Goal: Transaction & Acquisition: Purchase product/service

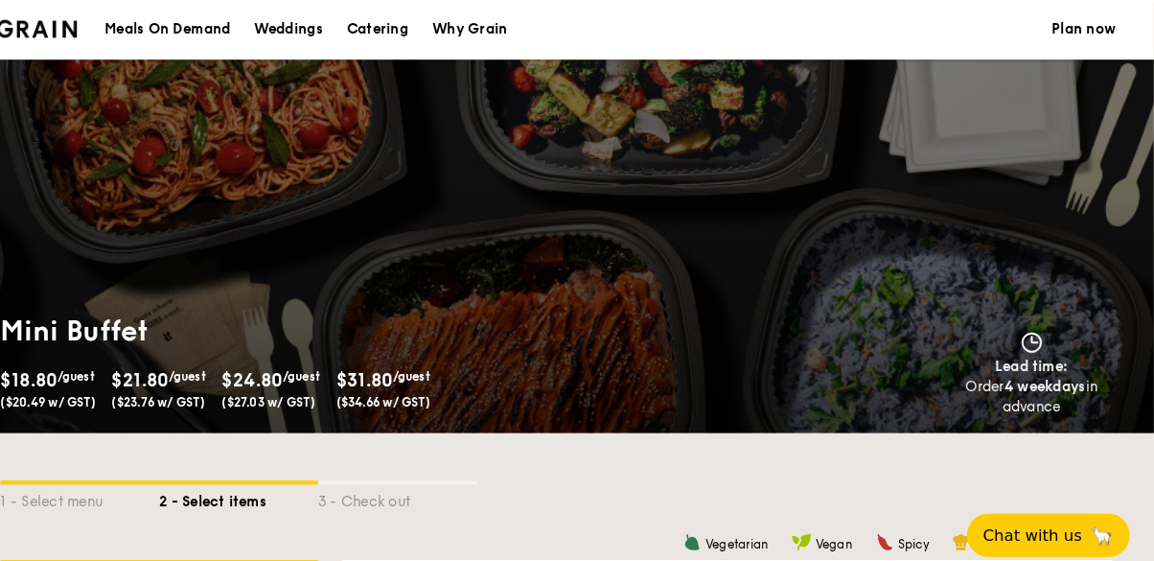
click at [64, 34] on img at bounding box center [75, 27] width 78 height 17
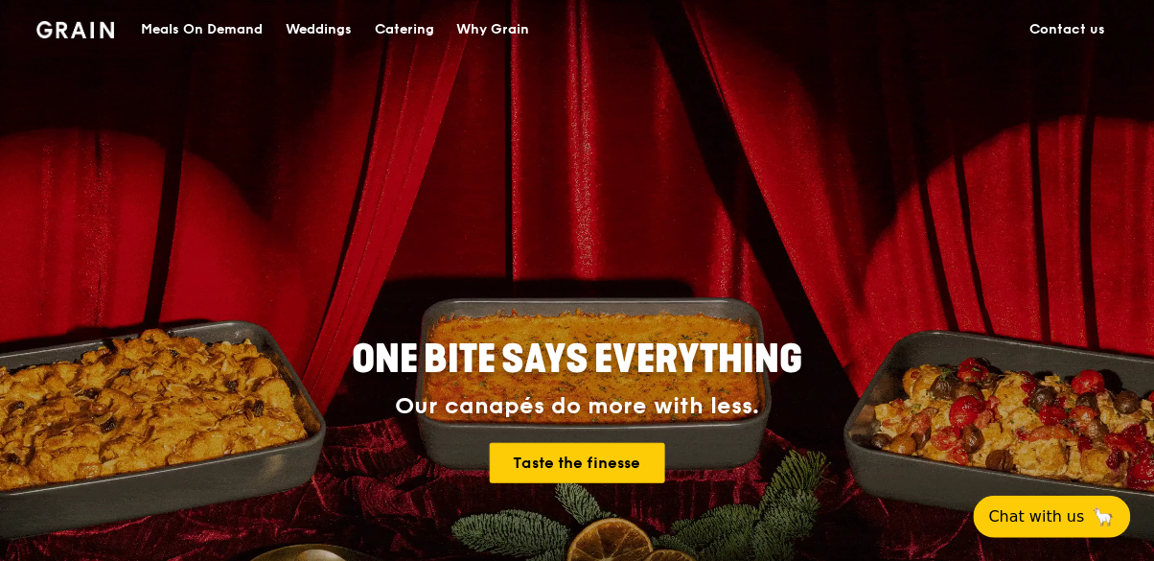
click at [395, 36] on div "Catering" at bounding box center [404, 29] width 59 height 57
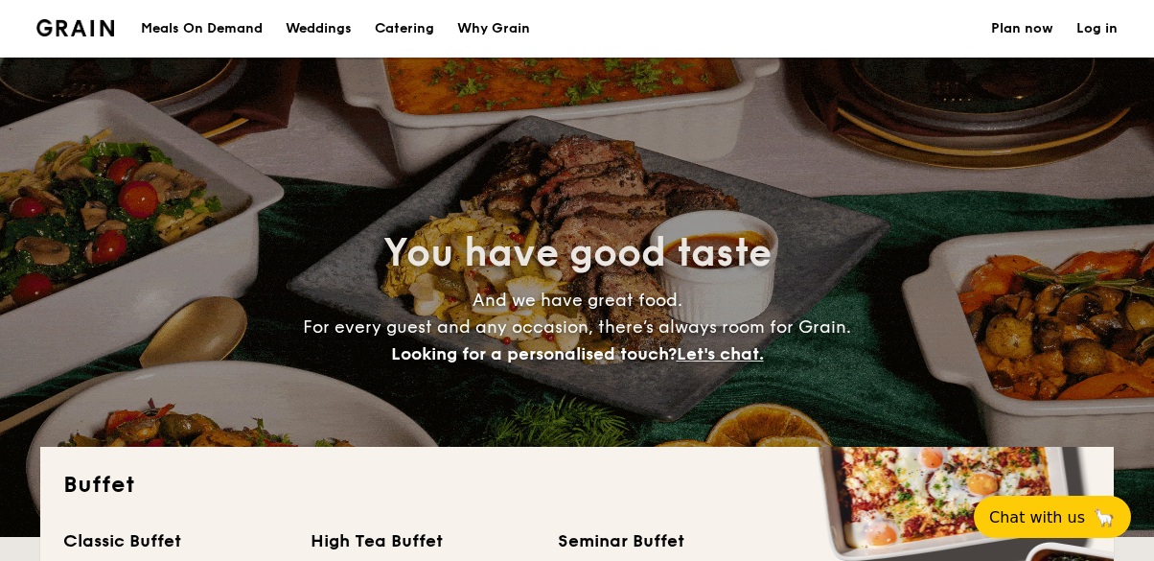
select select
click at [184, 23] on div "Meals On Demand" at bounding box center [202, 28] width 122 height 57
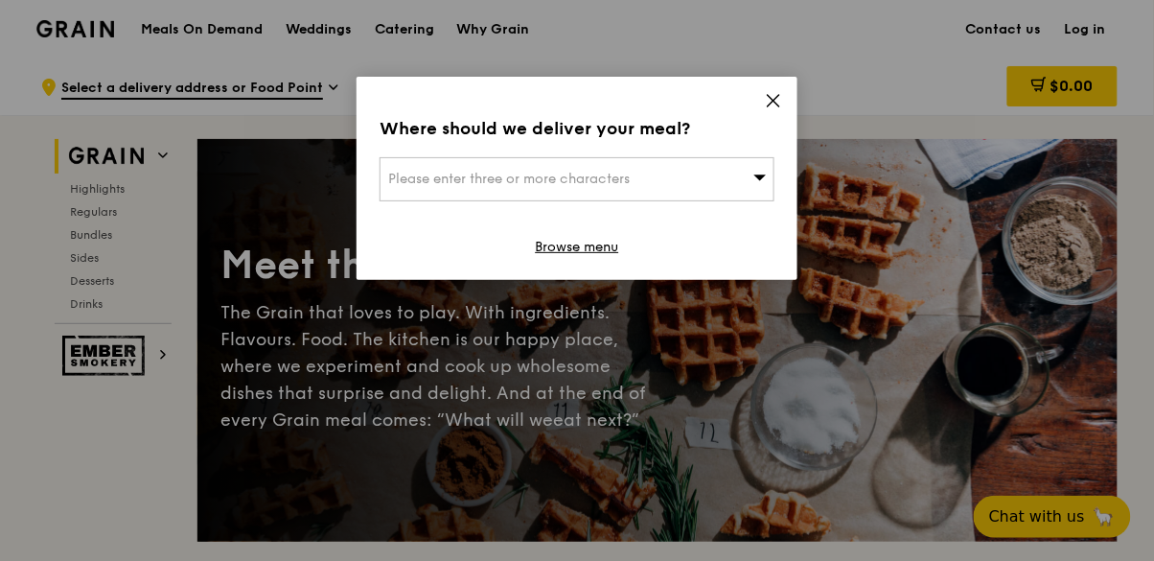
click at [731, 172] on div "Please enter three or more characters" at bounding box center [576, 179] width 395 height 44
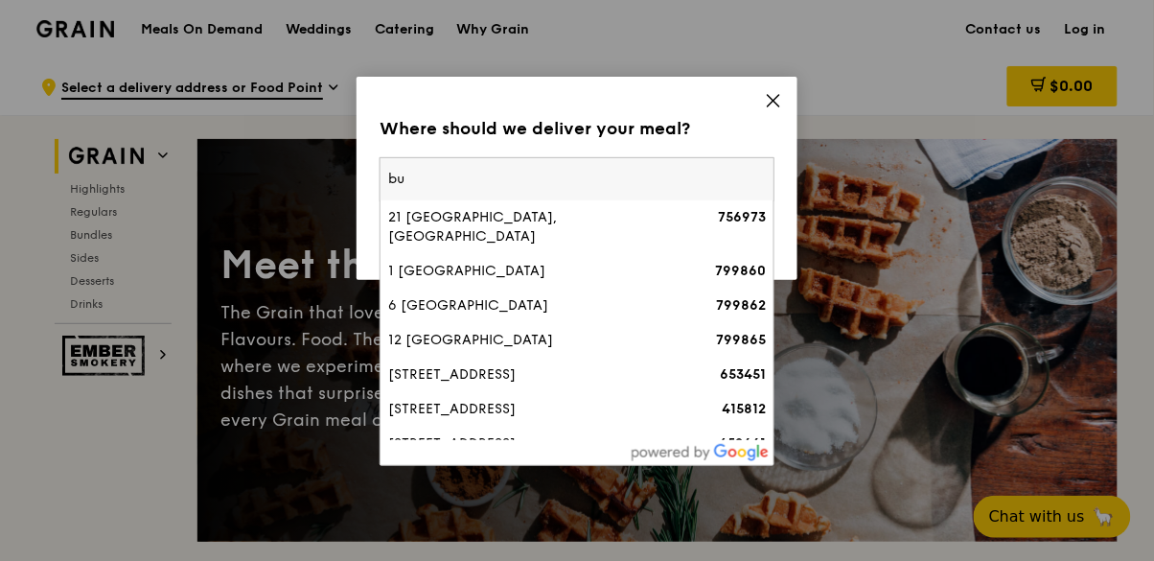
type input "b"
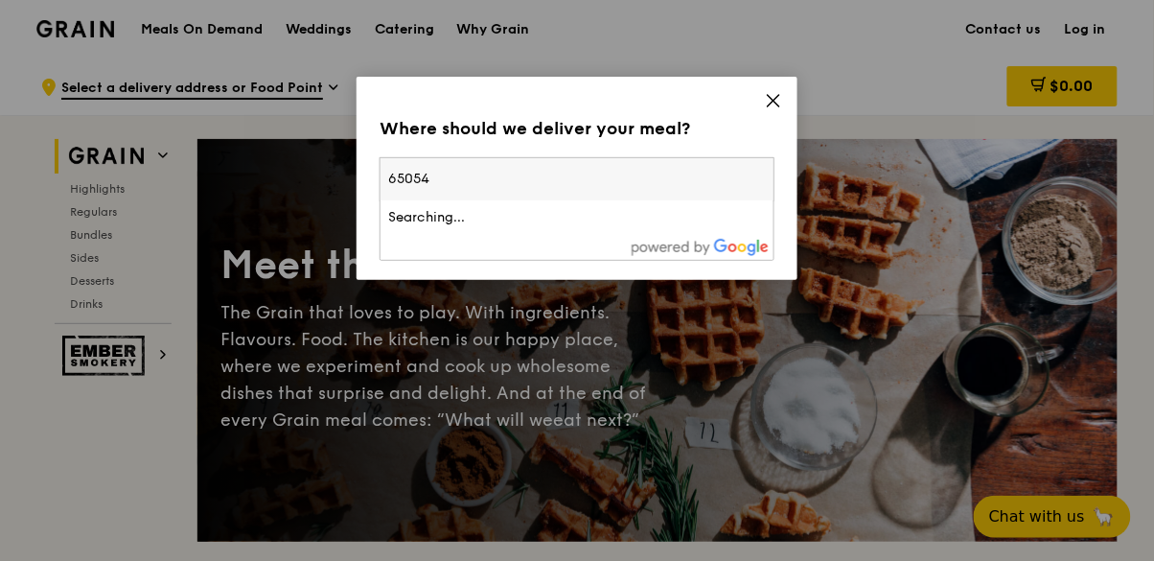
type input "650540"
click at [405, 216] on div "540 Bukit Batok Street 52" at bounding box center [530, 217] width 284 height 19
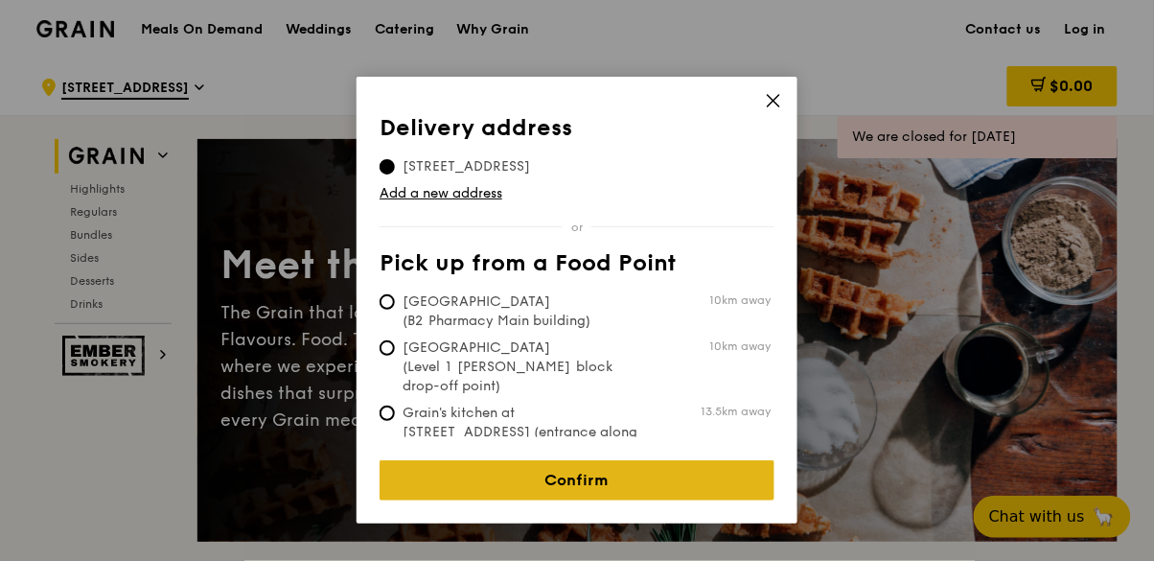
click at [751, 476] on link "Confirm" at bounding box center [576, 480] width 395 height 40
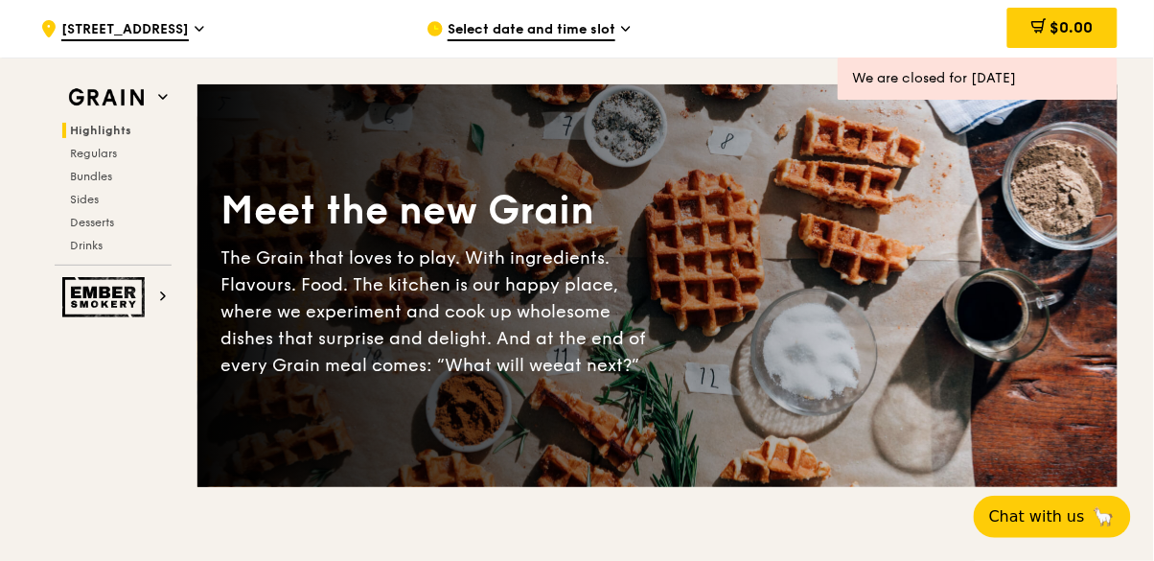
scroll to position [49, 0]
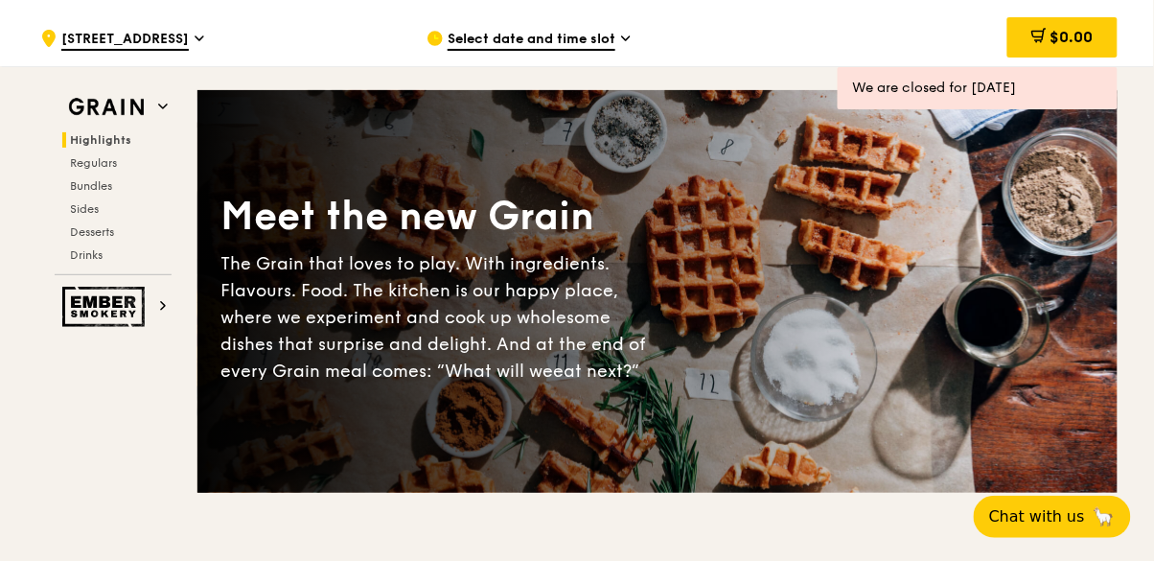
click at [599, 46] on span "Select date and time slot" at bounding box center [531, 40] width 168 height 21
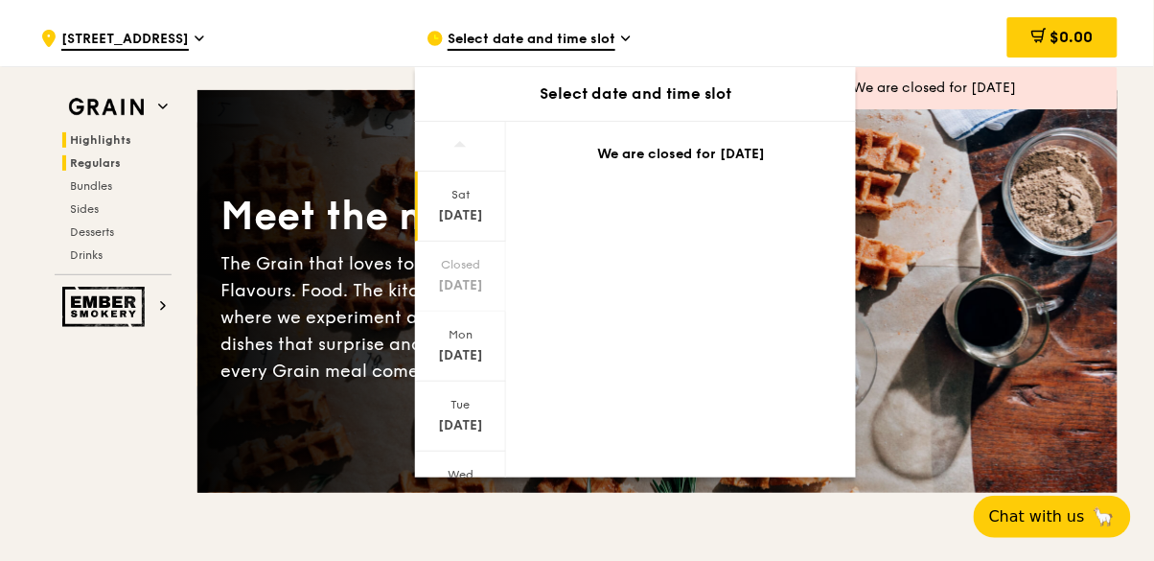
click at [105, 166] on span "Regulars" at bounding box center [95, 162] width 51 height 13
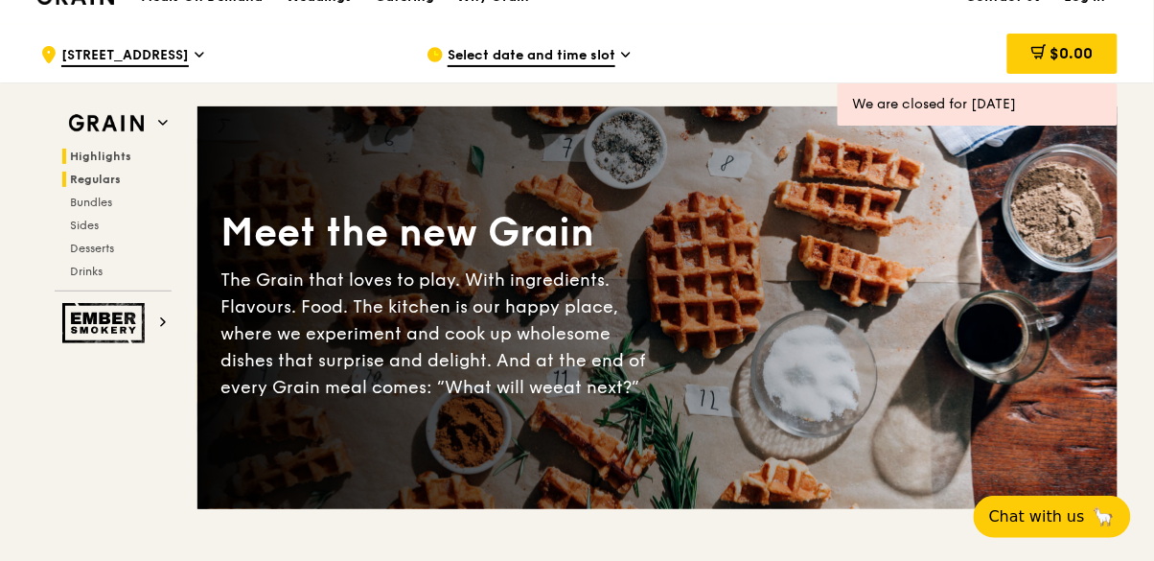
scroll to position [0, 0]
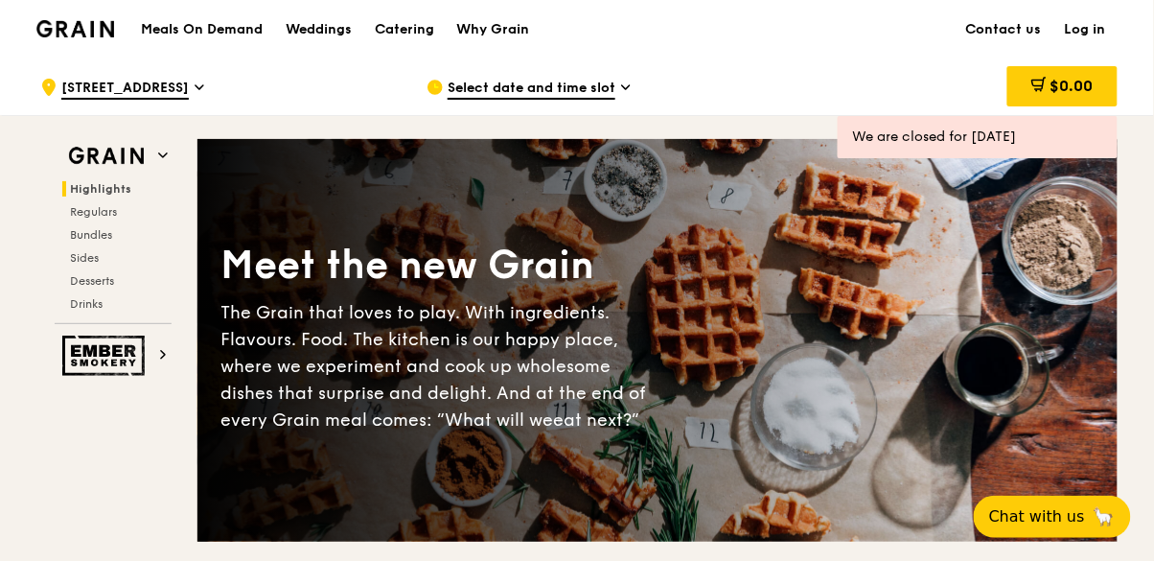
click at [250, 34] on h1 "Meals On Demand" at bounding box center [202, 29] width 122 height 19
click at [583, 93] on span "Select date and time slot" at bounding box center [531, 89] width 168 height 21
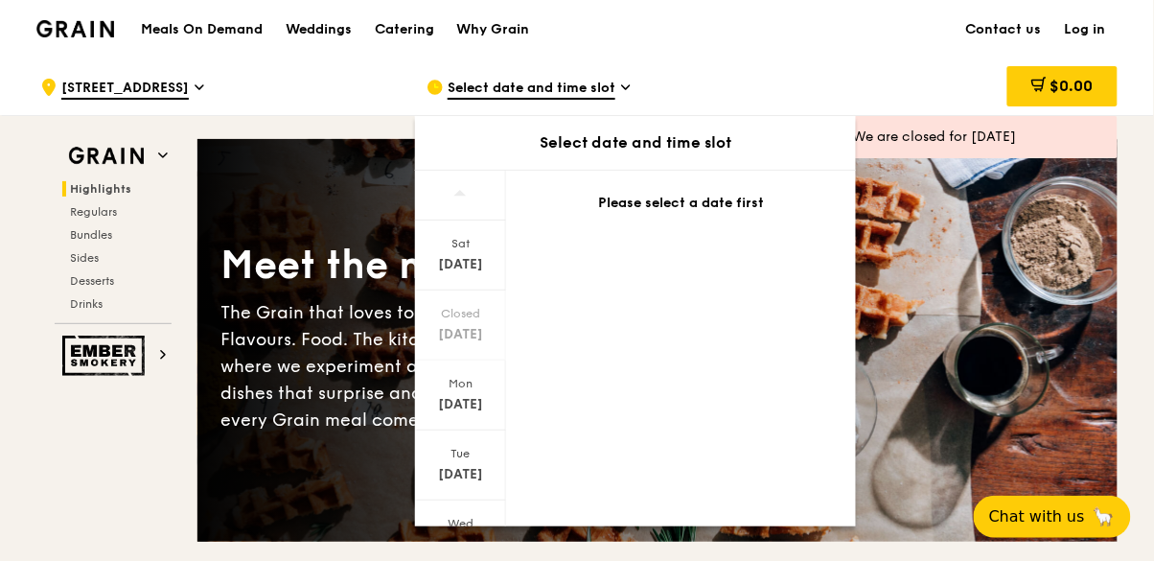
click at [951, 221] on div "Meet the new Grain The Grain that loves to play. With ingredients. Flavours. Fo…" at bounding box center [657, 340] width 920 height 247
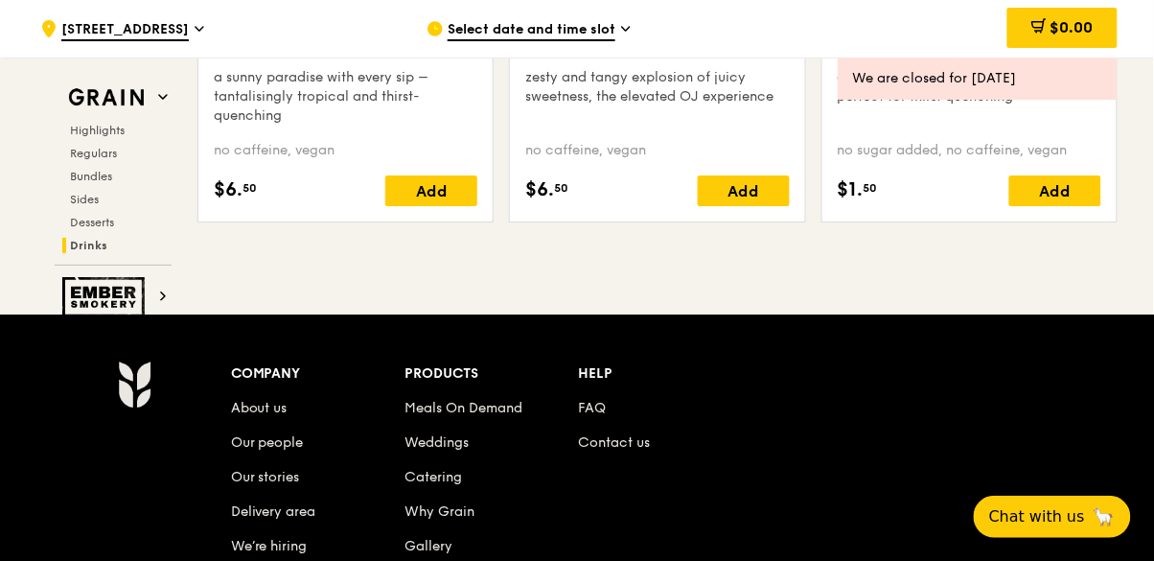
scroll to position [8139, 0]
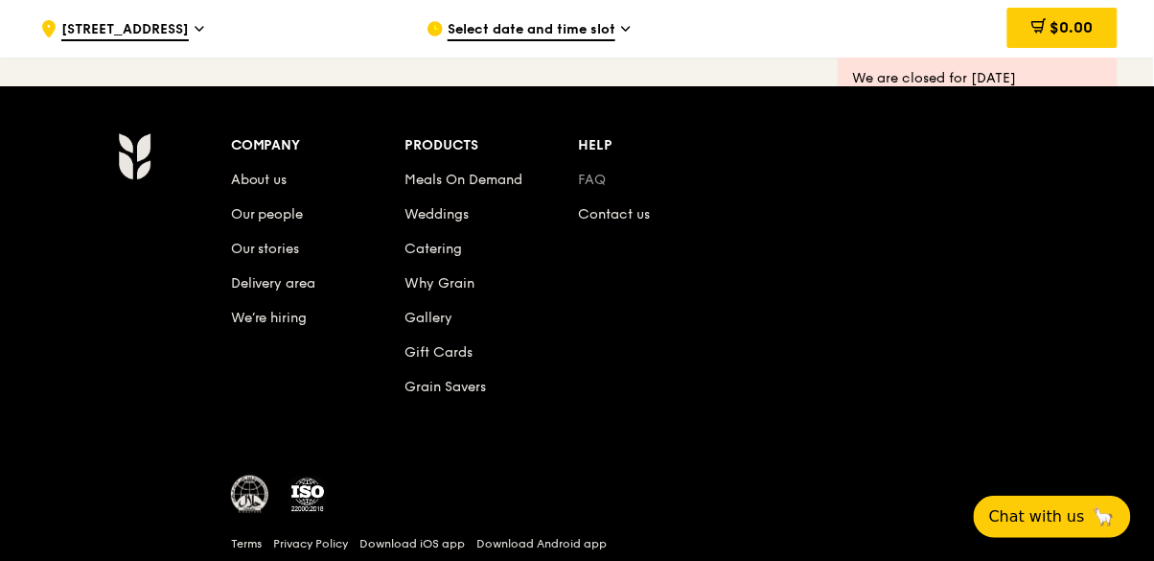
click at [593, 182] on link "FAQ" at bounding box center [593, 180] width 28 height 16
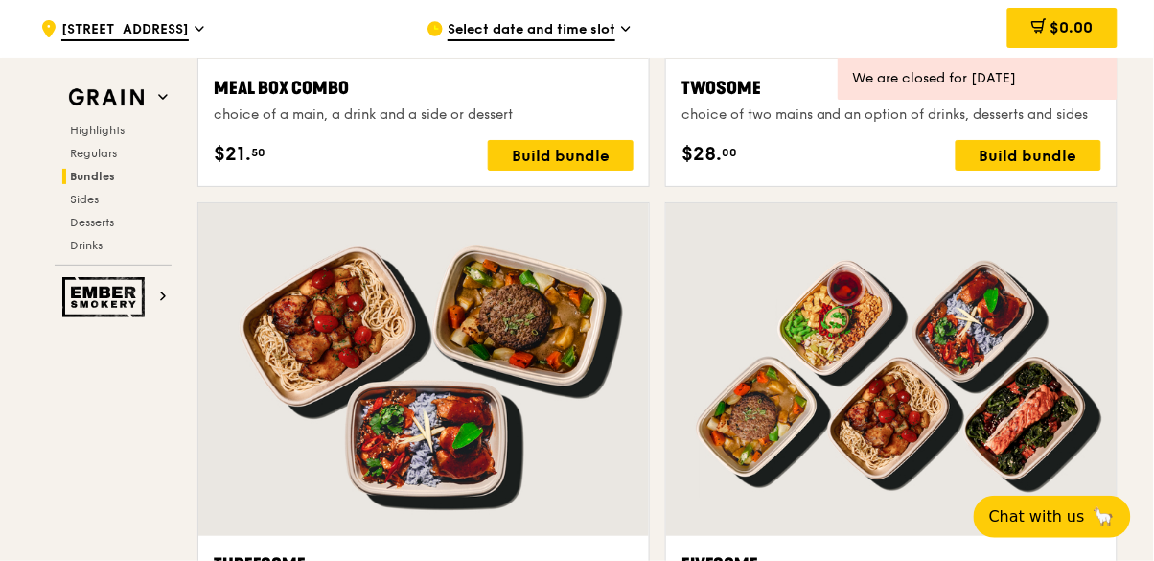
scroll to position [3237, 0]
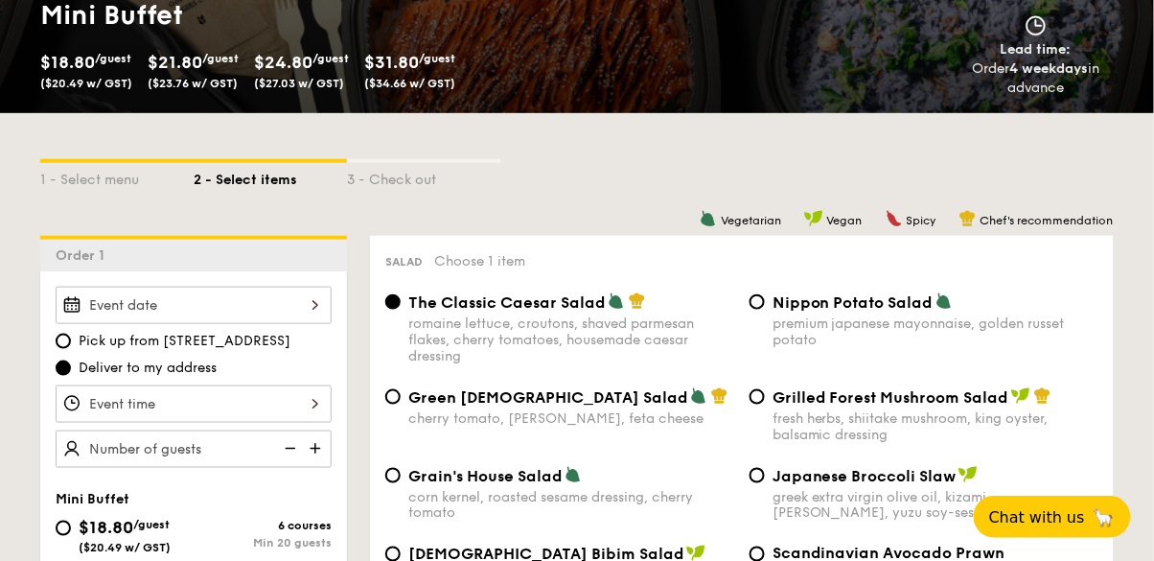
scroll to position [309, 0]
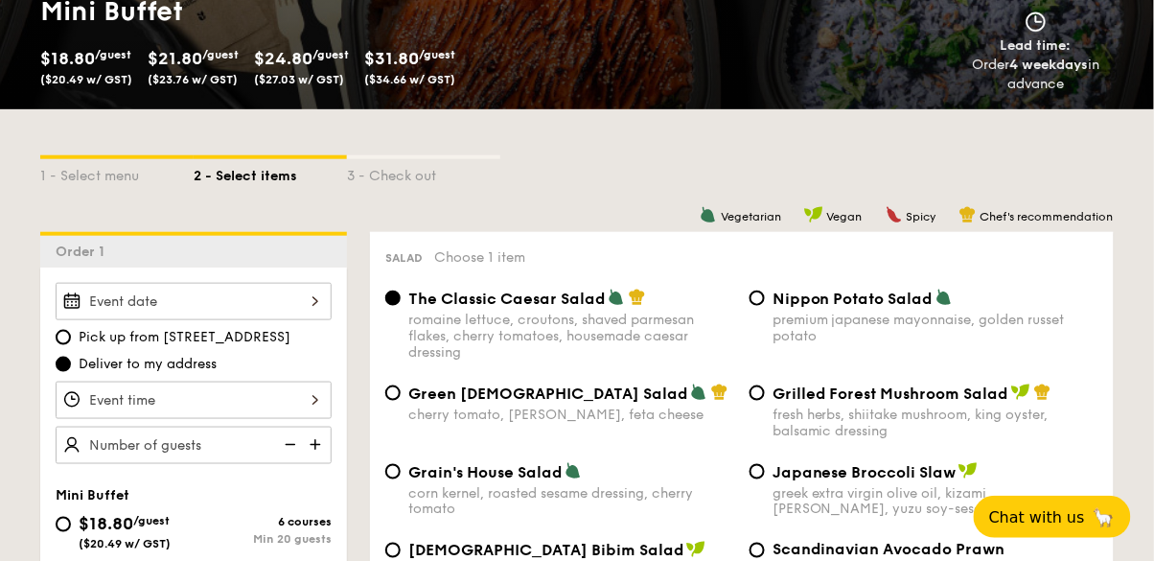
click at [117, 301] on div at bounding box center [194, 301] width 276 height 37
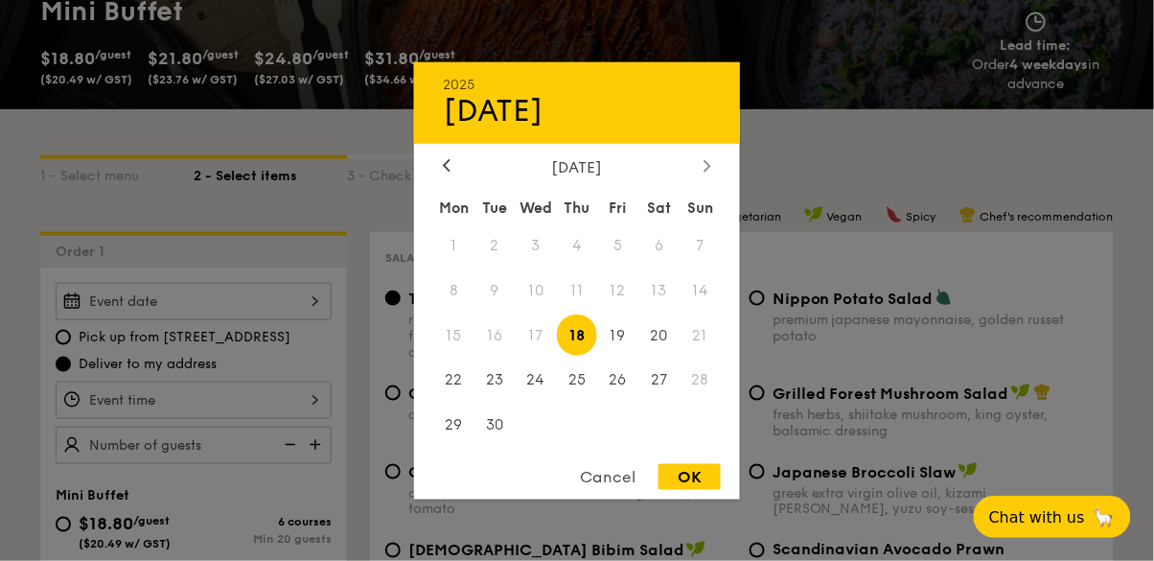
click at [707, 172] on icon at bounding box center [707, 165] width 8 height 12
click at [662, 265] on span "4" at bounding box center [658, 244] width 41 height 41
click at [704, 490] on div "OK" at bounding box center [689, 477] width 62 height 26
type input "Oct 04, 2025"
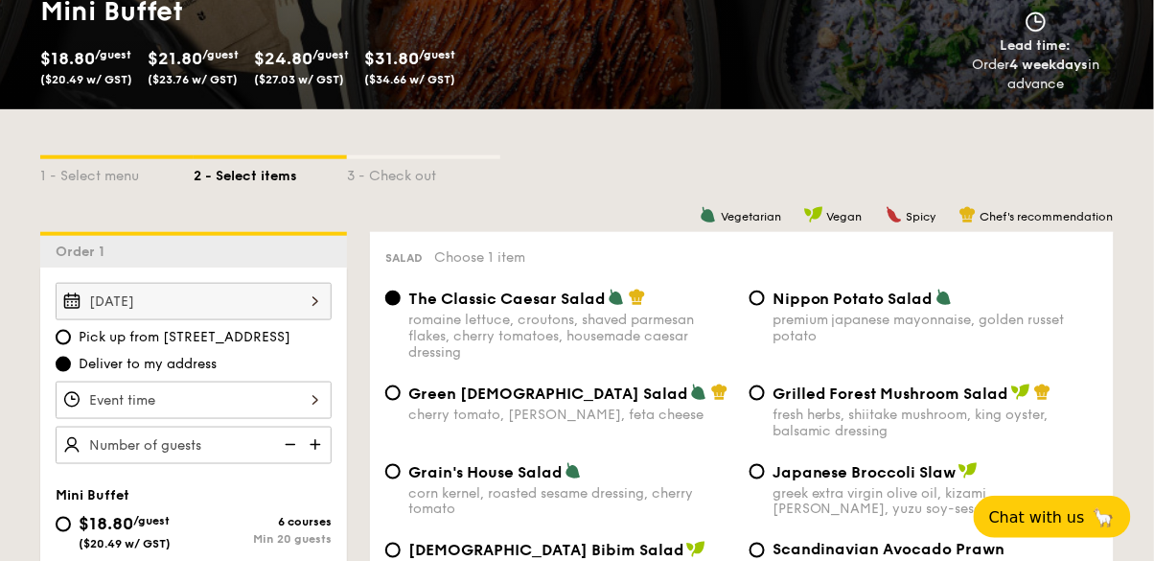
click at [147, 400] on div at bounding box center [194, 399] width 276 height 37
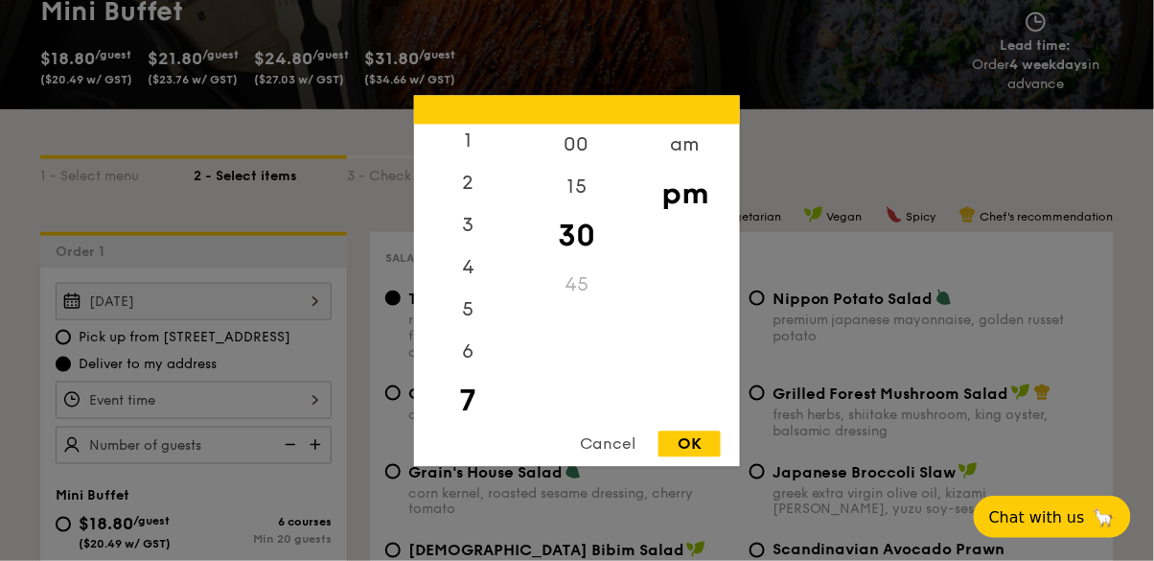
scroll to position [18, 0]
click at [696, 179] on div "am" at bounding box center [684, 152] width 108 height 56
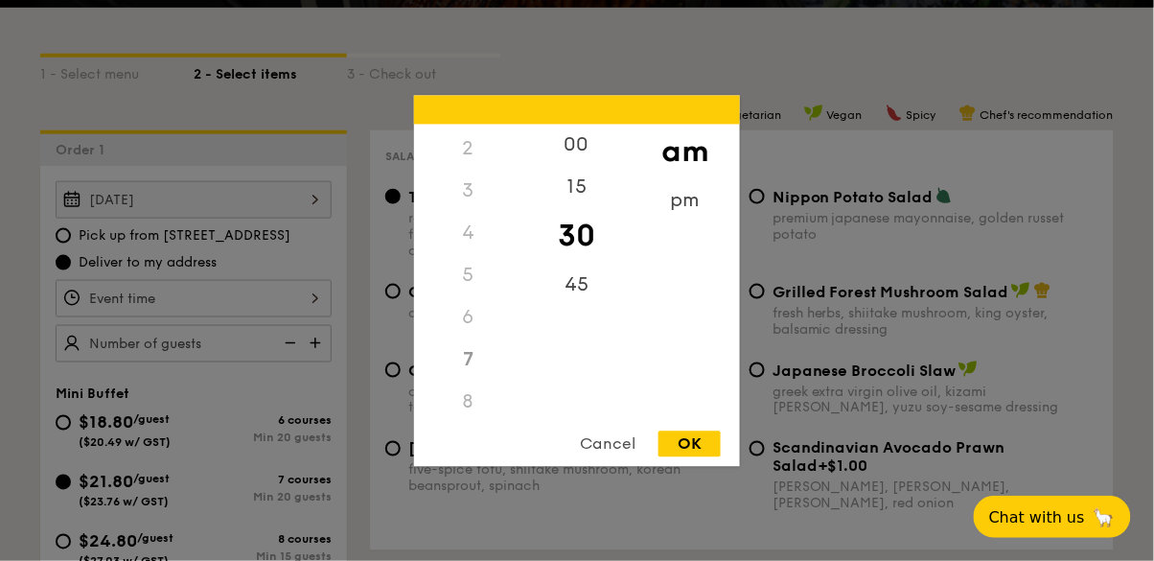
scroll to position [214, 0]
click at [475, 387] on div "10" at bounding box center [468, 360] width 108 height 56
click at [690, 456] on div "OK" at bounding box center [689, 443] width 62 height 26
type input "10:30AM"
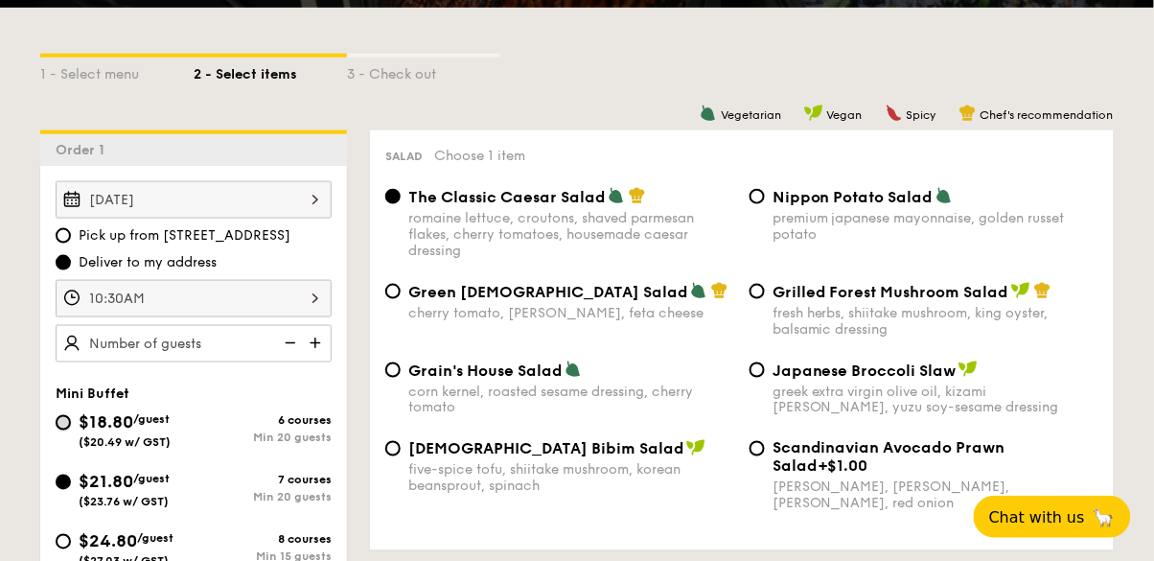
click at [60, 424] on input "$18.80 /guest ($20.49 w/ GST) 6 courses Min 20 guests" at bounding box center [63, 422] width 15 height 15
radio input "true"
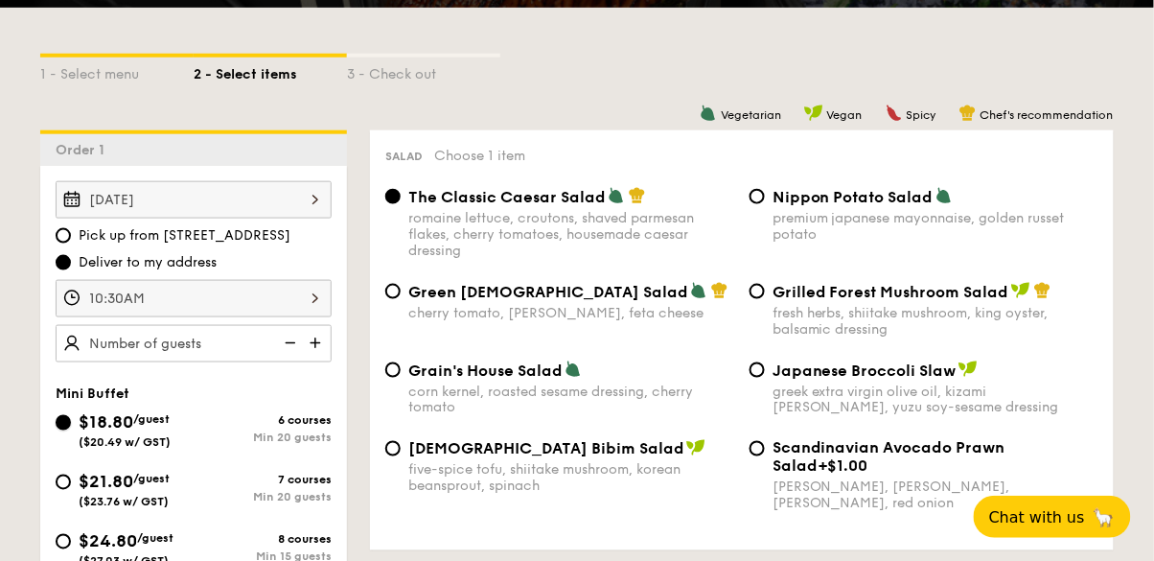
radio input "true"
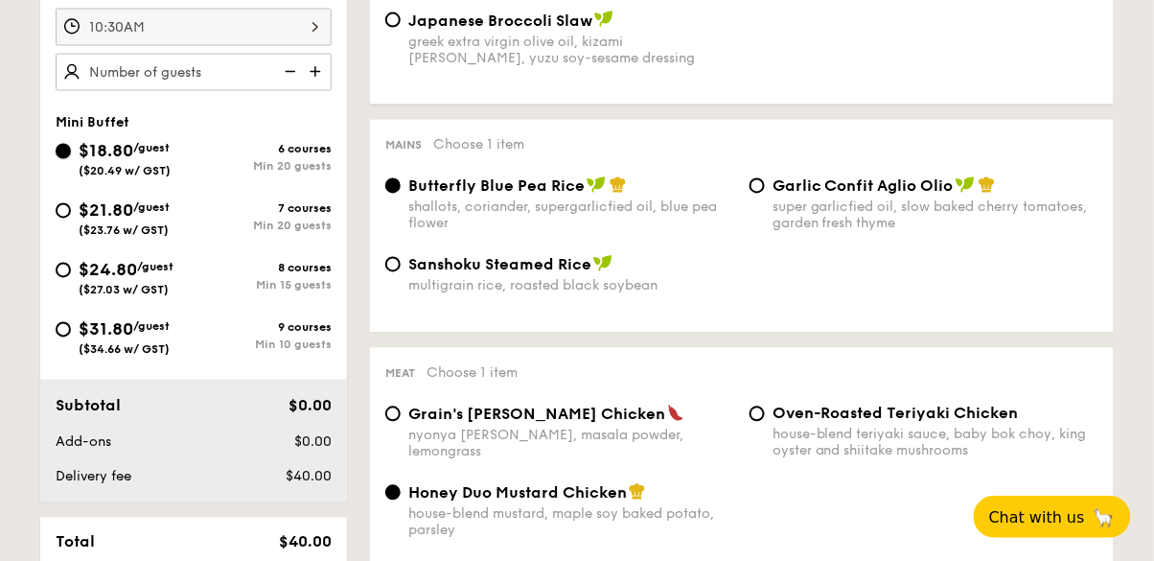
scroll to position [679, 0]
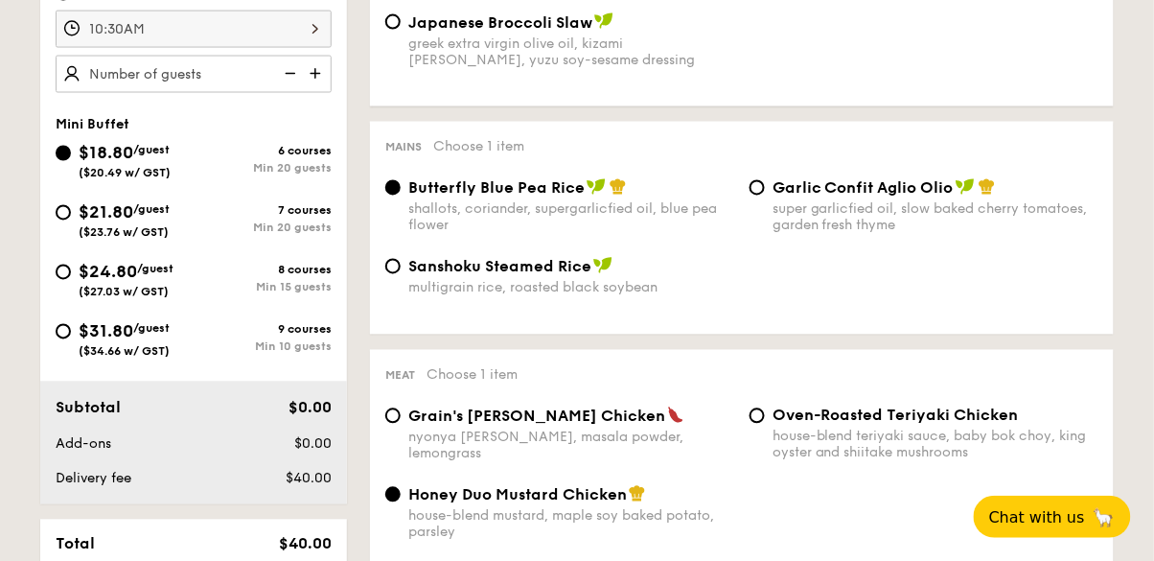
click at [44, 200] on div "Mini Buffet $18.80 /guest ($20.49 w/ GST) 6 courses Min 20 guests $21.80 /guest…" at bounding box center [193, 247] width 307 height 262
click at [59, 208] on input "$21.80 /guest ($23.76 w/ GST) 7 courses Min 20 guests" at bounding box center [63, 212] width 15 height 15
radio input "true"
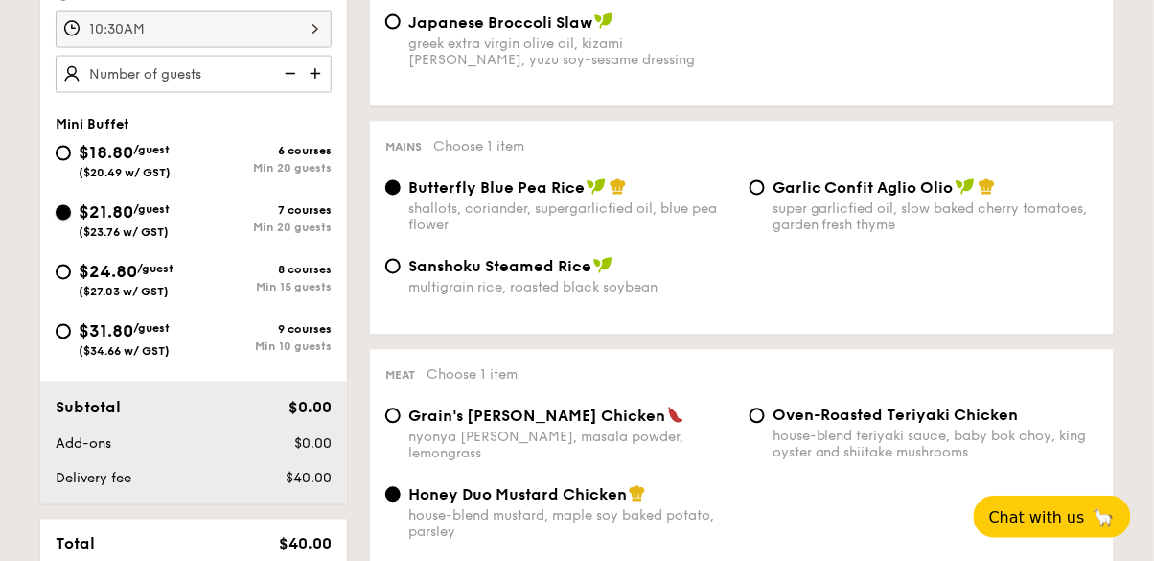
radio input "false"
radio input "true"
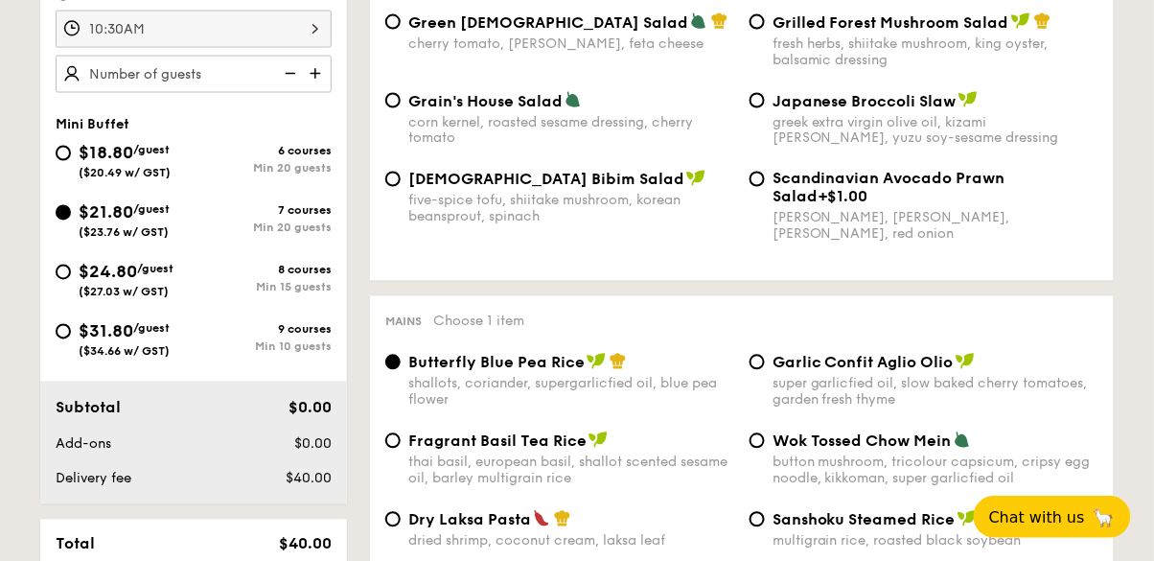
click at [327, 82] on img at bounding box center [317, 74] width 29 height 36
click at [325, 72] on img at bounding box center [317, 74] width 29 height 36
click at [285, 75] on img at bounding box center [288, 74] width 29 height 36
type input "20 guests"
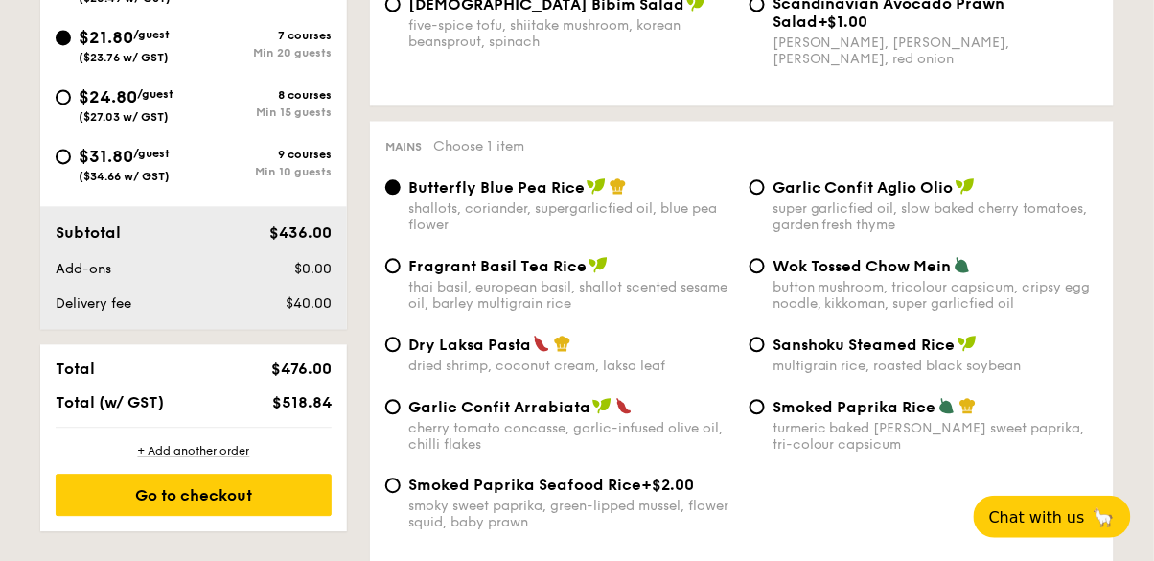
scroll to position [857, 0]
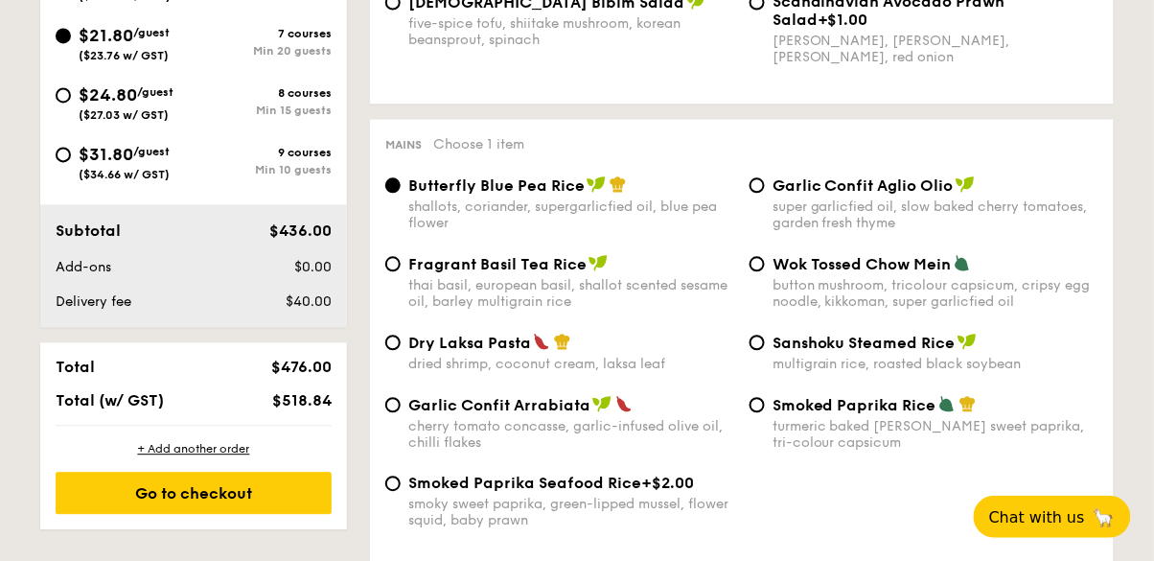
click at [921, 277] on div "Wok Tossed Chow Mein button mushroom, tricolour capsicum, cripsy egg noodle, ki…" at bounding box center [935, 282] width 326 height 56
click at [765, 271] on input "Wok Tossed Chow Mein button mushroom, tricolour capsicum, cripsy egg noodle, ki…" at bounding box center [756, 263] width 15 height 15
radio input "true"
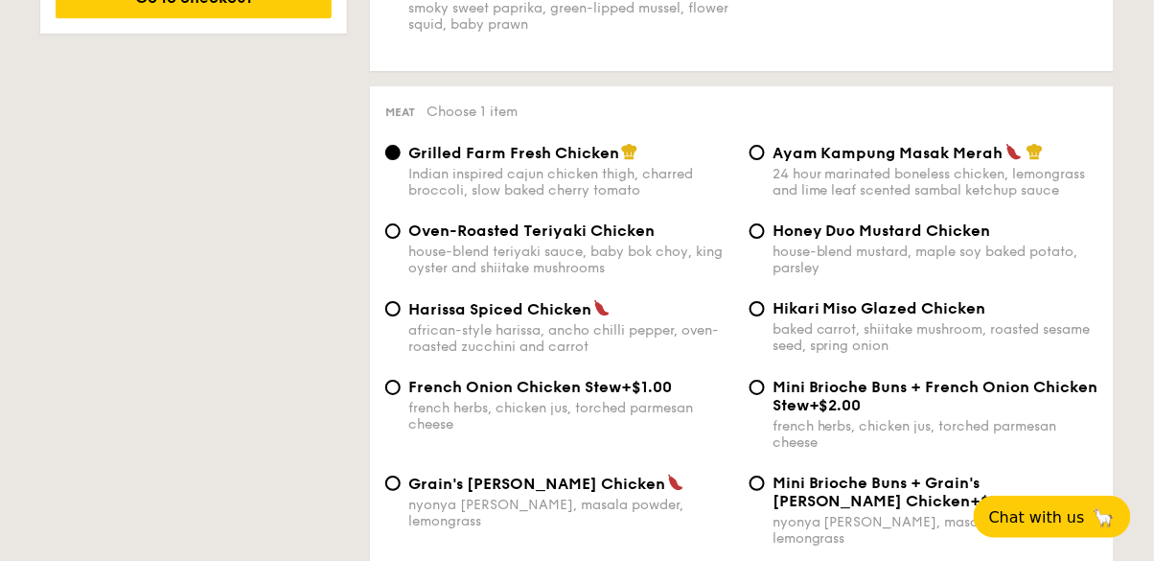
scroll to position [1379, 0]
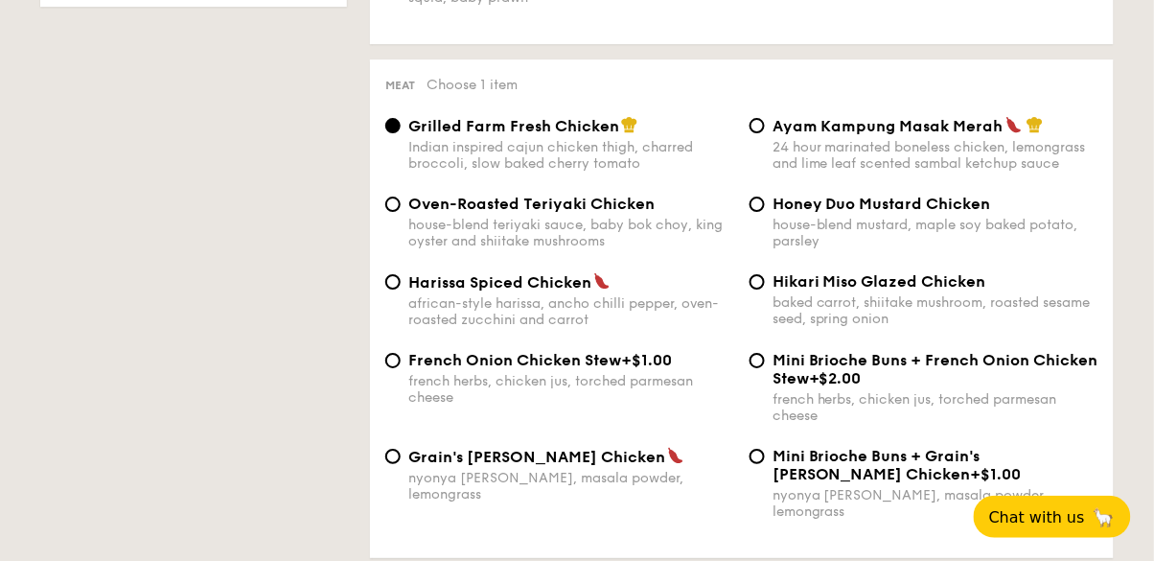
click at [936, 314] on div "baked carrot, shiitake mushroom, roasted sesame seed, spring onion" at bounding box center [935, 310] width 326 height 33
click at [765, 289] on input "Hikari Miso Glazed Chicken baked carrot, shiitake mushroom, roasted sesame seed…" at bounding box center [756, 281] width 15 height 15
radio input "true"
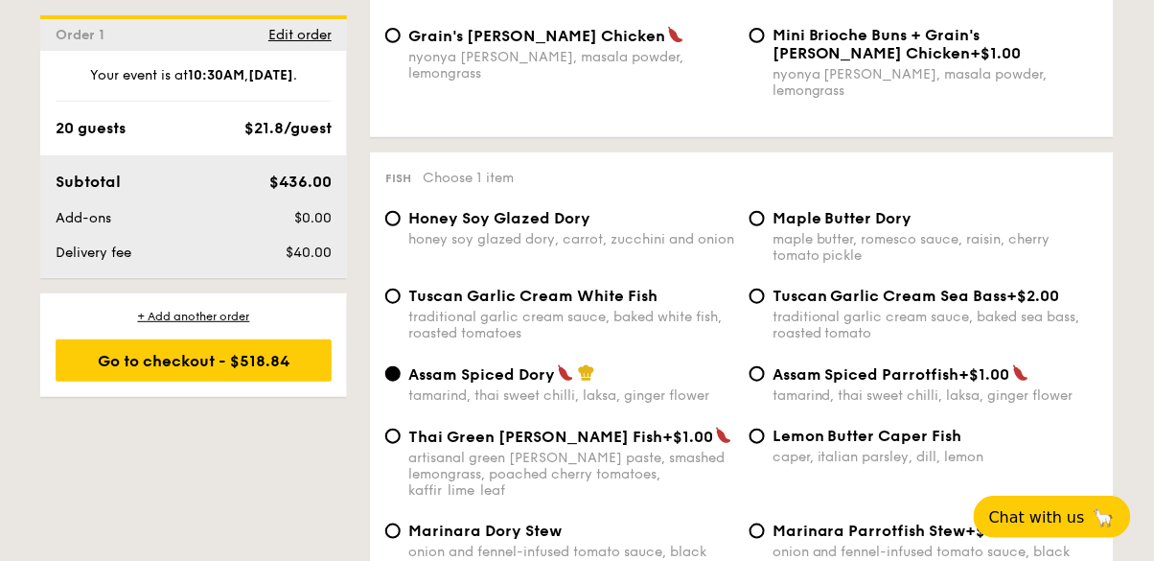
scroll to position [1801, 0]
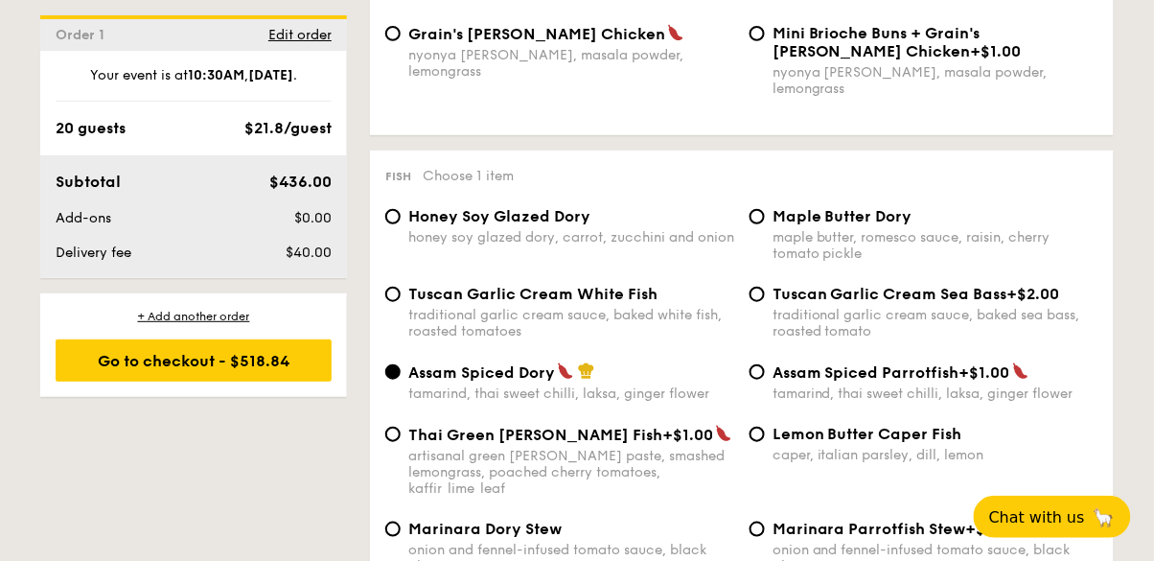
radio input "true"
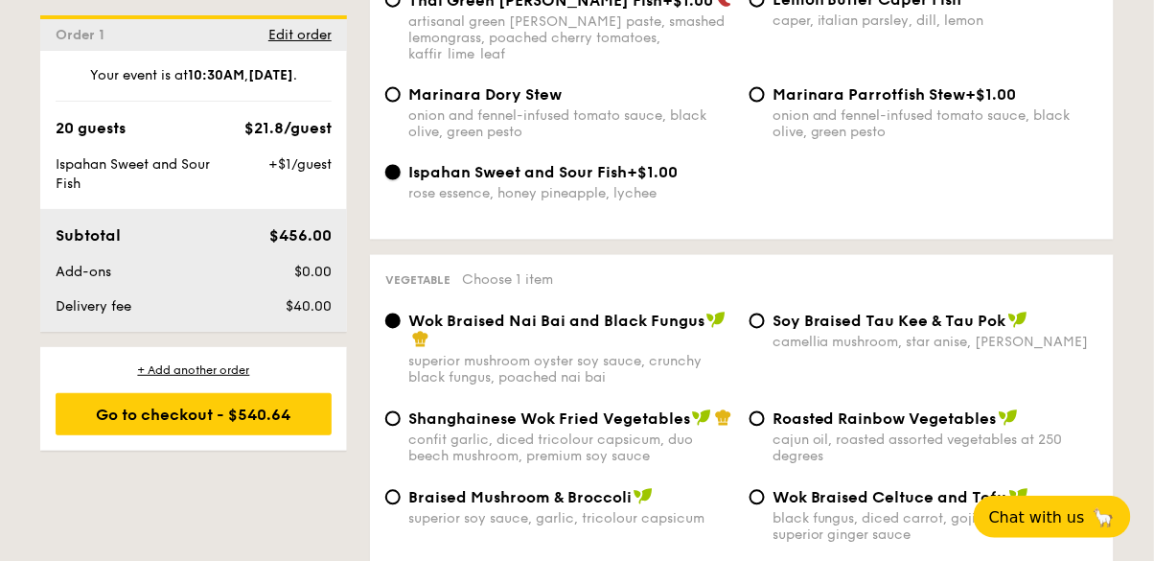
scroll to position [2236, 0]
click at [394, 489] on input "Braised Mushroom & Broccoli superior soy sauce, garlic, tricolour capsicum" at bounding box center [392, 496] width 15 height 15
radio input "true"
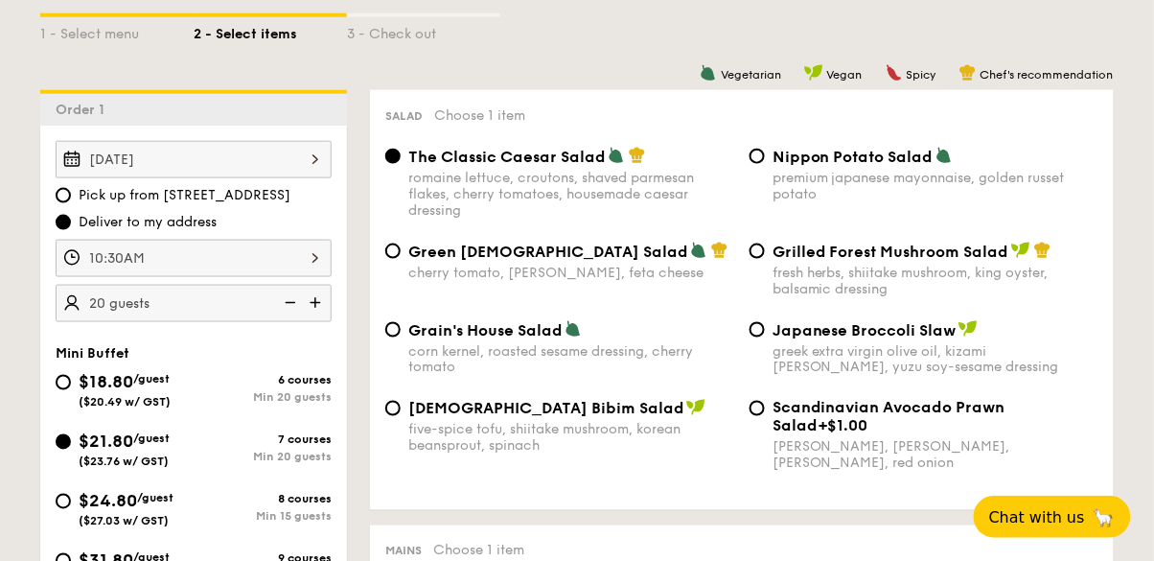
scroll to position [465, 0]
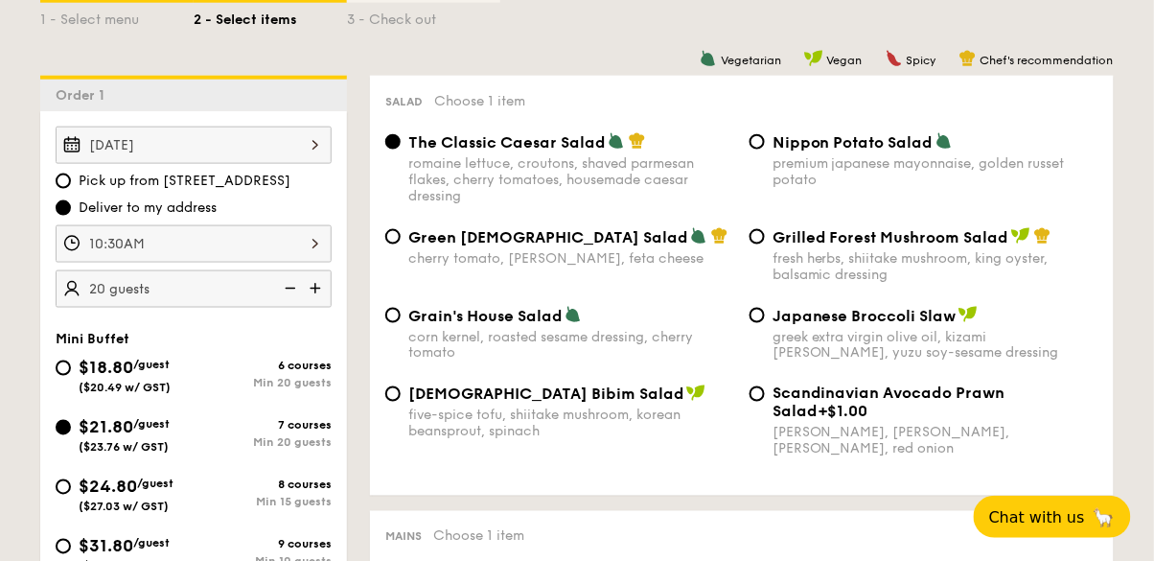
click at [139, 374] on div "$18.80 /guest ($20.49 w/ GST)" at bounding box center [125, 375] width 92 height 40
click at [71, 374] on input "$18.80 /guest ($20.49 w/ GST) 6 courses Min 20 guests" at bounding box center [63, 367] width 15 height 15
radio input "true"
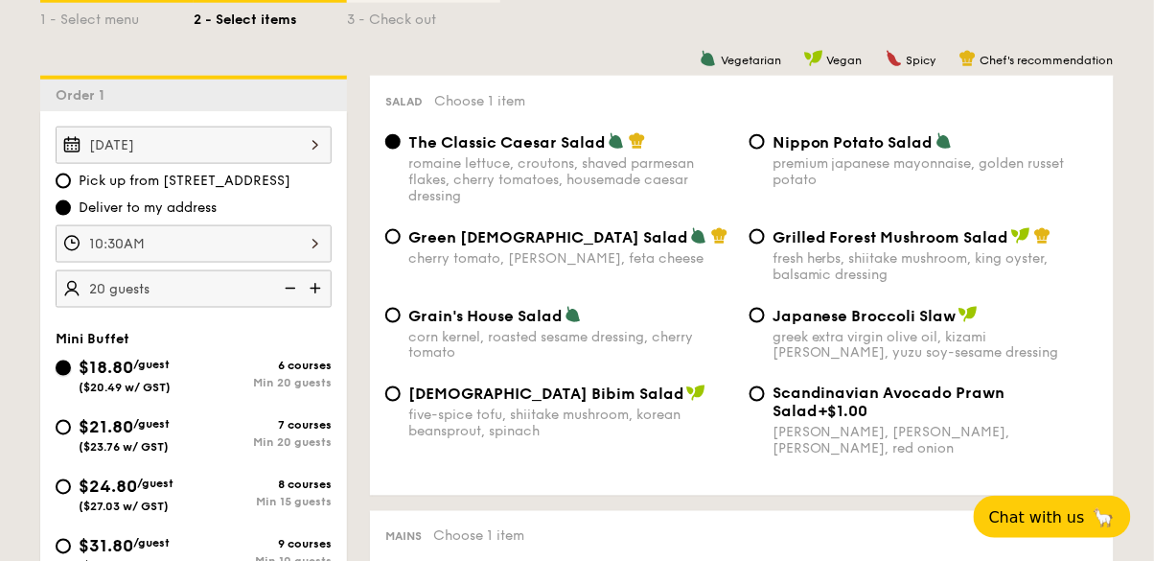
radio input "true"
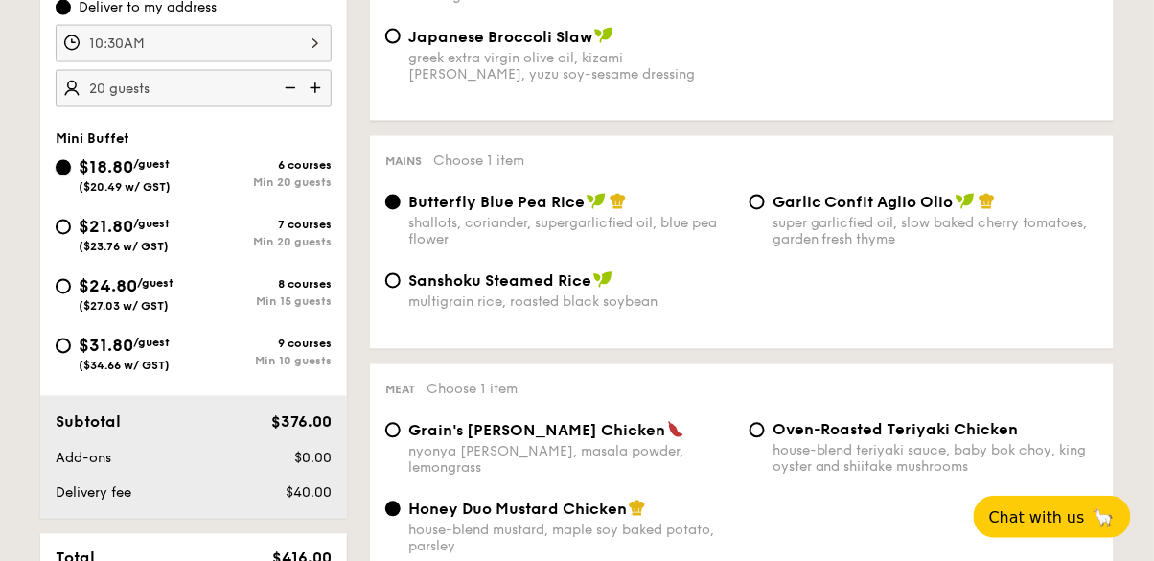
scroll to position [665, 0]
click at [1047, 216] on div "Garlic Confit Aglio Olio super garlicfied oil, slow baked cherry tomatoes, gard…" at bounding box center [935, 221] width 326 height 56
click at [765, 210] on input "Garlic Confit Aglio Olio super garlicfied oil, slow baked cherry tomatoes, gard…" at bounding box center [756, 202] width 15 height 15
radio input "true"
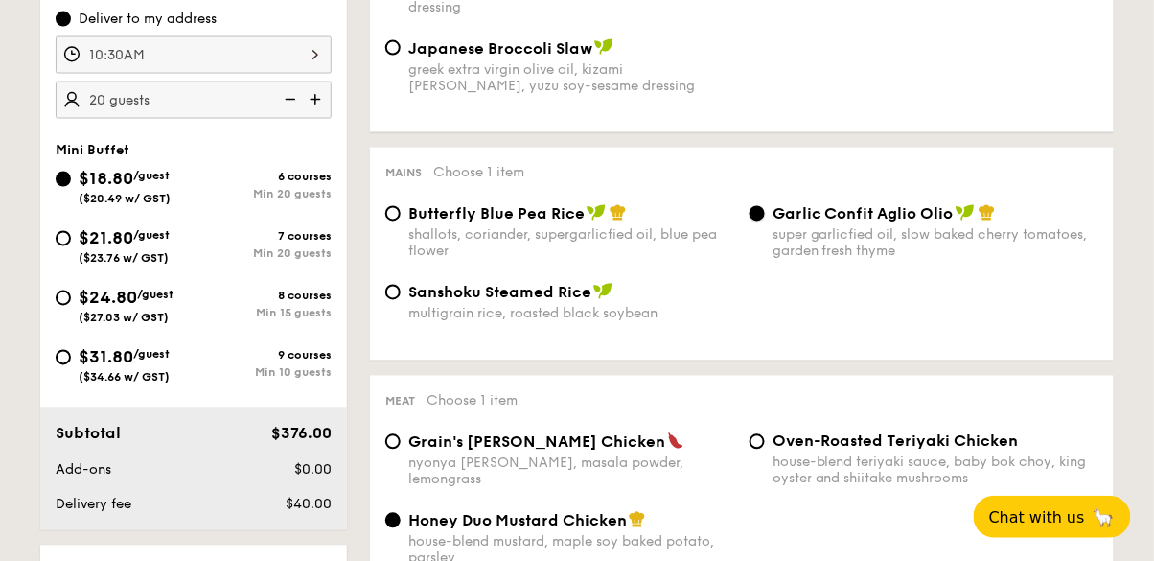
scroll to position [653, 0]
click at [690, 252] on div "shallots, coriander, supergarlicfied oil, blue pea flower" at bounding box center [571, 244] width 326 height 33
click at [401, 222] on input "Butterfly Blue Pea Rice shallots, coriander, supergarlicfied oil, blue pea flow…" at bounding box center [392, 214] width 15 height 15
radio input "true"
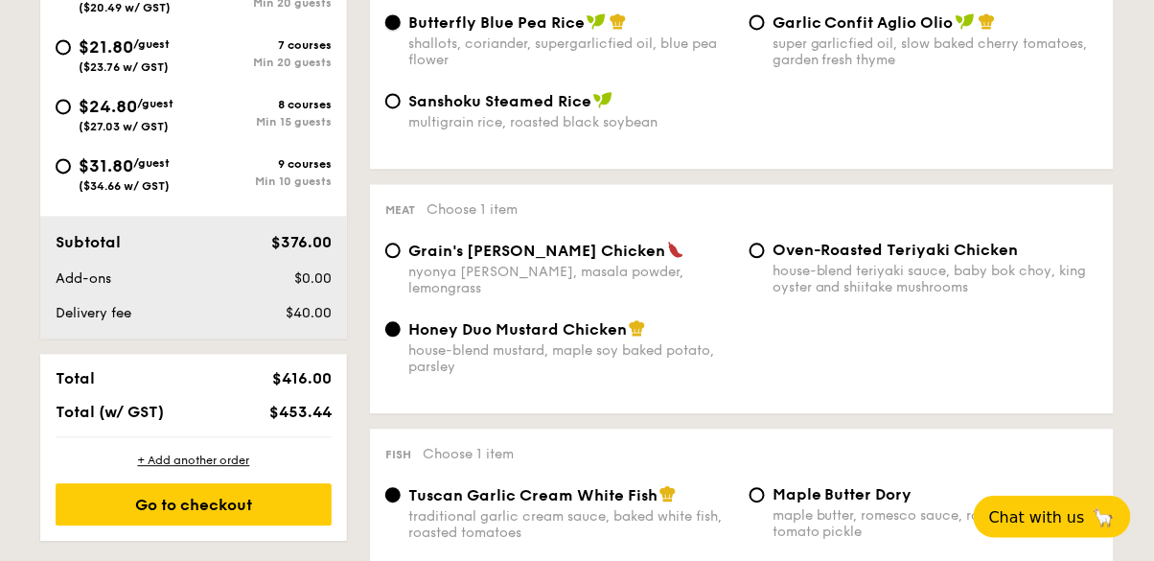
scroll to position [838, 0]
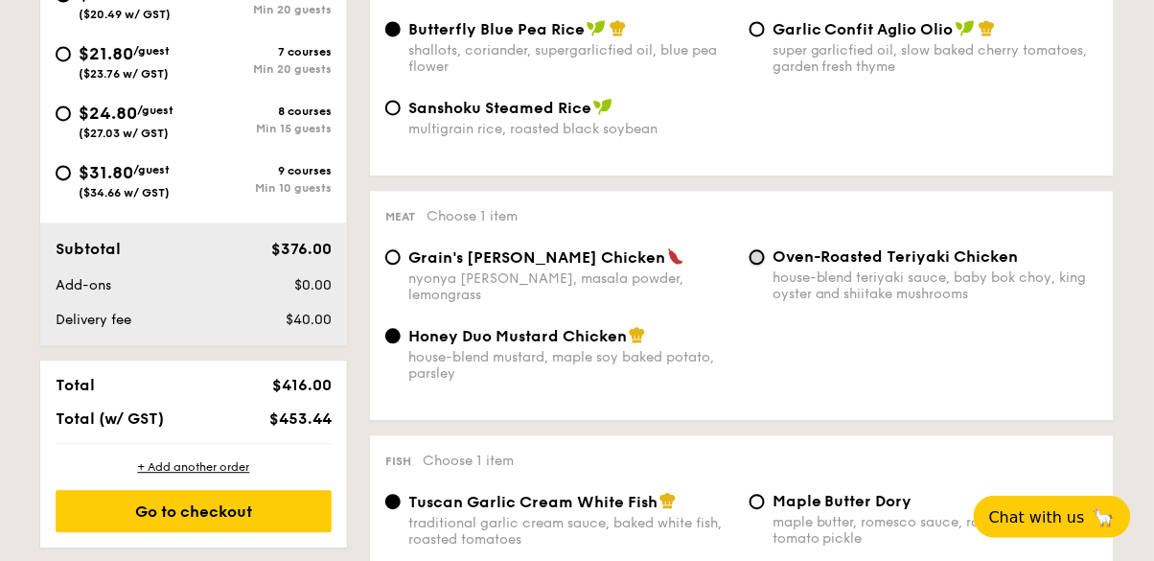
click at [757, 262] on input "Oven-Roasted Teriyaki Chicken house-blend teriyaki sauce, baby bok choy, king o…" at bounding box center [756, 256] width 15 height 15
radio input "true"
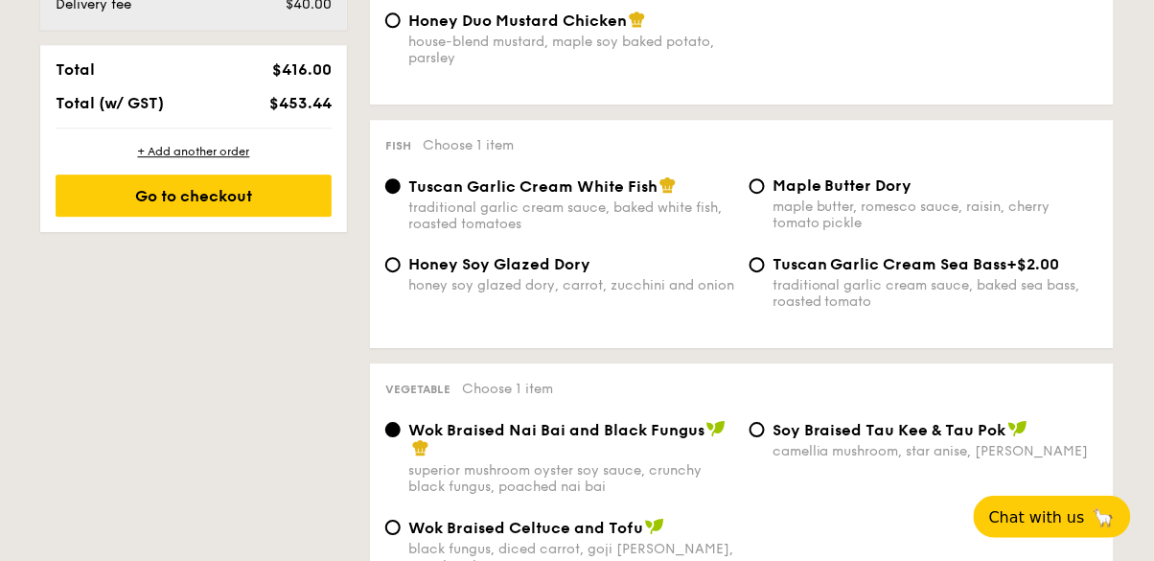
scroll to position [1200, 0]
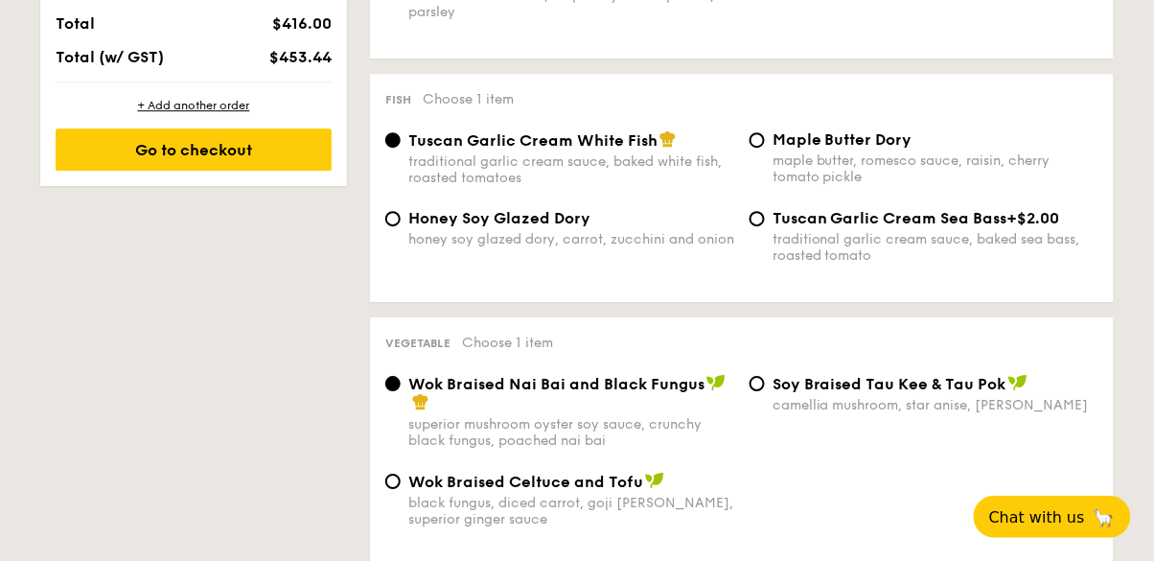
click at [701, 241] on div "honey soy glazed dory, carrot, zucchini and onion" at bounding box center [571, 239] width 326 height 16
click at [401, 226] on input "Honey Soy Glazed Dory honey soy glazed dory, carrot, zucchini and onion" at bounding box center [392, 218] width 15 height 15
radio input "true"
click at [821, 241] on div "traditional garlic cream sauce, baked sea bass, roasted tomato" at bounding box center [935, 247] width 326 height 33
click at [765, 226] on input "Tuscan Garlic Cream Sea Bass +$2.00 traditional garlic cream sauce, baked sea b…" at bounding box center [756, 218] width 15 height 15
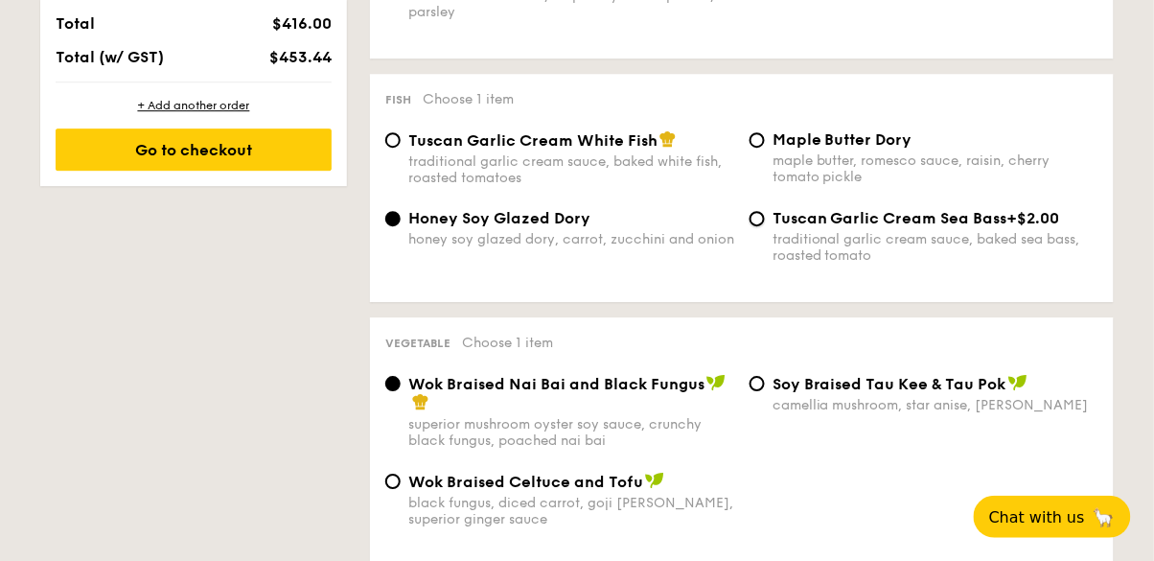
radio input "true"
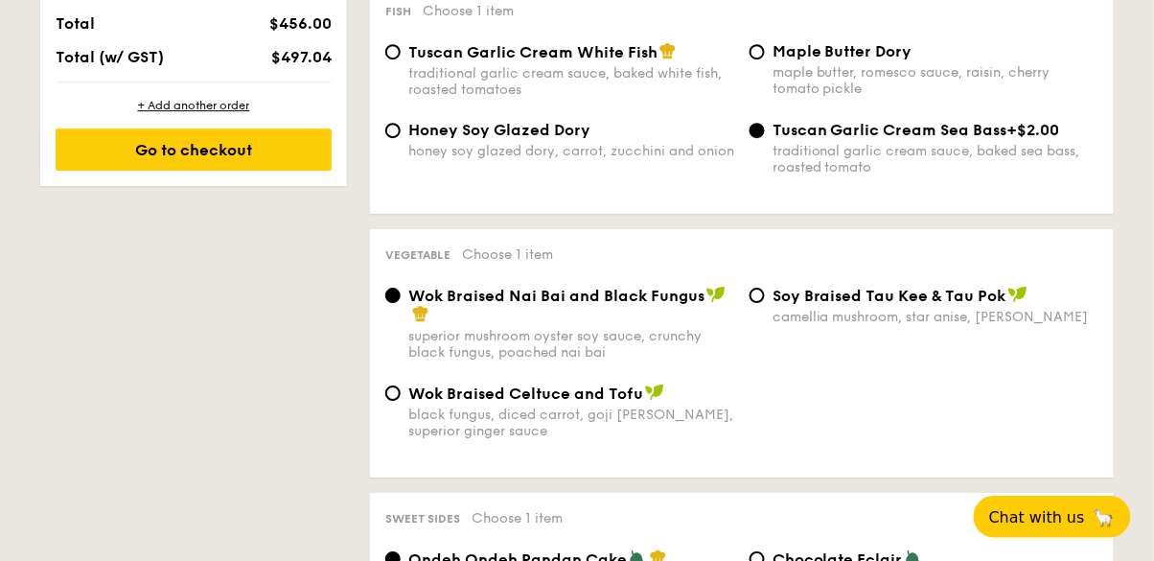
click at [623, 68] on div "traditional garlic cream sauce, baked white fish, roasted tomatoes" at bounding box center [571, 81] width 326 height 33
click at [401, 59] on input "Tuscan Garlic Cream White Fish traditional garlic cream sauce, baked white fish…" at bounding box center [392, 51] width 15 height 15
radio input "true"
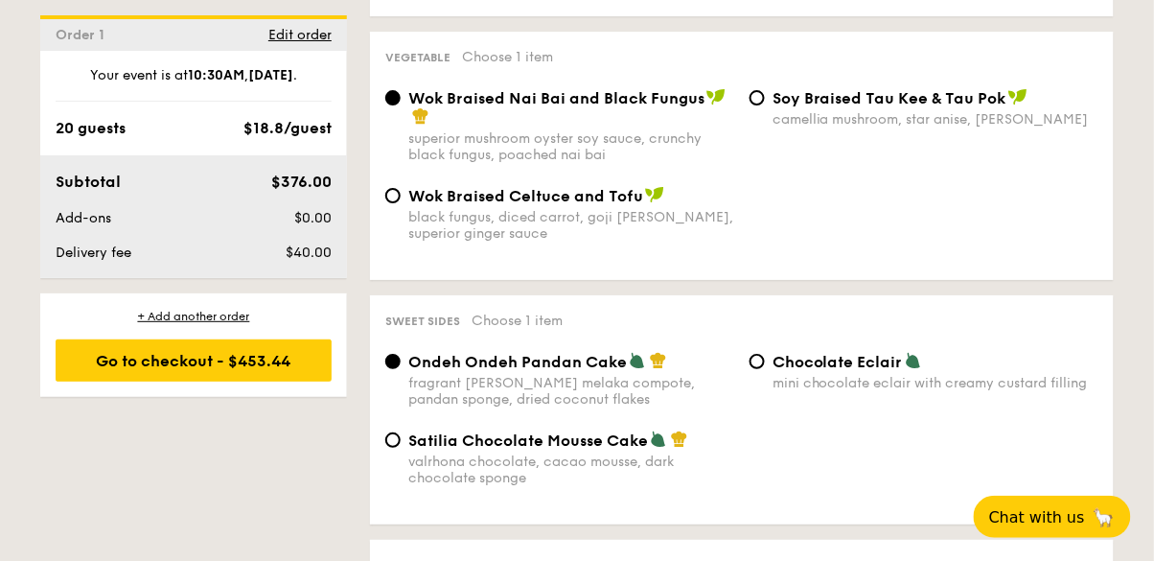
scroll to position [1488, 0]
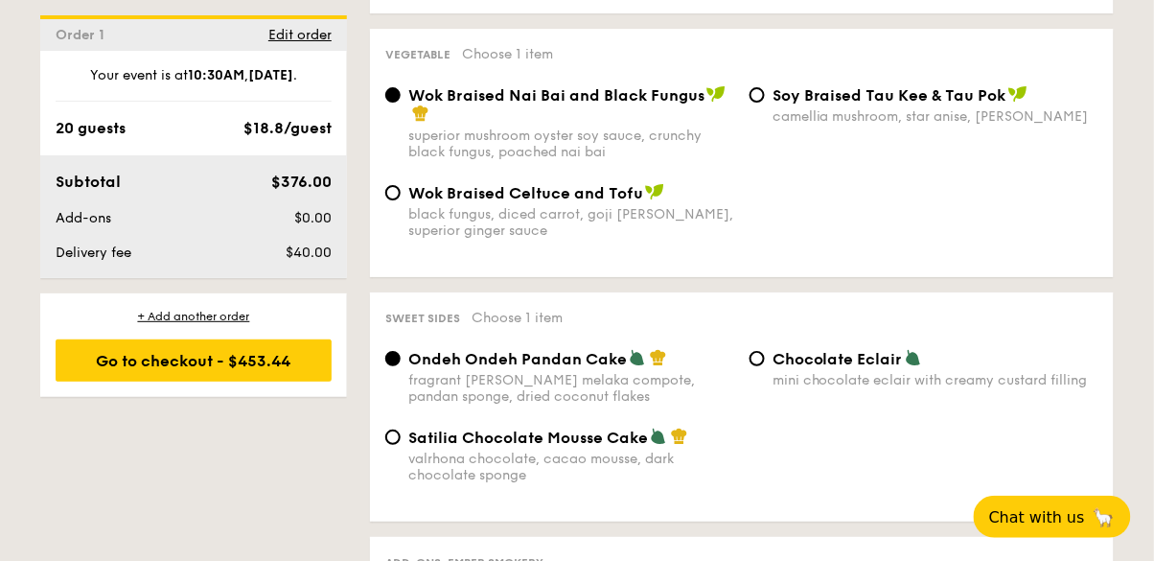
click at [664, 222] on div "black fungus, diced carrot, goji berry, superior ginger sauce" at bounding box center [571, 222] width 326 height 33
click at [401, 200] on input "Wok Braised Celtuce and Tofu black fungus, diced carrot, goji berry, superior g…" at bounding box center [392, 192] width 15 height 15
radio input "true"
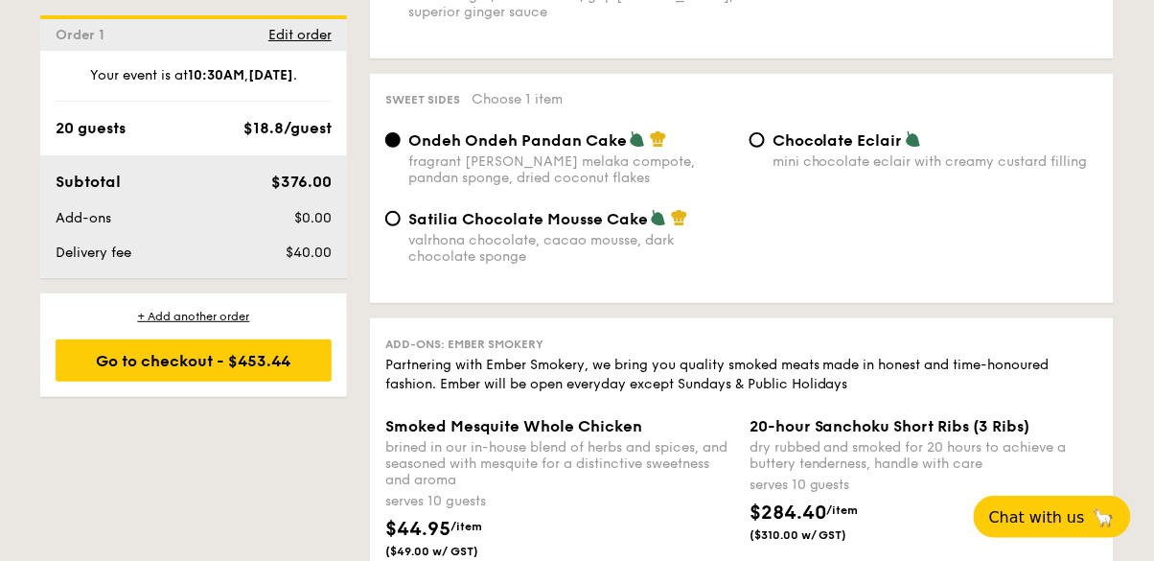
scroll to position [1708, 0]
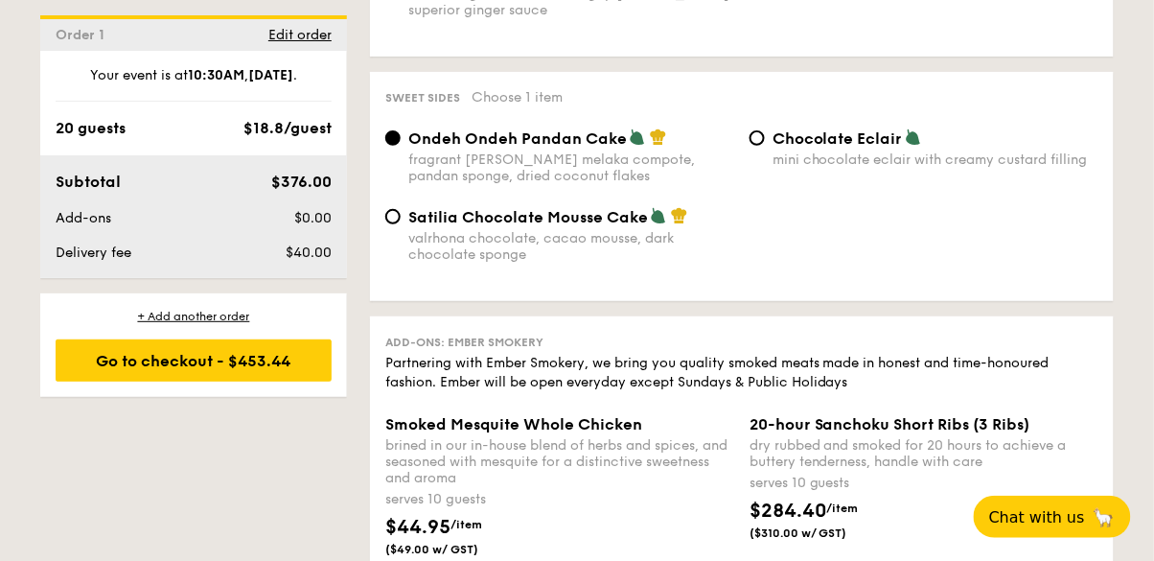
click at [1008, 165] on div "mini chocolate eclair with creamy custard filling" at bounding box center [935, 159] width 326 height 16
click at [765, 146] on input "Chocolate Eclair mini chocolate eclair with creamy custard filling" at bounding box center [756, 137] width 15 height 15
radio input "true"
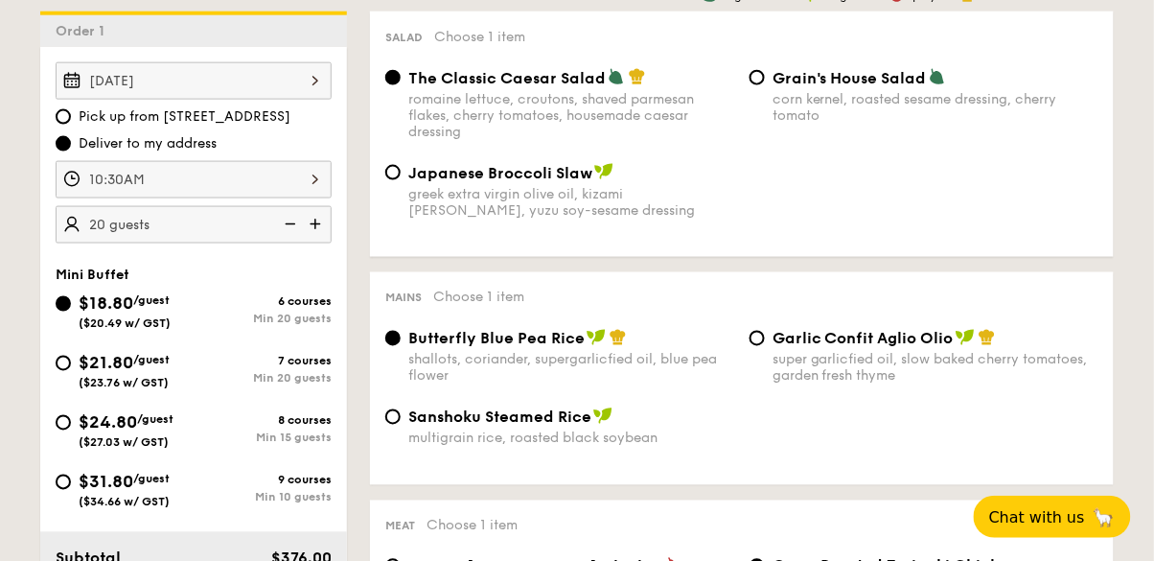
scroll to position [528, 0]
click at [286, 378] on div "Min 20 guests" at bounding box center [263, 379] width 138 height 13
click at [71, 372] on input "$21.80 /guest ($23.76 w/ GST) 7 courses Min 20 guests" at bounding box center [63, 363] width 15 height 15
radio input "true"
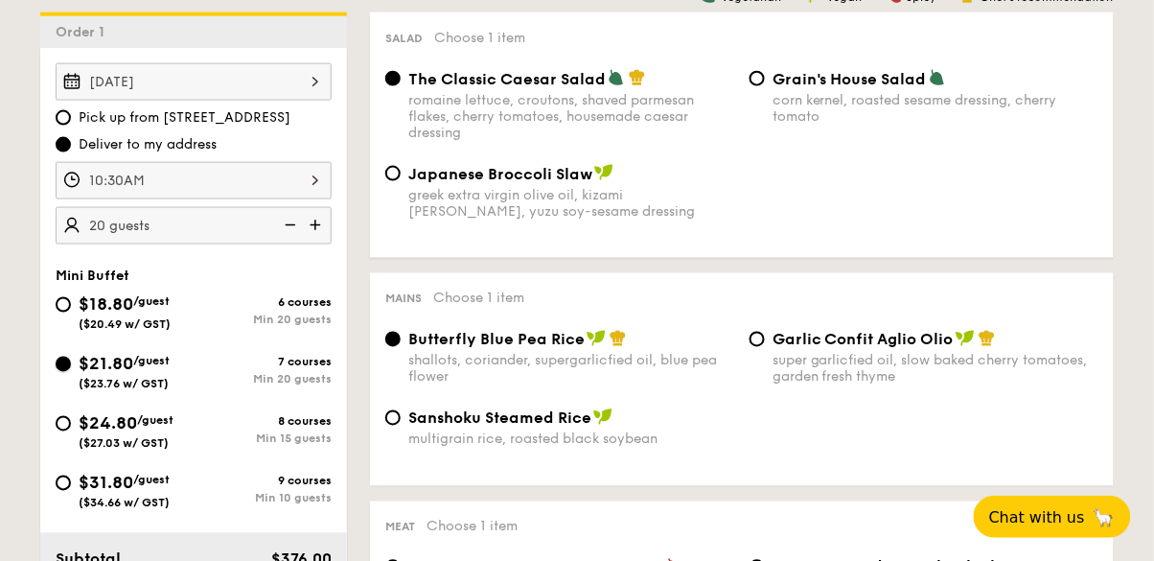
radio input "true"
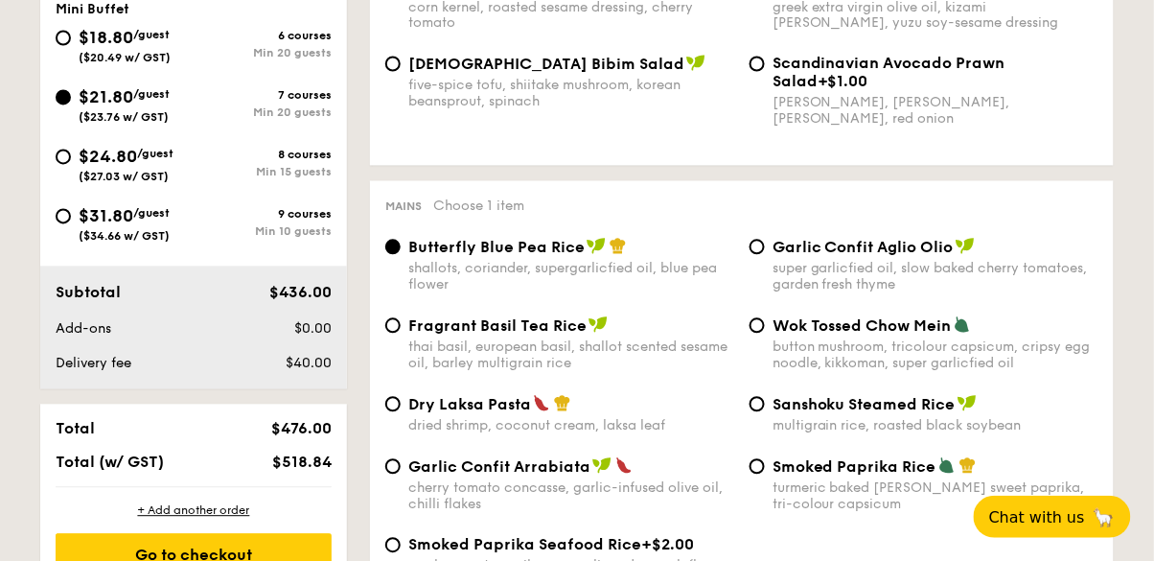
click at [1001, 353] on div "button mushroom, tricolour capsicum, cripsy egg noodle, kikkoman, super garlicf…" at bounding box center [935, 355] width 326 height 33
click at [765, 333] on input "Wok Tossed Chow Mein button mushroom, tricolour capsicum, cripsy egg noodle, ki…" at bounding box center [756, 325] width 15 height 15
radio input "true"
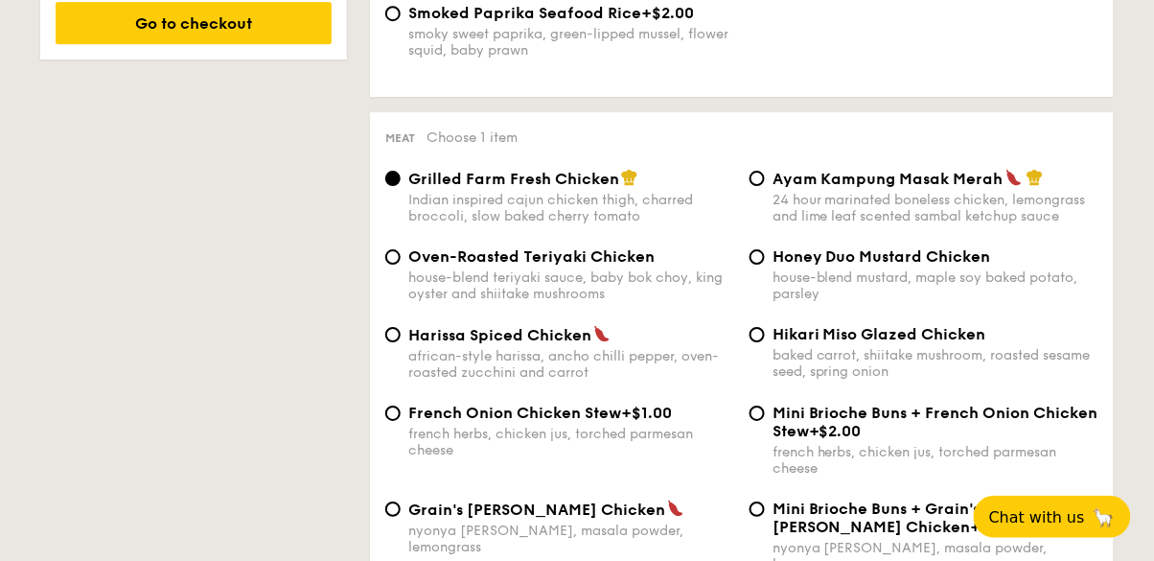
scroll to position [1327, 0]
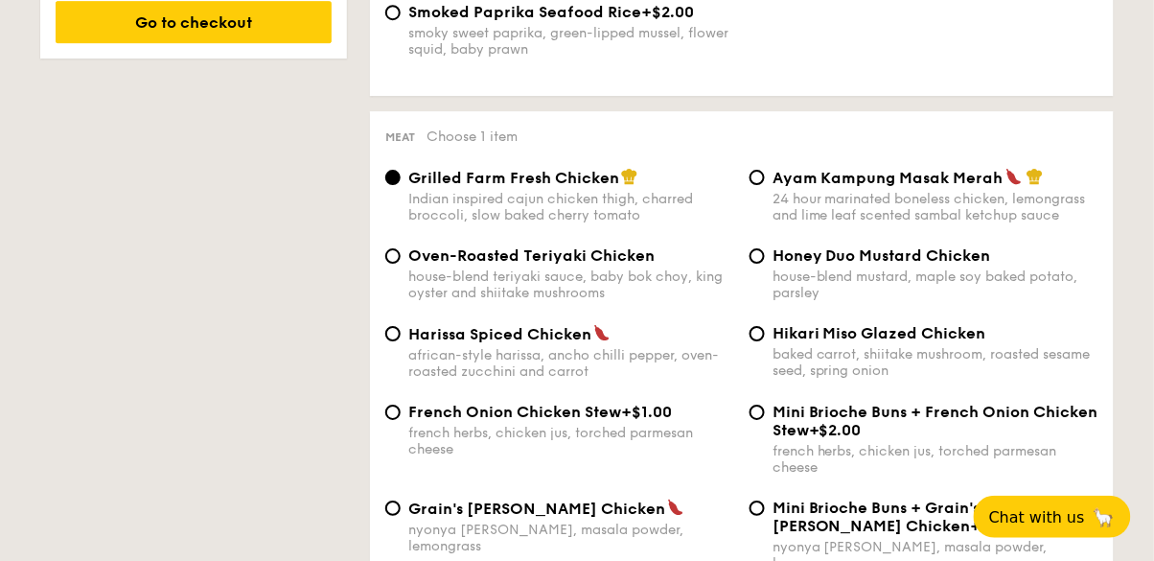
click at [948, 378] on div "baked carrot, shiitake mushroom, roasted sesame seed, spring onion" at bounding box center [935, 362] width 326 height 33
click at [765, 341] on input "Hikari Miso Glazed Chicken baked carrot, shiitake mushroom, roasted sesame seed…" at bounding box center [756, 333] width 15 height 15
radio input "true"
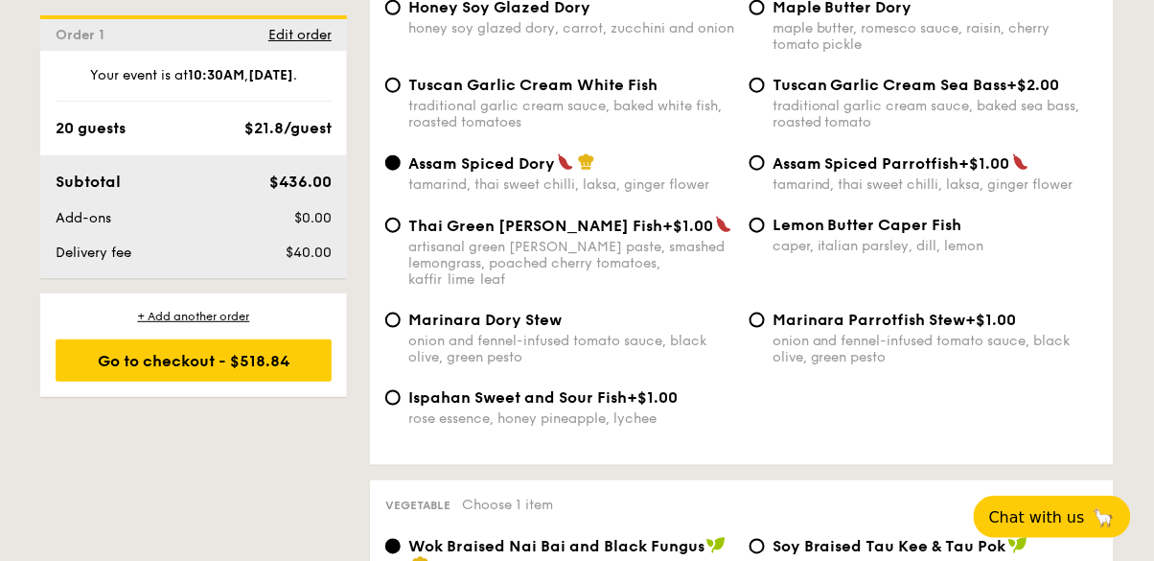
scroll to position [2016, 0]
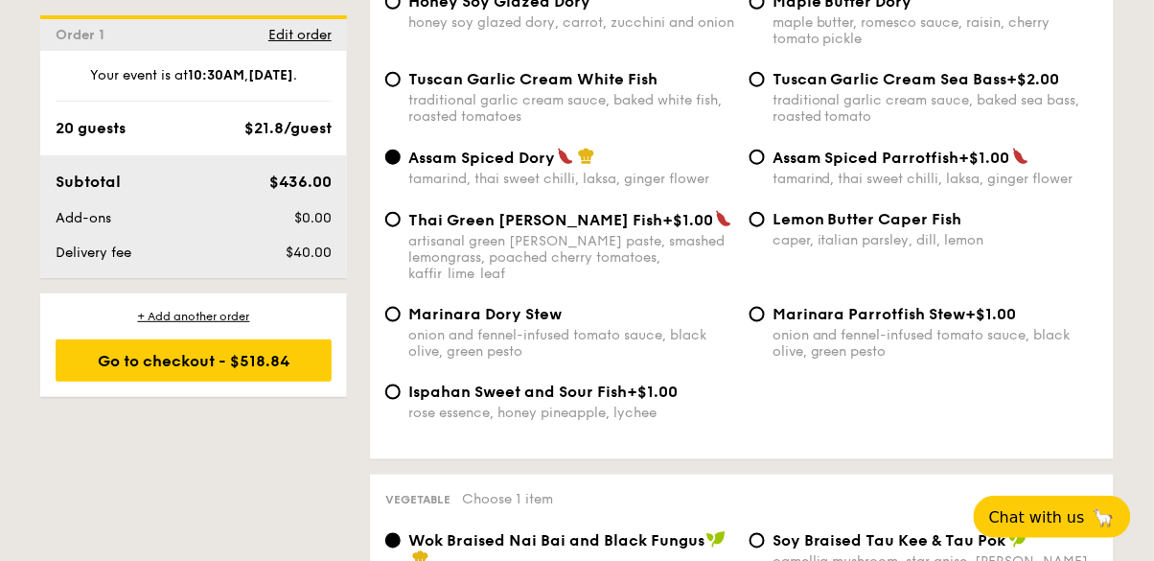
click at [613, 404] on div "rose essence, honey pineapple, lychee" at bounding box center [571, 412] width 326 height 16
click at [401, 384] on input "Ispahan Sweet and Sour Fish +$1.00 rose essence, honey pineapple, lychee" at bounding box center [392, 391] width 15 height 15
radio input "true"
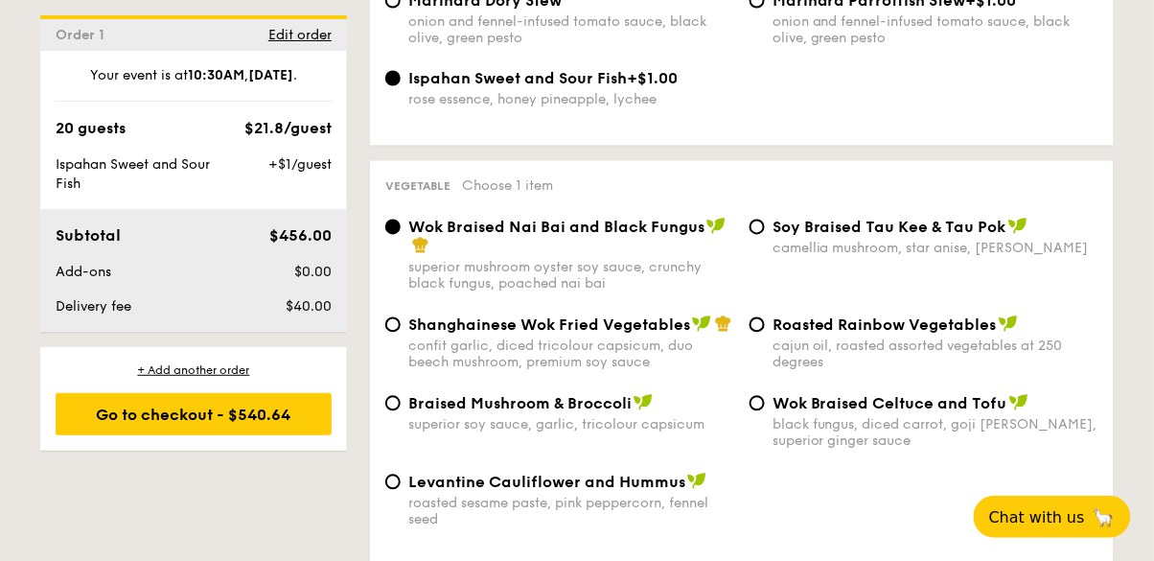
click at [612, 394] on div "Braised Mushroom & Broccoli superior soy sauce, garlic, tricolour capsicum" at bounding box center [571, 413] width 326 height 39
click at [401, 396] on input "Braised Mushroom & Broccoli superior soy sauce, garlic, tricolour capsicum" at bounding box center [392, 403] width 15 height 15
radio input "true"
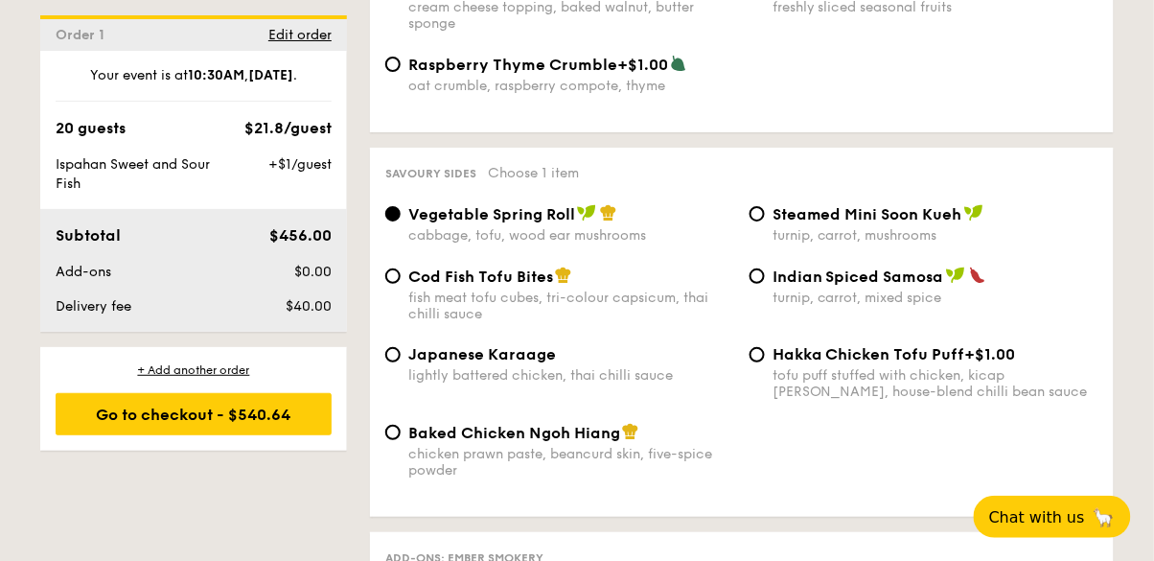
scroll to position [3228, 0]
click at [941, 265] on div "Indian Spiced Samosa turnip, carrot, mixed spice" at bounding box center [935, 284] width 326 height 39
click at [765, 267] on input "Indian Spiced Samosa turnip, carrot, mixed spice" at bounding box center [756, 274] width 15 height 15
radio input "true"
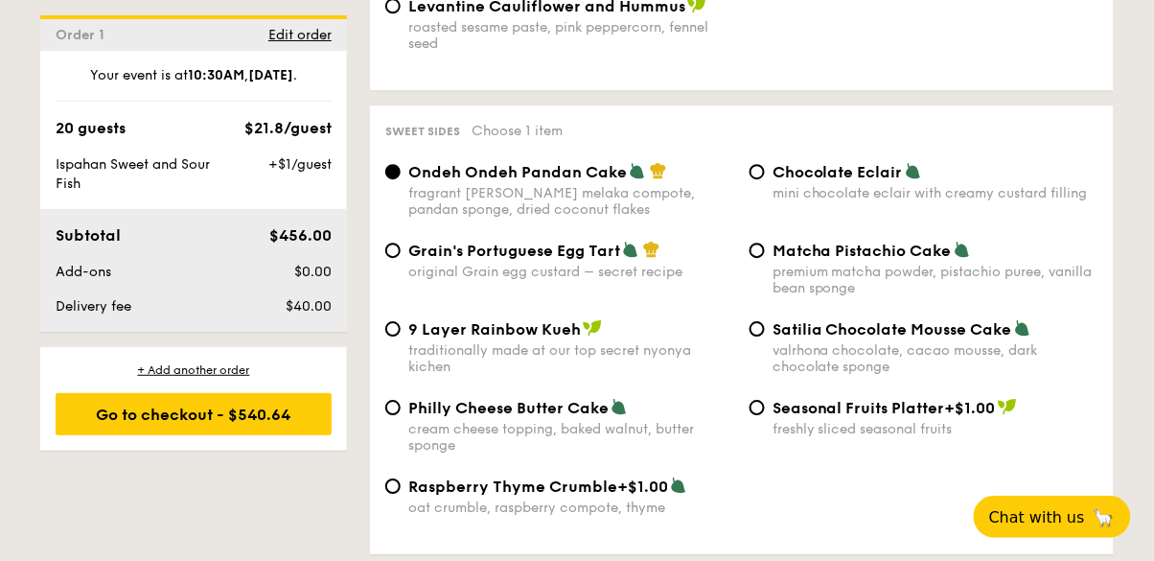
scroll to position [2787, 0]
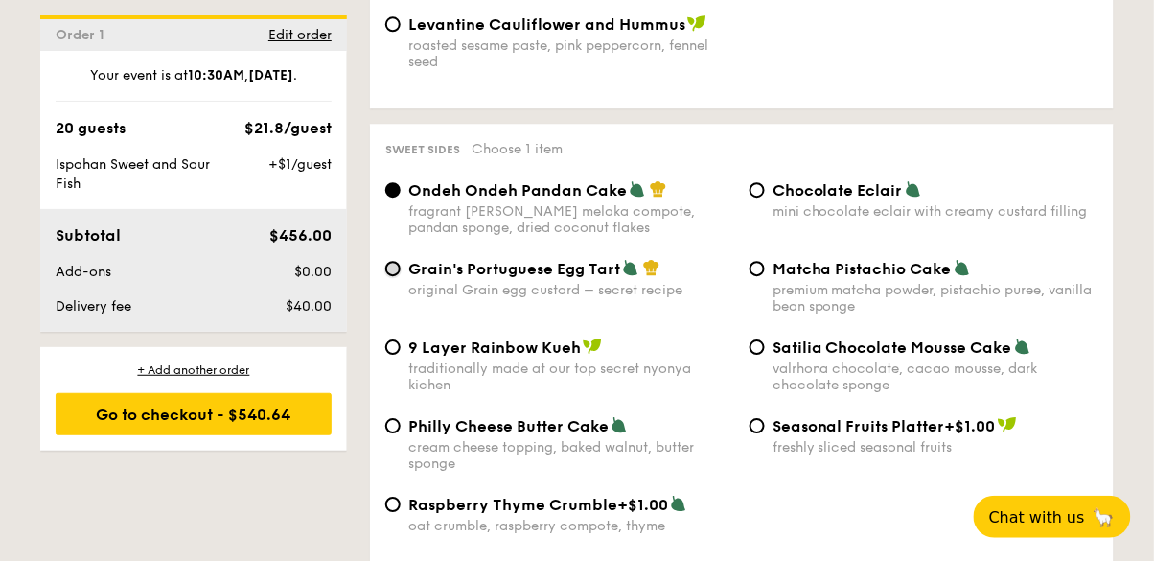
click at [396, 261] on input "Grain's Portuguese Egg Tart original Grain egg custard – secret recipe" at bounding box center [392, 268] width 15 height 15
radio input "true"
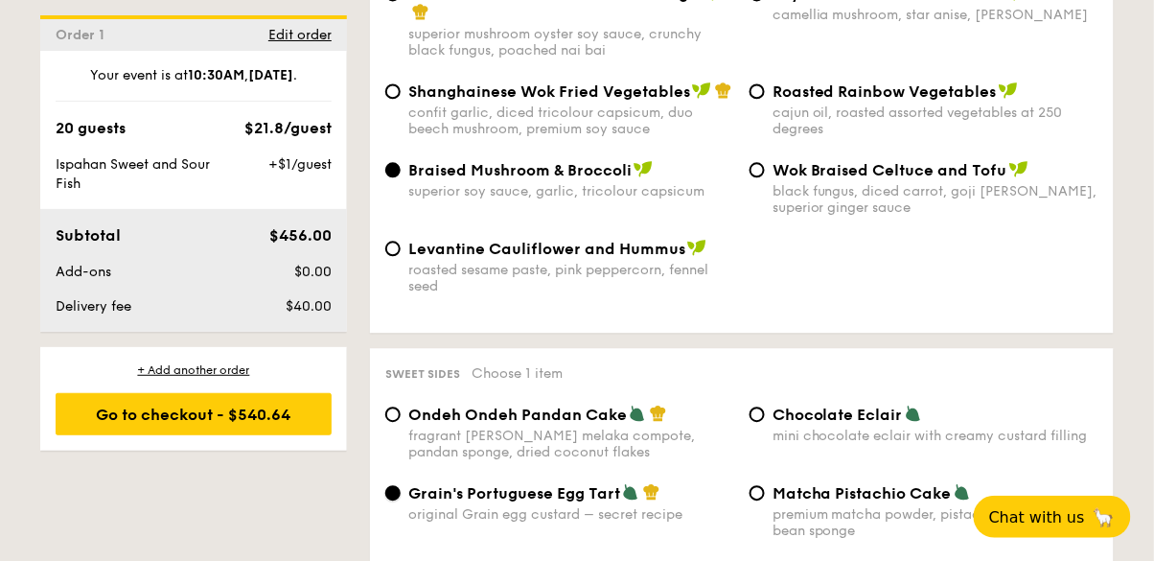
scroll to position [2575, 0]
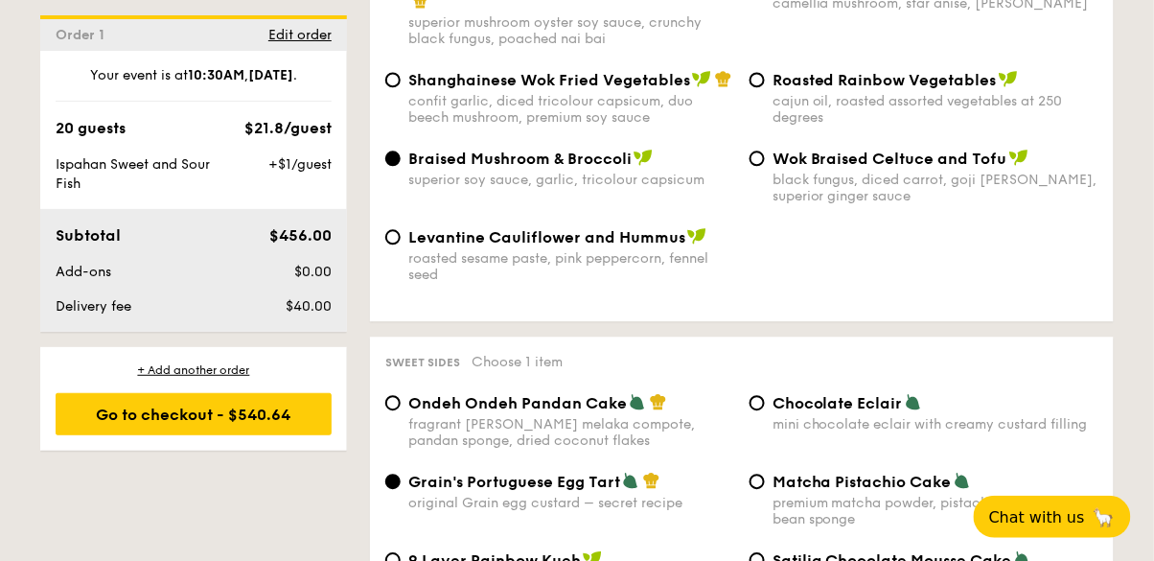
click at [1043, 416] on div "mini chocolate eclair with creamy custard filling" at bounding box center [935, 424] width 326 height 16
click at [765, 399] on input "Chocolate Eclair mini chocolate eclair with creamy custard filling" at bounding box center [756, 402] width 15 height 15
radio input "true"
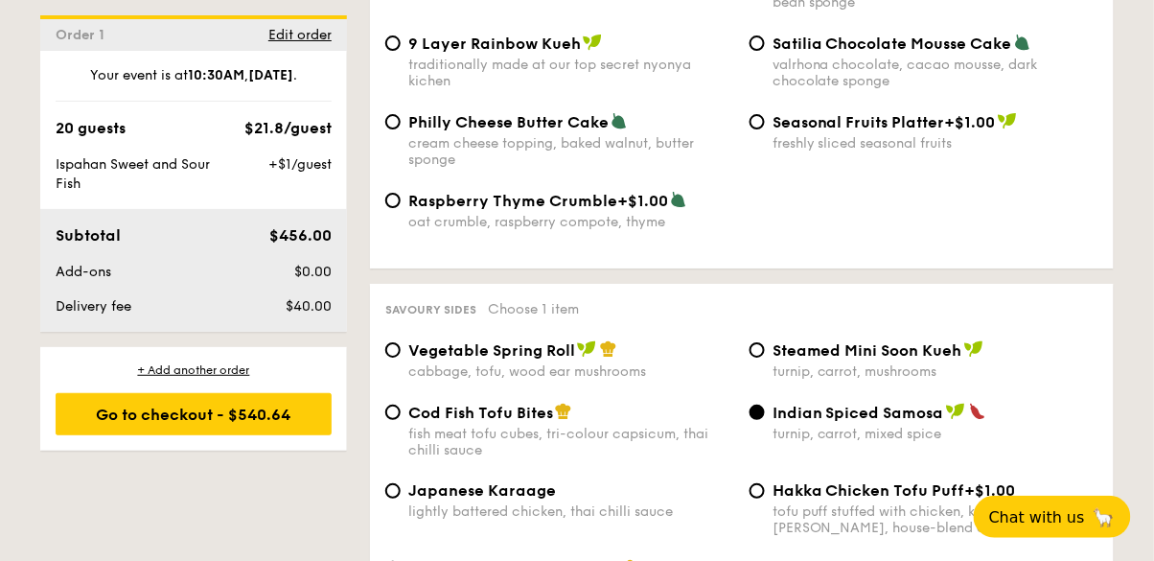
scroll to position [3094, 0]
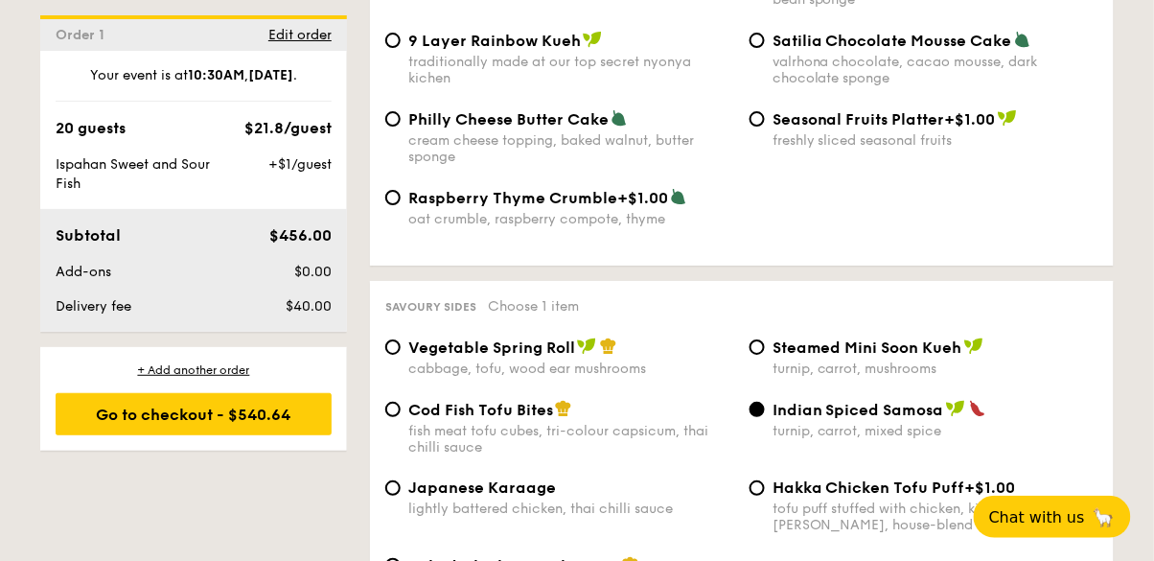
click at [1046, 400] on div "Indian Spiced Samosa" at bounding box center [935, 409] width 326 height 19
click at [765, 401] on input "Indian Spiced Samosa turnip, carrot, mixed spice" at bounding box center [756, 408] width 15 height 15
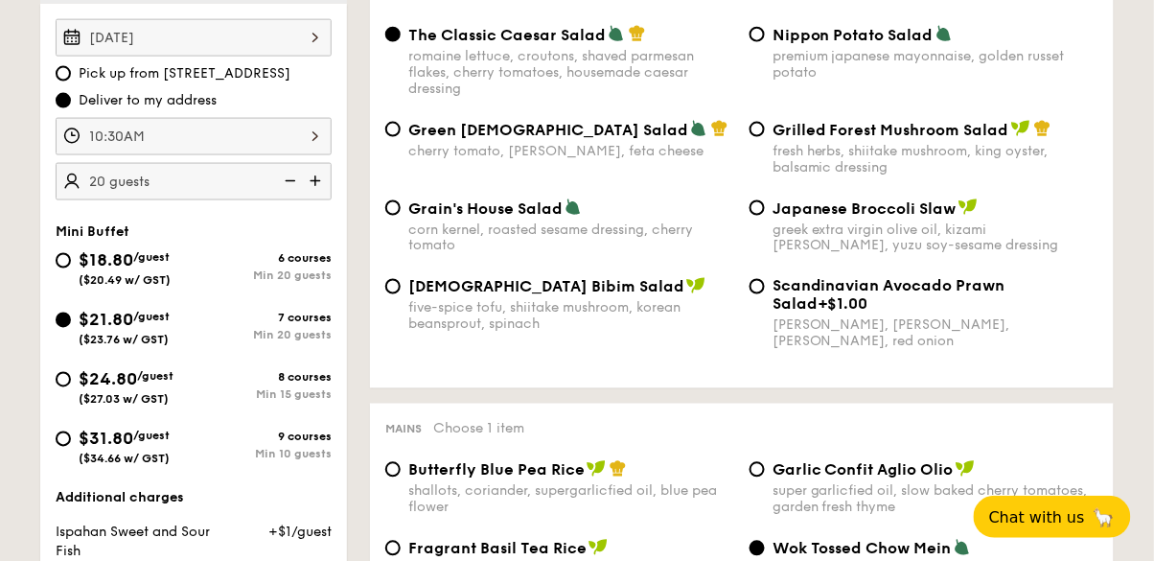
scroll to position [572, 0]
click at [61, 319] on input "$21.80 /guest ($23.76 w/ GST) 7 courses Min 20 guests" at bounding box center [63, 319] width 15 height 15
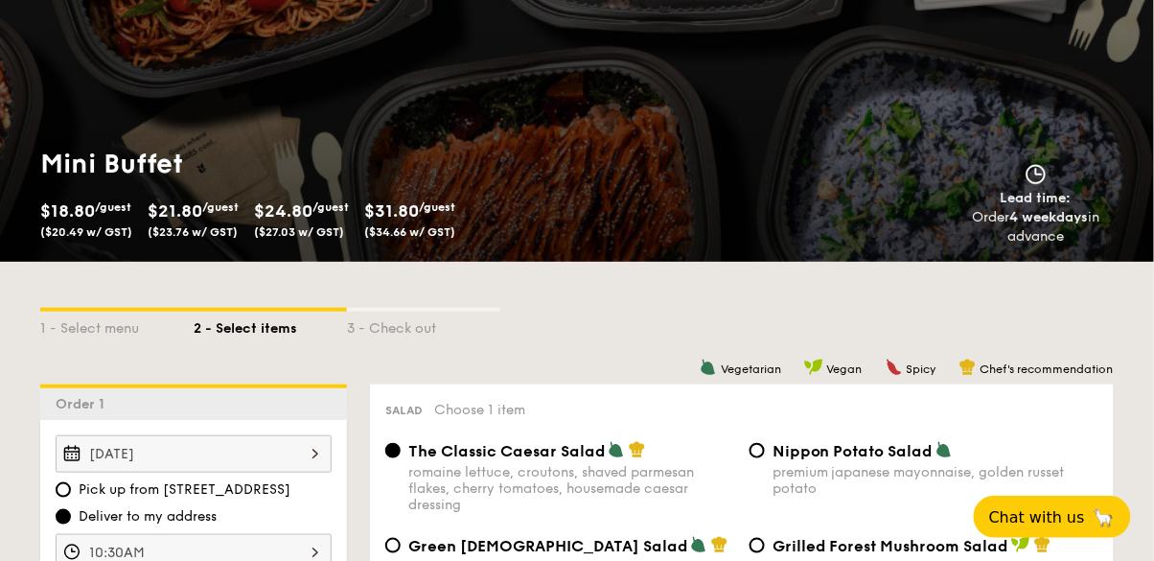
scroll to position [159, 0]
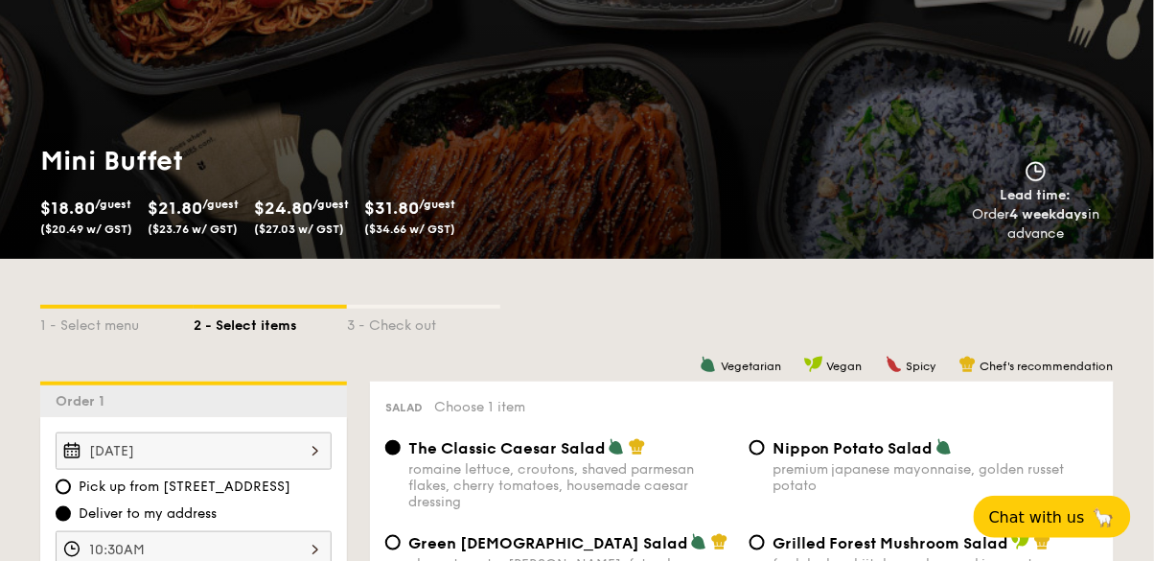
click at [37, 87] on div "Mini Buffet $18.80 /guest ($20.49 w/ GST) $21.80 /guest ($23.76 w/ GST) $24.80 …" at bounding box center [577, 78] width 1154 height 360
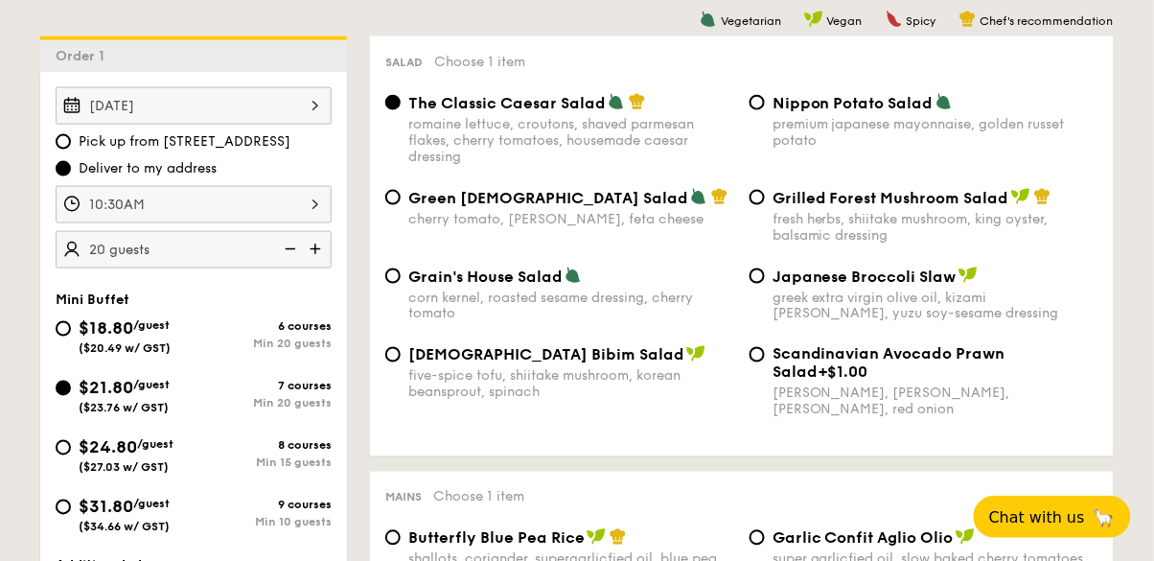
scroll to position [507, 0]
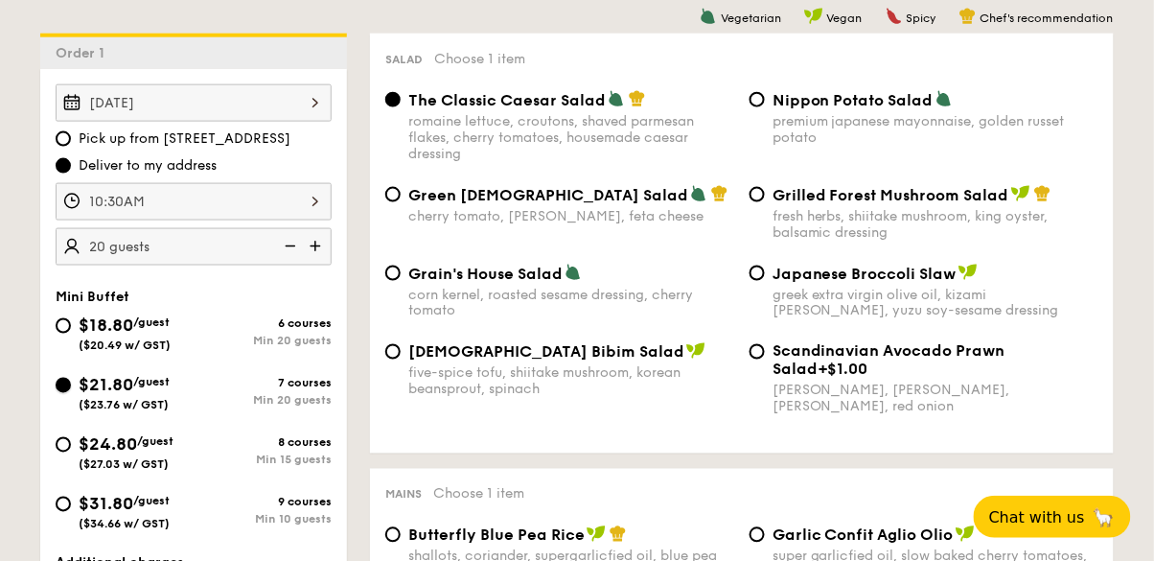
click at [62, 383] on input "$21.80 /guest ($23.76 w/ GST) 7 courses Min 20 guests" at bounding box center [63, 385] width 15 height 15
click at [399, 97] on input "The Classic Caesar Salad romaine lettuce, croutons, shaved parmesan flakes, che…" at bounding box center [392, 99] width 15 height 15
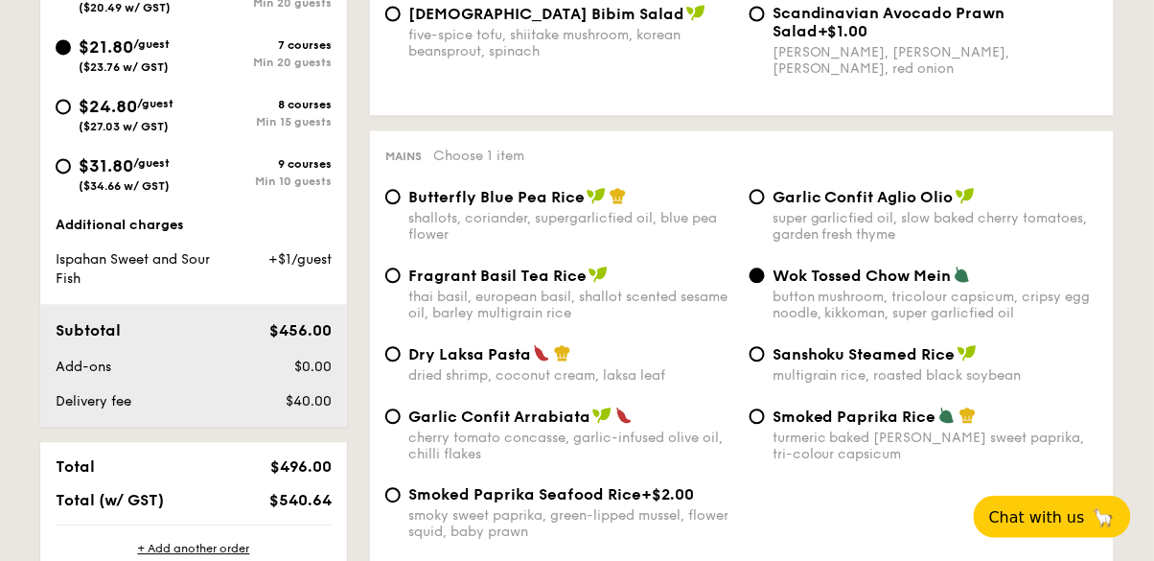
click at [824, 292] on div "button mushroom, tricolour capsicum, cripsy egg noodle, kikkoman, super garlicf…" at bounding box center [935, 304] width 326 height 33
click at [765, 283] on input "Wok Tossed Chow Mein button mushroom, tricolour capsicum, cripsy egg noodle, ki…" at bounding box center [756, 274] width 15 height 15
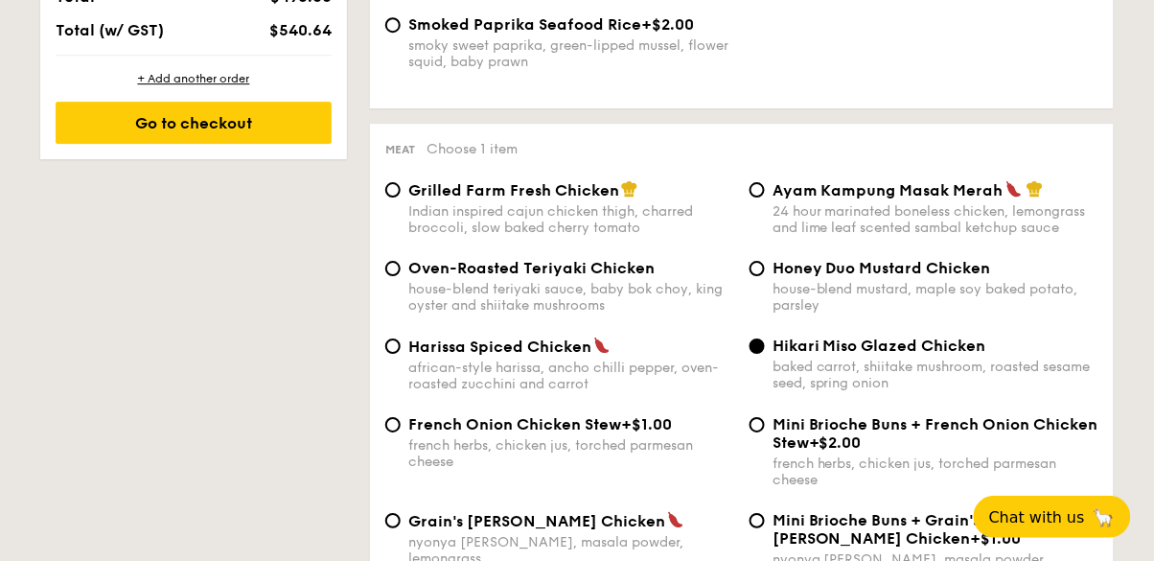
click at [817, 353] on span "Hikari Miso Glazed Chicken" at bounding box center [879, 345] width 214 height 18
click at [765, 353] on input "Hikari Miso Glazed Chicken baked carrot, shiitake mushroom, roasted sesame seed…" at bounding box center [756, 345] width 15 height 15
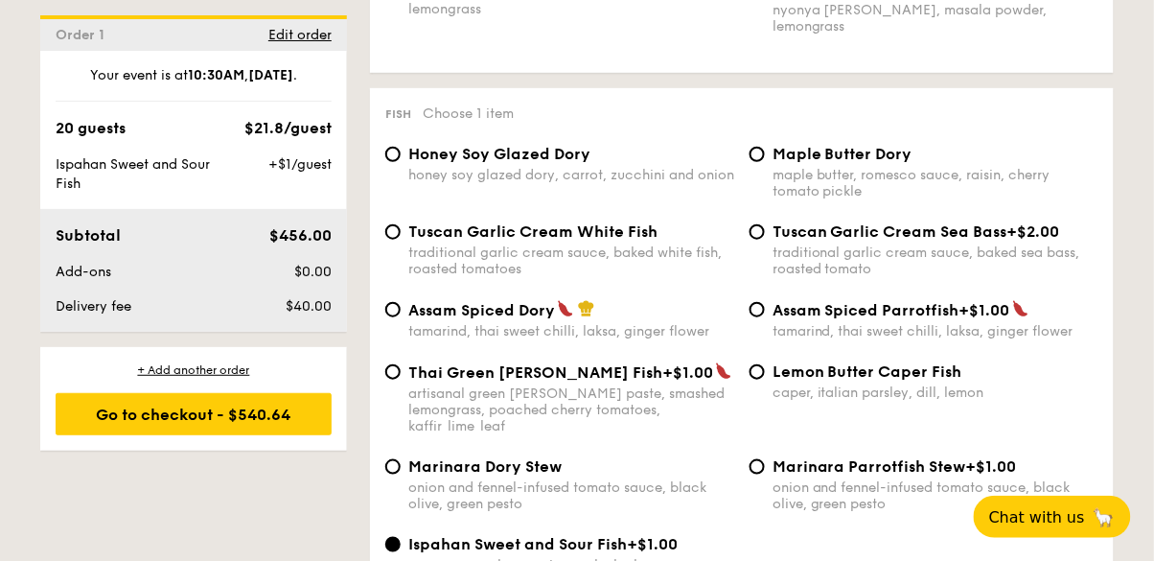
click at [444, 557] on div "rose essence, honey pineapple, lychee" at bounding box center [571, 565] width 326 height 16
click at [401, 537] on input "Ispahan Sweet and Sour Fish +$1.00 rose essence, honey pineapple, lychee" at bounding box center [392, 544] width 15 height 15
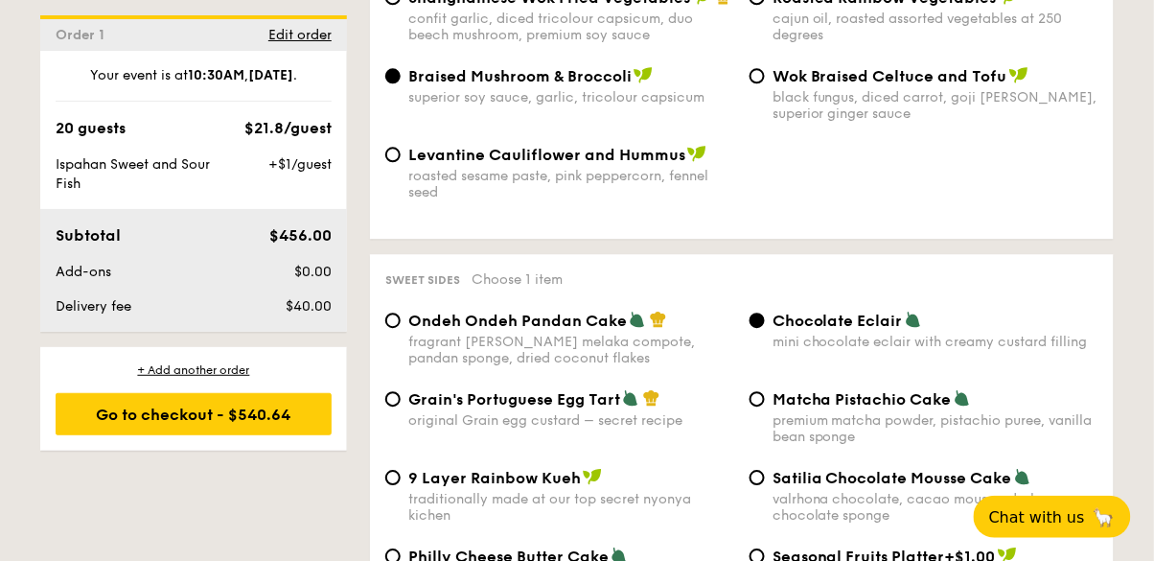
scroll to position [2659, 0]
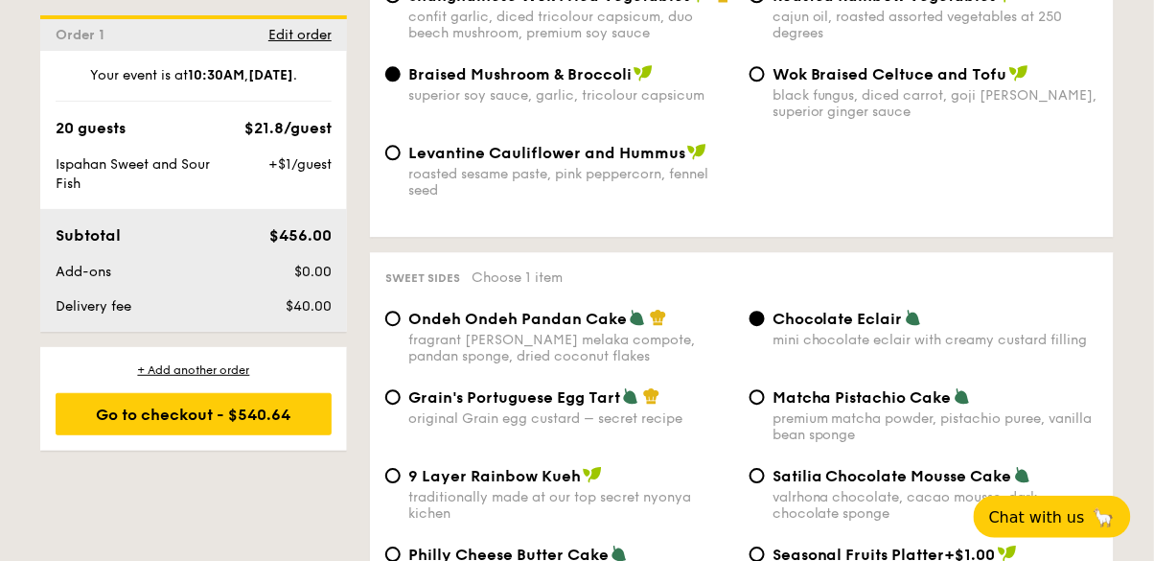
click at [475, 87] on div "superior soy sauce, garlic, tricolour capsicum" at bounding box center [571, 95] width 326 height 16
click at [401, 72] on input "Braised Mushroom & Broccoli superior soy sauce, garlic, tricolour capsicum" at bounding box center [392, 73] width 15 height 15
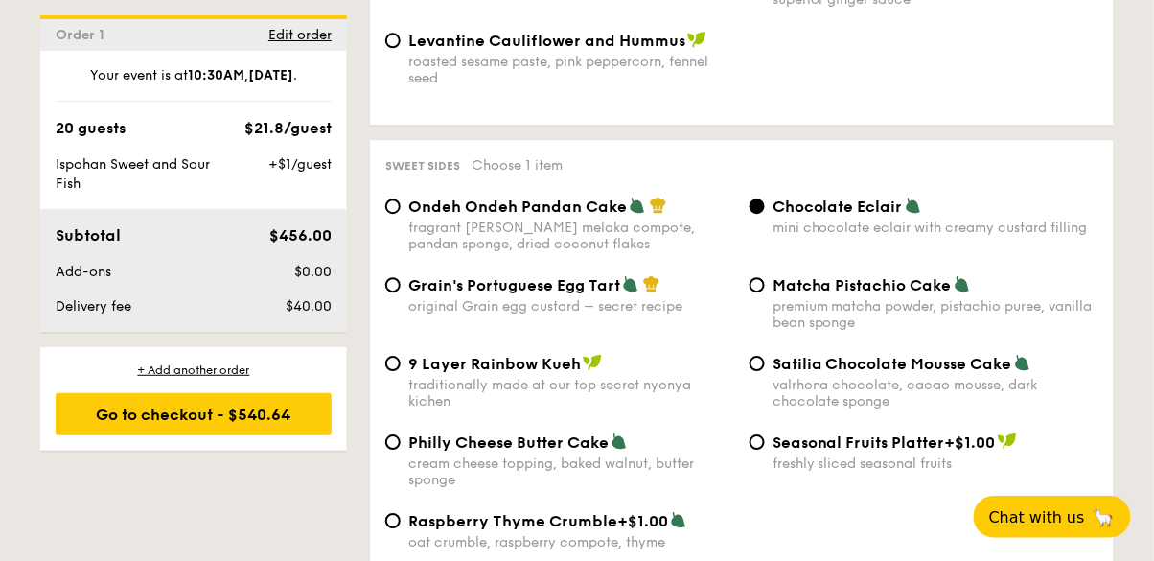
scroll to position [2782, 0]
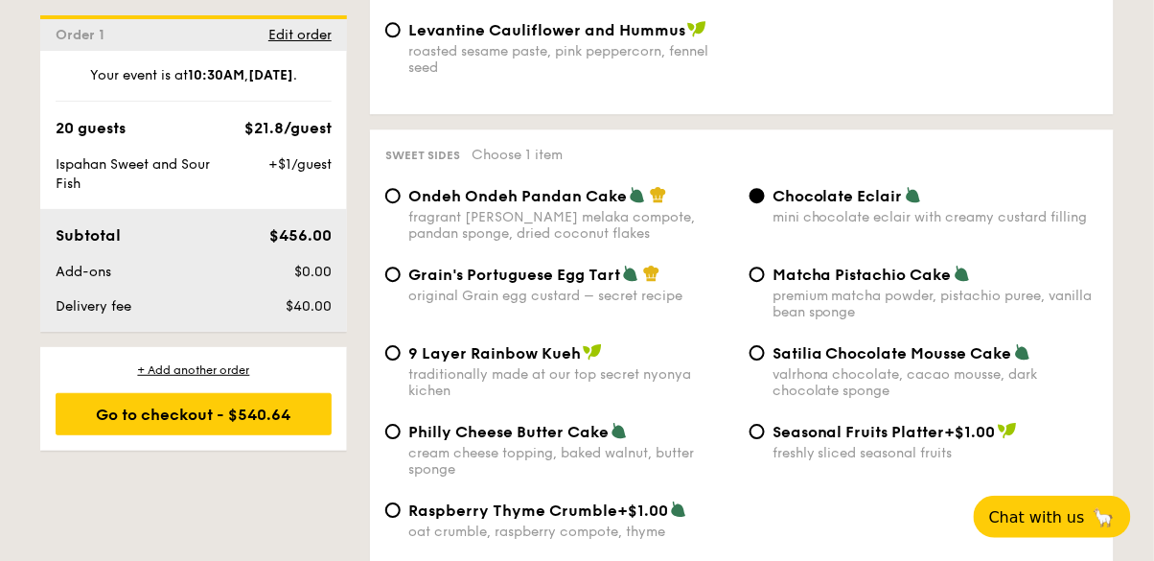
click at [985, 186] on div "Chocolate Eclair" at bounding box center [935, 195] width 326 height 19
click at [765, 188] on input "Chocolate Eclair mini chocolate eclair with creamy custard filling" at bounding box center [756, 195] width 15 height 15
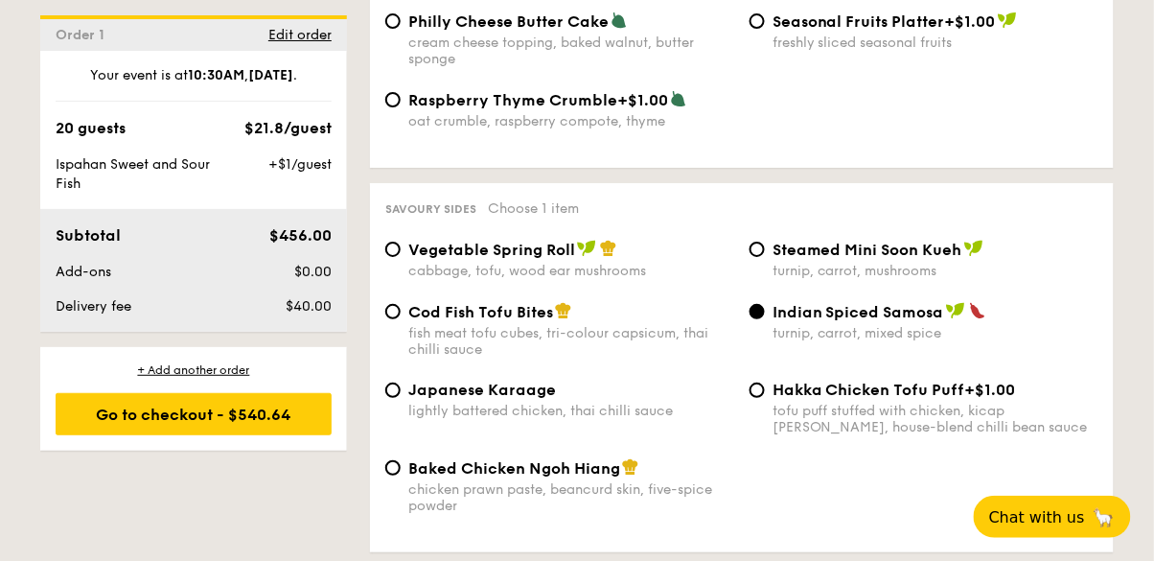
click at [1015, 302] on div "Indian Spiced Samosa turnip, carrot, mixed spice" at bounding box center [935, 321] width 326 height 39
click at [765, 304] on input "Indian Spiced Samosa turnip, carrot, mixed spice" at bounding box center [756, 311] width 15 height 15
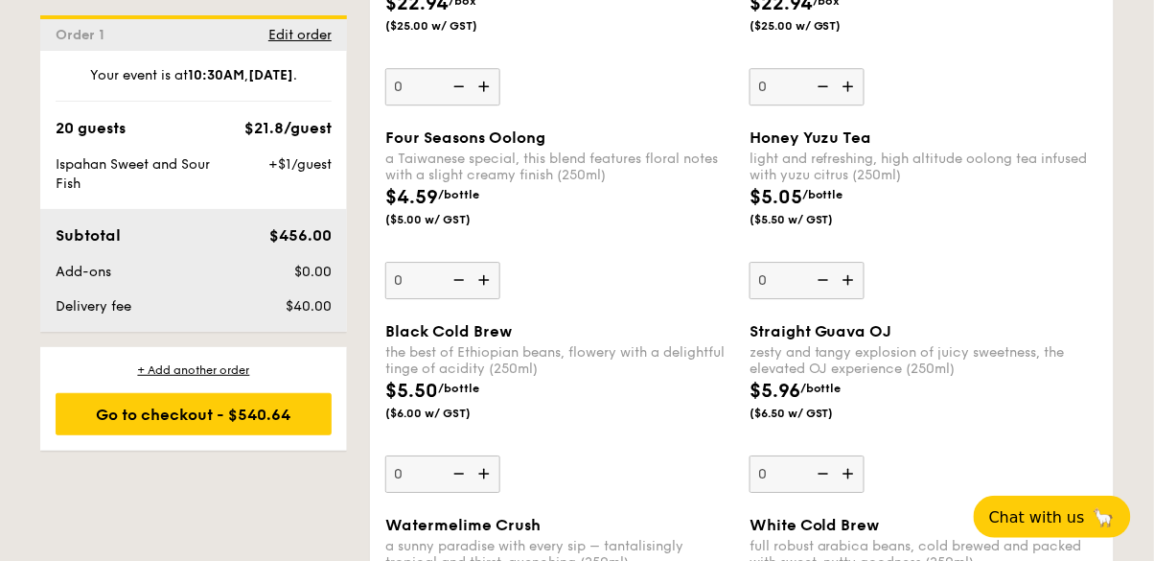
scroll to position [4498, 0]
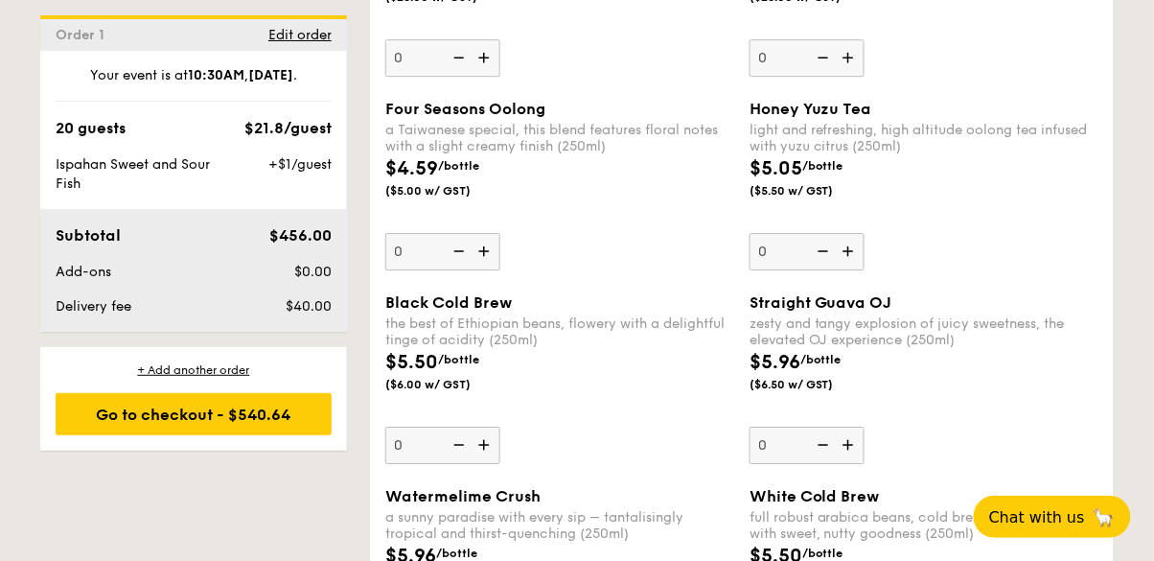
click at [859, 233] on img at bounding box center [850, 251] width 29 height 36
click at [859, 233] on input "0" at bounding box center [806, 251] width 115 height 37
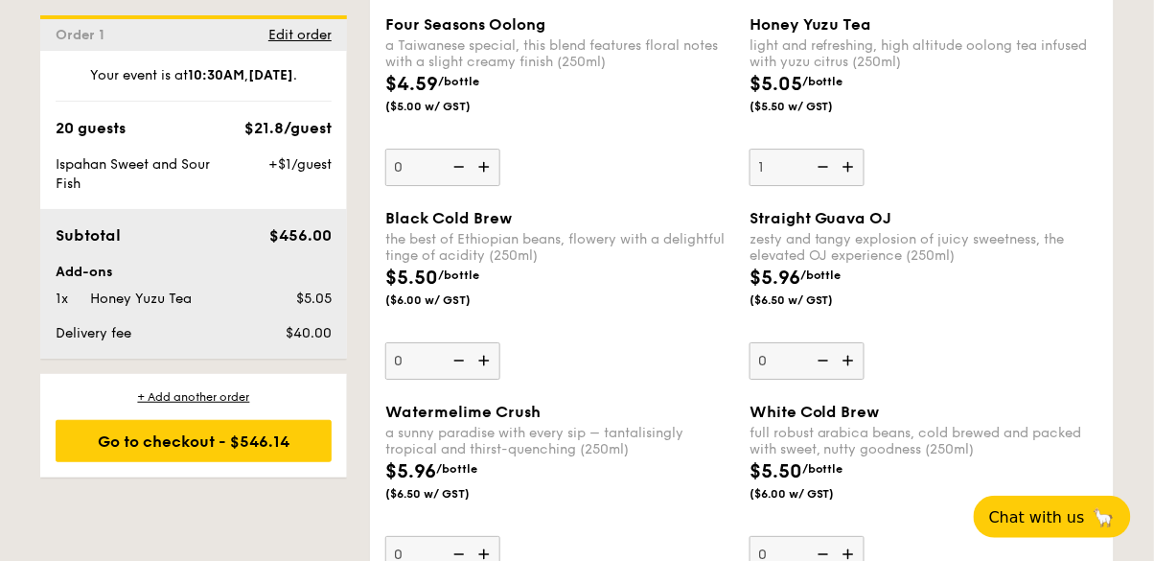
click at [862, 169] on div "Four Seasons Oolong a Taiwanese special, this blend features floral notes with …" at bounding box center [742, 112] width 728 height 194
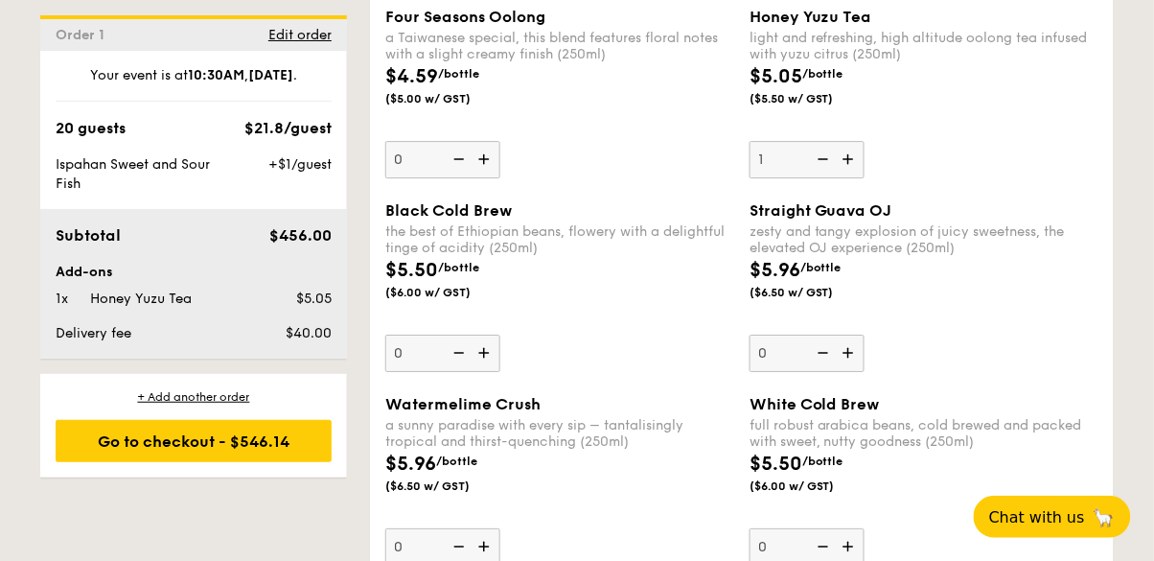
click at [859, 141] on img at bounding box center [850, 159] width 29 height 36
click at [859, 141] on input "1" at bounding box center [806, 159] width 115 height 37
click at [861, 141] on img at bounding box center [850, 159] width 29 height 36
click at [861, 141] on input "2" at bounding box center [806, 159] width 115 height 37
click at [846, 141] on img at bounding box center [850, 159] width 29 height 36
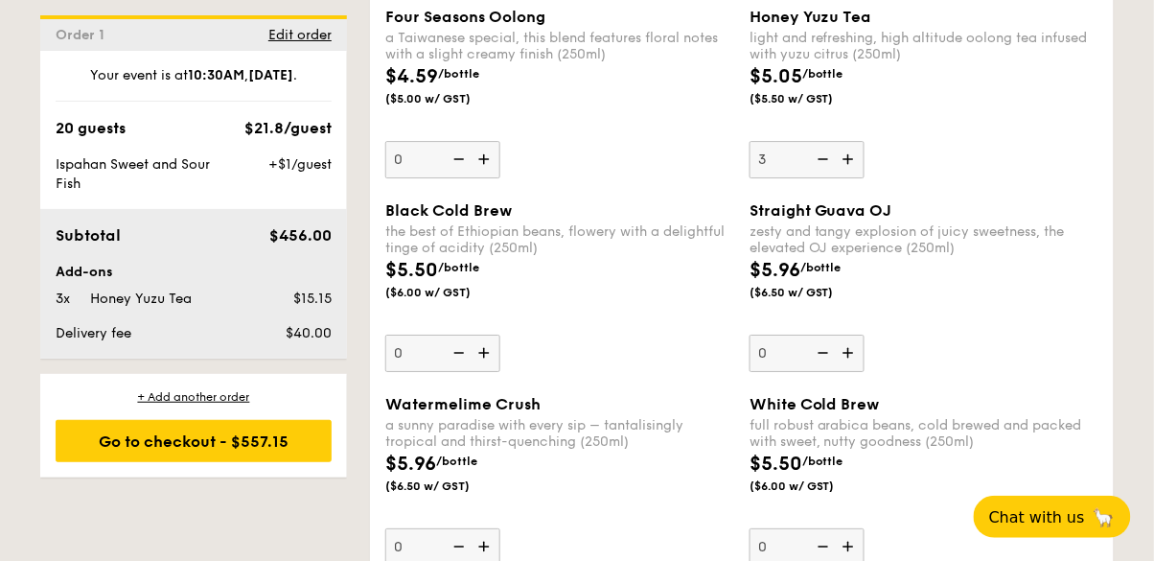
click at [846, 141] on input "3" at bounding box center [806, 159] width 115 height 37
click at [857, 141] on img at bounding box center [850, 159] width 29 height 36
click at [857, 141] on input "4" at bounding box center [806, 159] width 115 height 37
click at [858, 141] on img at bounding box center [850, 159] width 29 height 36
click at [858, 141] on input "5" at bounding box center [806, 159] width 115 height 37
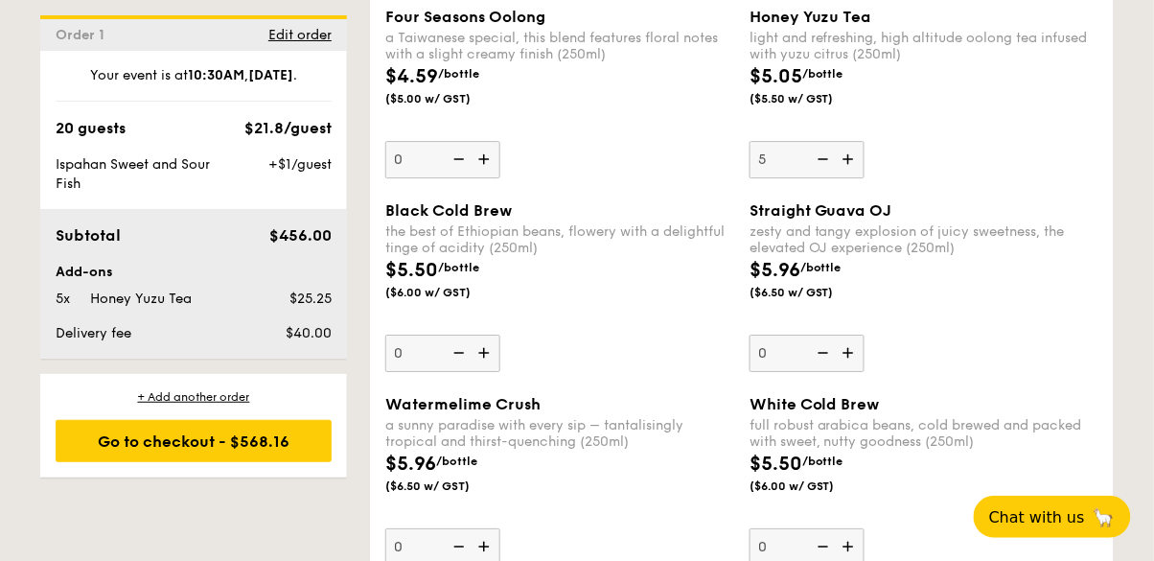
type input "6"
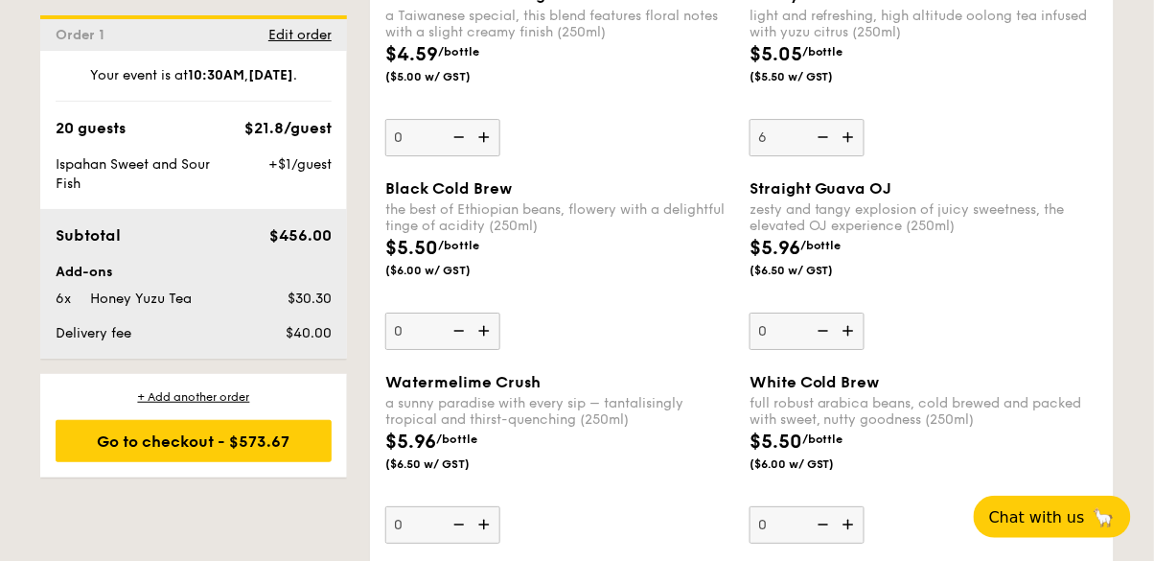
scroll to position [4693, 0]
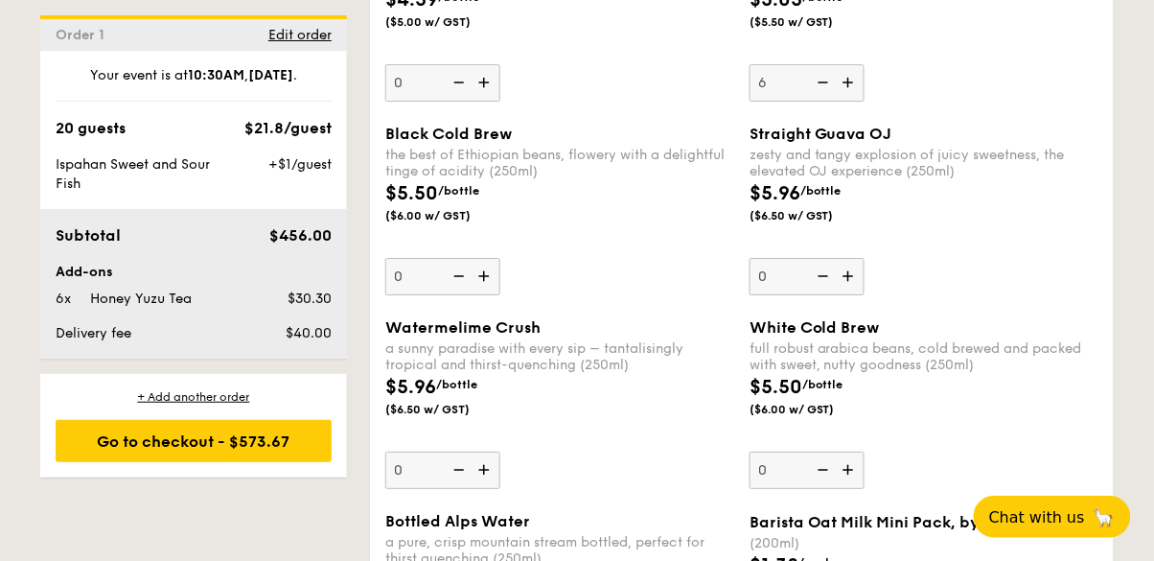
click at [842, 258] on img at bounding box center [850, 276] width 29 height 36
click at [842, 258] on input "0" at bounding box center [806, 276] width 115 height 37
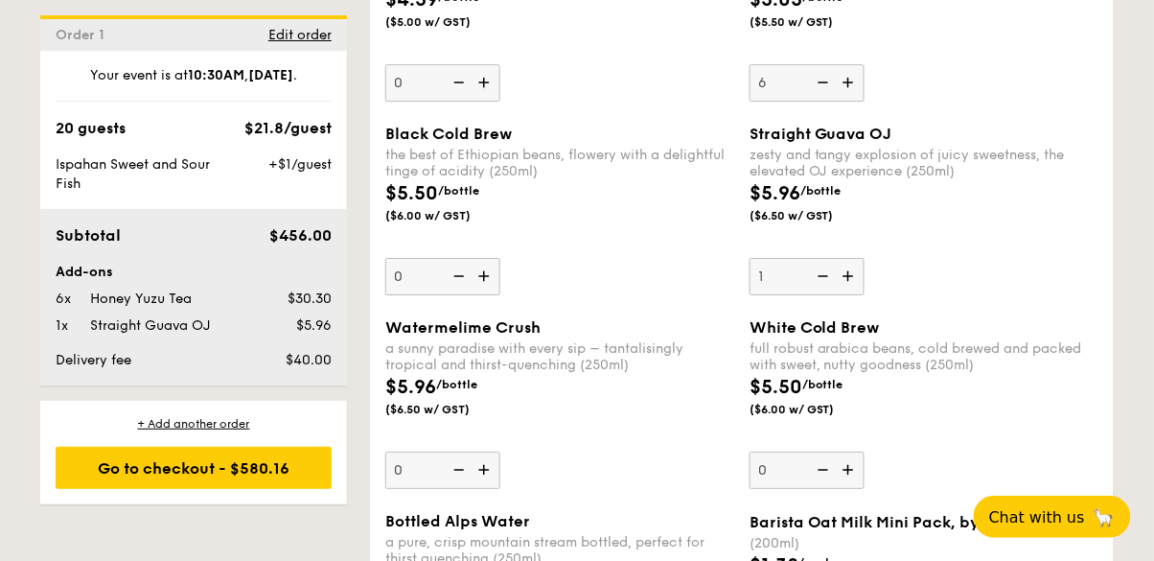
click at [841, 258] on img at bounding box center [850, 276] width 29 height 36
click at [841, 258] on input "1" at bounding box center [806, 276] width 115 height 37
type input "2"
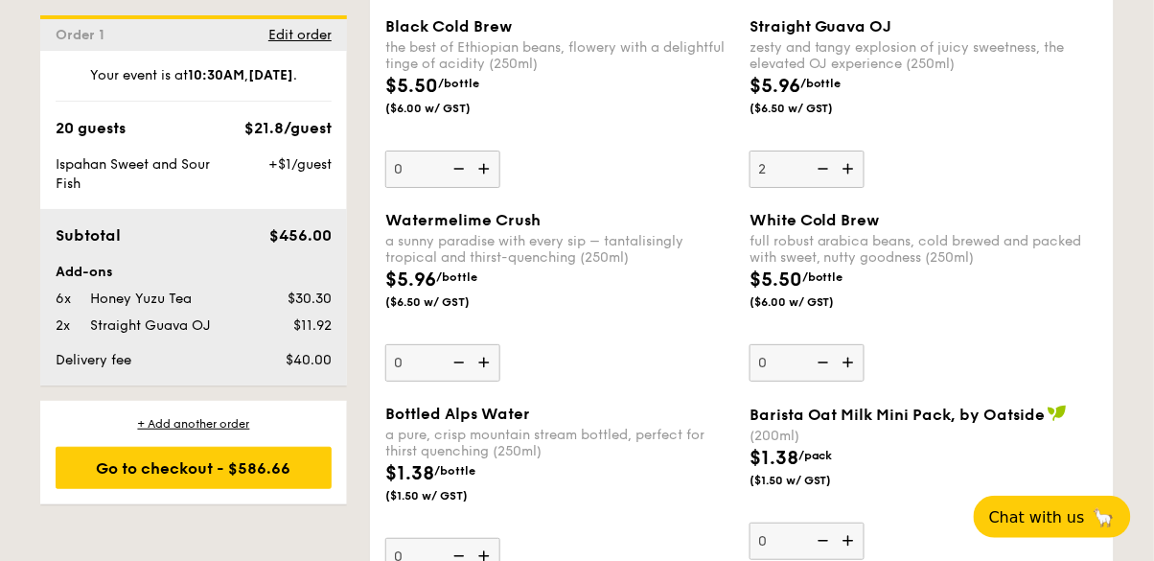
scroll to position [4801, 0]
click at [476, 344] on img at bounding box center [485, 362] width 29 height 36
click at [476, 344] on input "0" at bounding box center [442, 362] width 115 height 37
type input "1"
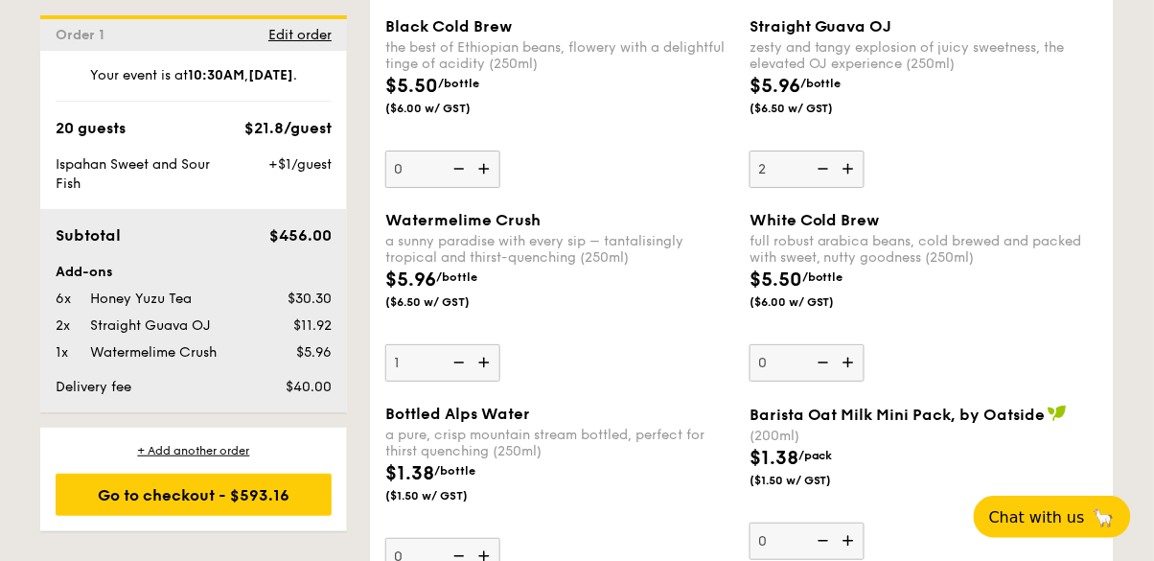
click at [406, 233] on div "a sunny paradise with every sip – tantalisingly tropical and thirst-quenching (…" at bounding box center [559, 249] width 349 height 33
click at [406, 344] on input "1" at bounding box center [442, 362] width 115 height 37
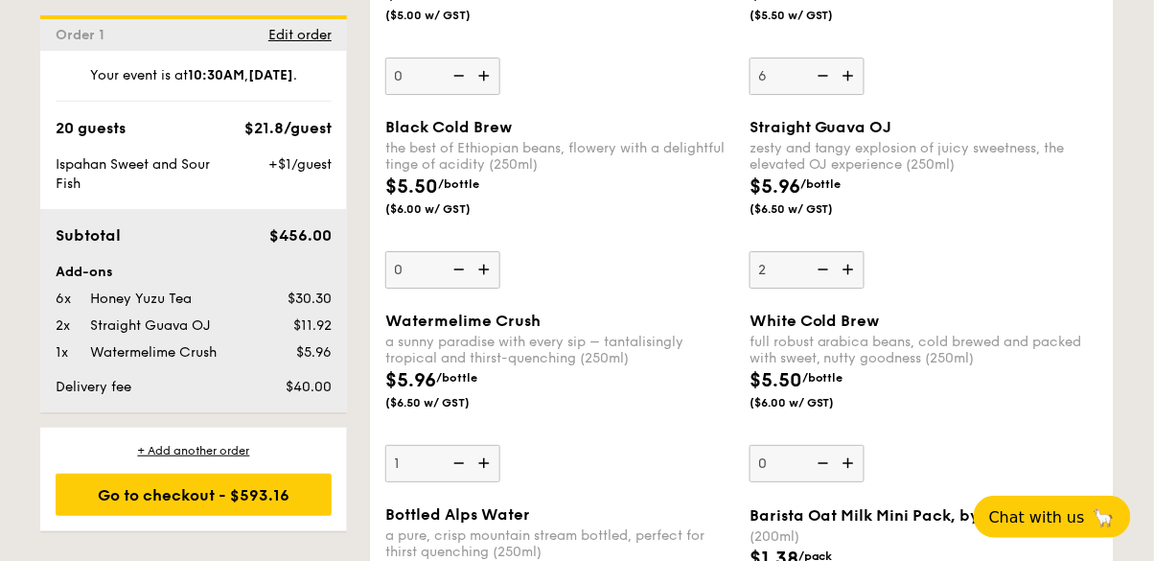
scroll to position [4747, 0]
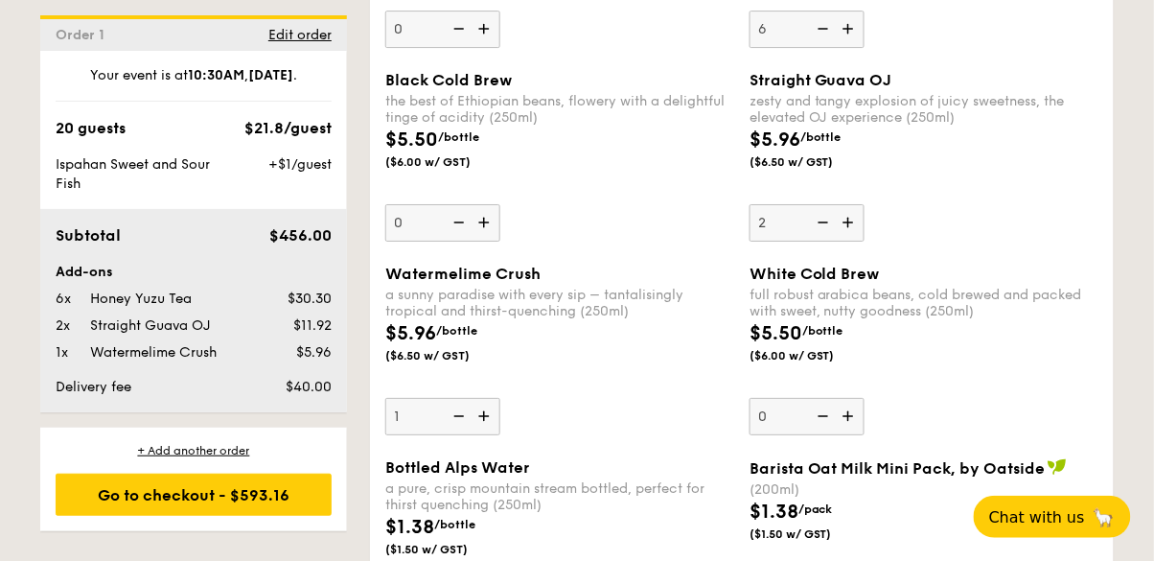
click at [846, 398] on img at bounding box center [850, 416] width 29 height 36
click at [846, 398] on input "0" at bounding box center [806, 416] width 115 height 37
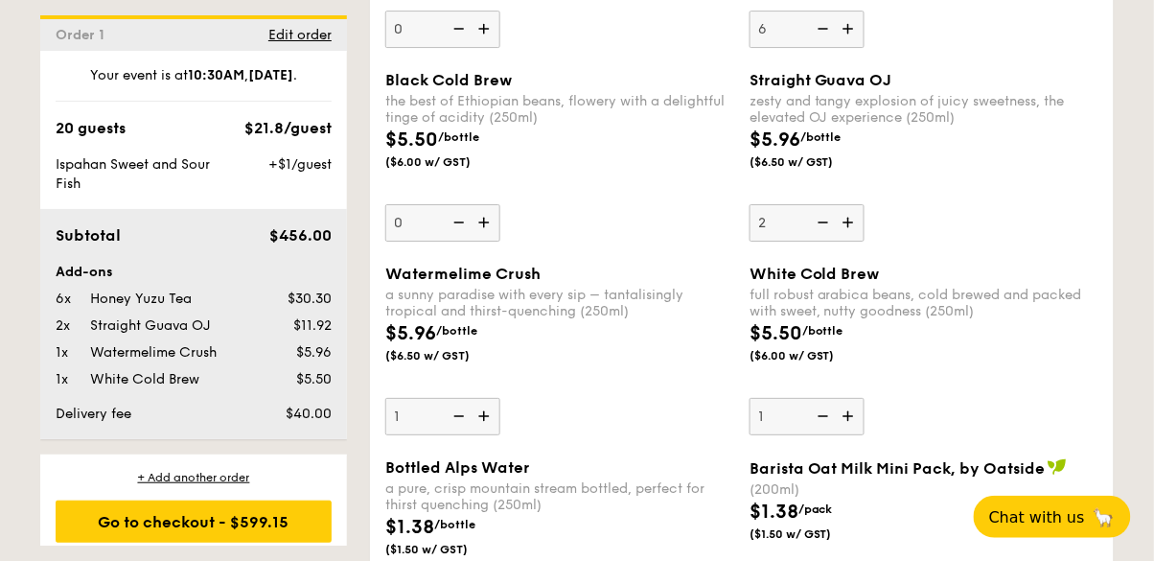
click at [848, 398] on img at bounding box center [850, 416] width 29 height 36
click at [848, 398] on input "1" at bounding box center [806, 416] width 115 height 37
type input "2"
click at [675, 319] on div "$5.96 /bottle ($6.50 w/ GST)" at bounding box center [560, 352] width 364 height 67
click at [500, 398] on input "1" at bounding box center [442, 416] width 115 height 37
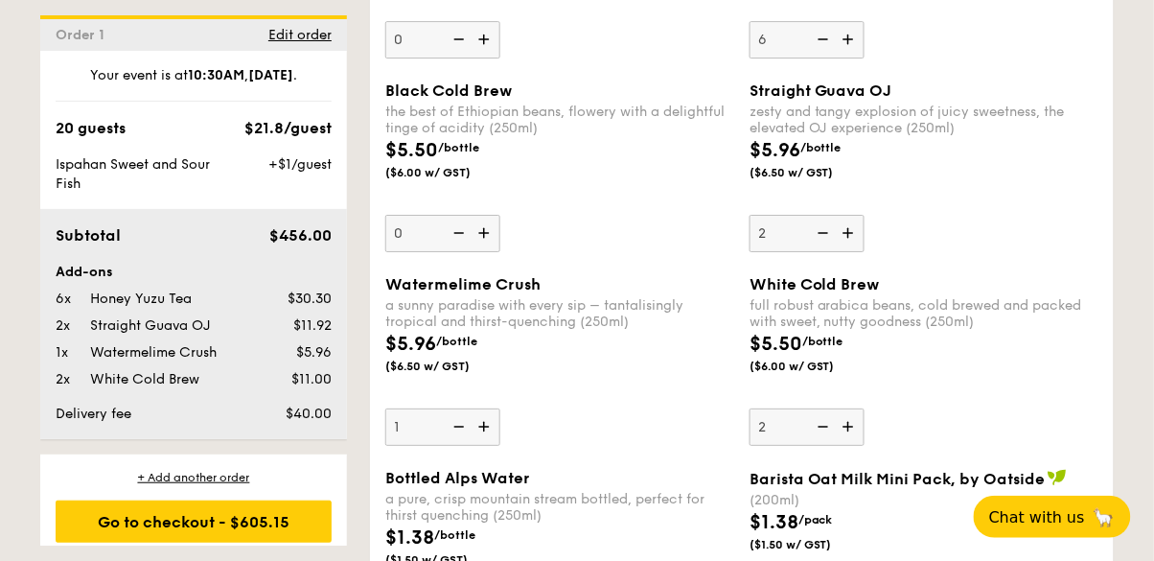
scroll to position [4690, 0]
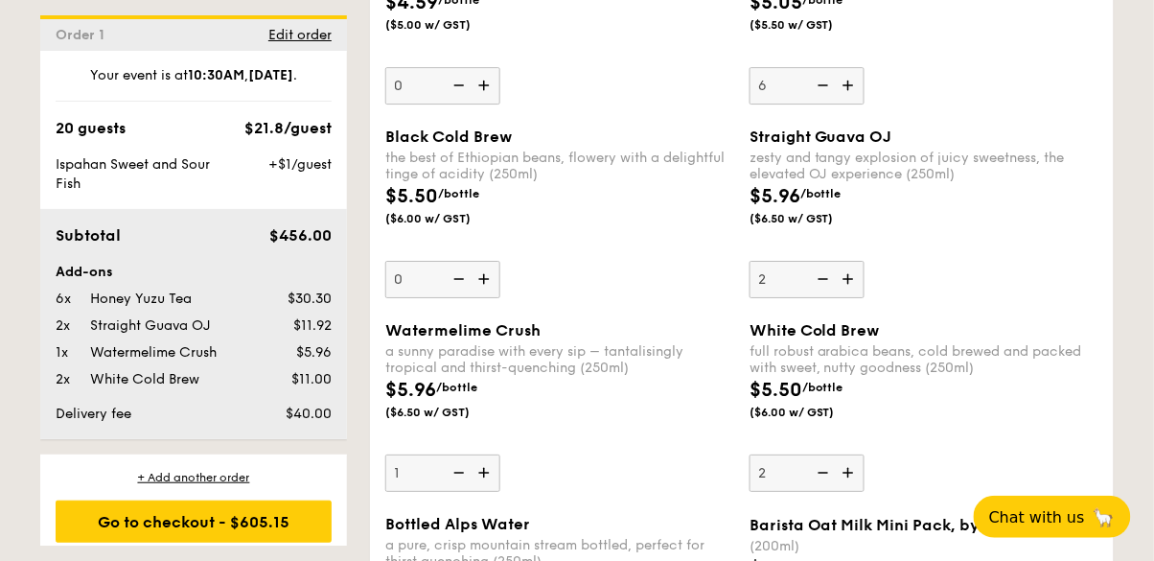
click at [483, 261] on img at bounding box center [485, 279] width 29 height 36
click at [483, 261] on input "0" at bounding box center [442, 279] width 115 height 37
type input "1"
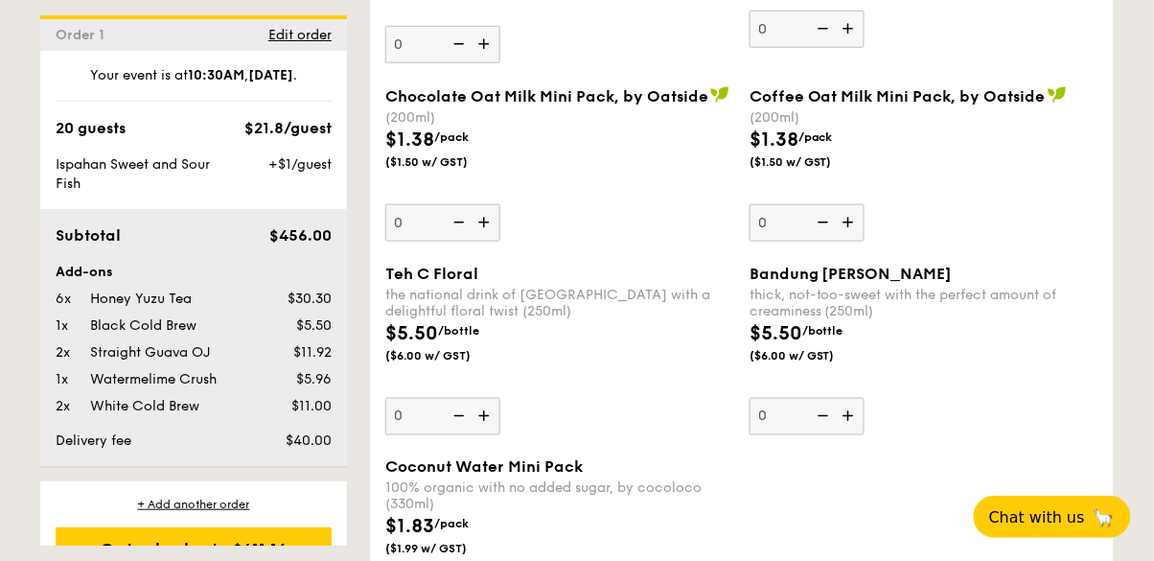
scroll to position [5315, 0]
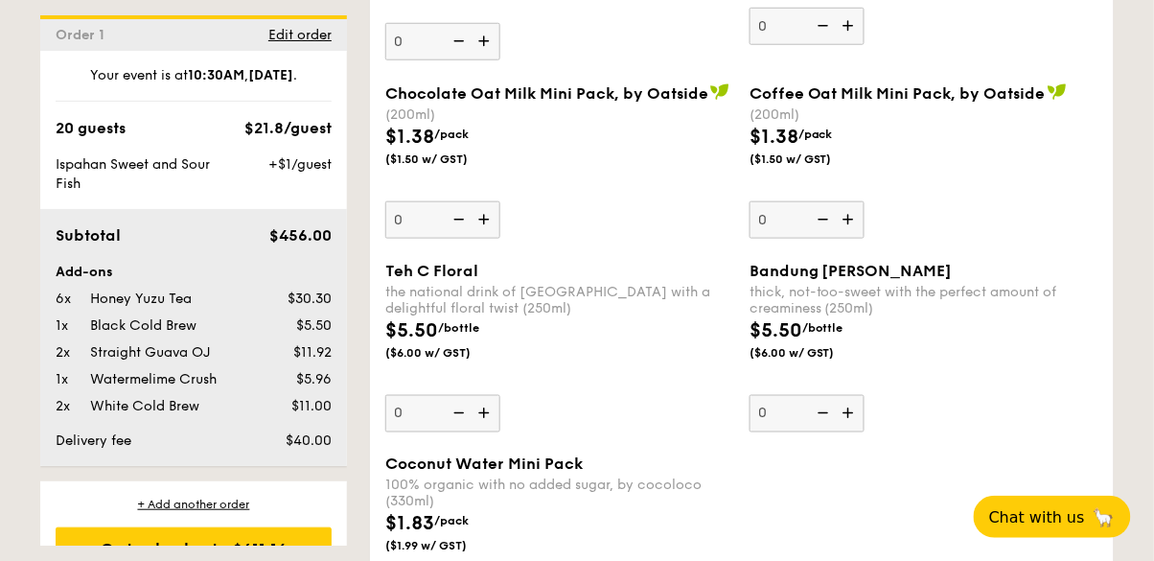
click at [854, 395] on img at bounding box center [850, 413] width 29 height 36
click at [854, 395] on input "0" at bounding box center [806, 413] width 115 height 37
type input "1"
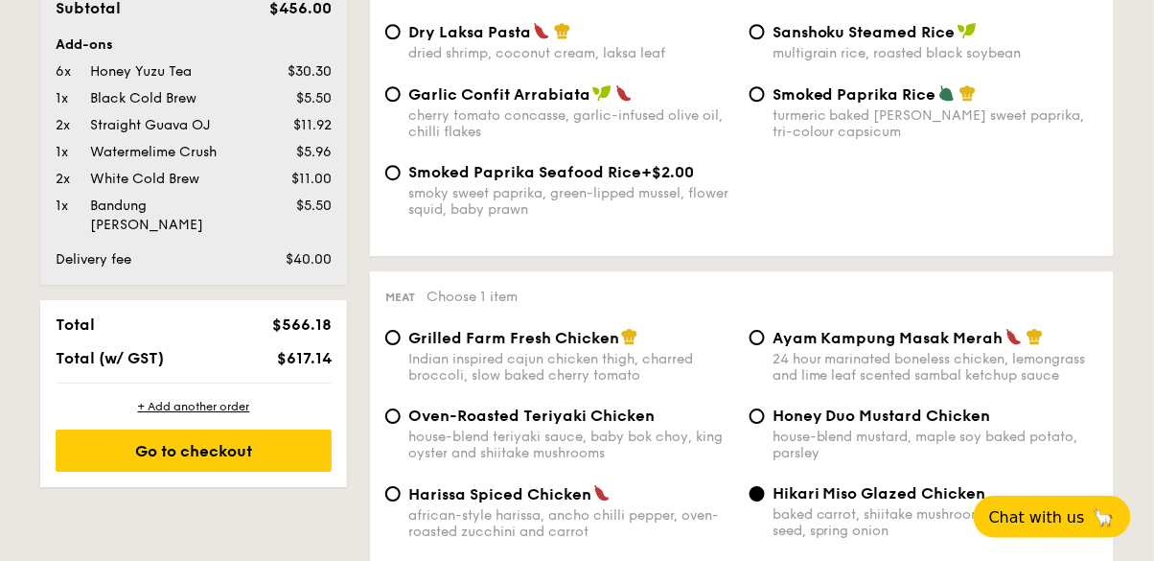
scroll to position [1186, 0]
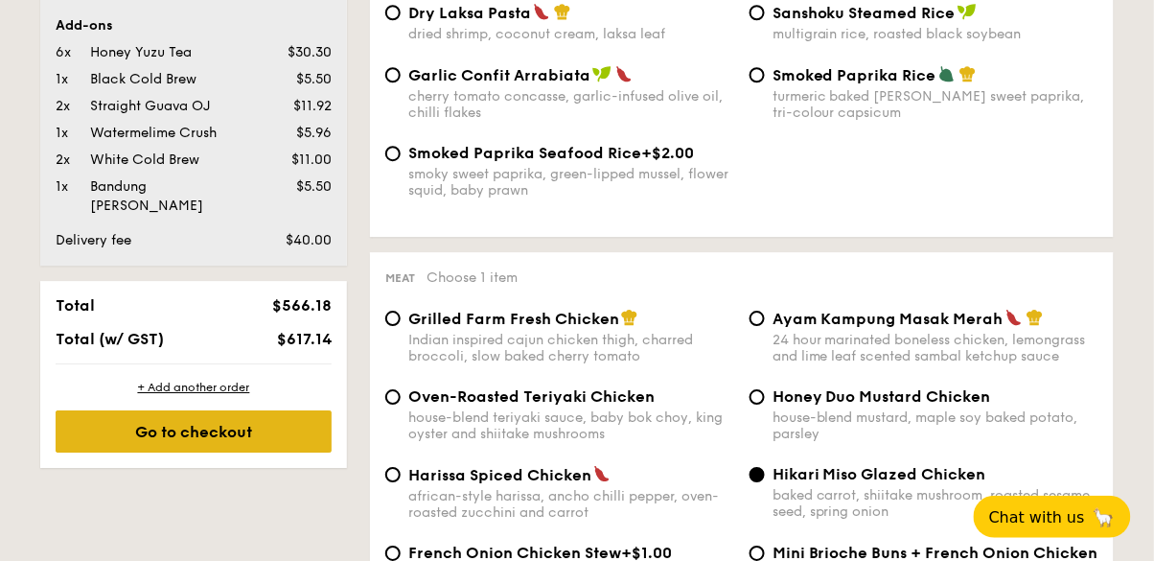
click at [149, 411] on div "Go to checkout" at bounding box center [194, 431] width 276 height 42
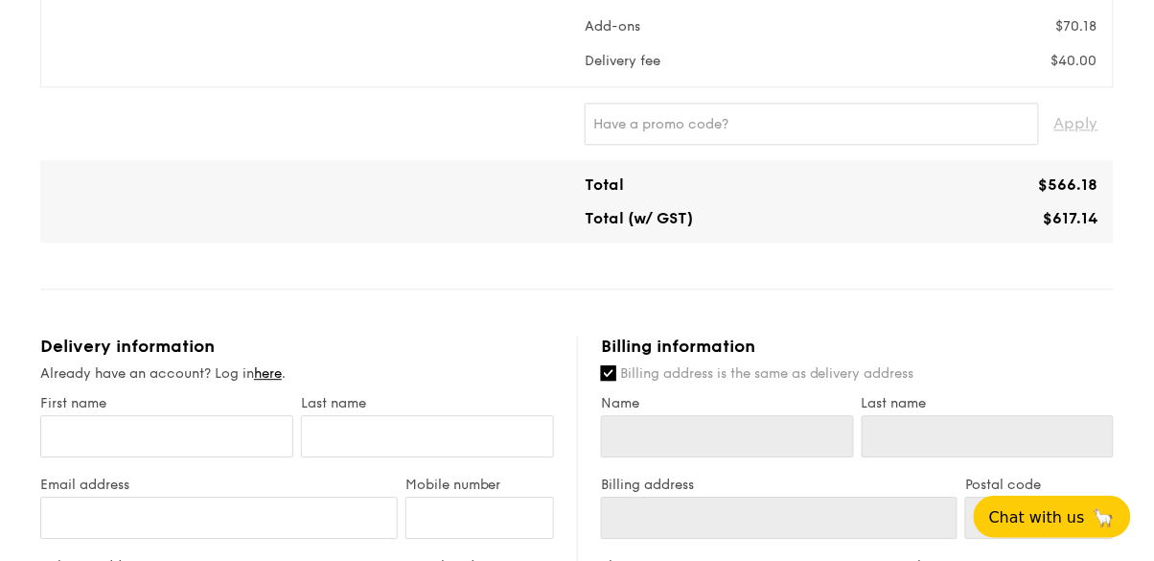
scroll to position [955, 0]
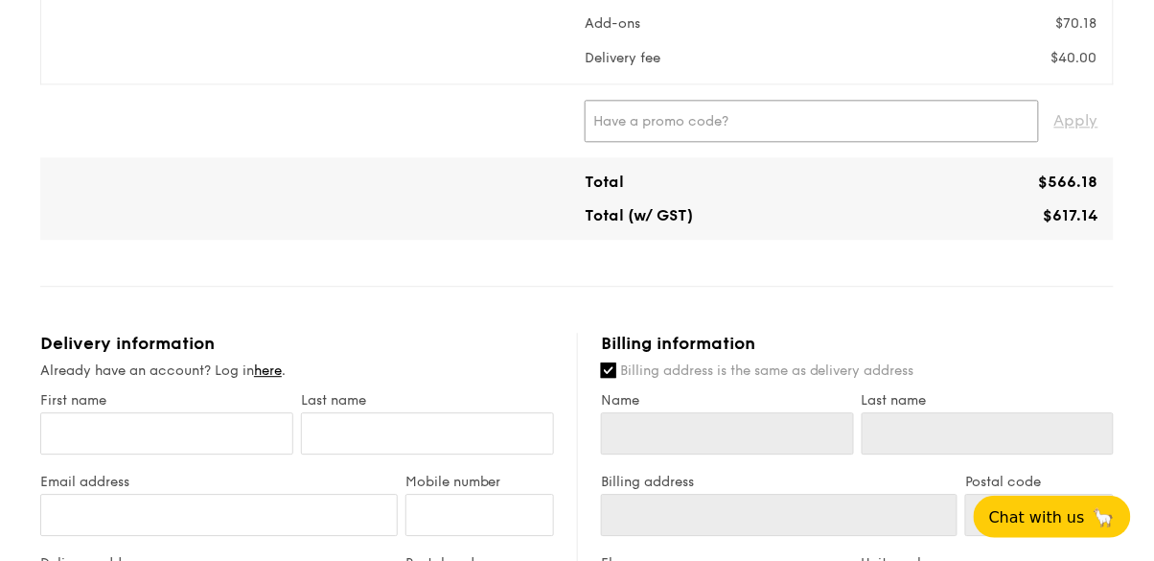
click at [979, 142] on input "text" at bounding box center [811, 121] width 454 height 42
type input "TRUE10"
click at [1081, 142] on span "Apply" at bounding box center [1076, 121] width 44 height 42
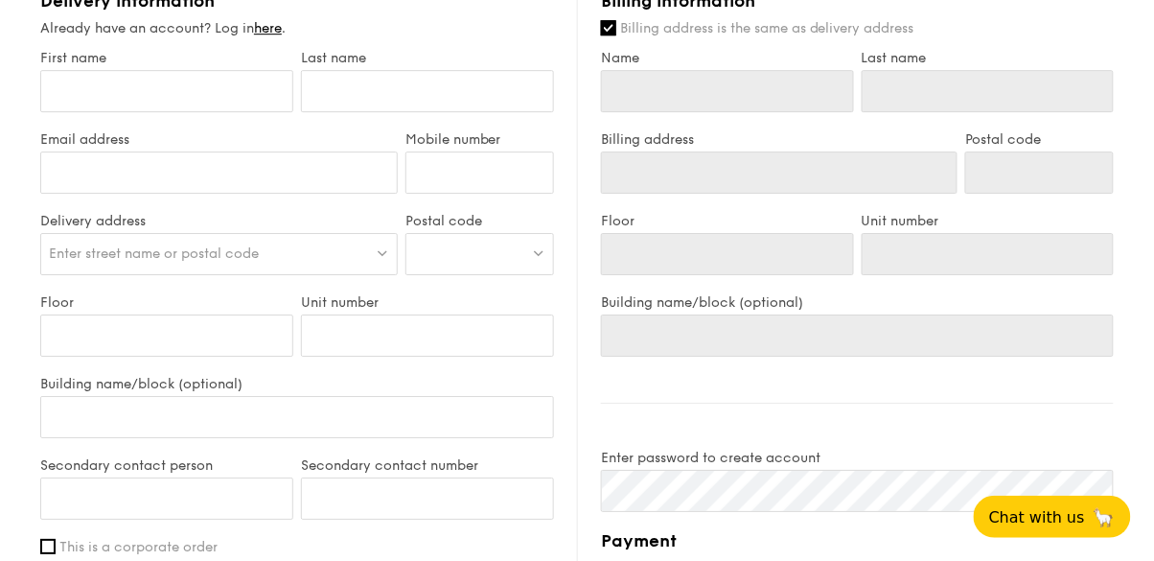
scroll to position [1318, 0]
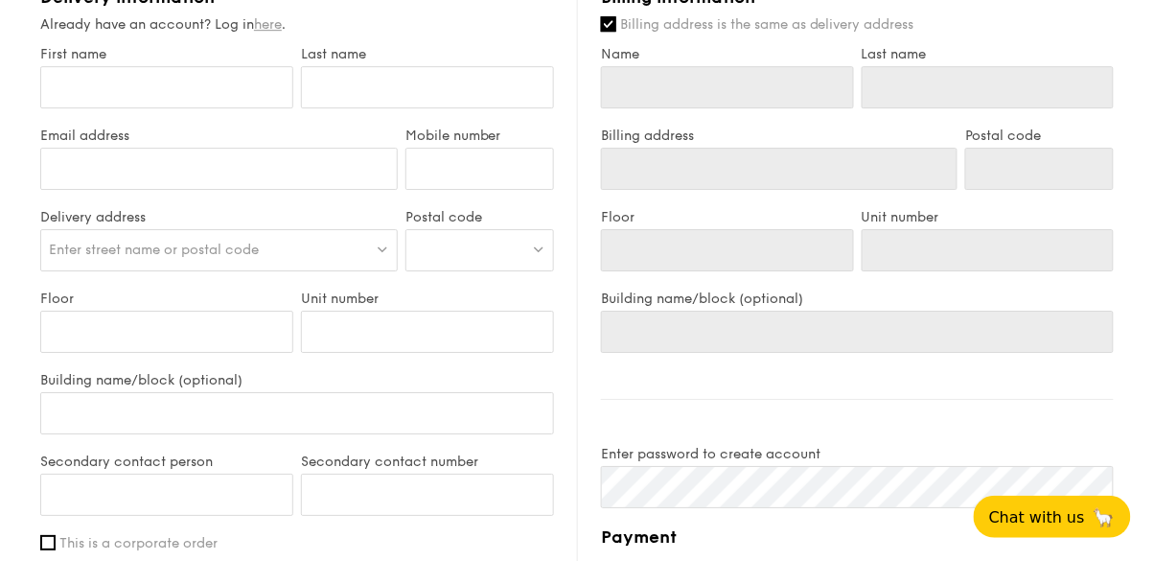
click at [275, 33] on link "here" at bounding box center [268, 24] width 28 height 16
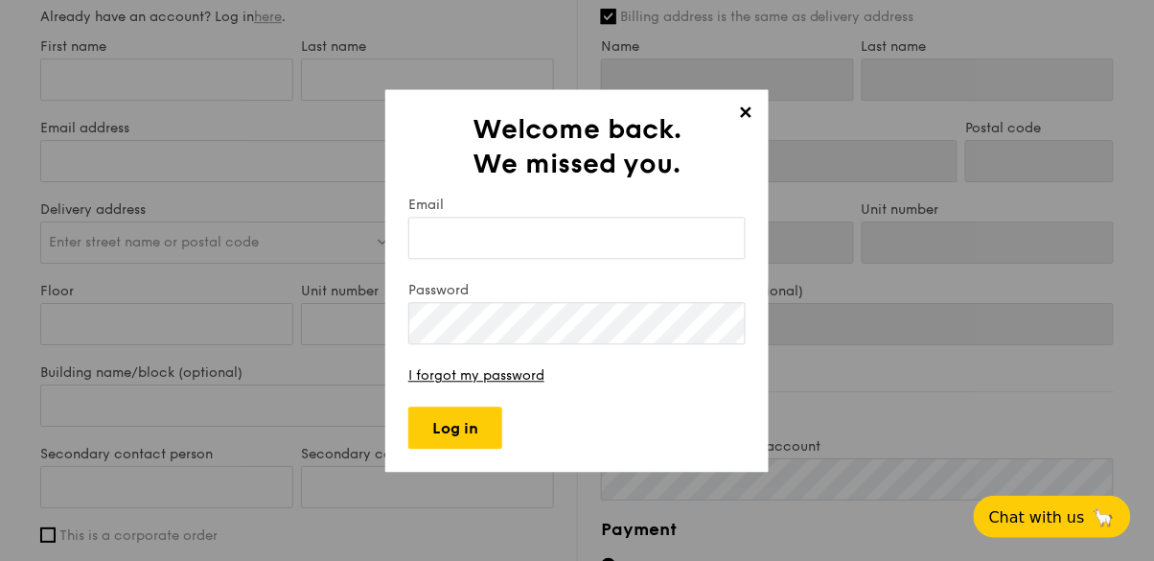
scroll to position [1410, 0]
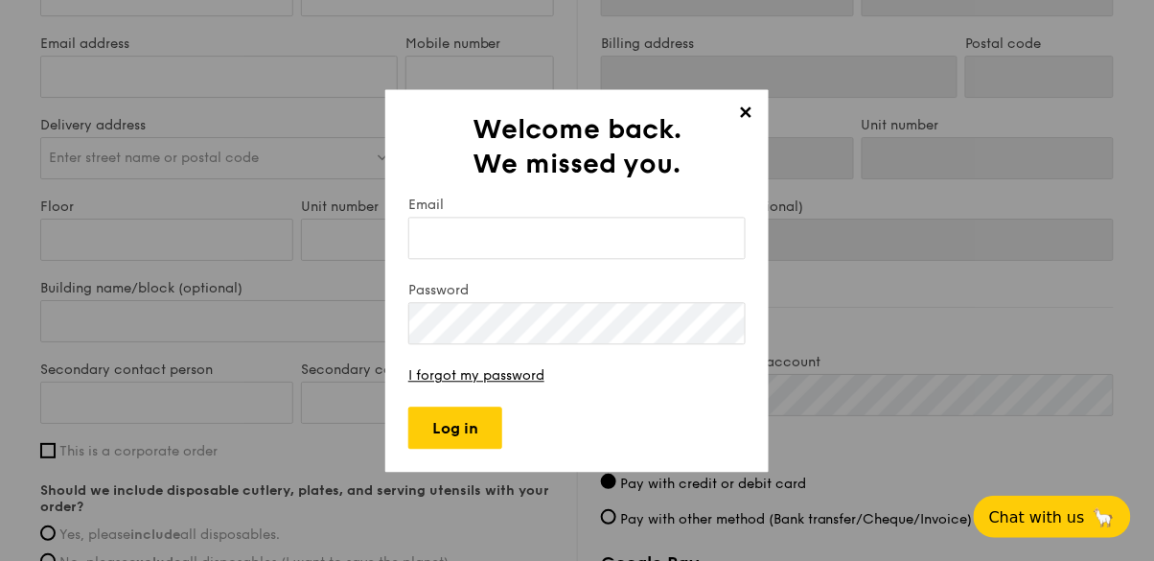
click at [756, 129] on span "✕" at bounding box center [745, 116] width 27 height 27
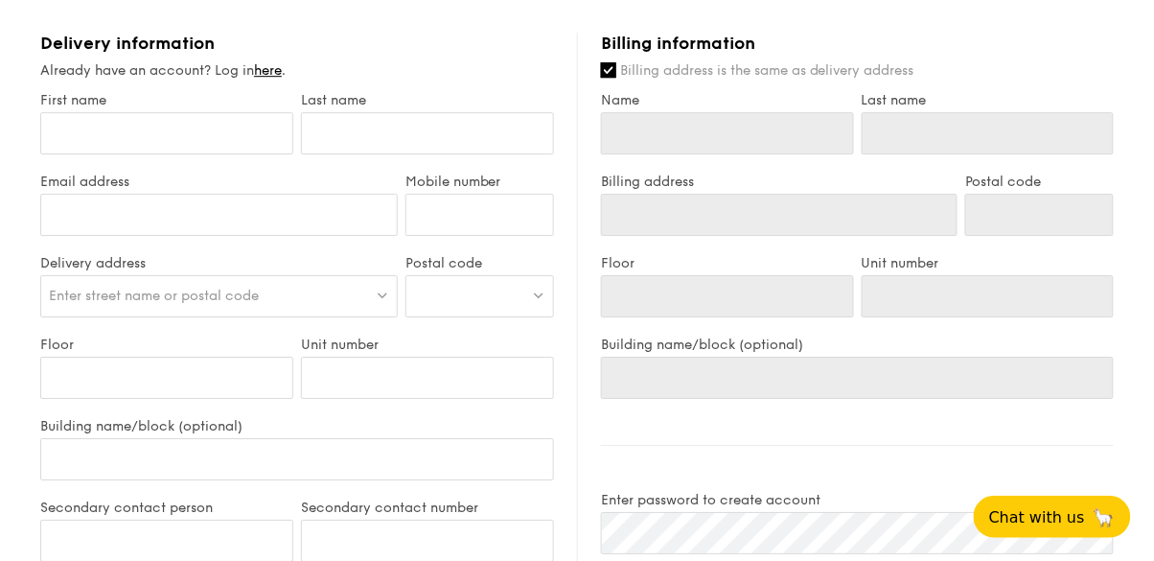
scroll to position [1270, 0]
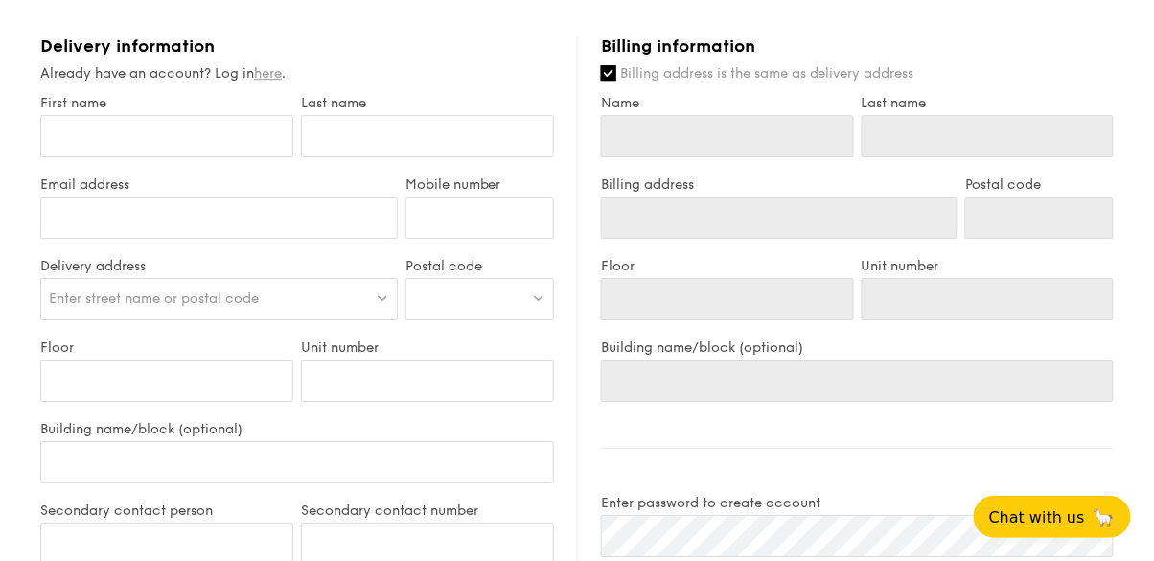
click at [282, 81] on link "here" at bounding box center [268, 73] width 28 height 16
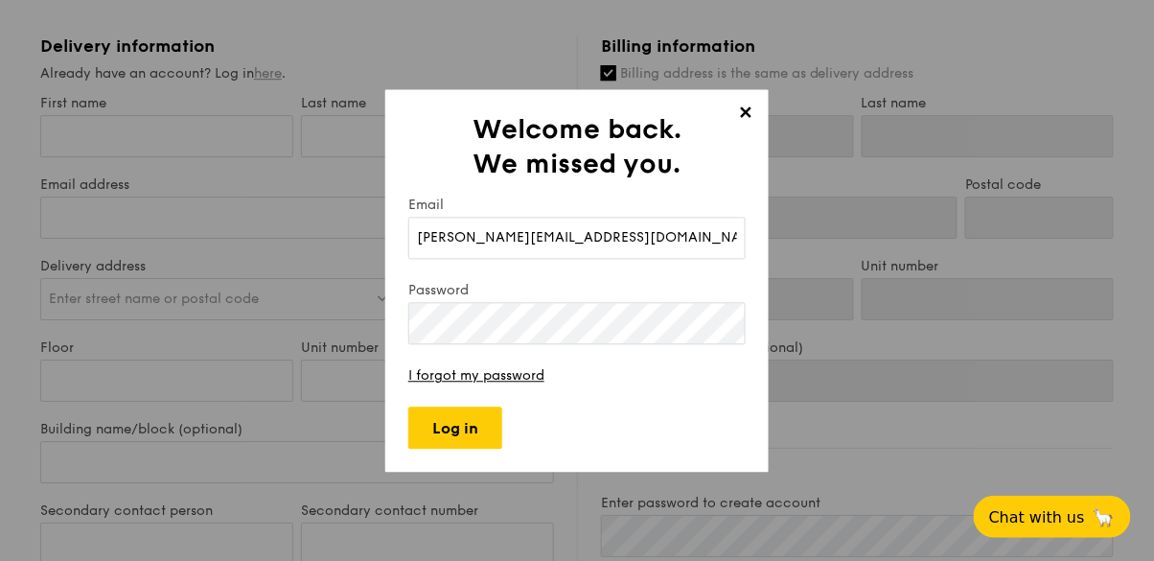
type input "[PERSON_NAME][EMAIL_ADDRESS][DOMAIN_NAME]"
click at [471, 448] on input "Log in" at bounding box center [455, 427] width 94 height 42
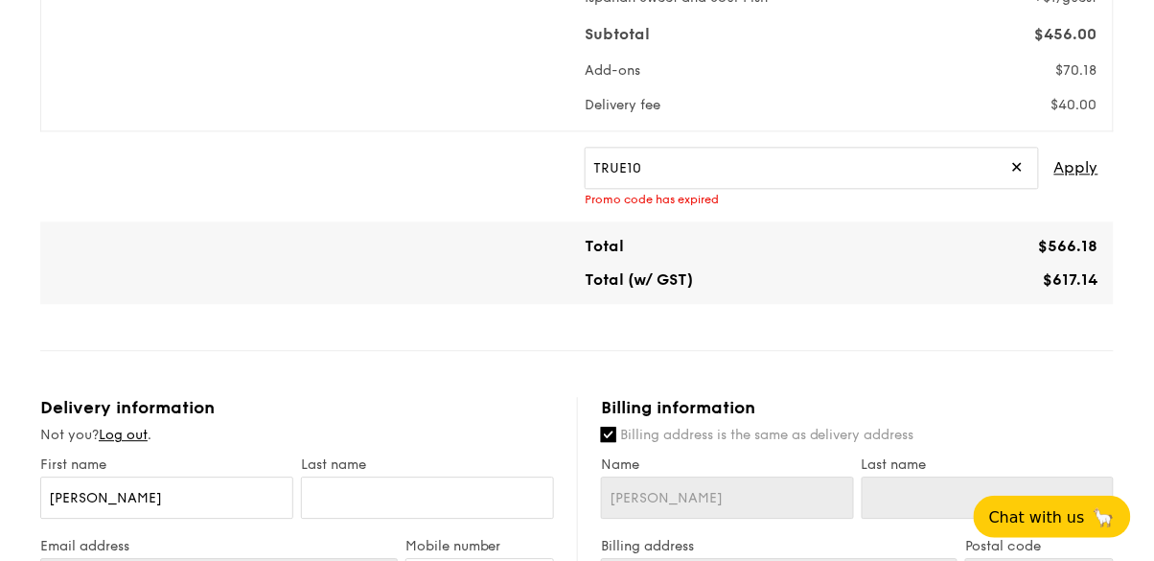
scroll to position [902, 0]
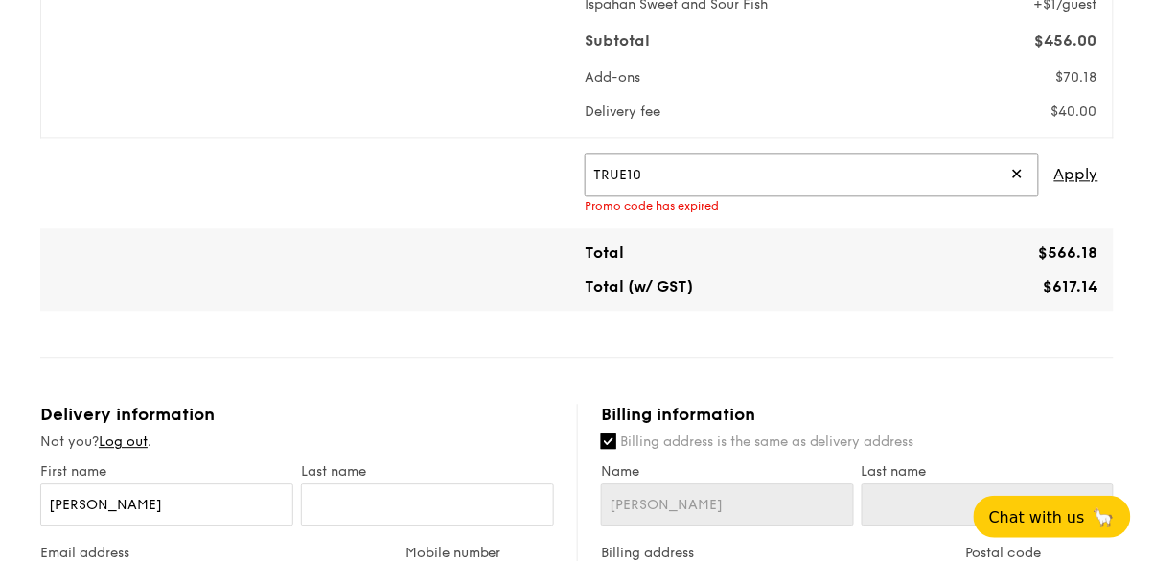
click at [958, 195] on input "TRUE10" at bounding box center [811, 174] width 454 height 42
paste input "GR19Y9"
type input "GR19Y9"
click at [1081, 195] on span "Apply" at bounding box center [1076, 174] width 44 height 42
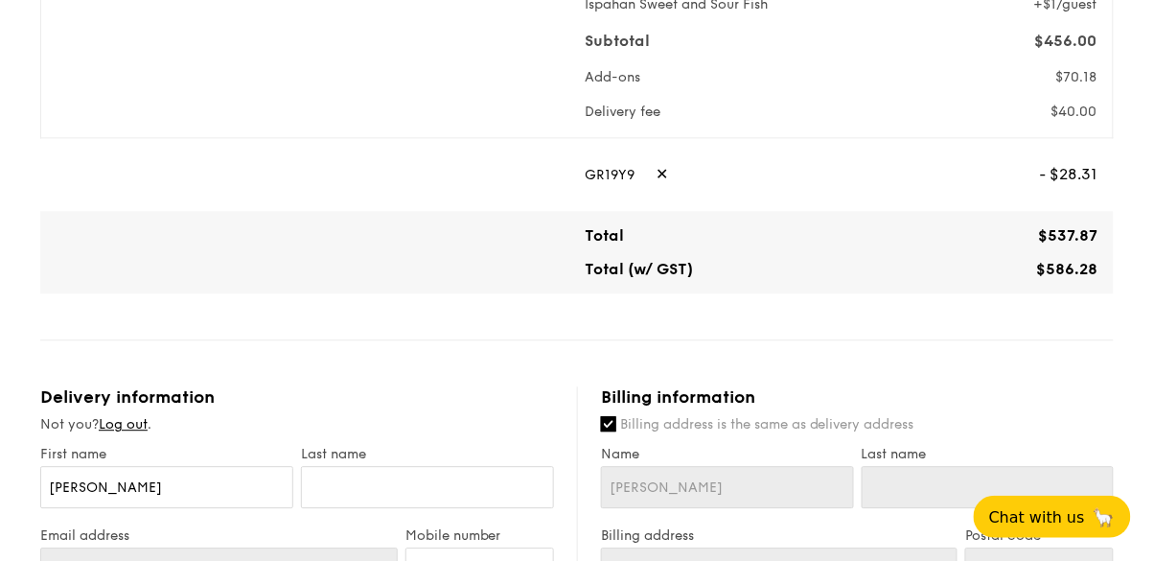
click at [663, 195] on span "✕" at bounding box center [661, 174] width 12 height 42
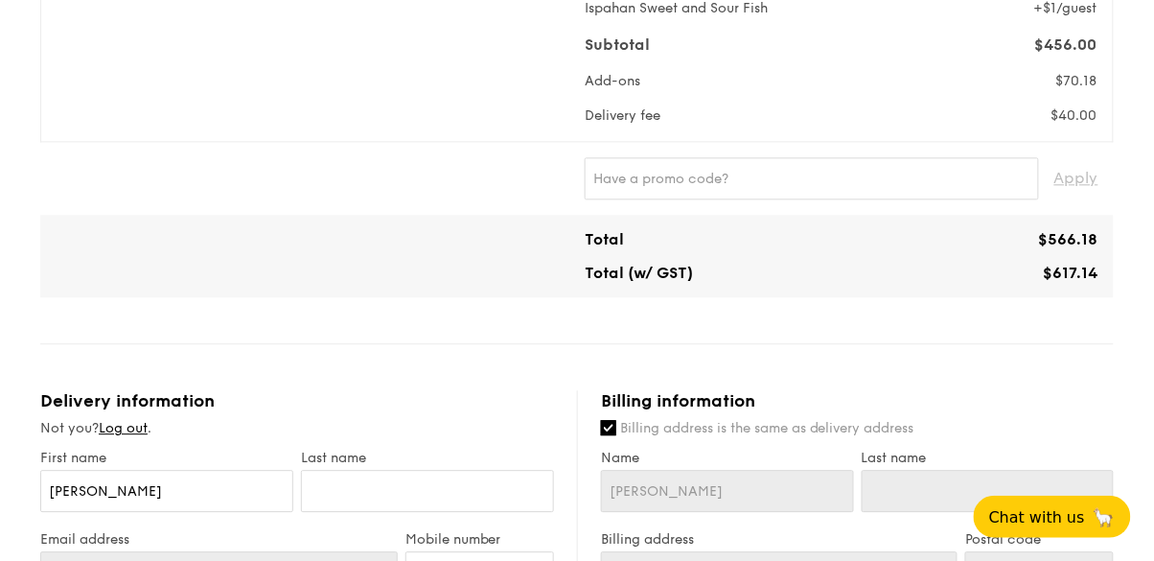
scroll to position [903, 0]
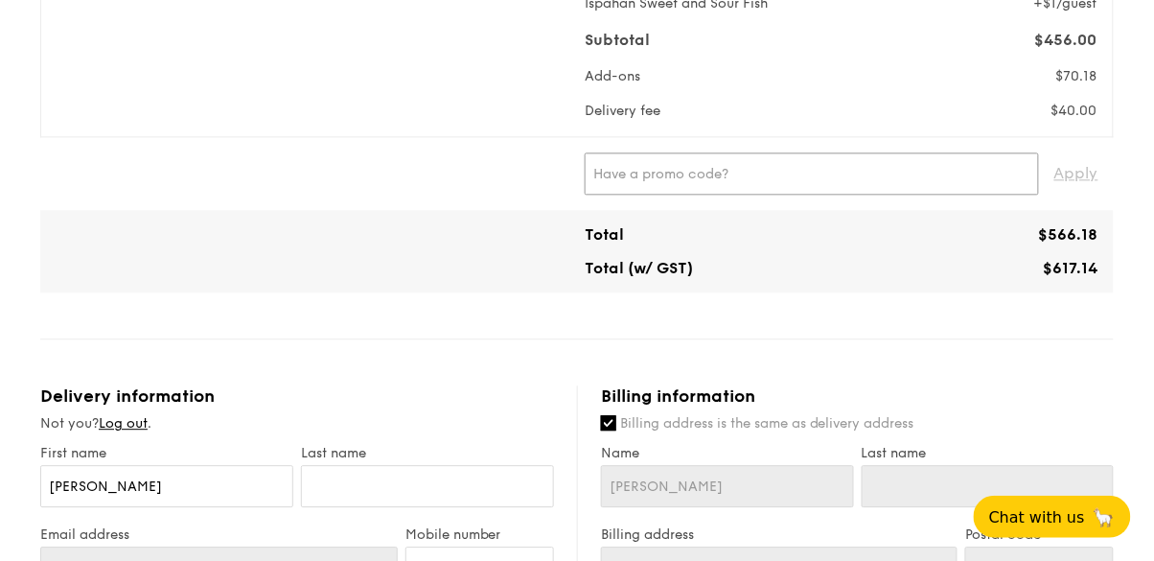
click at [743, 195] on input "text" at bounding box center [811, 173] width 454 height 42
paste input "GR19Y9"
type input "GR19Y9"
click at [1081, 195] on span "Apply" at bounding box center [1076, 173] width 44 height 42
click at [999, 410] on div "Mini Buffet $21.80 /guest ($23.76 w/ GST) 20 guests Serving time: Oct 04, 2025,…" at bounding box center [576, 287] width 1073 height 2073
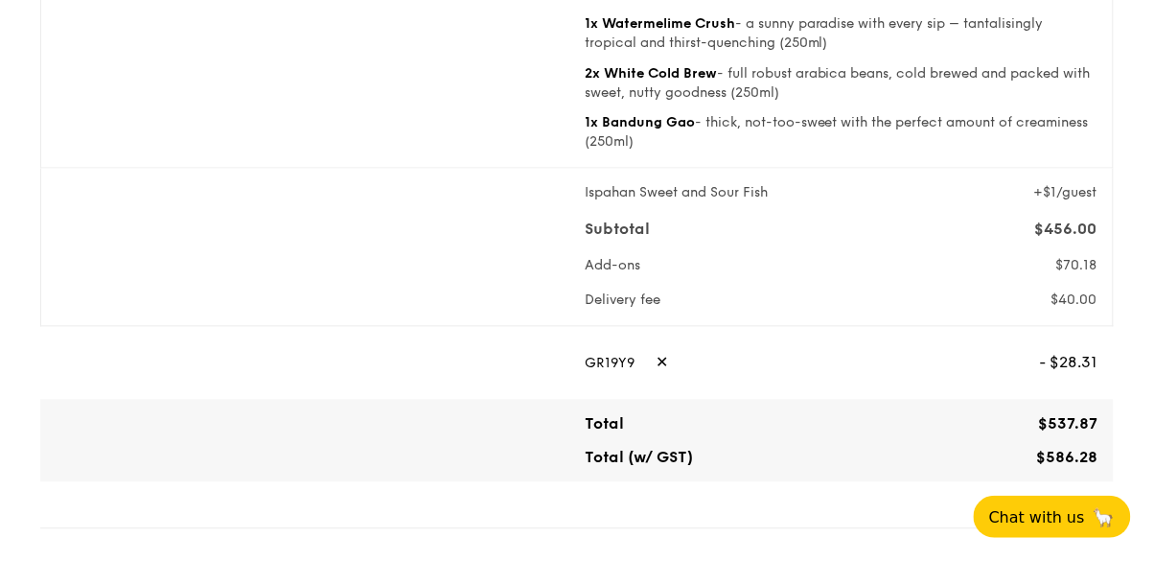
scroll to position [713, 0]
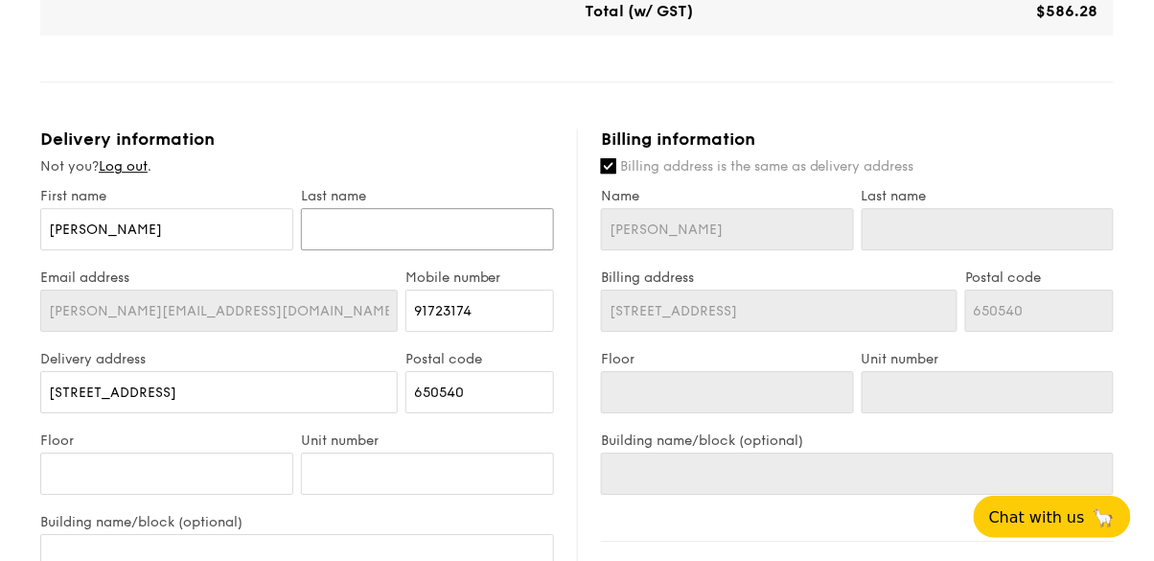
click at [372, 250] on input "text" at bounding box center [427, 229] width 253 height 42
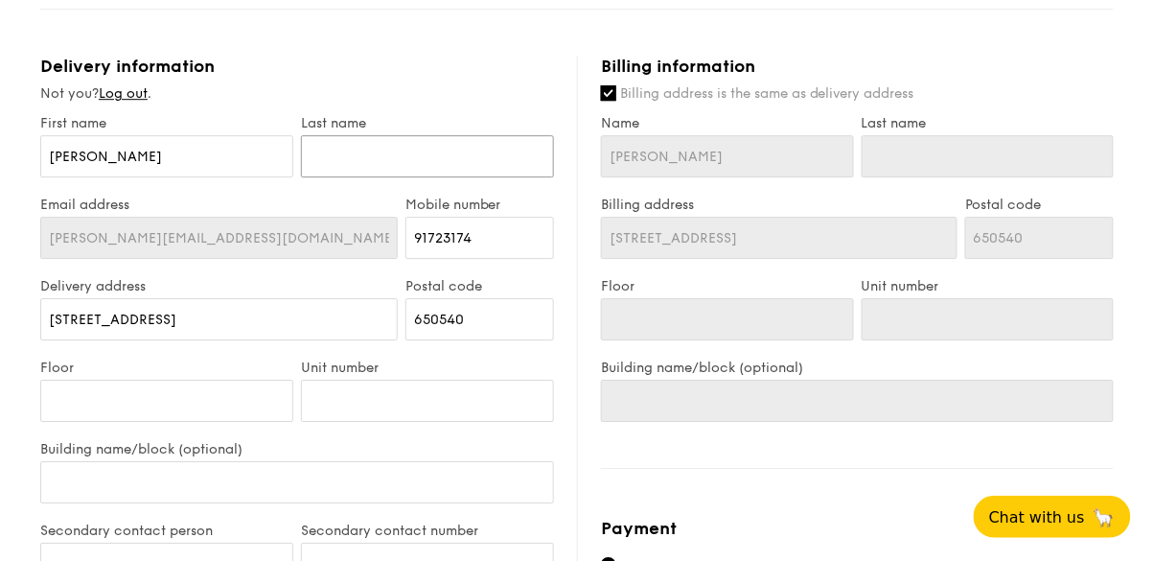
scroll to position [1251, 0]
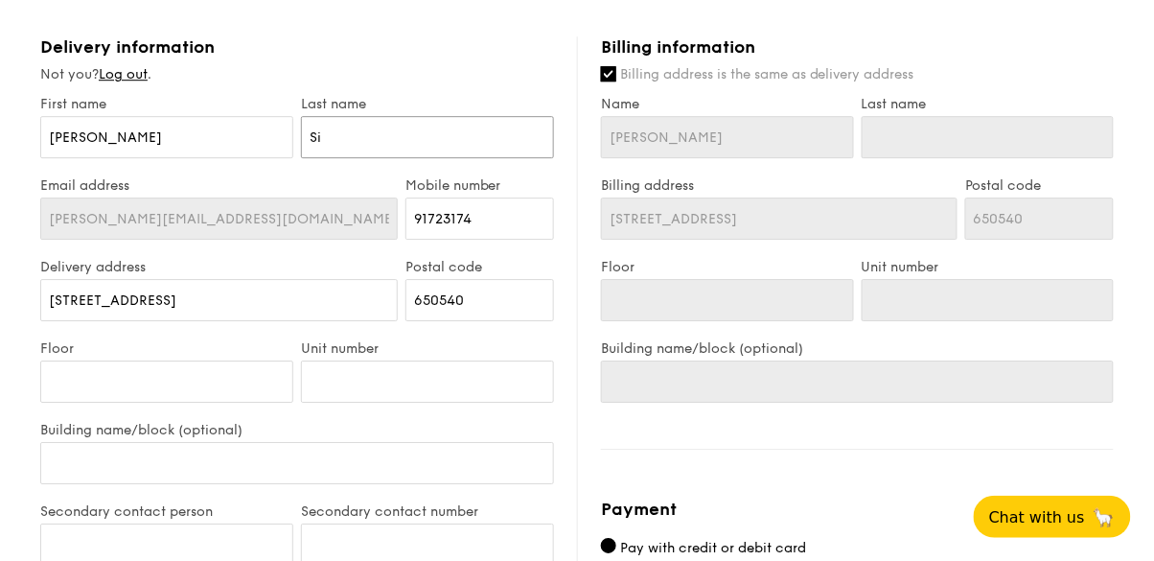
type input "S"
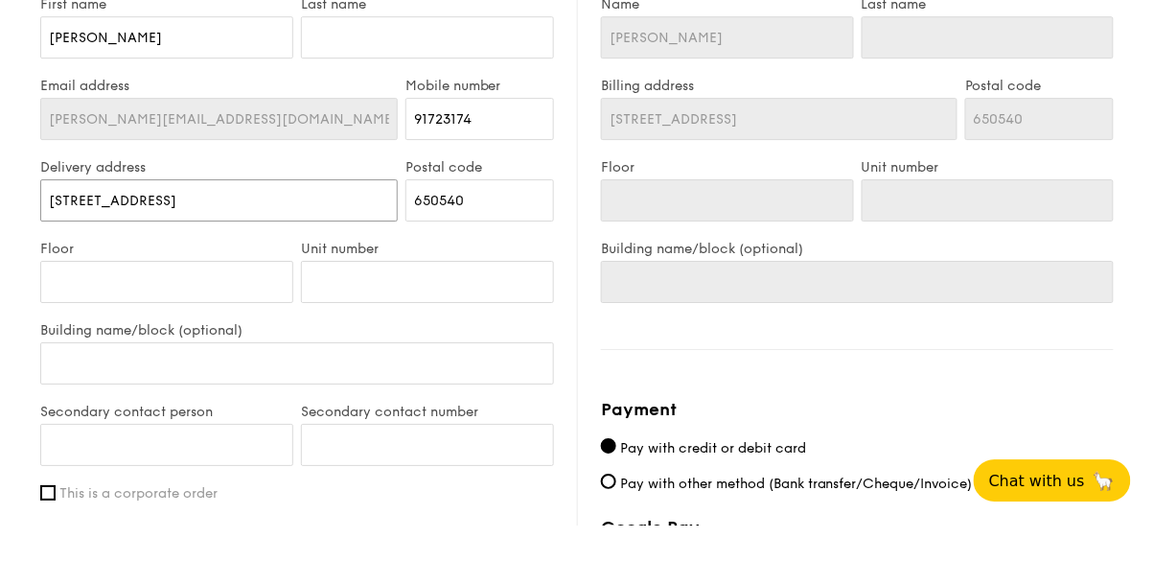
click at [231, 258] on input "[STREET_ADDRESS]" at bounding box center [218, 237] width 357 height 42
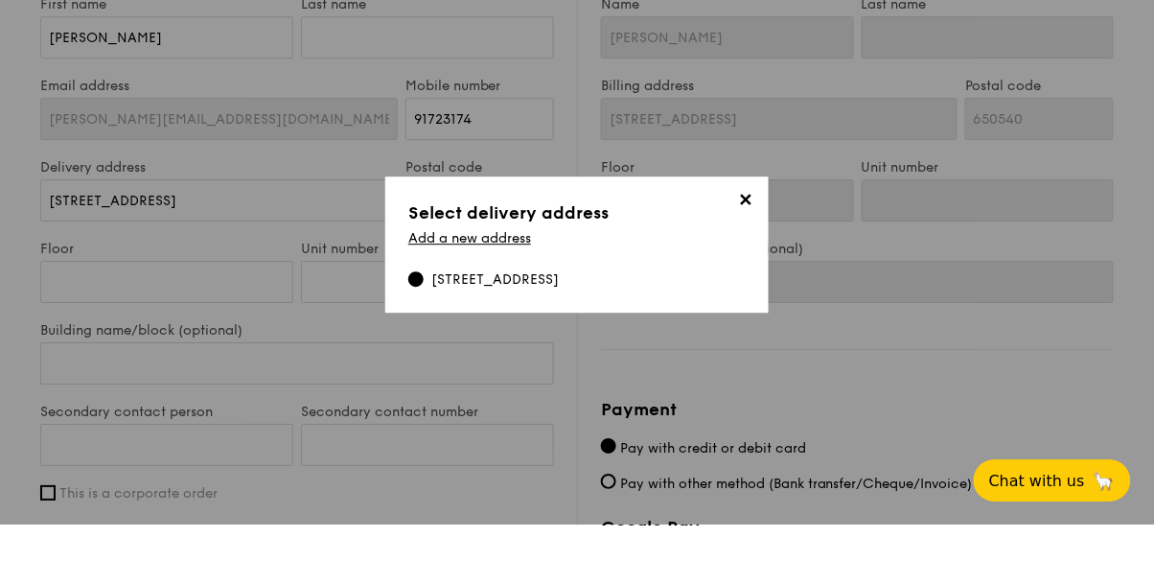
scroll to position [1315, 0]
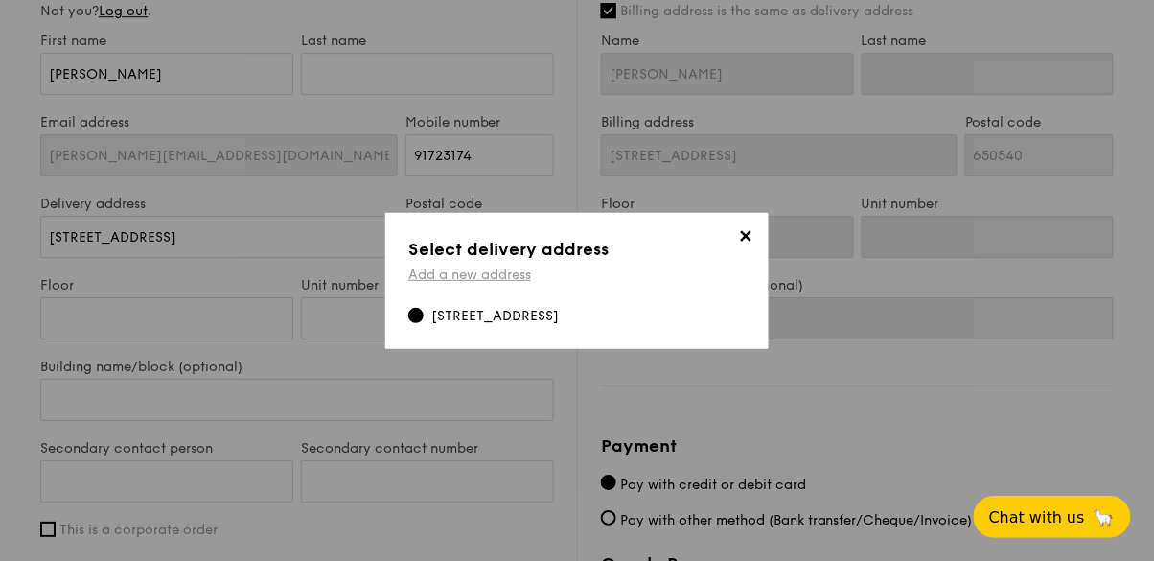
click at [508, 283] on link "Add a new address" at bounding box center [469, 274] width 123 height 16
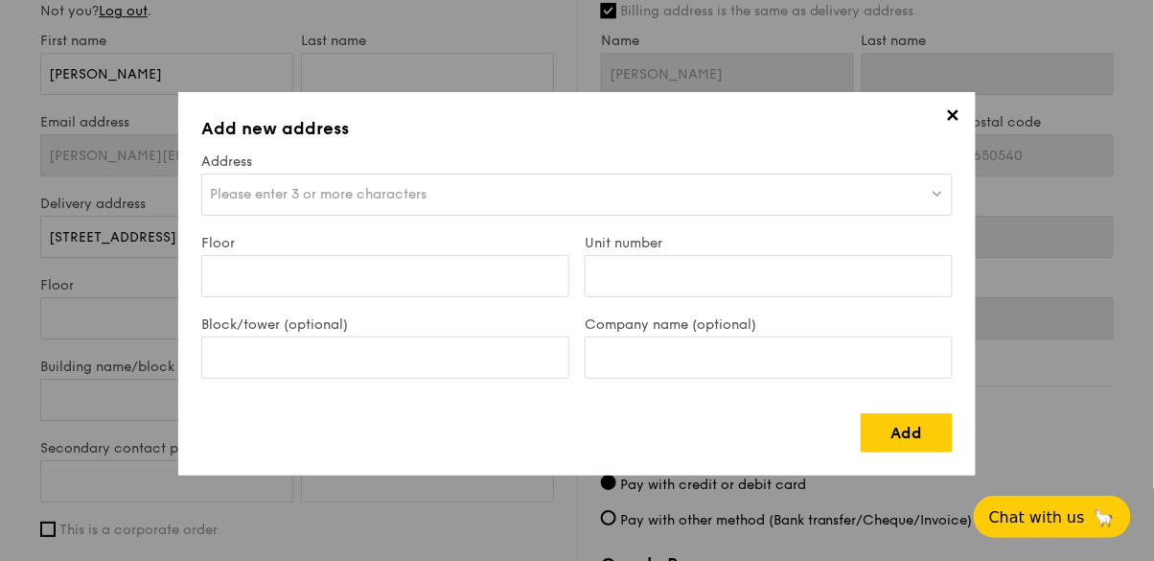
click at [665, 176] on div "Please enter 3 or more characters" at bounding box center [576, 194] width 751 height 42
type input "650354"
click at [812, 232] on div "650354" at bounding box center [853, 233] width 184 height 19
click at [948, 115] on span "✕" at bounding box center [952, 118] width 27 height 27
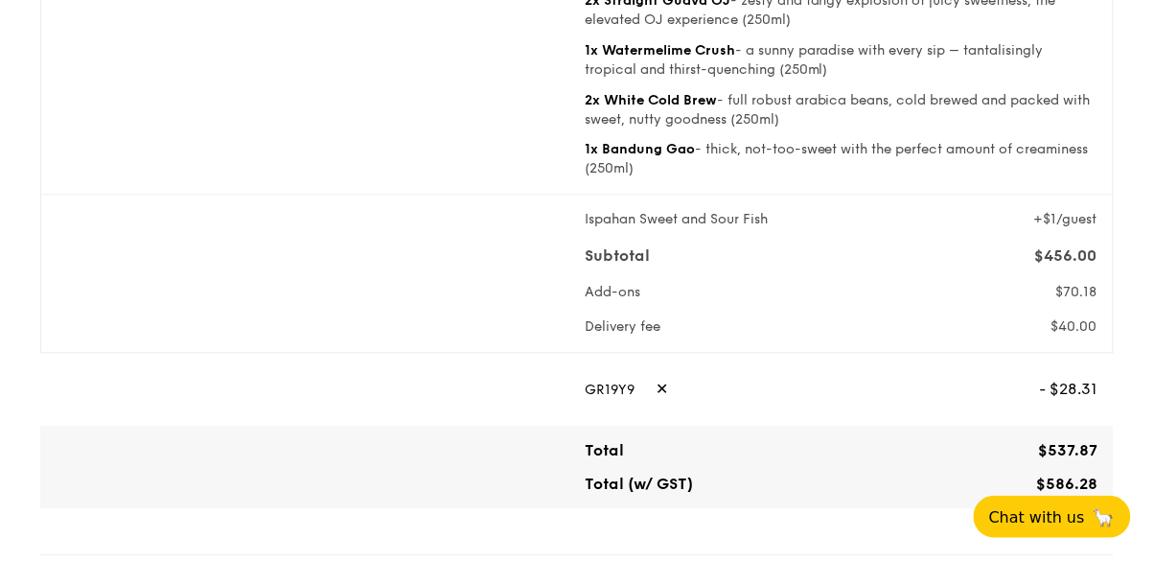
scroll to position [701, 0]
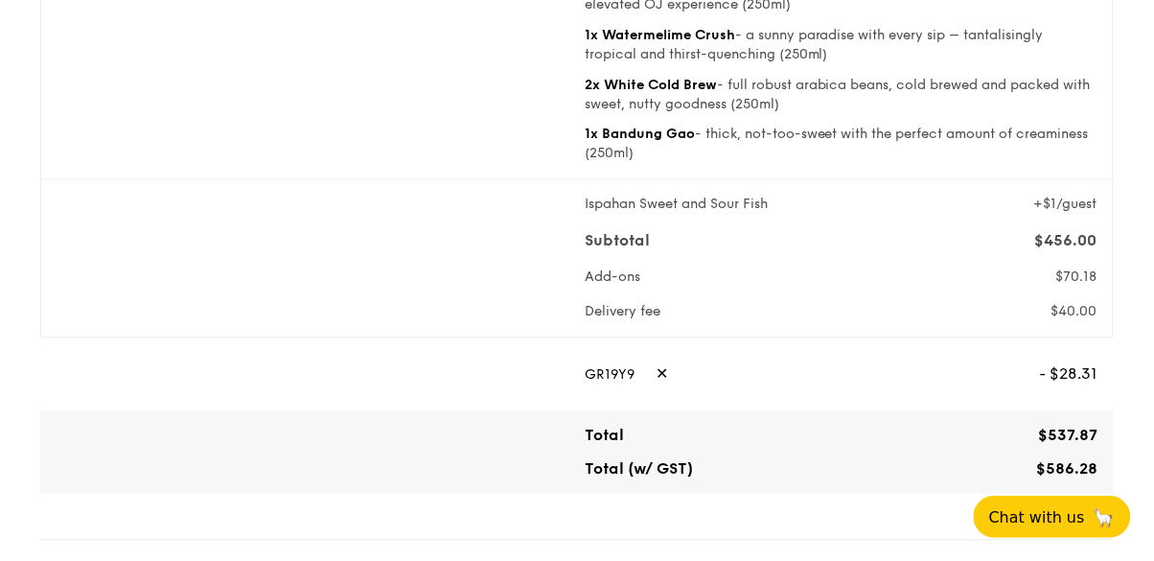
click at [656, 396] on span "✕" at bounding box center [661, 375] width 12 height 42
click at [886, 396] on input "text" at bounding box center [811, 375] width 454 height 42
click at [1115, 436] on div "1 - Select menu 2 - Select items 3 - Check out Mini Buffet $21.80 /guest ($23.7…" at bounding box center [577, 412] width 1104 height 2226
click at [1074, 396] on span "Apply" at bounding box center [1076, 375] width 44 height 42
type input "WELCOMEFEAST"
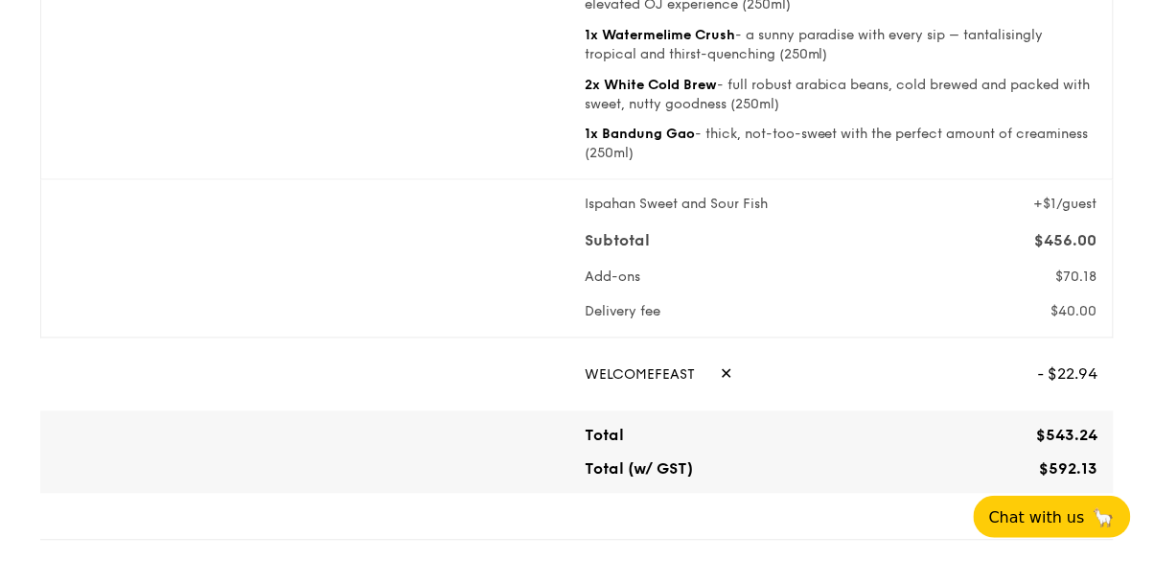
click at [729, 396] on span "✕" at bounding box center [726, 375] width 12 height 42
click at [783, 396] on input "text" at bounding box center [811, 375] width 454 height 42
click at [652, 396] on input "text" at bounding box center [811, 375] width 454 height 42
paste input "GR19Y9"
type input "GR19Y9"
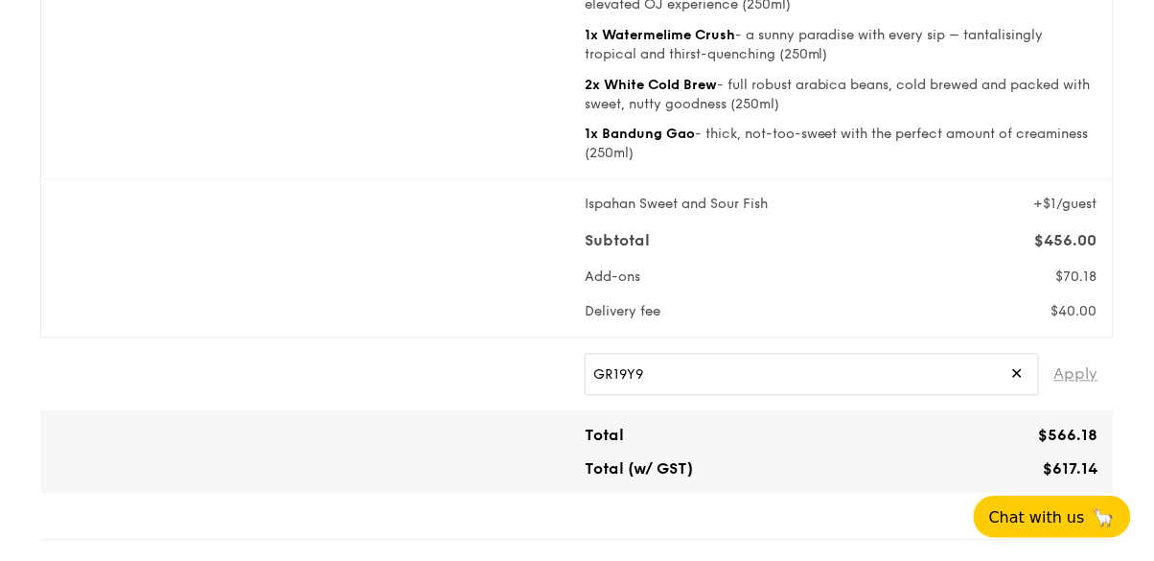
click at [1072, 396] on span "Apply" at bounding box center [1076, 375] width 44 height 42
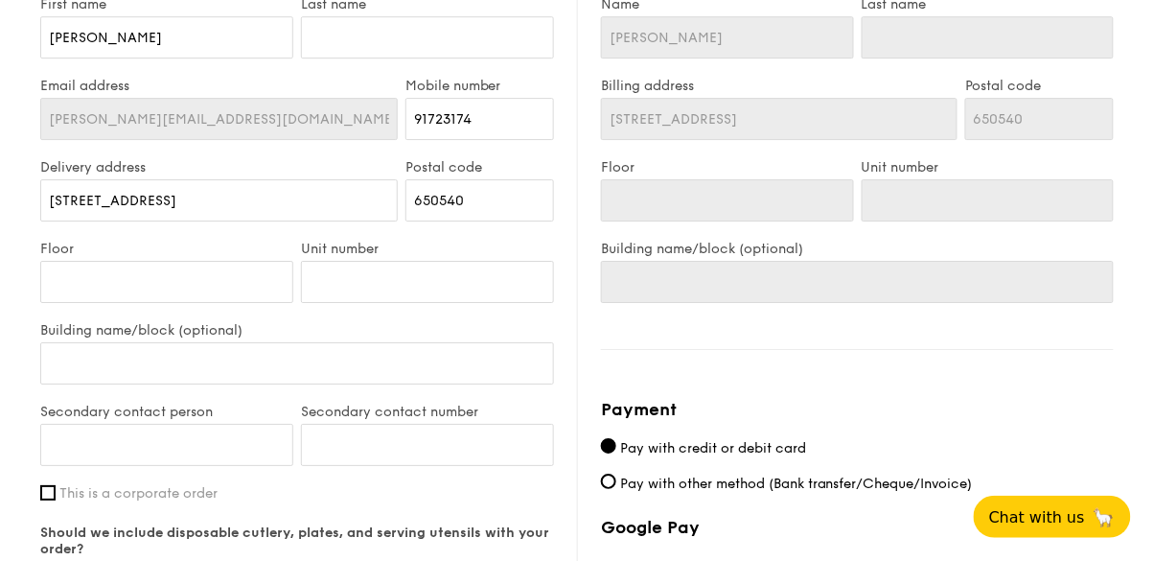
scroll to position [1371, 0]
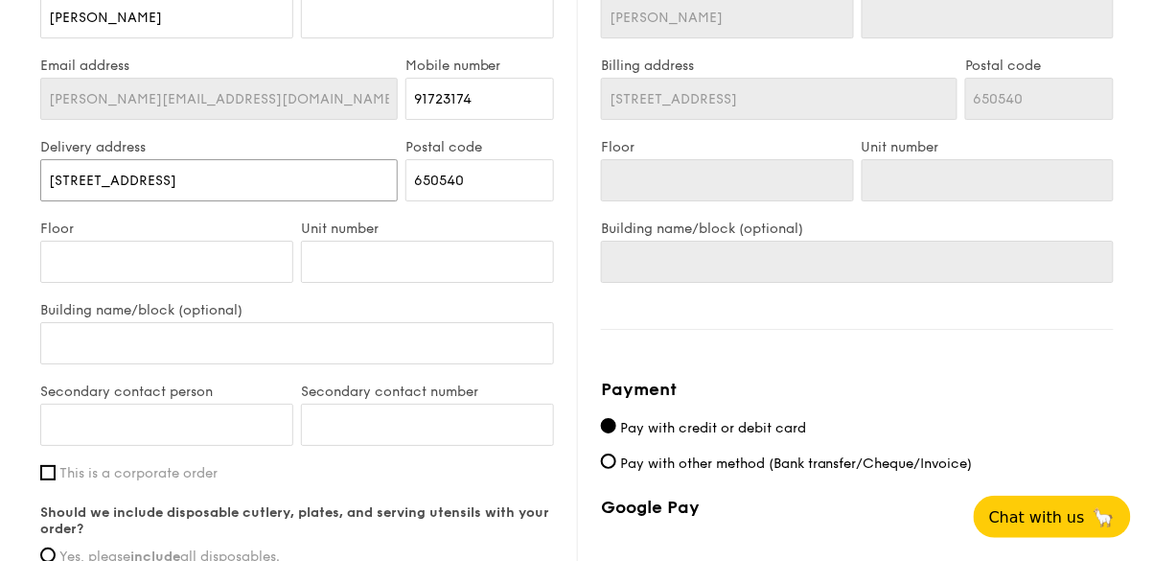
click at [308, 201] on input "[STREET_ADDRESS]" at bounding box center [218, 180] width 357 height 42
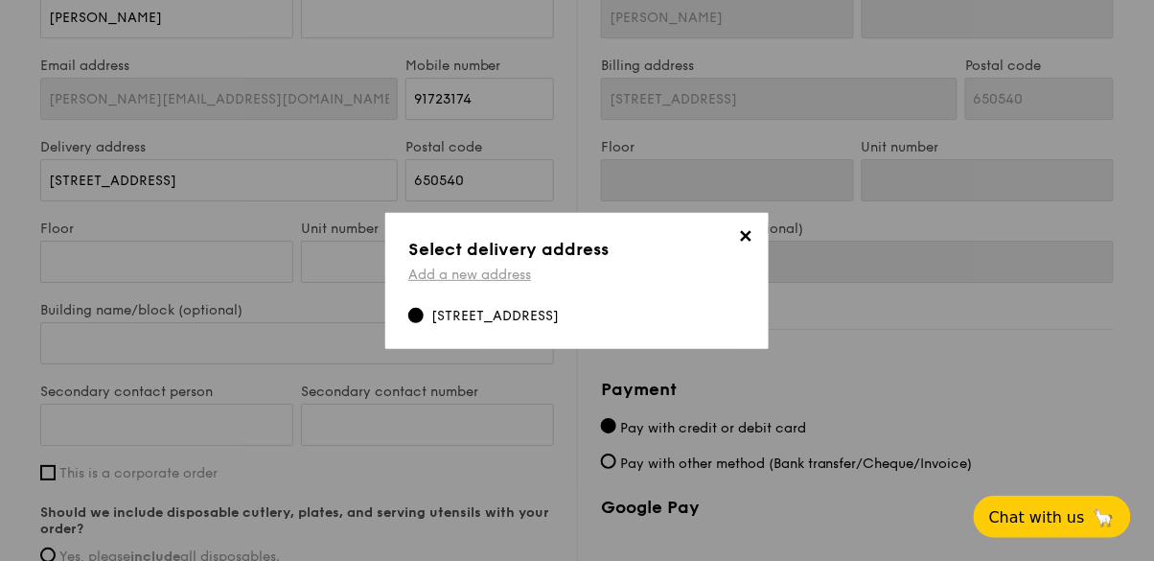
click at [525, 283] on link "Add a new address" at bounding box center [469, 274] width 123 height 16
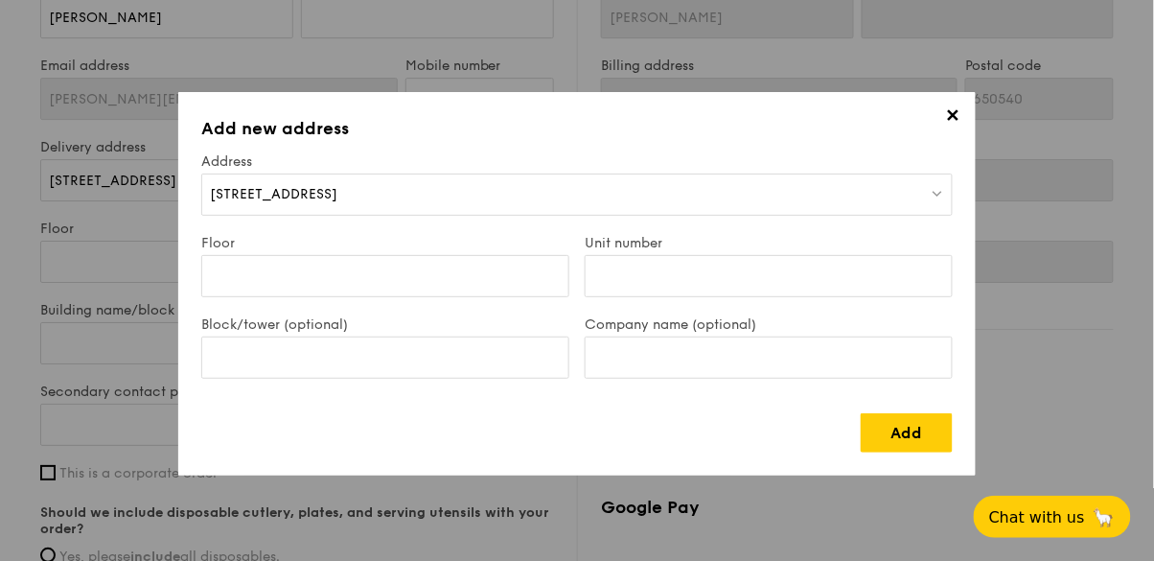
click at [788, 182] on div "[STREET_ADDRESS]" at bounding box center [576, 194] width 751 height 42
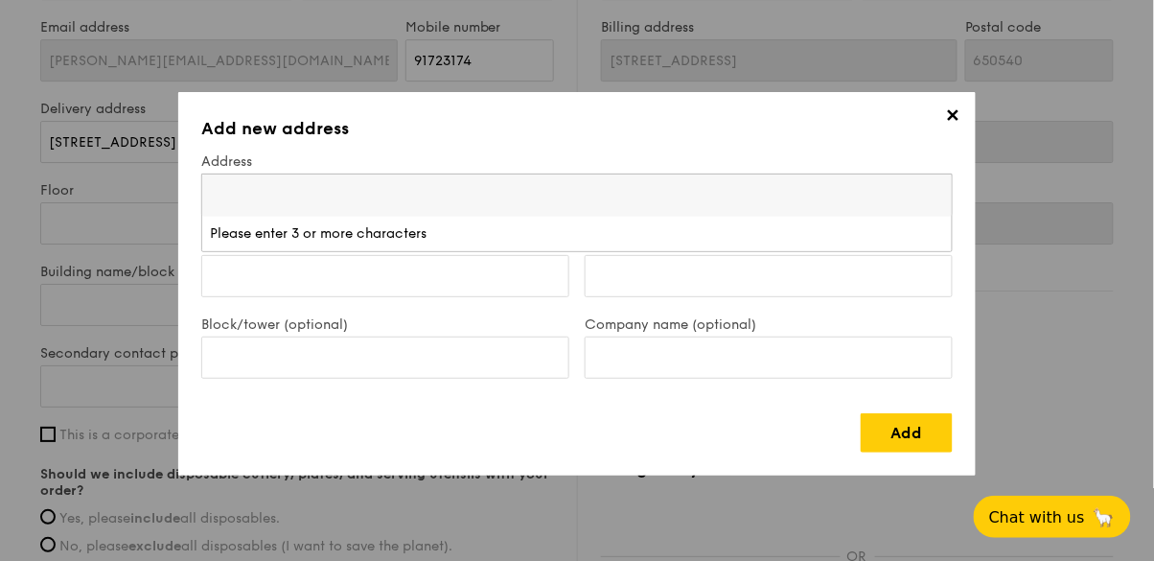
scroll to position [1463, 0]
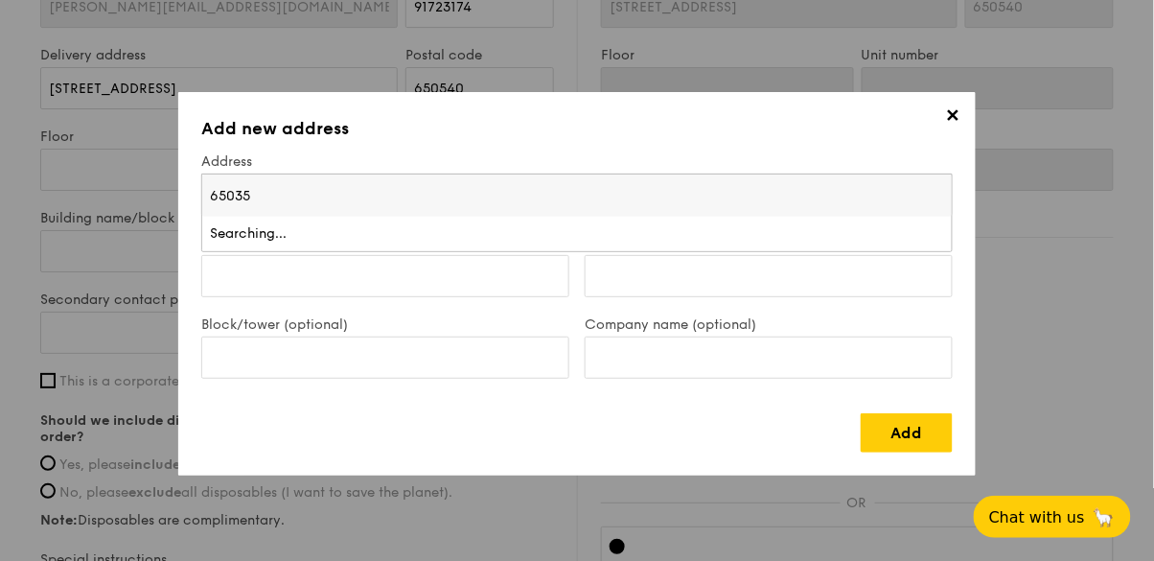
type input "650354"
click at [337, 243] on li "354 Bukit Batok Street 31 650354" at bounding box center [576, 234] width 749 height 34
click at [389, 291] on input "Floor" at bounding box center [385, 276] width 368 height 42
type input "07"
click at [713, 270] on input "Unit number" at bounding box center [768, 276] width 368 height 42
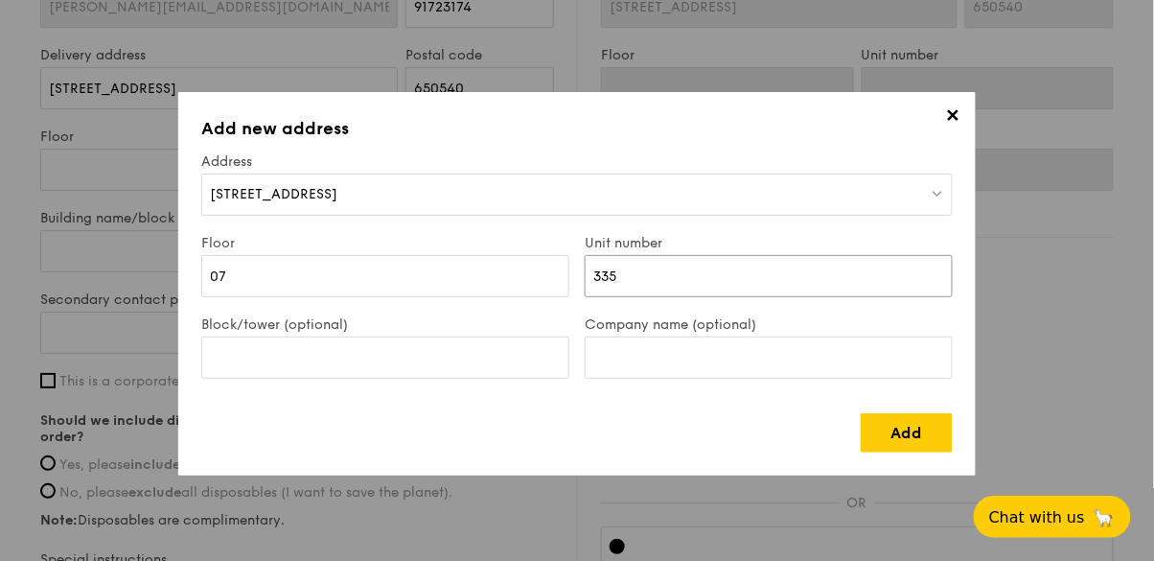
type input "335"
click at [516, 450] on div "Add" at bounding box center [576, 425] width 751 height 55
click at [513, 351] on input "Block/tower (optional)" at bounding box center [385, 357] width 368 height 42
type input "354"
click at [403, 427] on div "Add" at bounding box center [576, 425] width 751 height 55
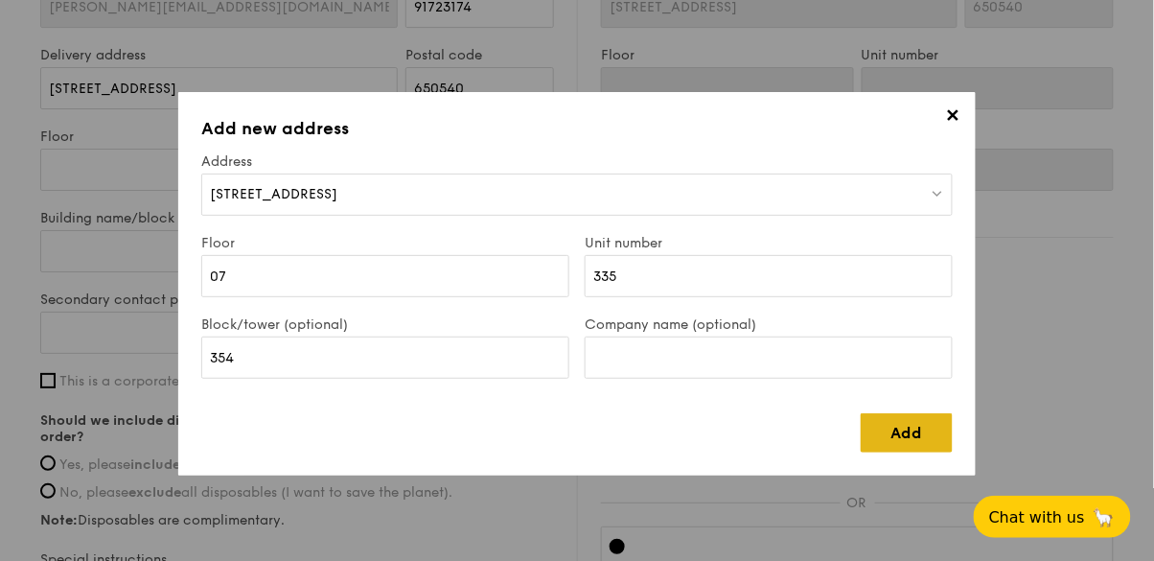
click at [909, 435] on link "Add" at bounding box center [906, 432] width 92 height 39
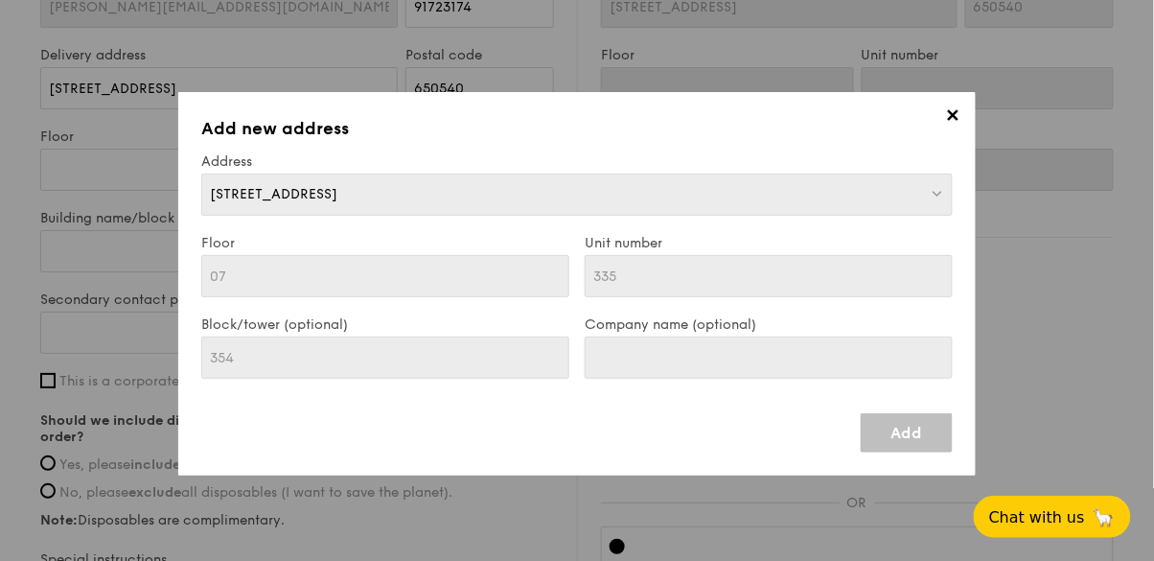
type input "[STREET_ADDRESS]"
type input "650354"
type input "07"
type input "335"
type input "354"
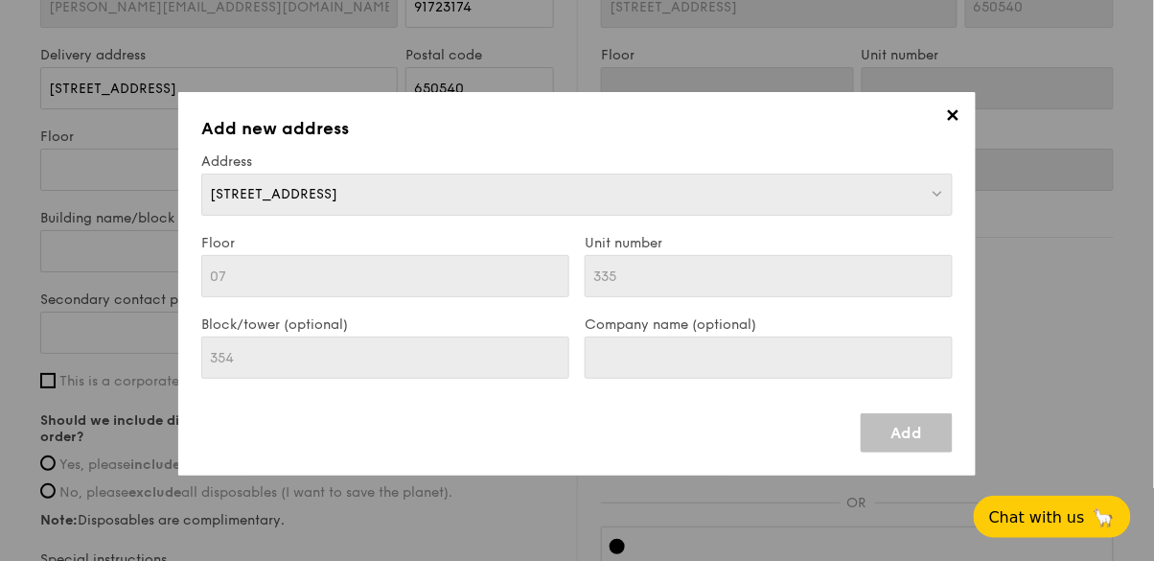
type input "[STREET_ADDRESS]"
type input "650354"
type input "07"
type input "335"
type input "354"
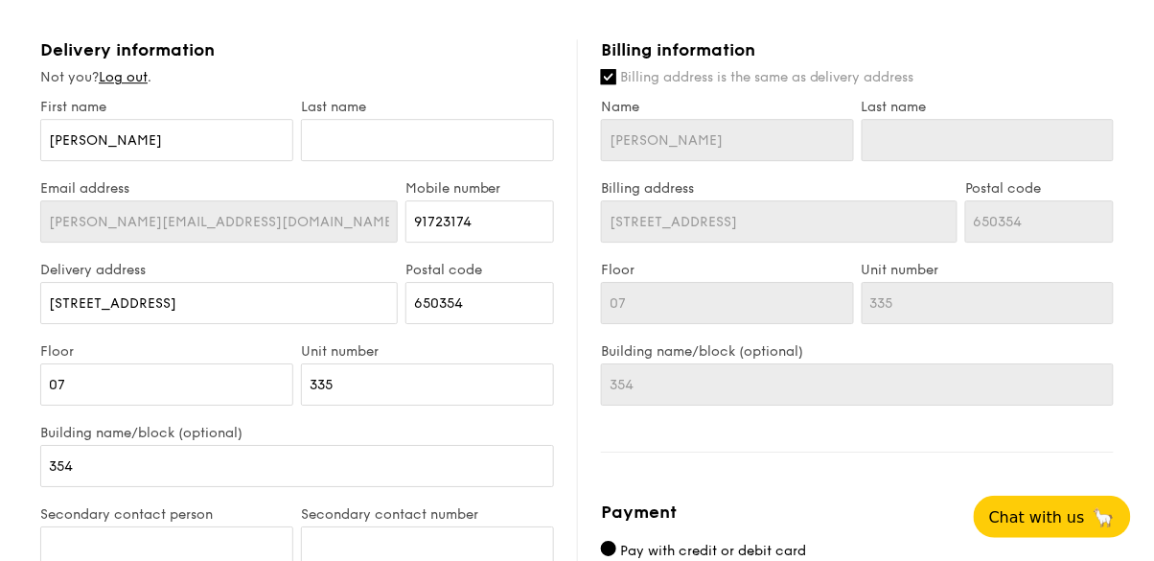
scroll to position [1249, 0]
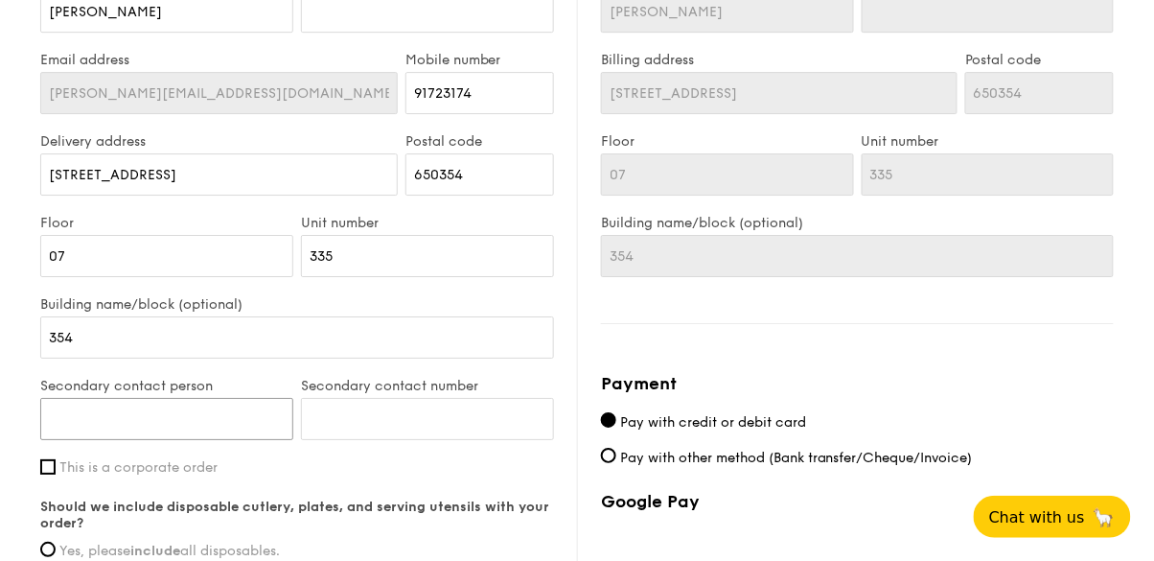
click at [89, 440] on input "Secondary contact person" at bounding box center [166, 419] width 253 height 42
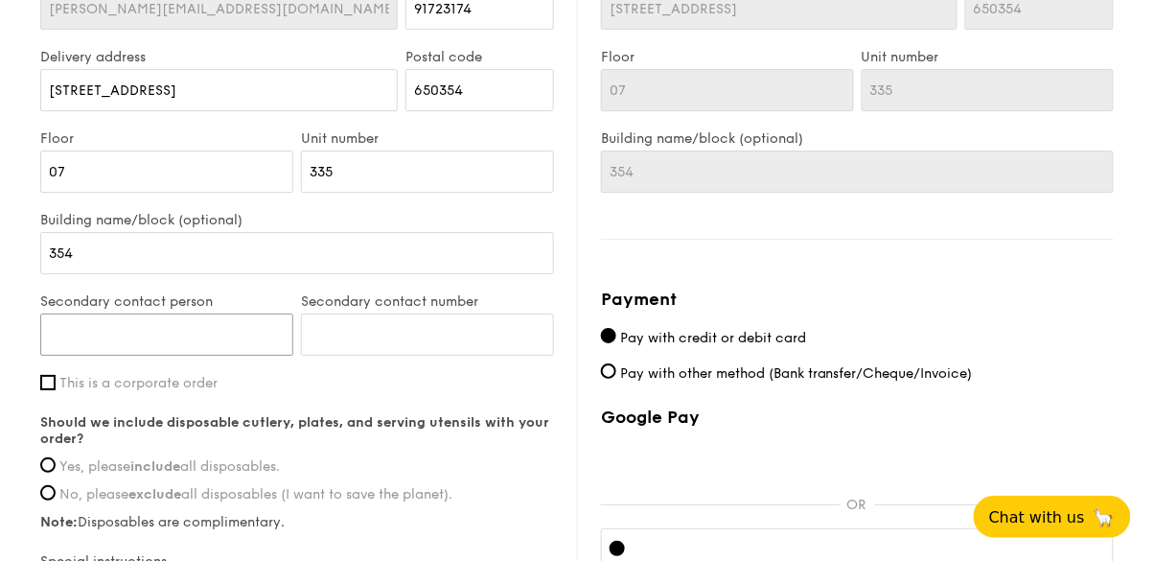
scroll to position [1469, 0]
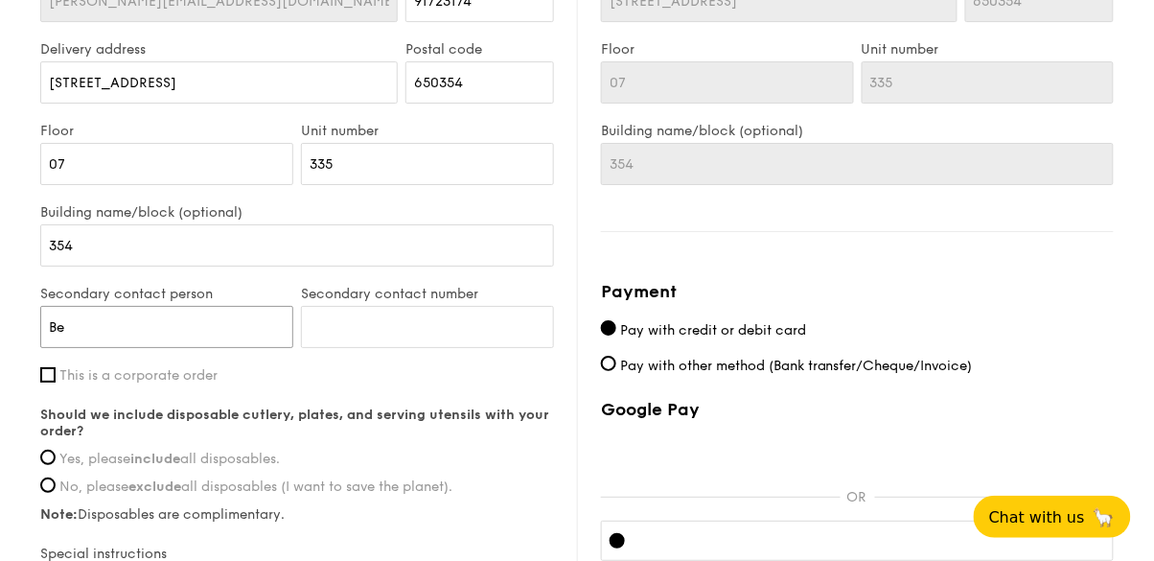
type input "B"
type input "KK"
click at [511, 302] on label "Secondary contact number" at bounding box center [427, 294] width 253 height 16
click at [511, 348] on input "Secondary contact number" at bounding box center [427, 327] width 253 height 42
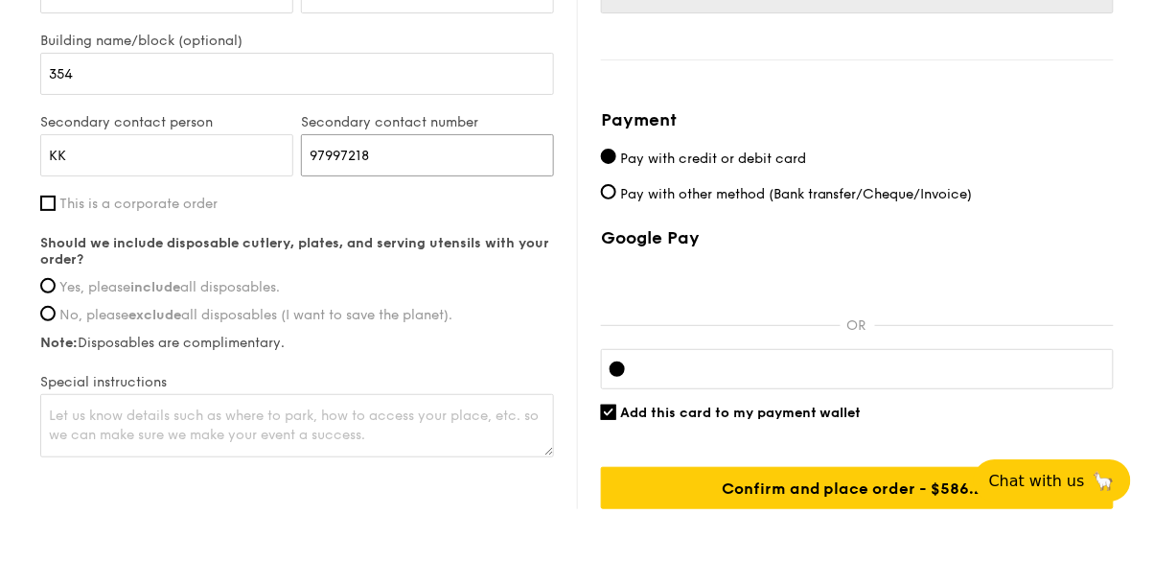
type input "97997218"
click at [258, 332] on span "Yes, please include all disposables." at bounding box center [169, 323] width 220 height 16
click at [56, 330] on input "Yes, please include all disposables." at bounding box center [47, 321] width 15 height 15
radio input "true"
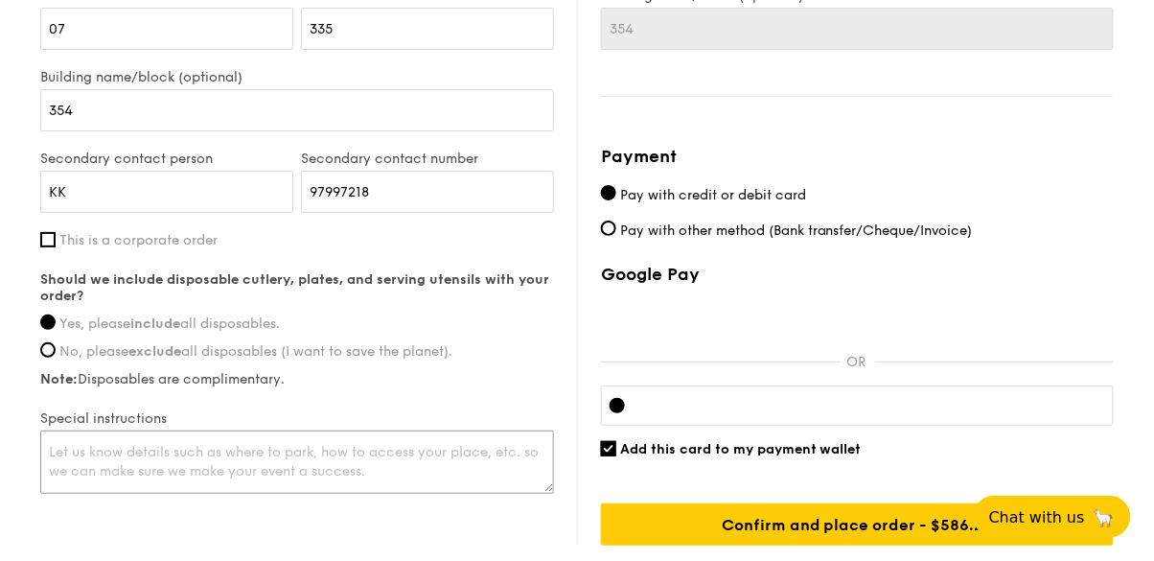
click at [317, 493] on textarea at bounding box center [297, 461] width 514 height 63
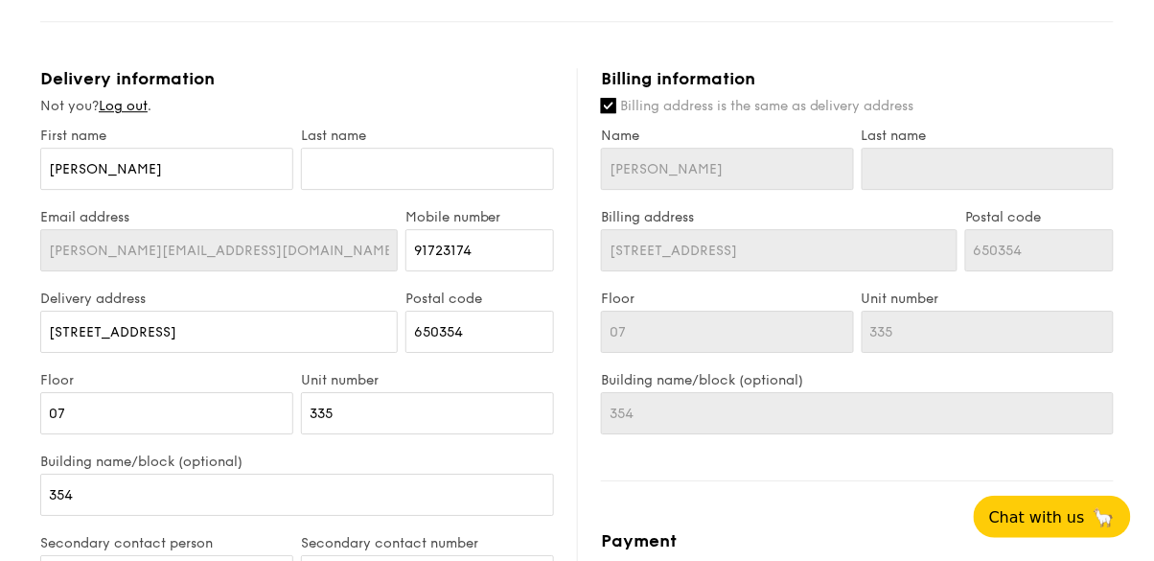
scroll to position [1219, 0]
type textarea "Please call when you are on the way, thank you."
click at [882, 115] on span "Billing address is the same as delivery address" at bounding box center [767, 107] width 294 height 16
click at [616, 114] on input "Billing address is the same as delivery address" at bounding box center [608, 106] width 15 height 15
checkbox input "false"
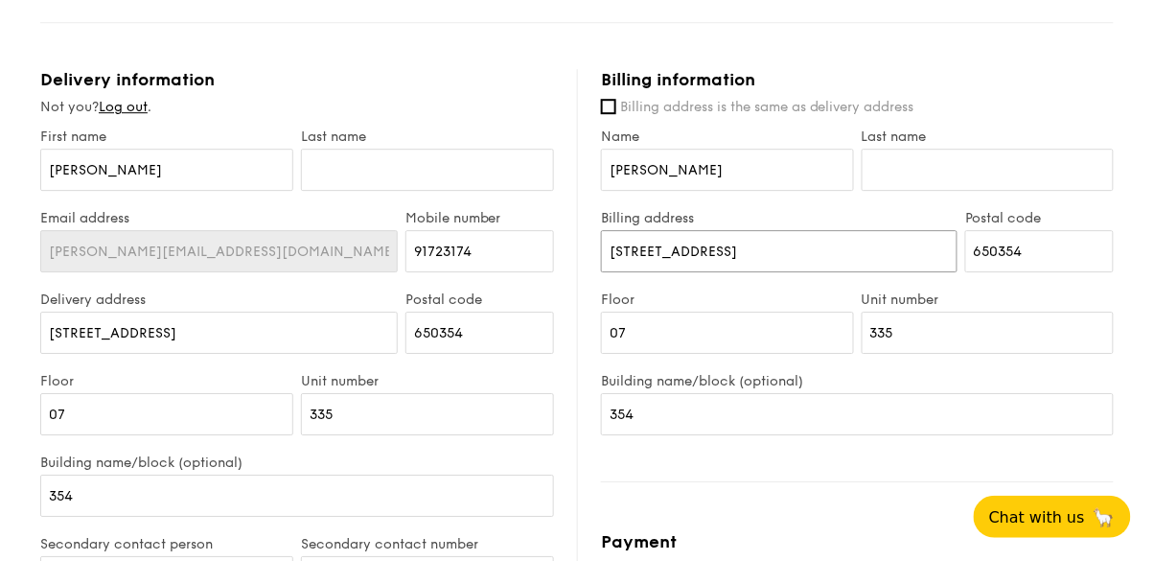
click at [905, 272] on input "[STREET_ADDRESS]" at bounding box center [779, 251] width 356 height 42
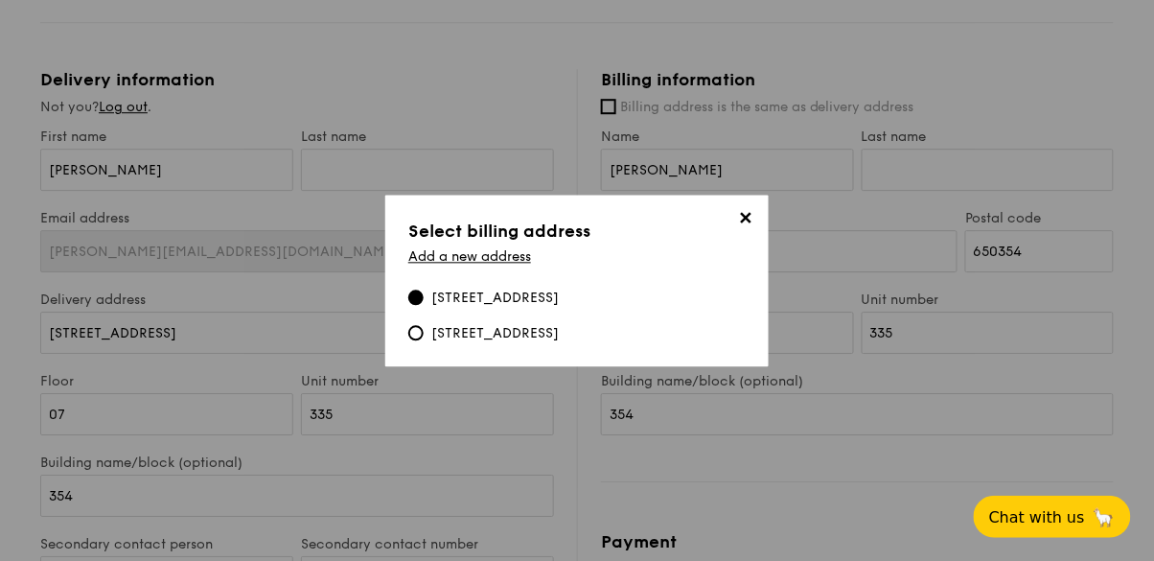
click at [559, 343] on div "540 Bukit Batok Street 52, 650540" at bounding box center [494, 333] width 127 height 19
click at [424, 340] on input "540 Bukit Batok Street 52, 650540" at bounding box center [415, 332] width 15 height 15
radio input "true"
type input "[STREET_ADDRESS]"
type input "650540"
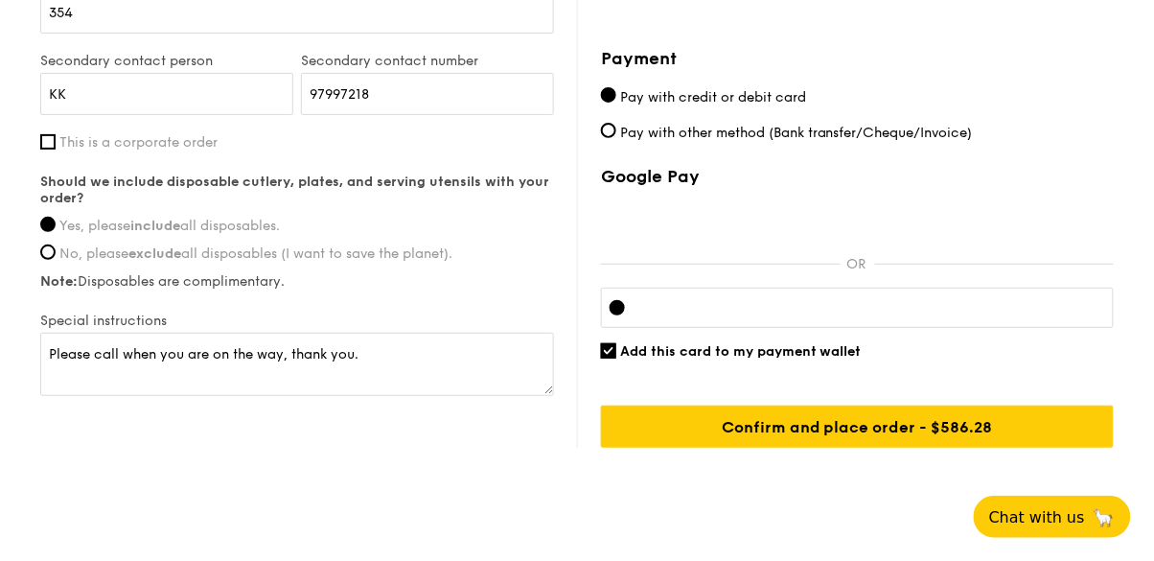
scroll to position [1702, 0]
click at [621, 359] on span "Add this card to my payment wallet" at bounding box center [740, 351] width 241 height 16
click at [616, 358] on input "Add this card to my payment wallet" at bounding box center [608, 350] width 15 height 15
checkbox input "false"
click at [811, 315] on iframe at bounding box center [872, 307] width 465 height 15
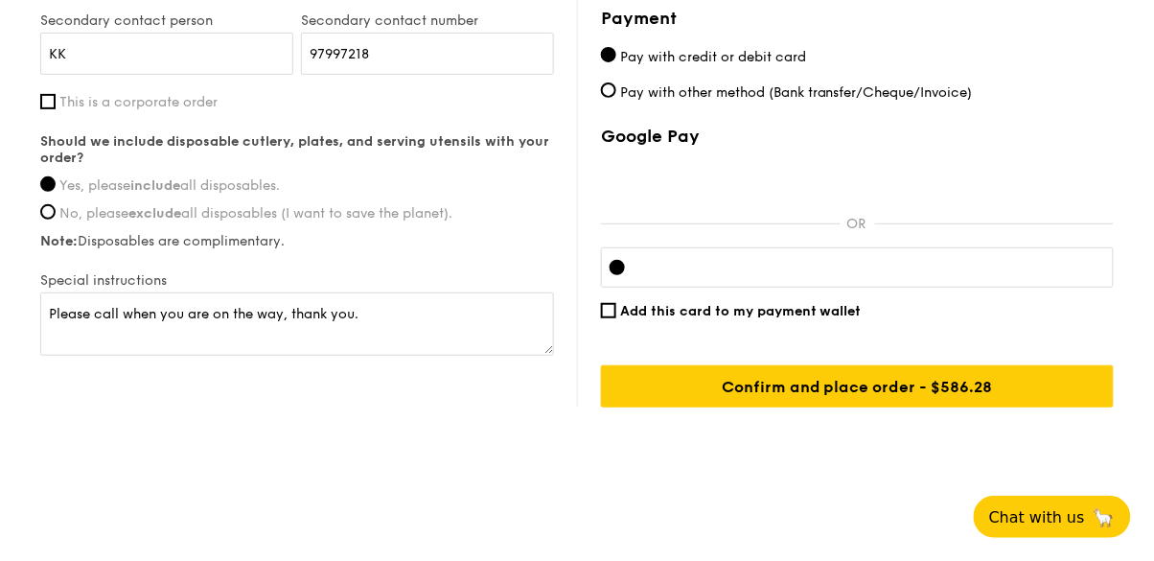
scroll to position [1786, 0]
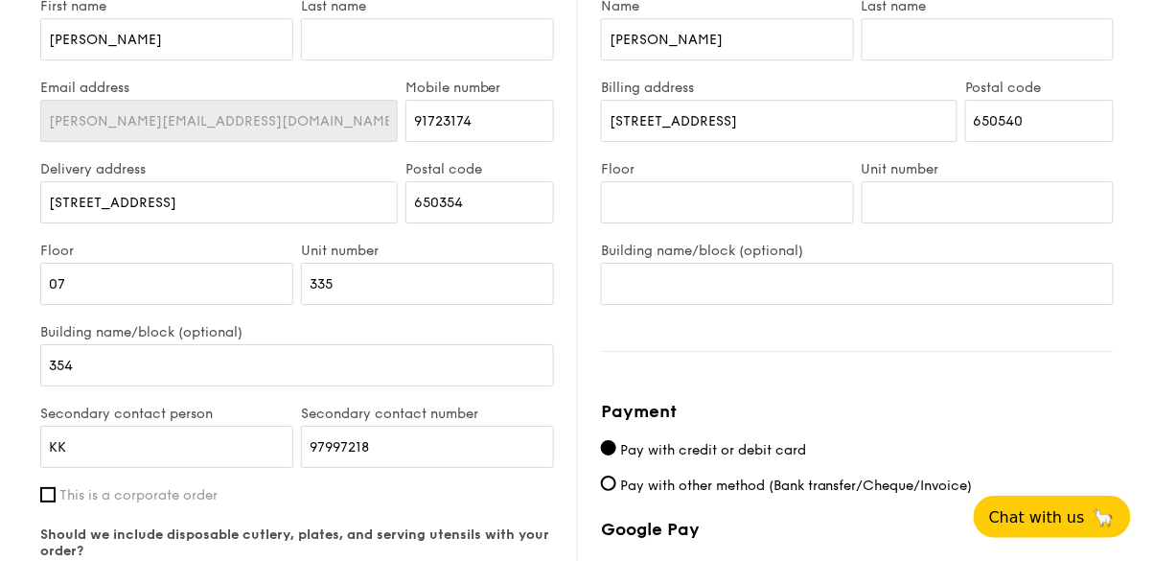
scroll to position [1350, 0]
click at [501, 385] on input "354" at bounding box center [297, 364] width 514 height 42
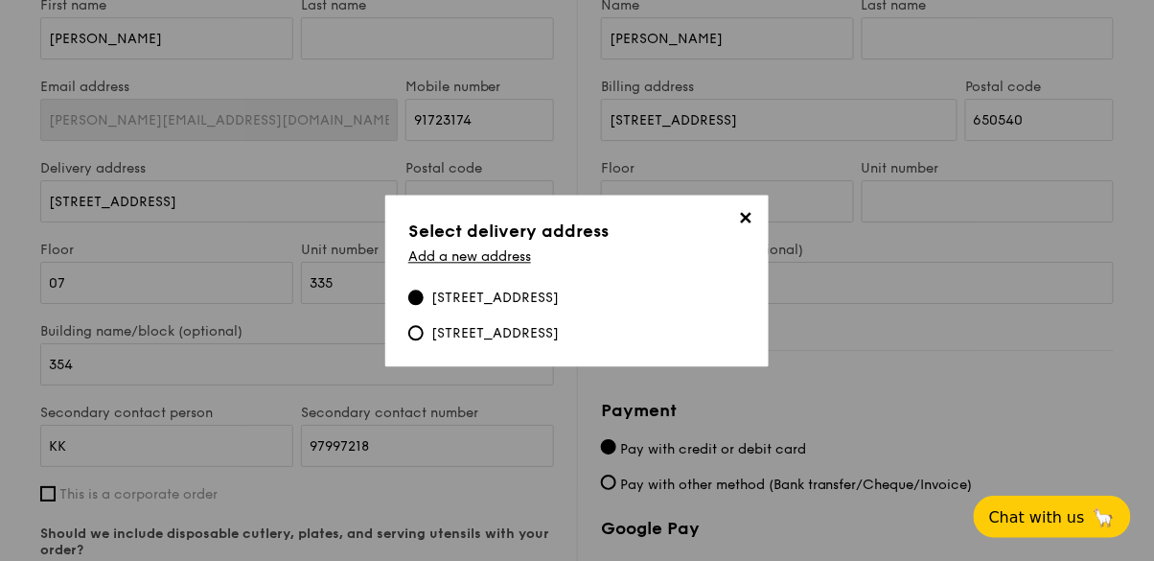
click at [747, 235] on span "✕" at bounding box center [745, 221] width 27 height 27
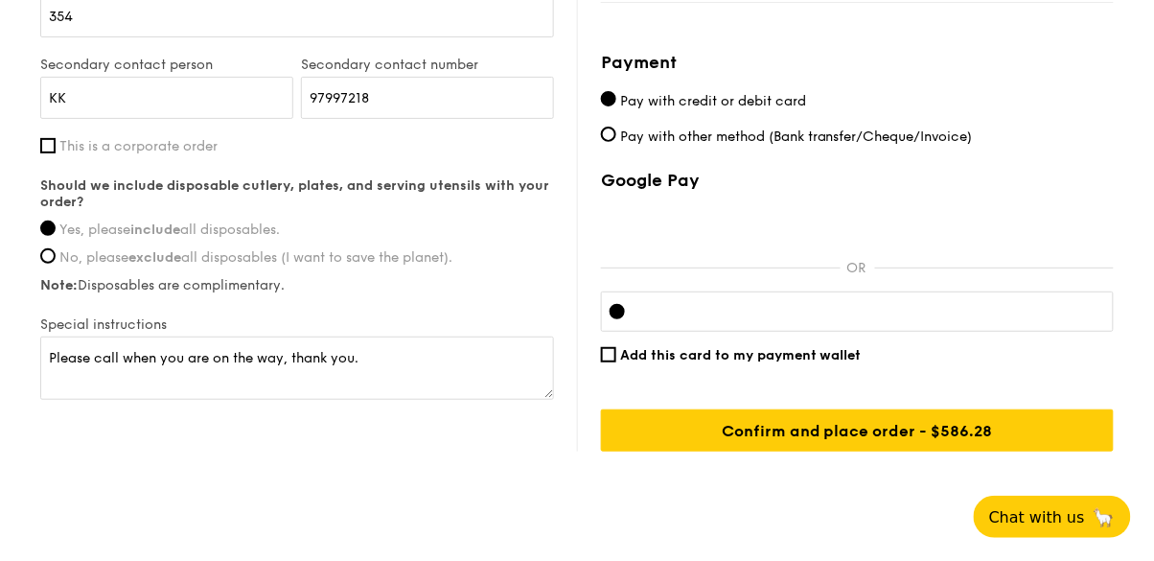
scroll to position [1702, 0]
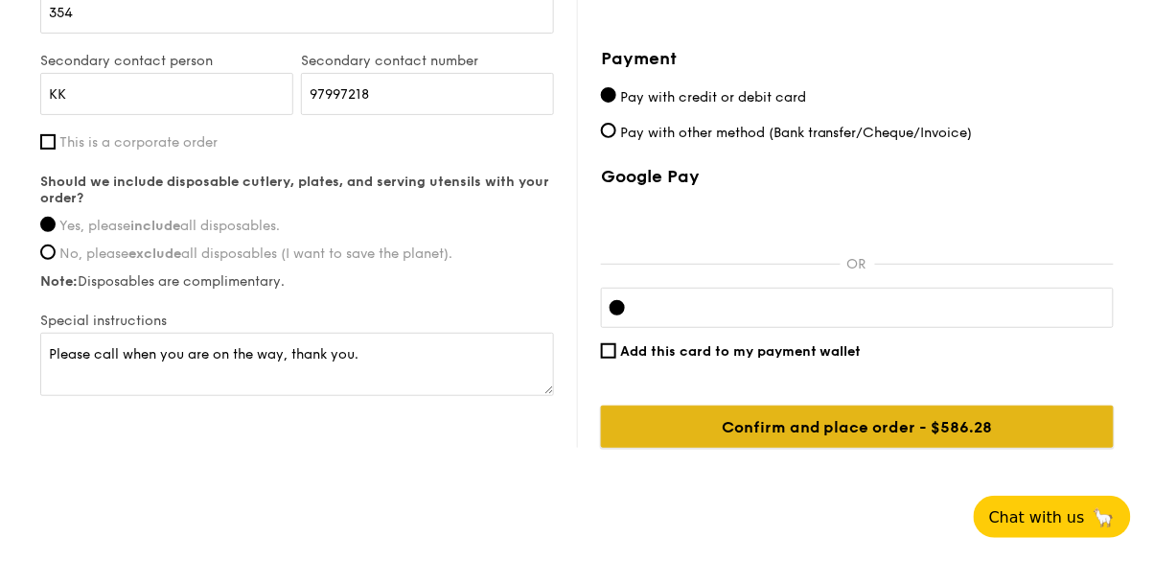
click at [1076, 447] on input "Confirm and place order - $617.14" at bounding box center [857, 426] width 513 height 42
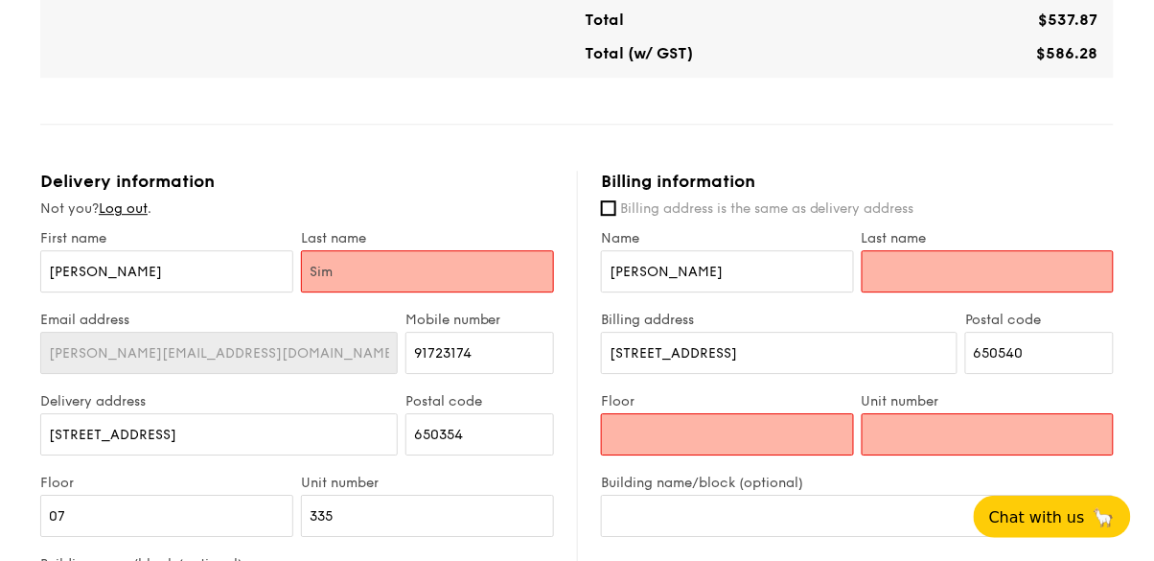
type input "Sim"
click at [959, 292] on input "Last name" at bounding box center [987, 271] width 253 height 42
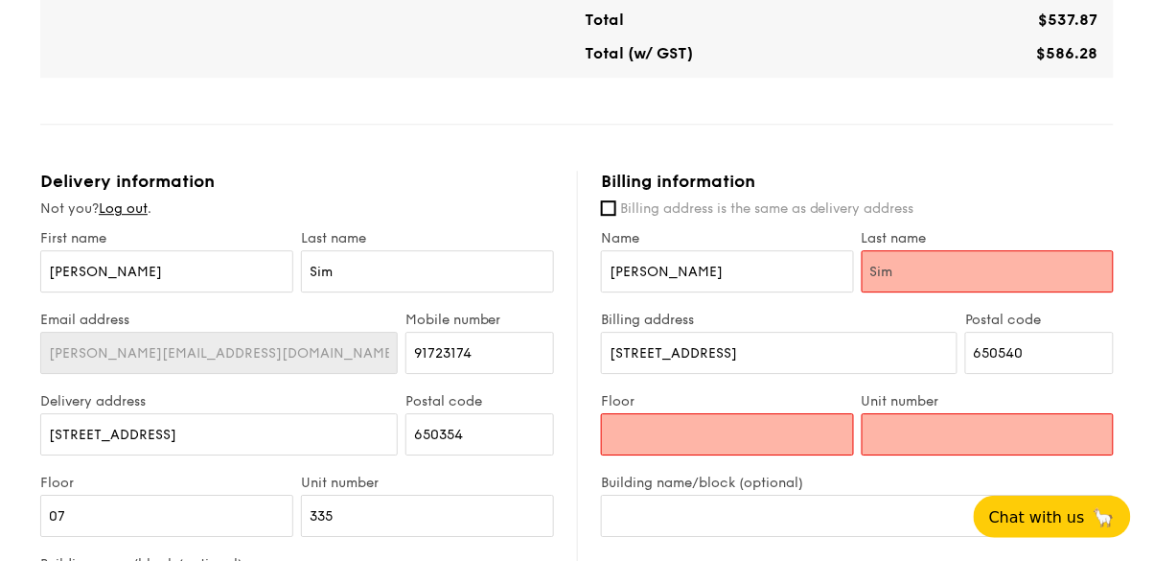
type input "Sim"
click at [1089, 214] on div "Mini Buffet $21.80 /guest ($23.76 w/ GST) 20 guests Serving time: [DATE] 10:30A…" at bounding box center [576, 72] width 1073 height 2073
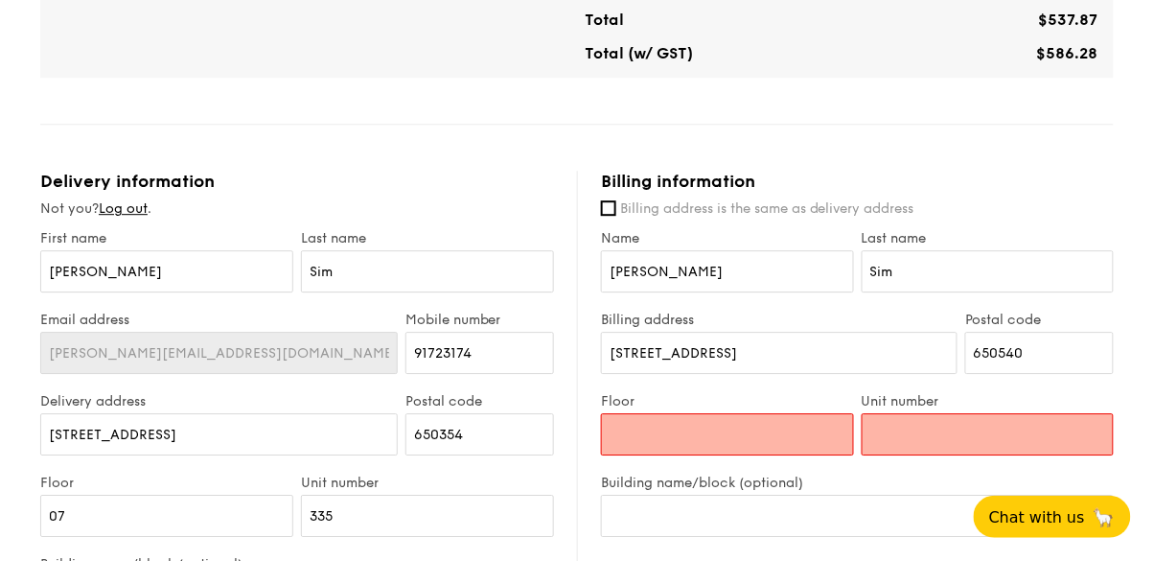
scroll to position [1110, 0]
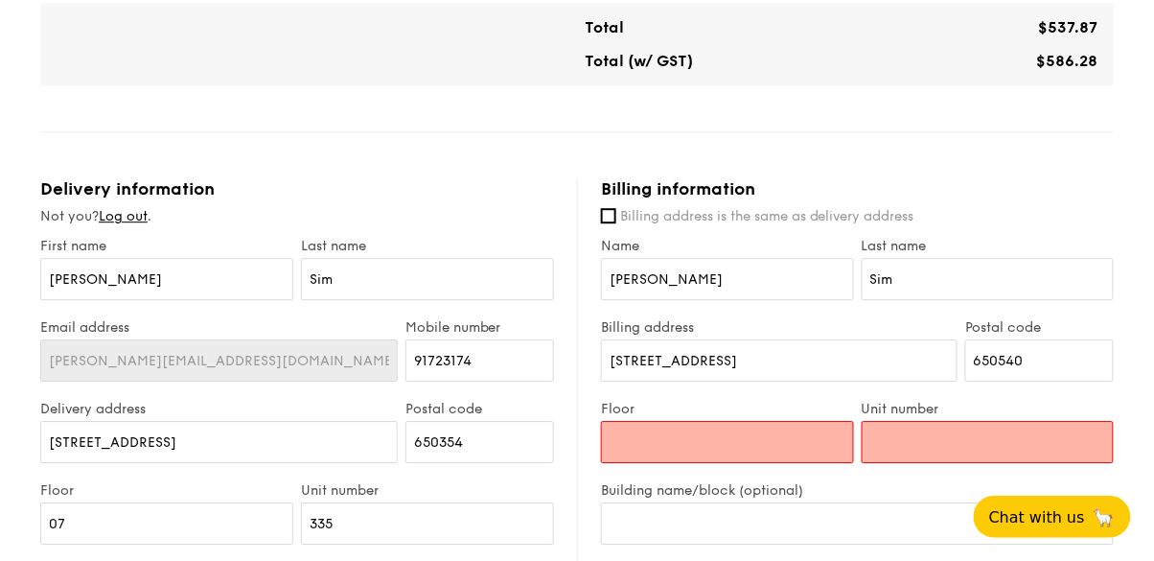
click at [772, 463] on input "Floor" at bounding box center [727, 442] width 253 height 42
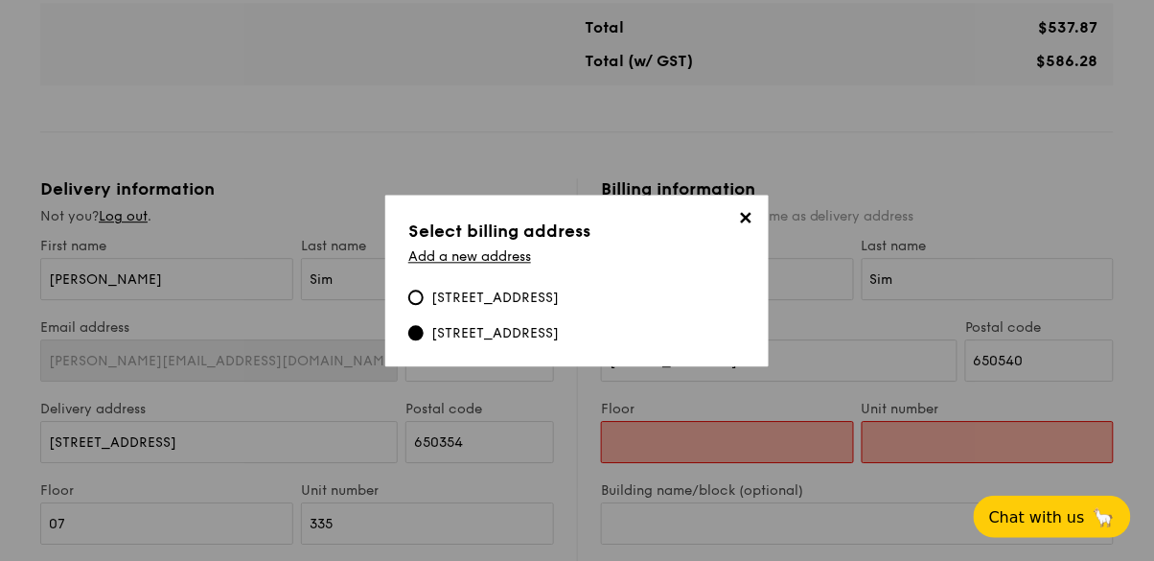
click at [823, 463] on input "Floor" at bounding box center [727, 442] width 253 height 42
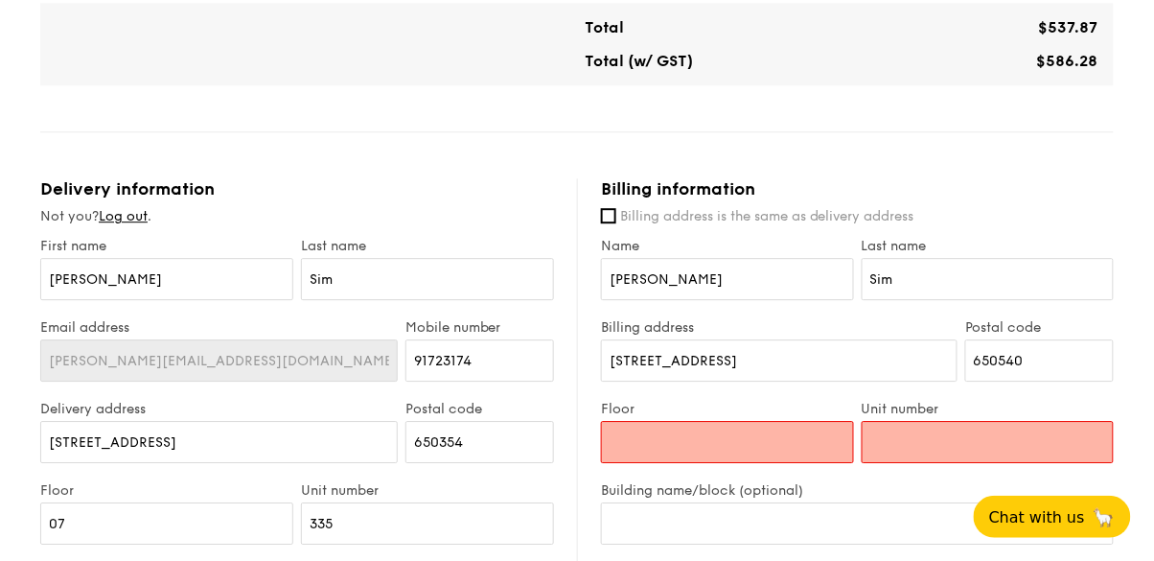
click at [1073, 226] on label "Billing address is the same as delivery address" at bounding box center [857, 216] width 513 height 19
click at [616, 223] on input "Billing address is the same as delivery address" at bounding box center [608, 215] width 15 height 15
checkbox input "true"
type input "[STREET_ADDRESS]"
type input "650354"
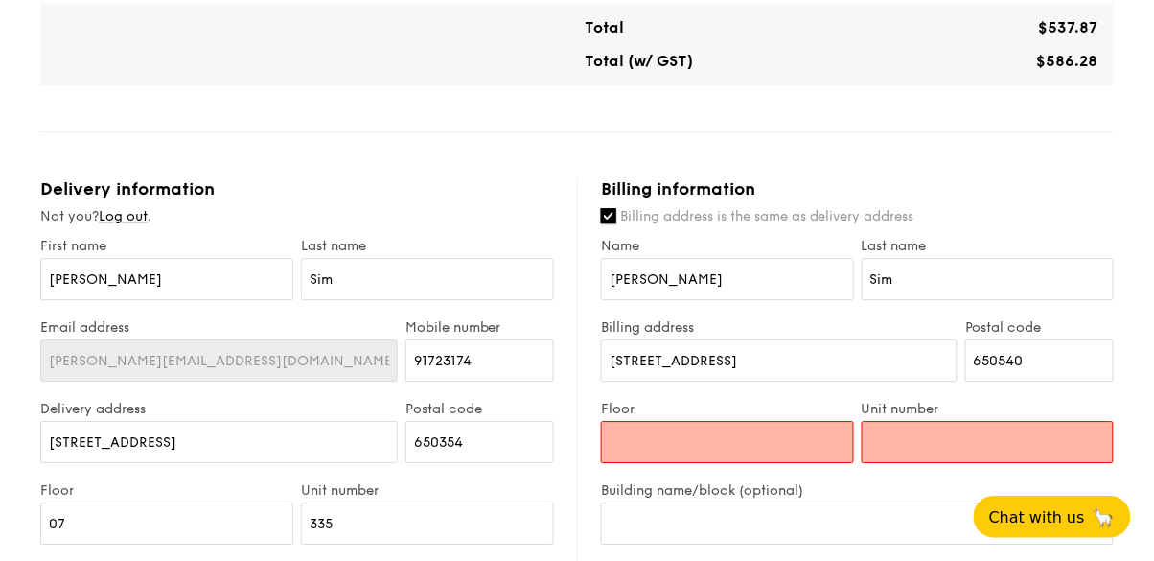
type input "07"
type input "335"
type input "354"
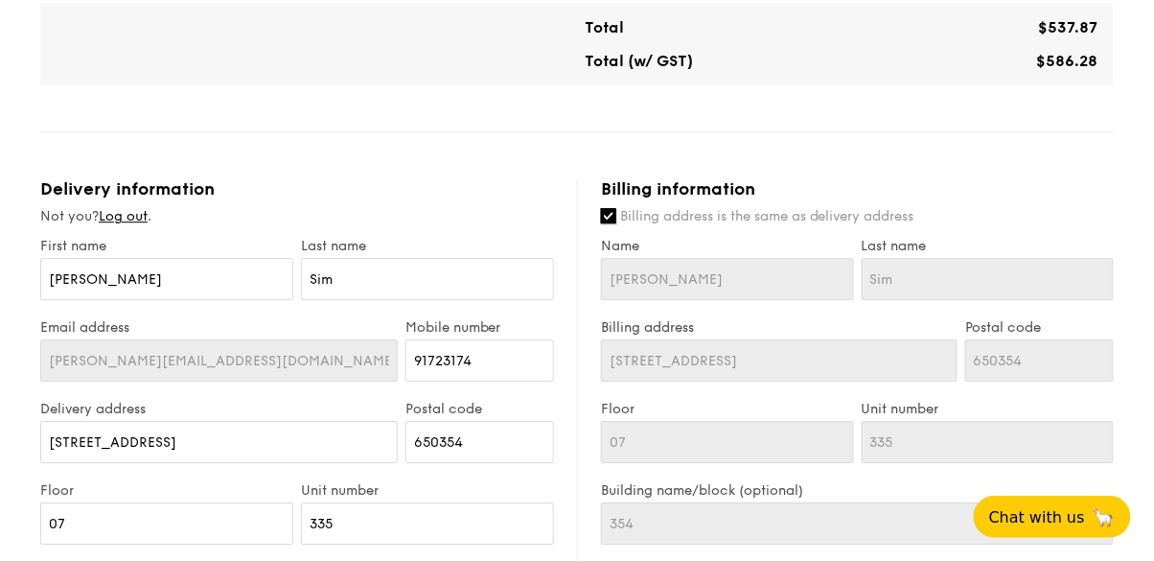
click at [606, 223] on input "Billing address is the same as delivery address" at bounding box center [608, 215] width 15 height 15
checkbox input "false"
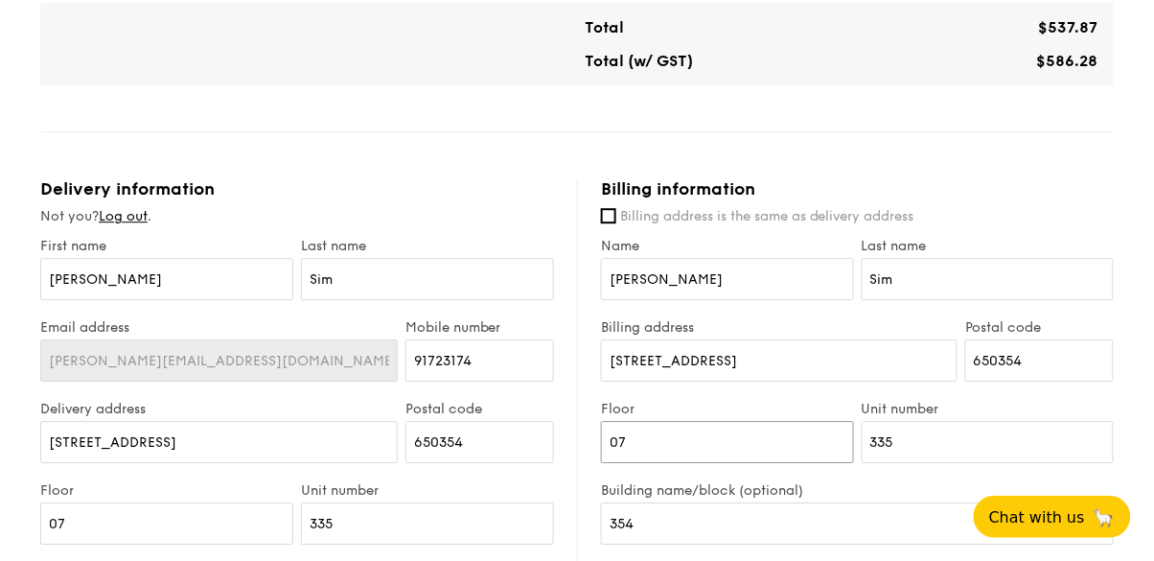
click at [782, 463] on input "07" at bounding box center [727, 442] width 253 height 42
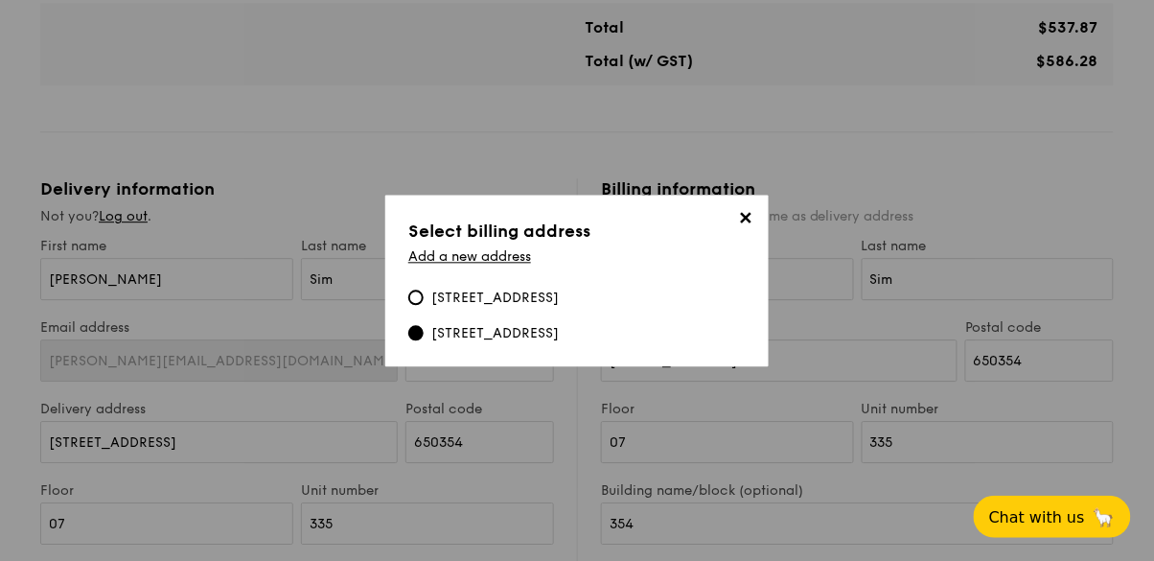
click at [559, 343] on div "540 Bukit Batok Street 52, 650540" at bounding box center [494, 333] width 127 height 19
click at [424, 340] on input "540 Bukit Batok Street 52, 650540" at bounding box center [415, 332] width 15 height 15
type input "[STREET_ADDRESS]"
type input "650540"
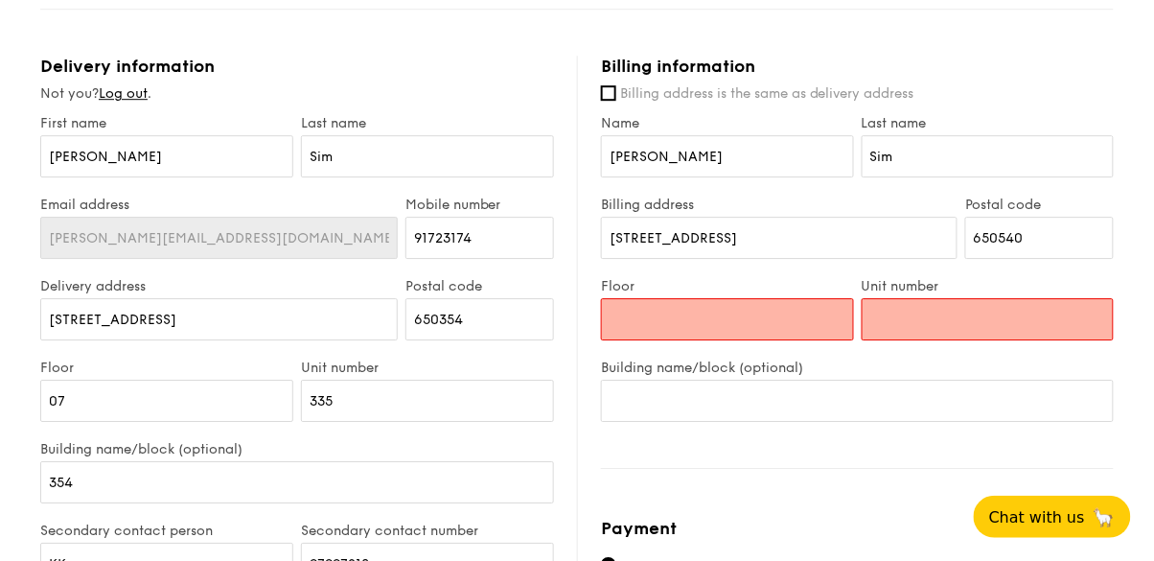
scroll to position [1226, 0]
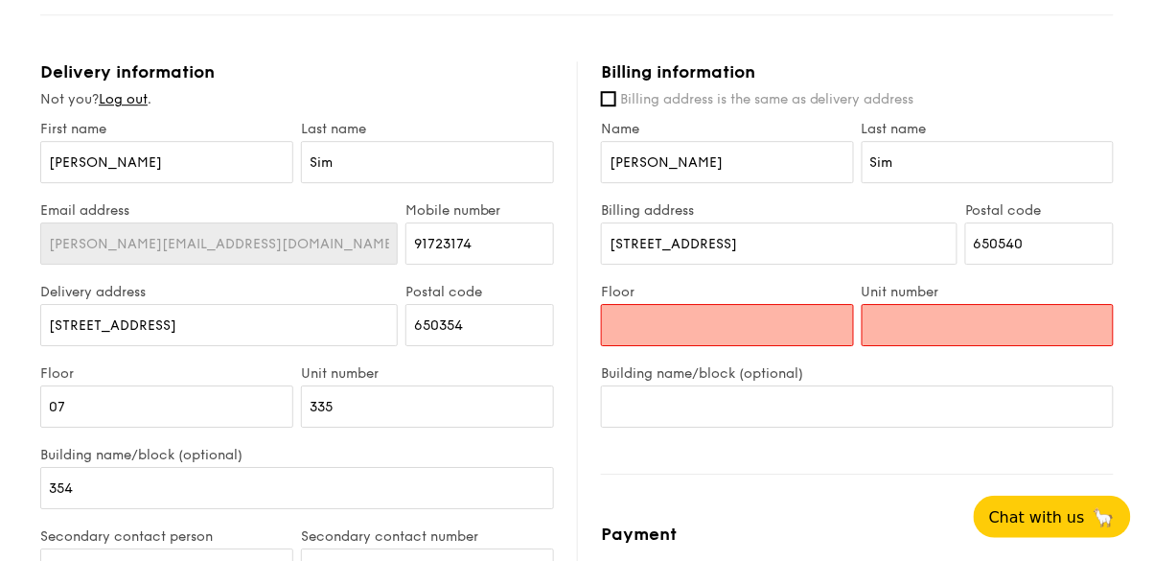
click at [854, 107] on span "Billing address is the same as delivery address" at bounding box center [767, 99] width 294 height 16
click at [616, 106] on input "Billing address is the same as delivery address" at bounding box center [608, 98] width 15 height 15
checkbox input "true"
type input "[STREET_ADDRESS]"
type input "650354"
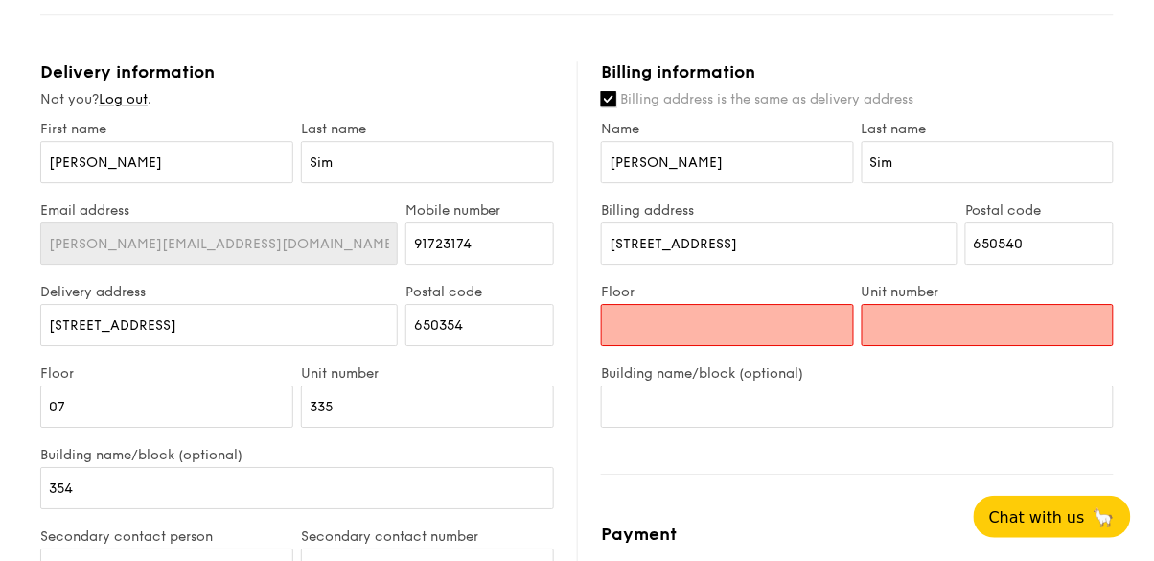
type input "07"
type input "335"
type input "354"
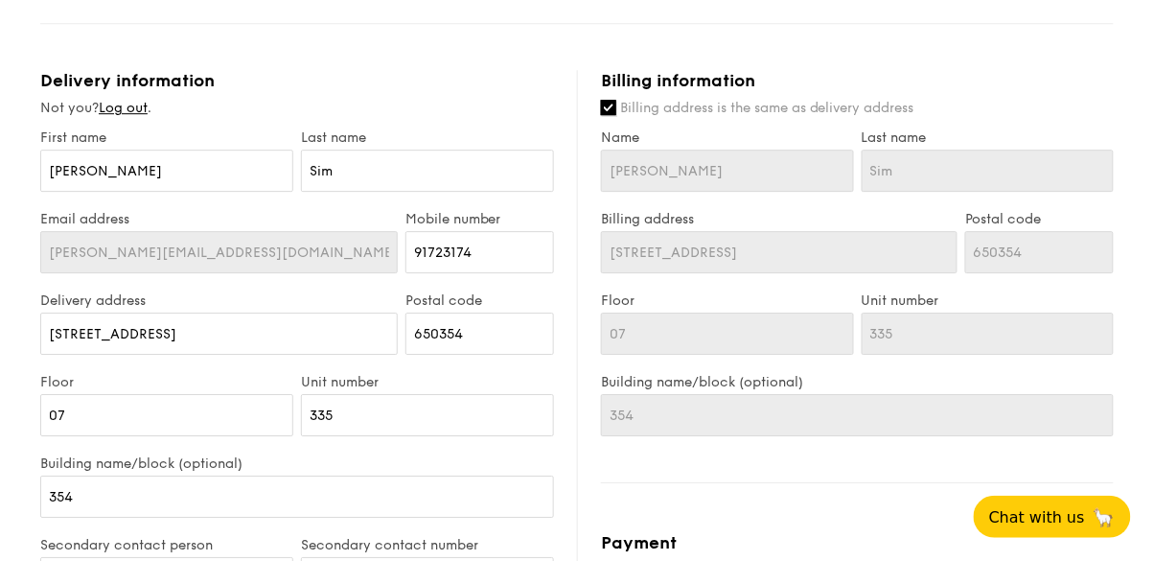
scroll to position [1223, 0]
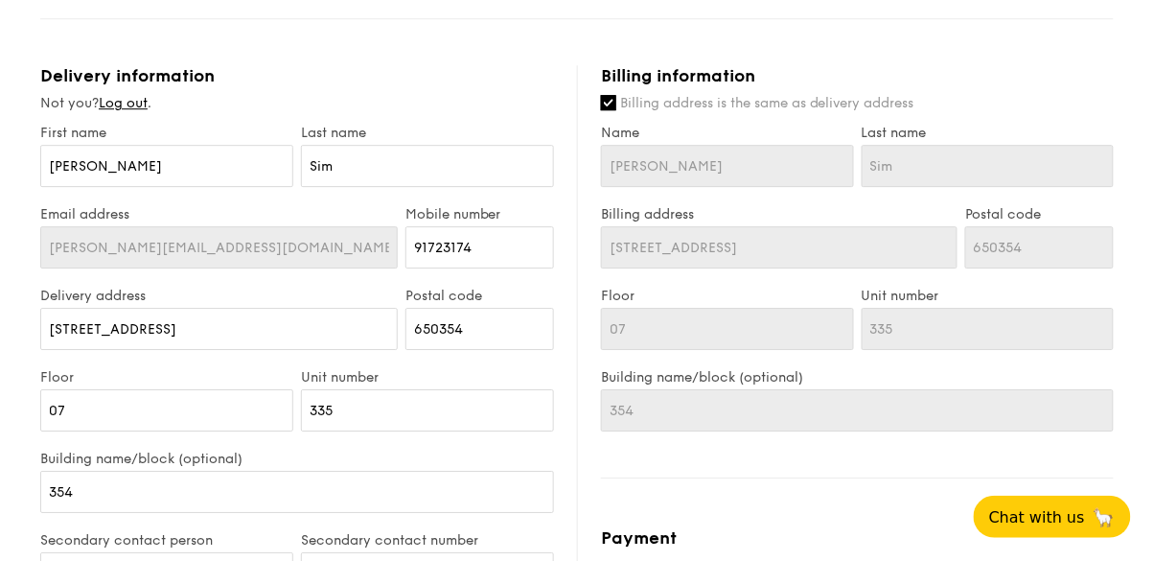
click at [785, 111] on span "Billing address is the same as delivery address" at bounding box center [767, 103] width 294 height 16
click at [616, 110] on input "Billing address is the same as delivery address" at bounding box center [608, 102] width 15 height 15
checkbox input "false"
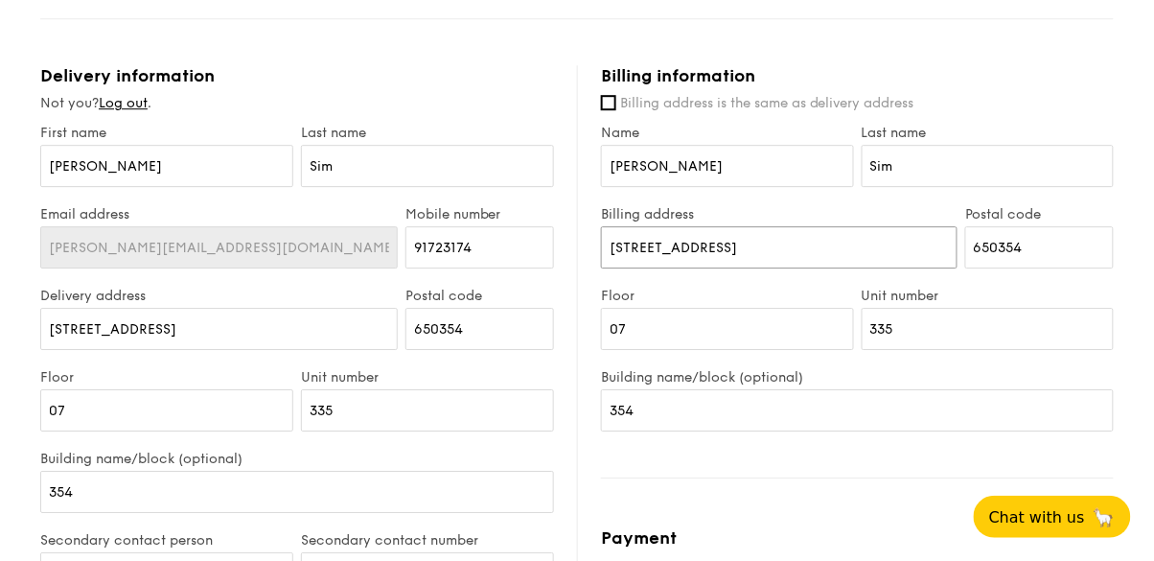
click at [849, 268] on input "[STREET_ADDRESS]" at bounding box center [779, 247] width 356 height 42
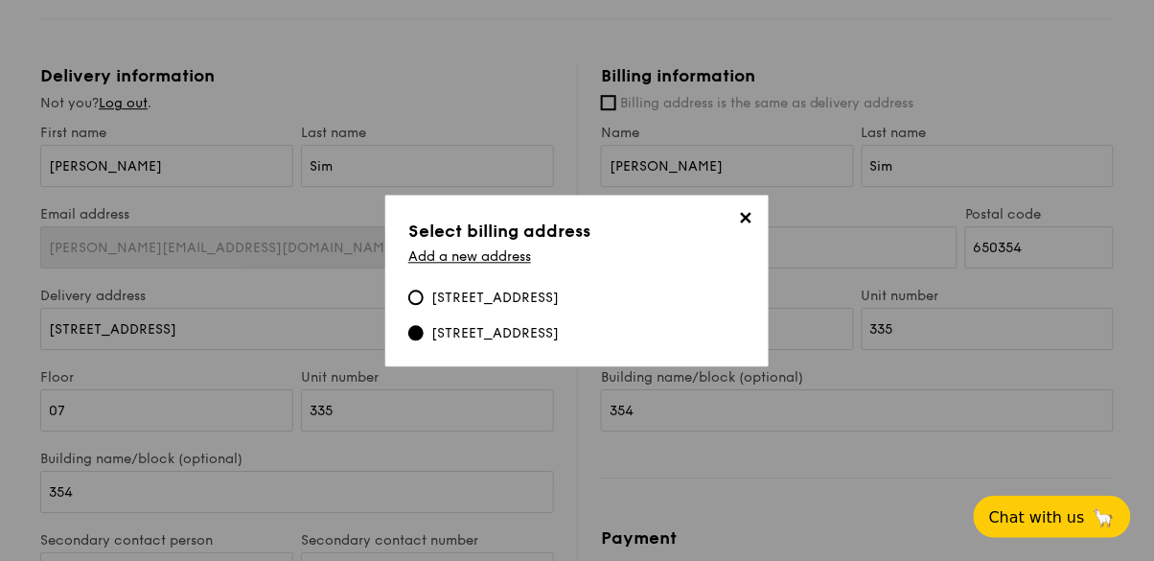
click at [559, 343] on div "540 Bukit Batok Street 52, 650540" at bounding box center [494, 333] width 127 height 19
click at [424, 340] on input "540 Bukit Batok Street 52, 650540" at bounding box center [415, 332] width 15 height 15
type input "[STREET_ADDRESS]"
type input "650540"
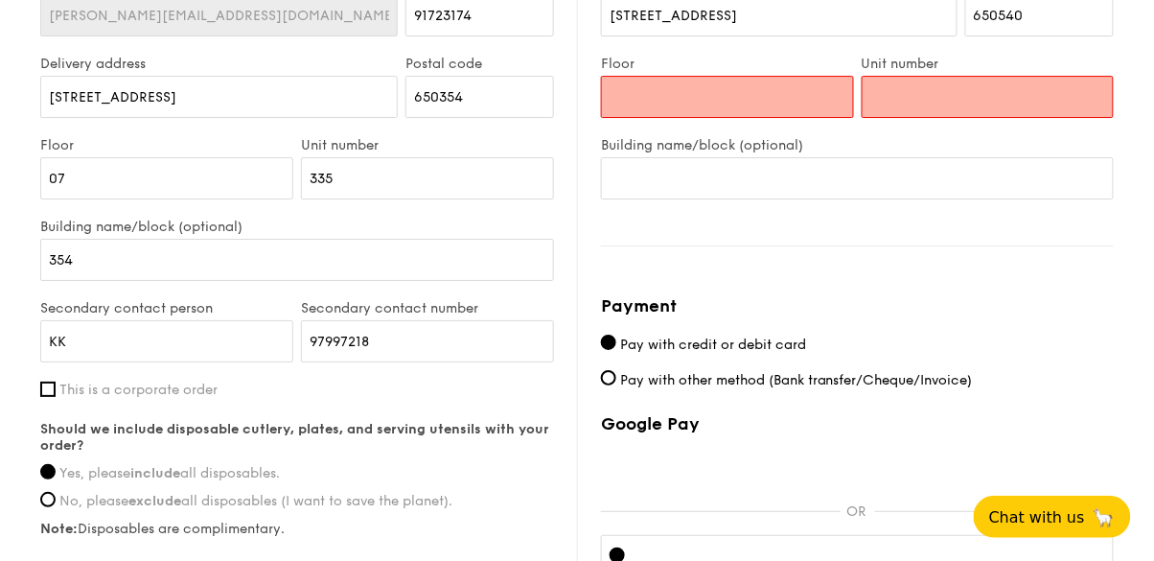
scroll to position [1458, 0]
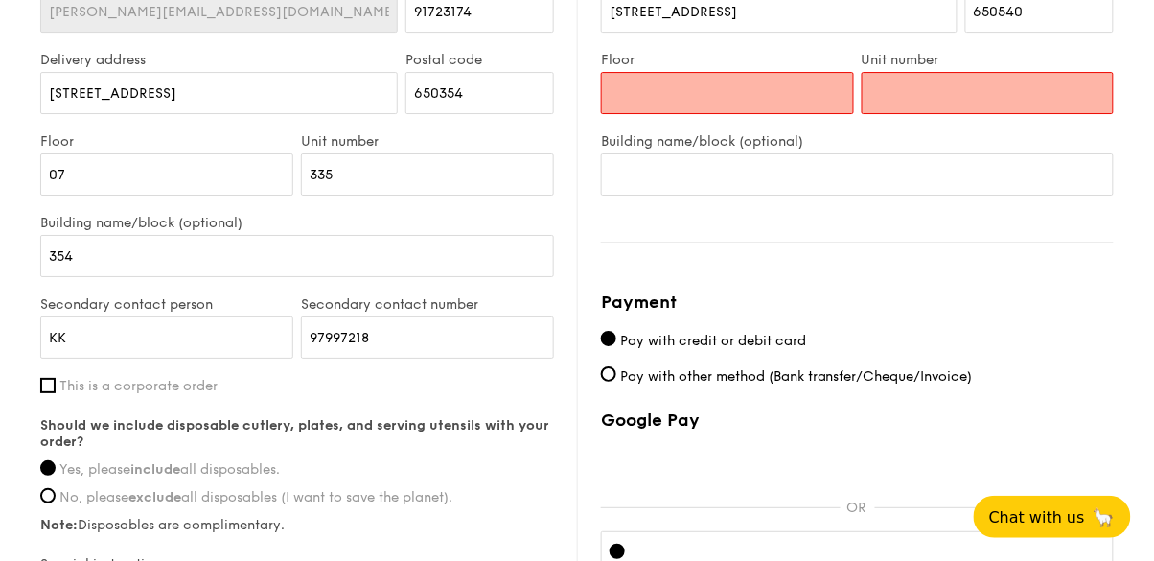
click at [804, 114] on input "Floor" at bounding box center [727, 93] width 253 height 42
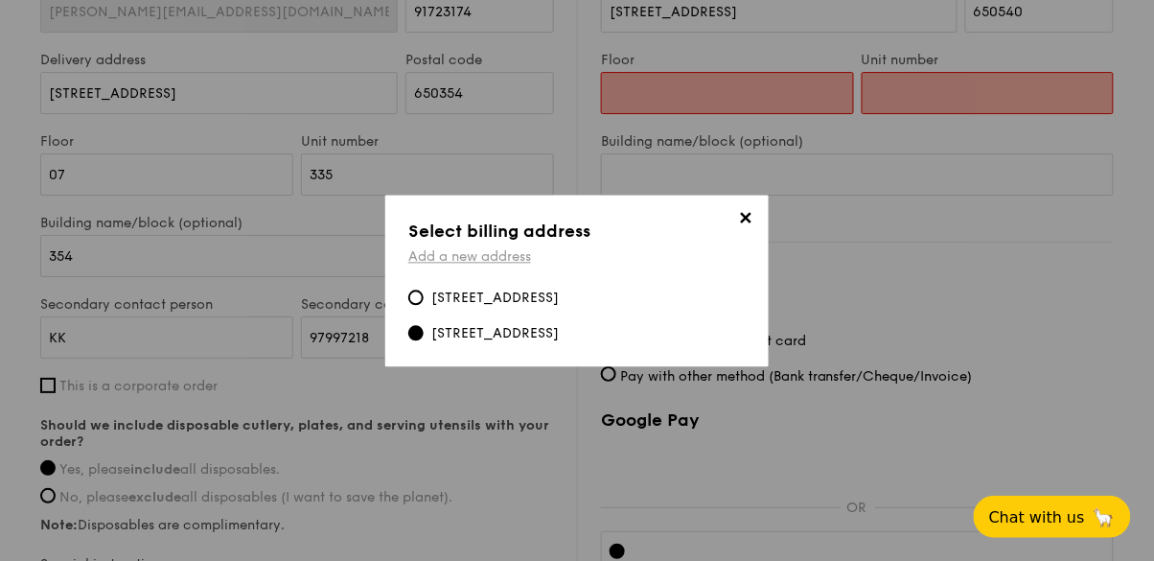
click at [493, 264] on link "Add a new address" at bounding box center [469, 256] width 123 height 16
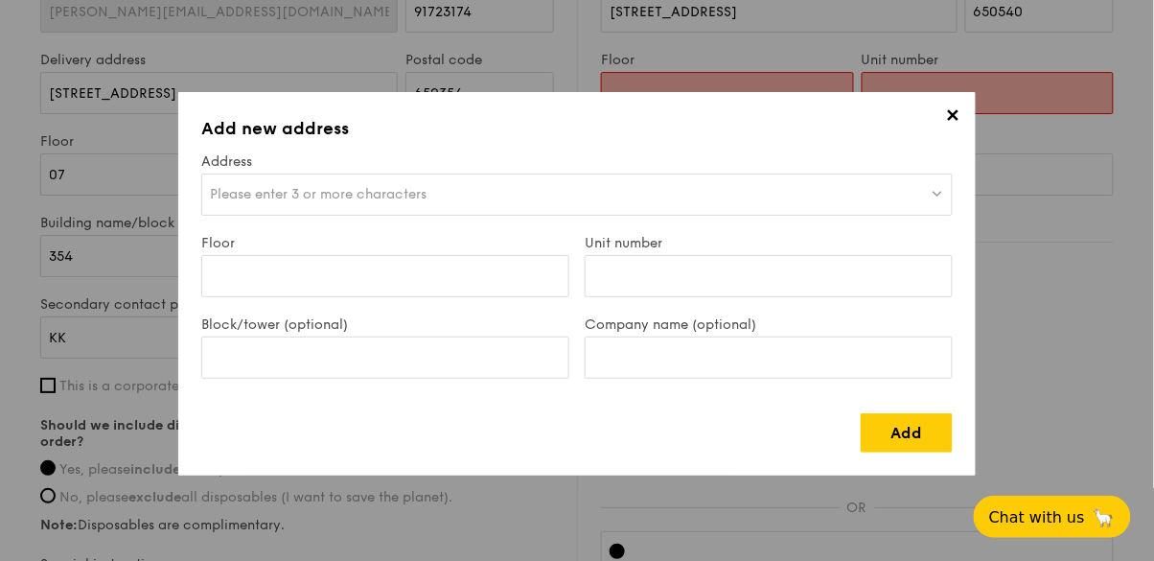
click at [954, 115] on span "✕" at bounding box center [952, 118] width 27 height 27
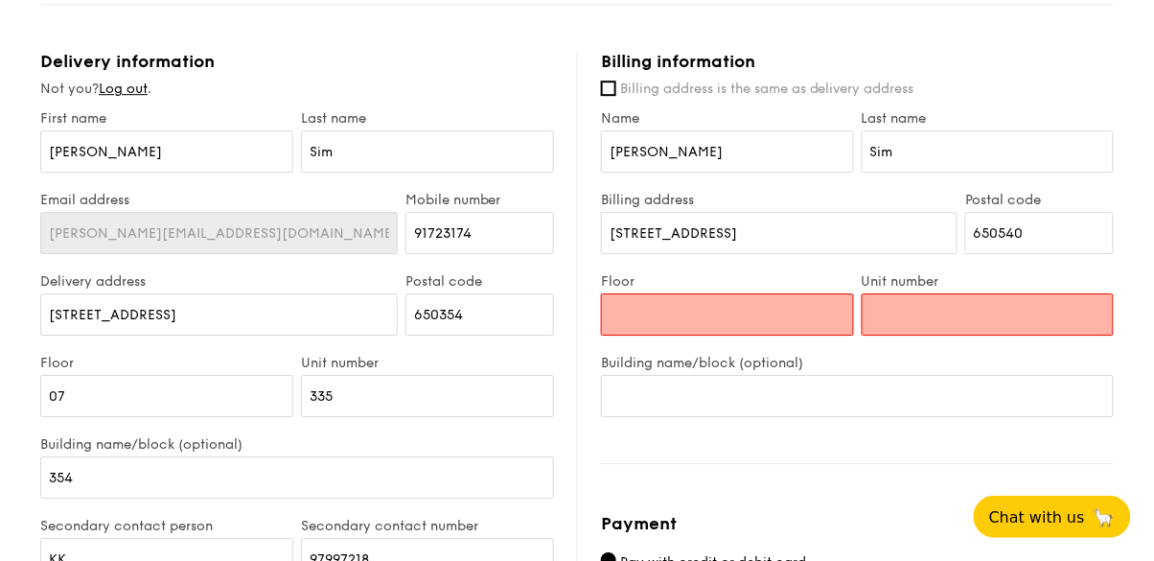
scroll to position [1230, 0]
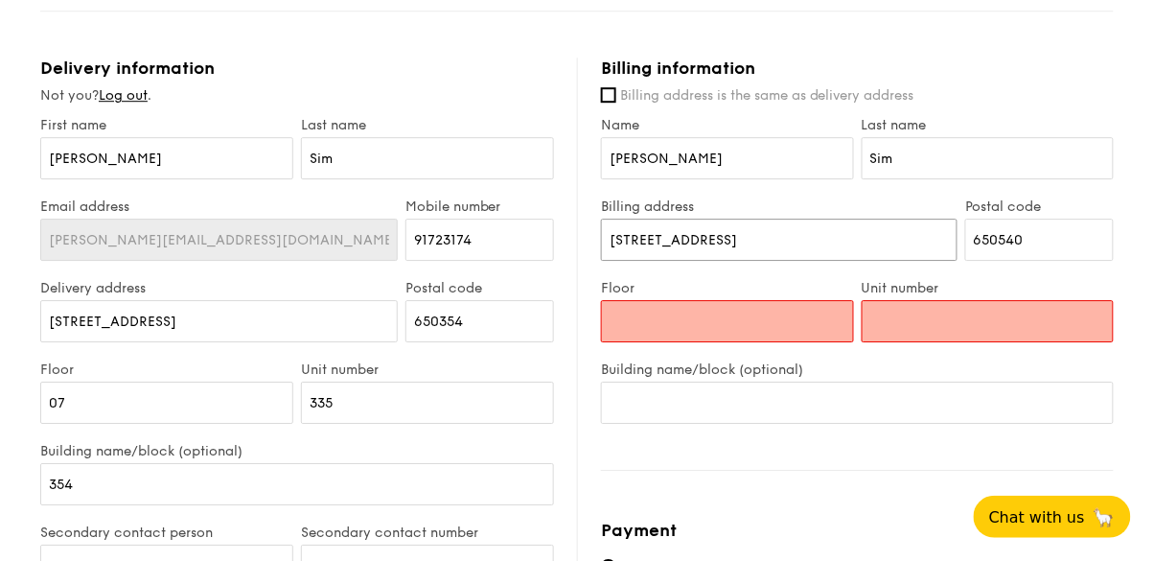
click at [757, 261] on input "[STREET_ADDRESS]" at bounding box center [779, 239] width 356 height 42
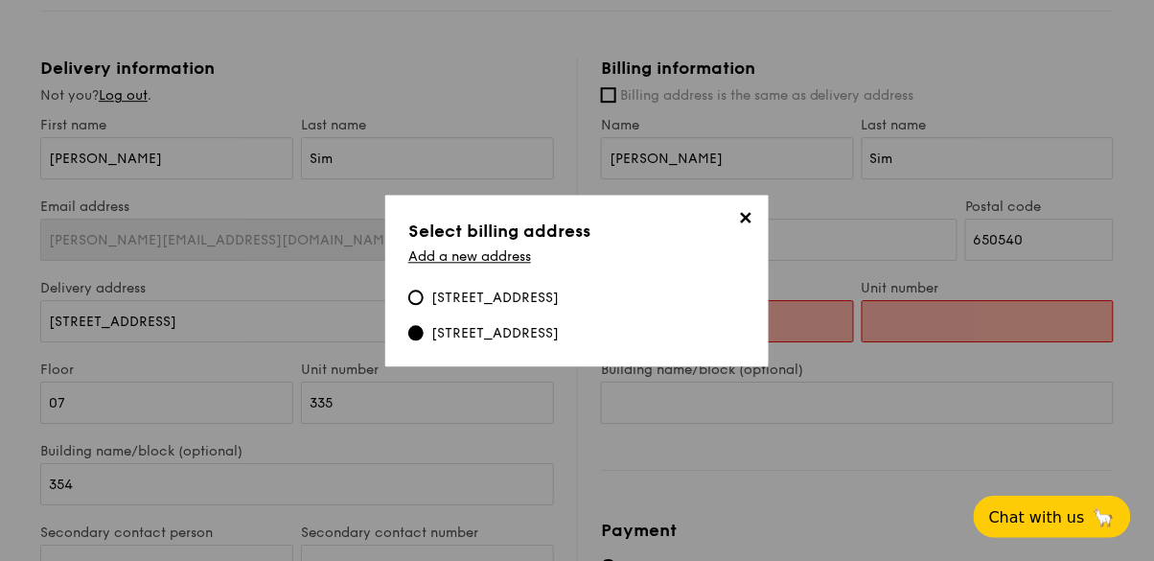
click at [539, 343] on div "540 Bukit Batok Street 52, 650540" at bounding box center [494, 333] width 127 height 19
click at [424, 340] on input "540 Bukit Batok Street 52, 650540" at bounding box center [415, 332] width 15 height 15
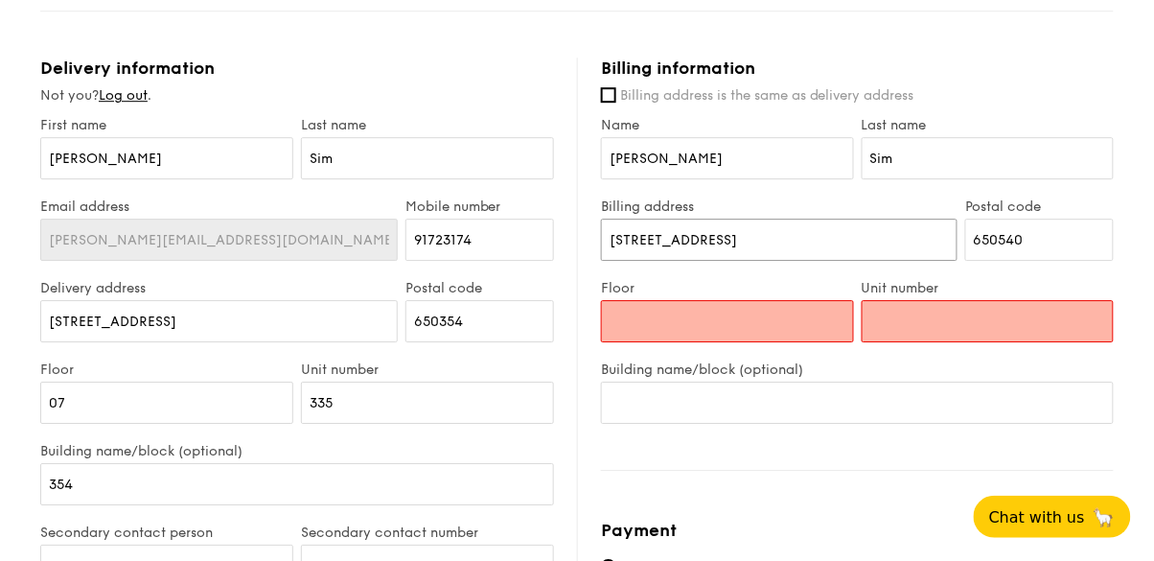
click at [789, 261] on input "[STREET_ADDRESS]" at bounding box center [779, 239] width 356 height 42
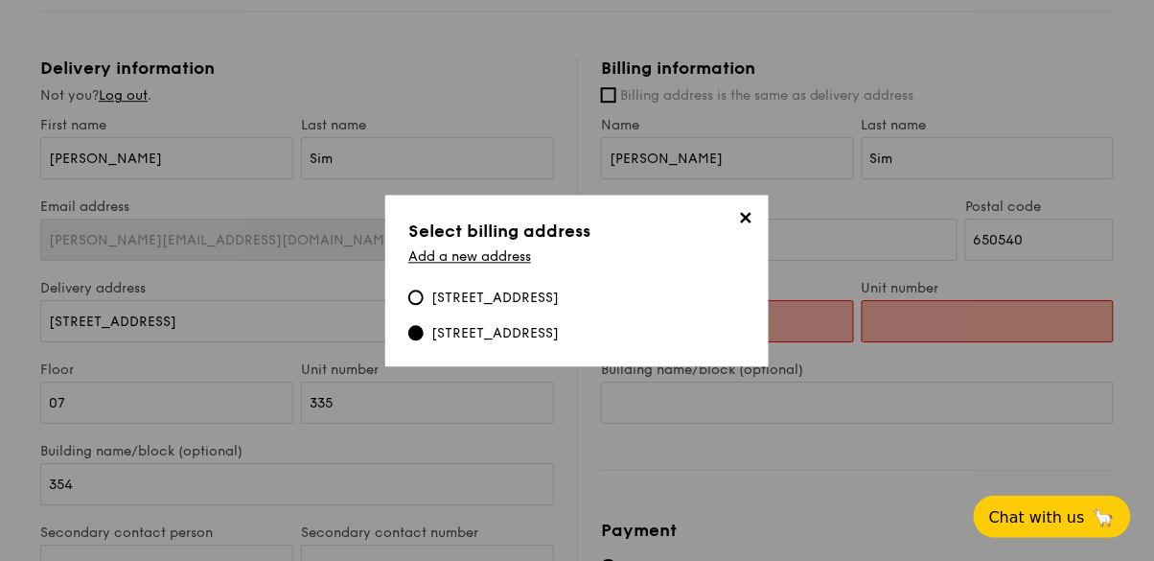
click at [559, 308] on div "354 Bukit Batok Street 31, 354, #07-335, 650354" at bounding box center [494, 297] width 127 height 19
click at [424, 305] on input "354 Bukit Batok Street 31, 354, #07-335, 650354" at bounding box center [415, 296] width 15 height 15
type input "[STREET_ADDRESS]"
type input "650354"
type input "07"
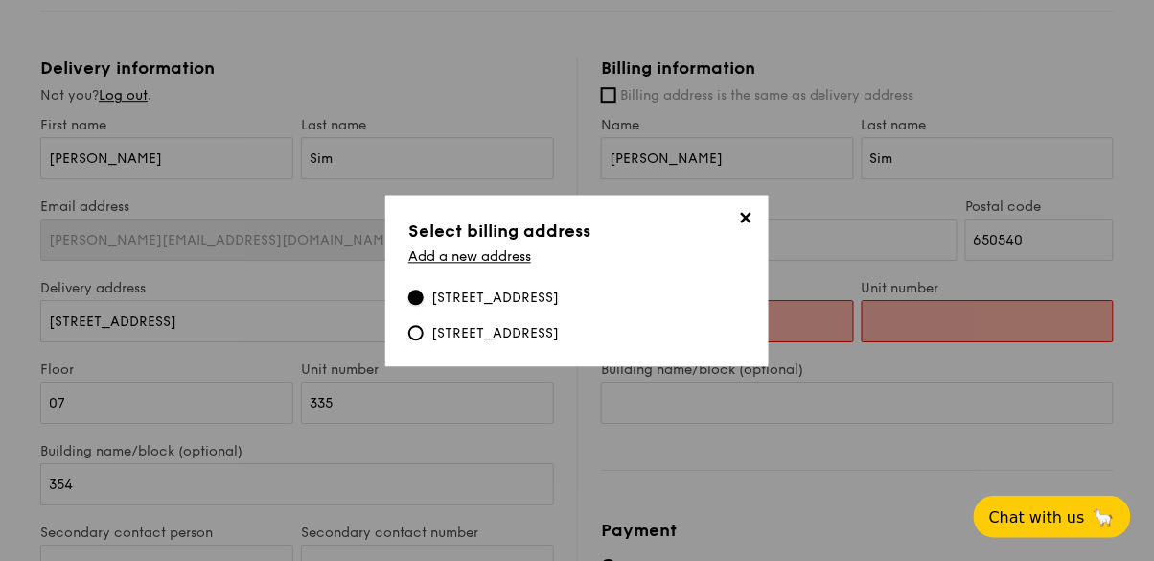
type input "335"
type input "354"
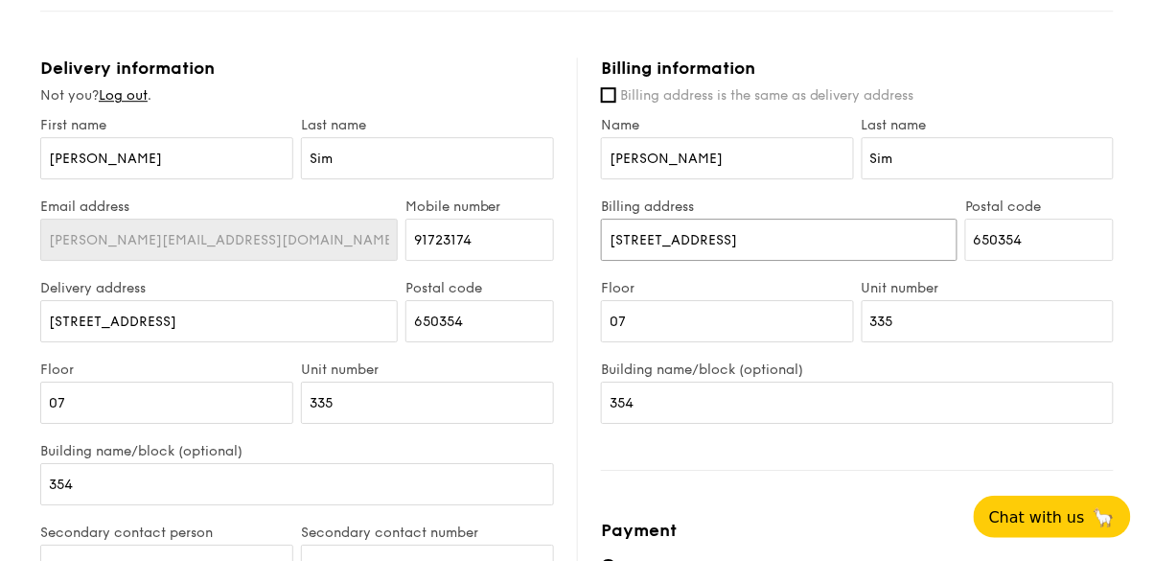
click at [790, 261] on input "[STREET_ADDRESS]" at bounding box center [779, 239] width 356 height 42
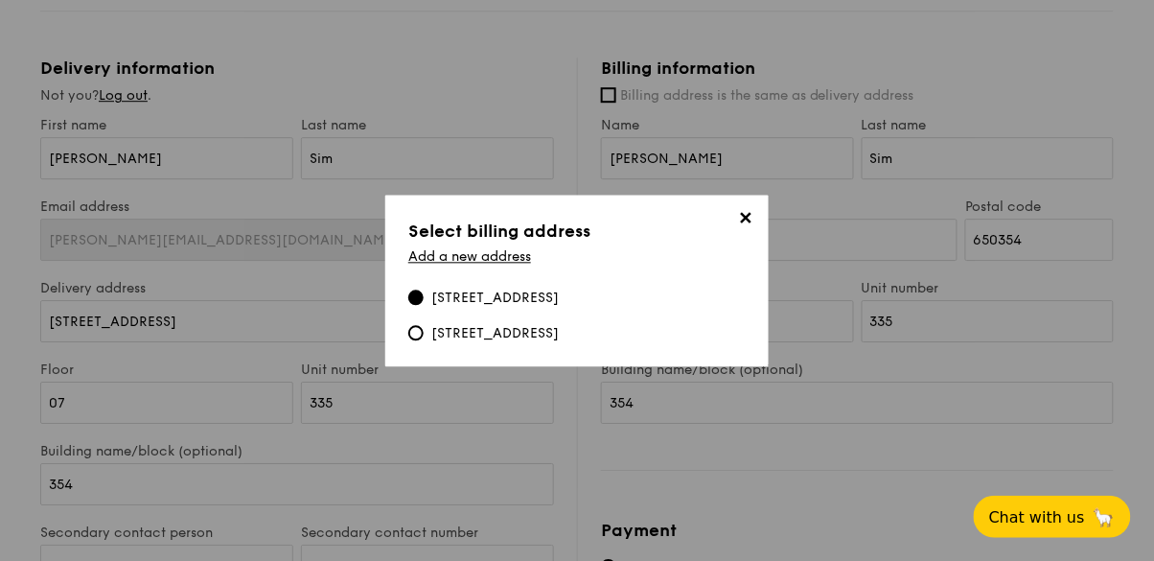
click at [559, 343] on div "540 Bukit Batok Street 52, 650540" at bounding box center [494, 333] width 127 height 19
click at [424, 340] on input "540 Bukit Batok Street 52, 650540" at bounding box center [415, 332] width 15 height 15
type input "[STREET_ADDRESS]"
type input "650540"
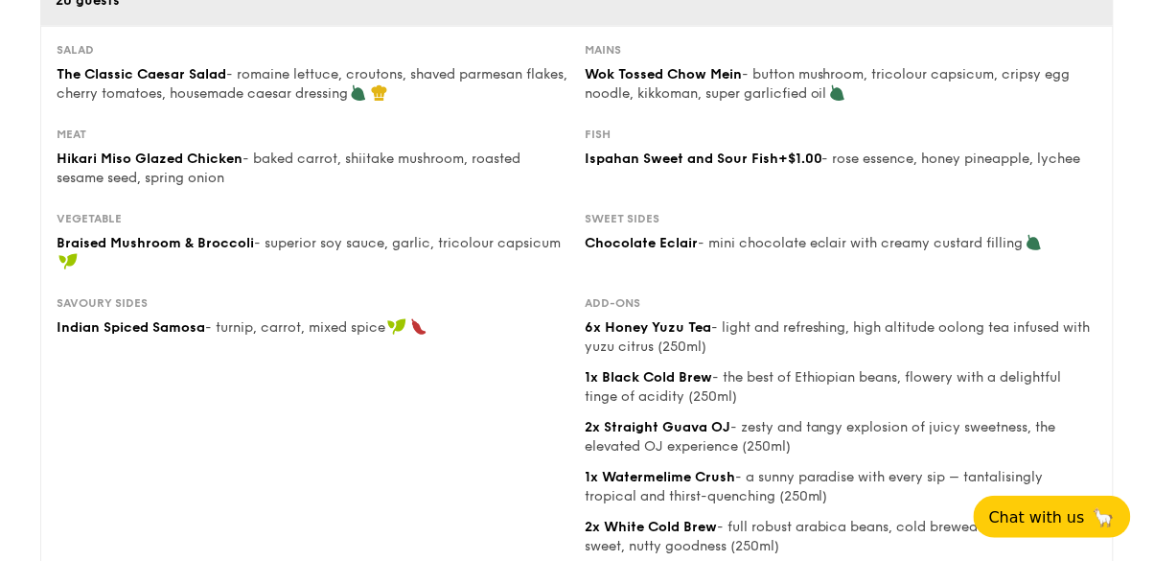
scroll to position [0, 0]
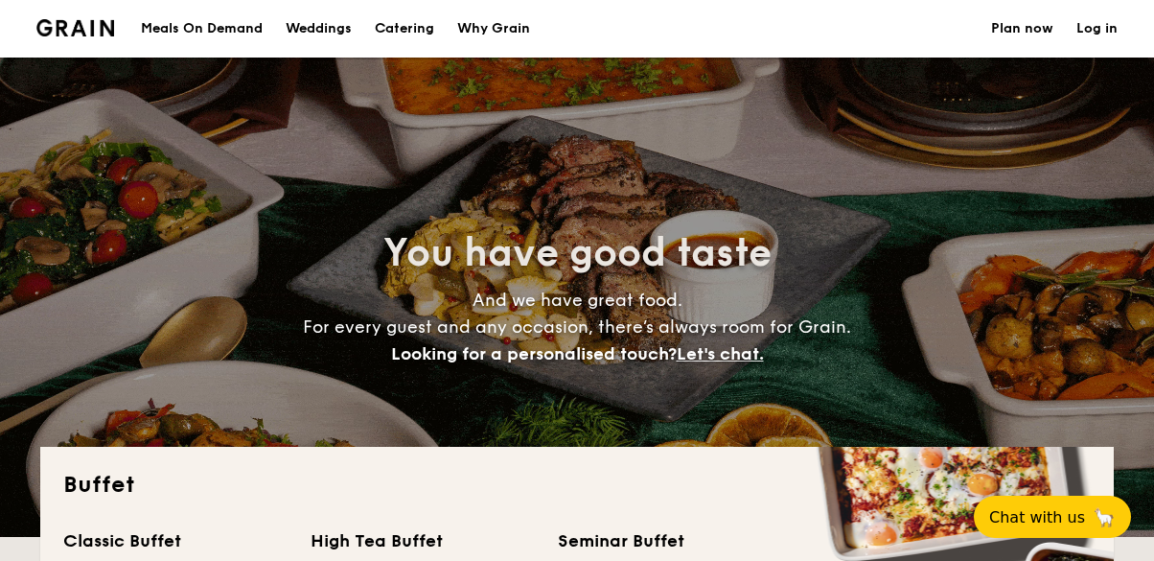
select select
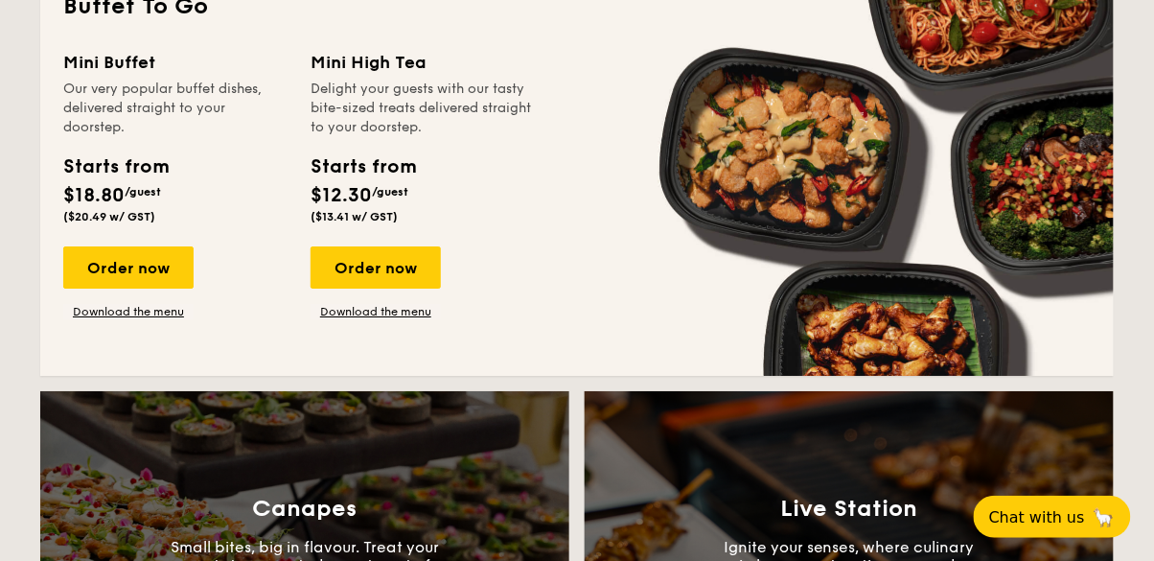
scroll to position [1333, 0]
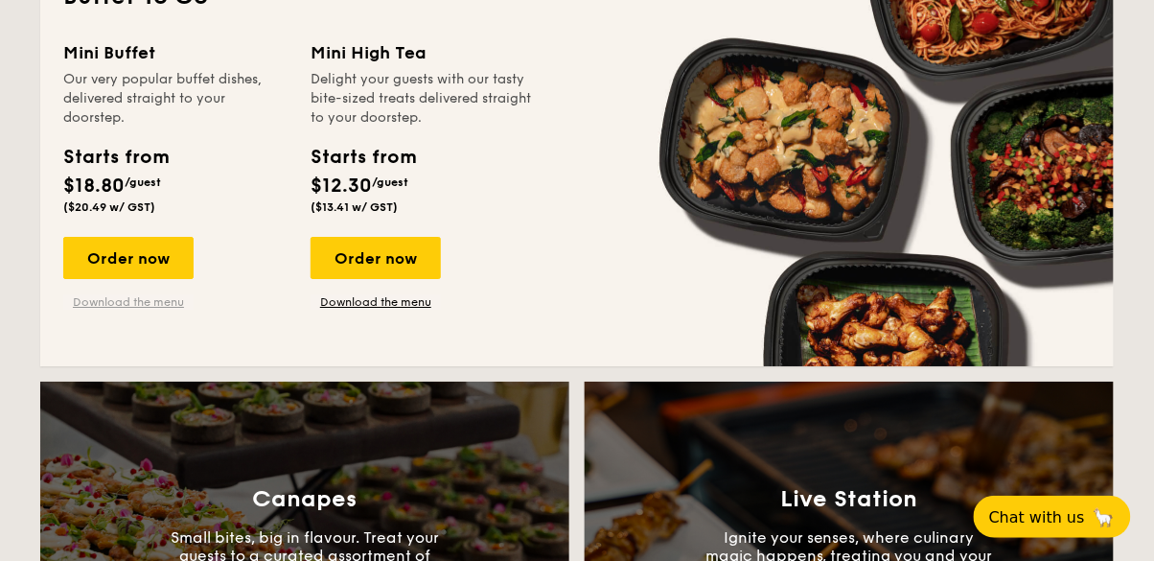
click at [86, 302] on link "Download the menu" at bounding box center [128, 301] width 130 height 15
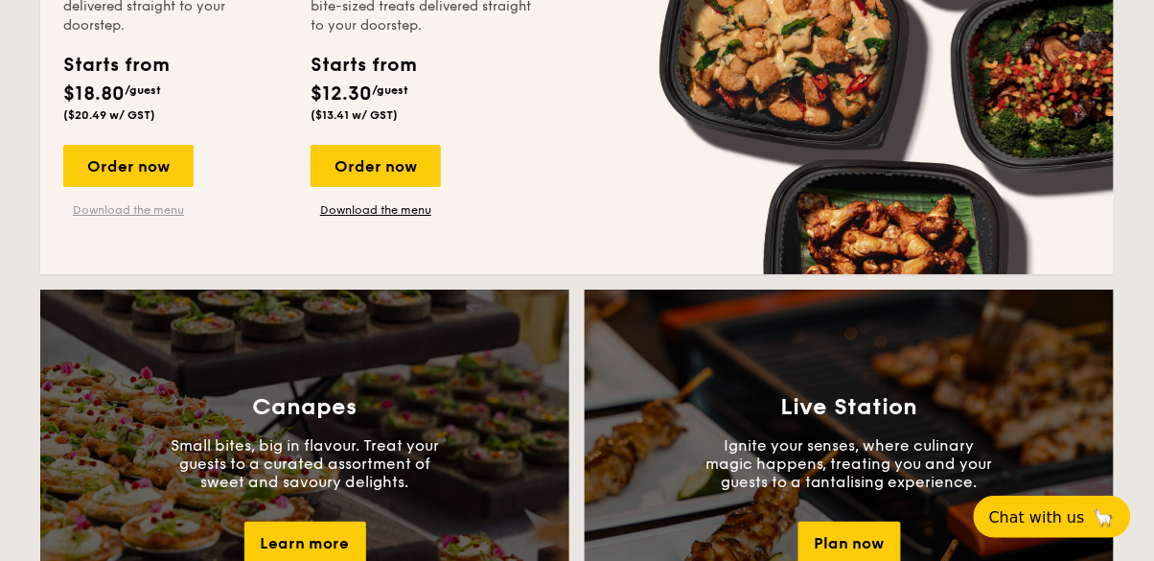
click at [100, 206] on link "Download the menu" at bounding box center [128, 209] width 130 height 15
click at [165, 217] on link "Download the menu" at bounding box center [128, 209] width 130 height 15
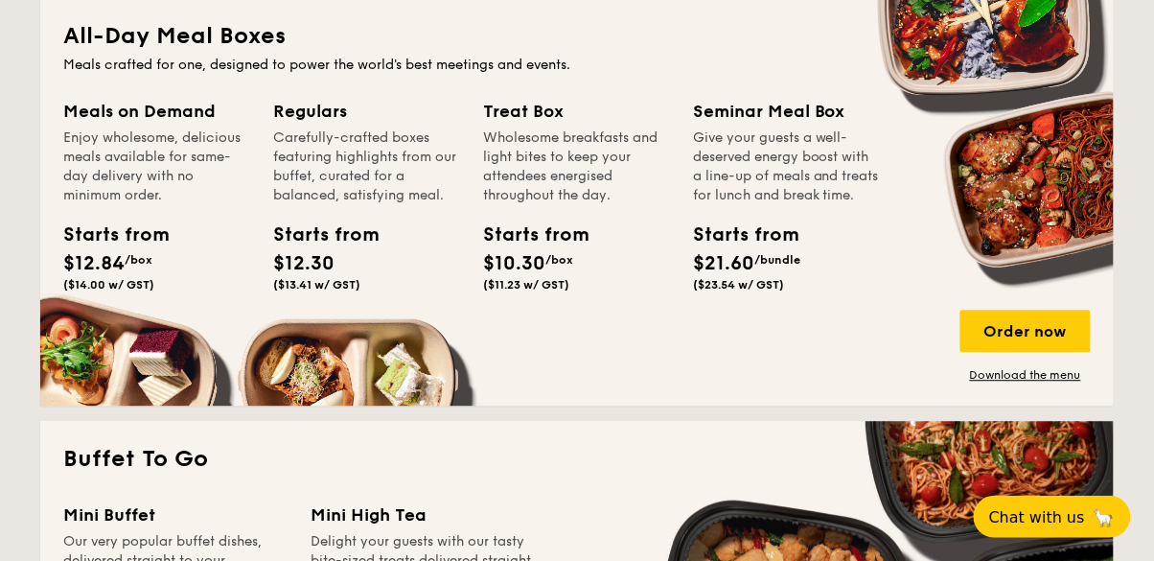
scroll to position [0, 0]
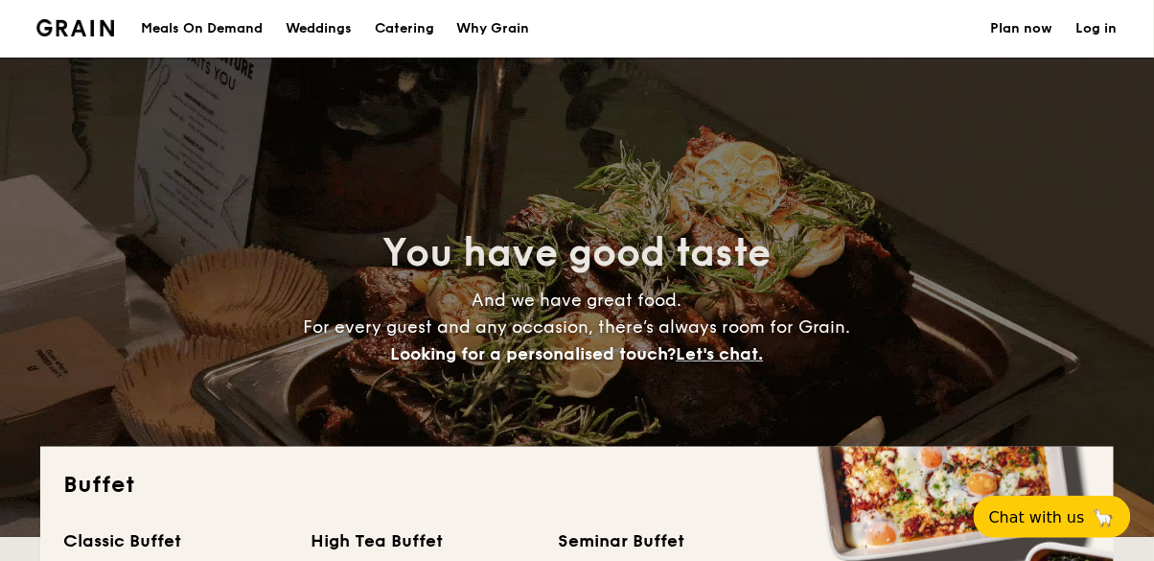
click at [1112, 23] on link "Log in" at bounding box center [1096, 28] width 41 height 57
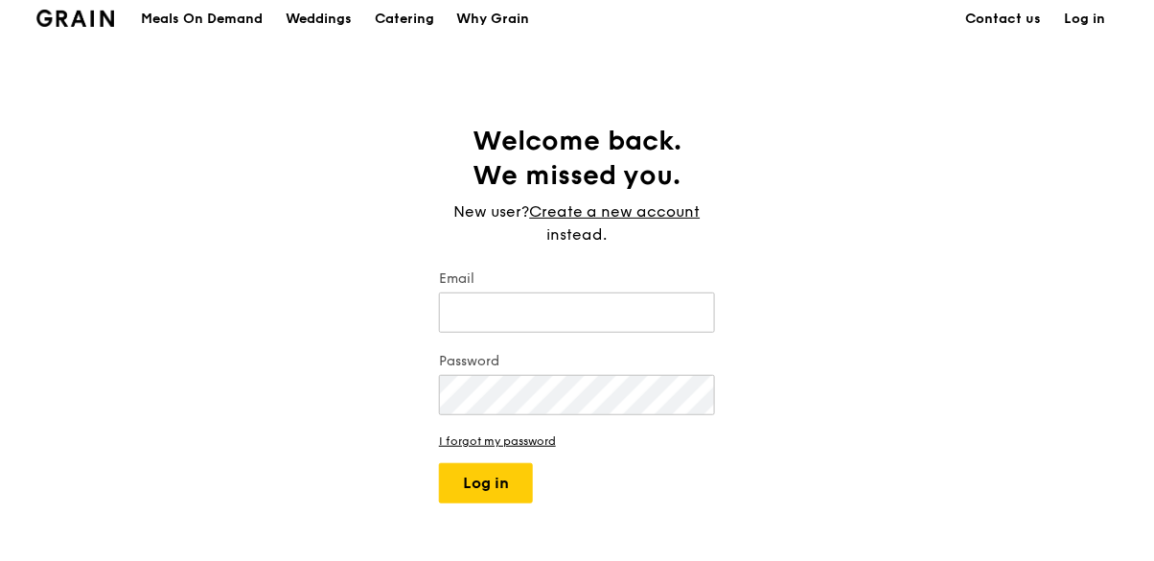
scroll to position [13, 0]
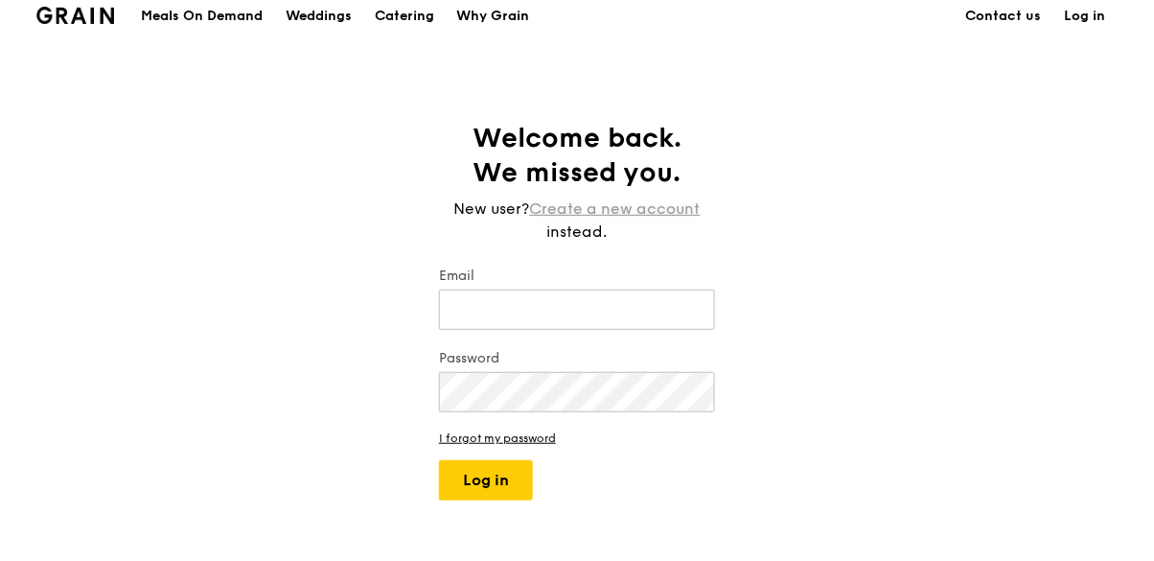
click at [669, 216] on link "Create a new account" at bounding box center [615, 208] width 171 height 23
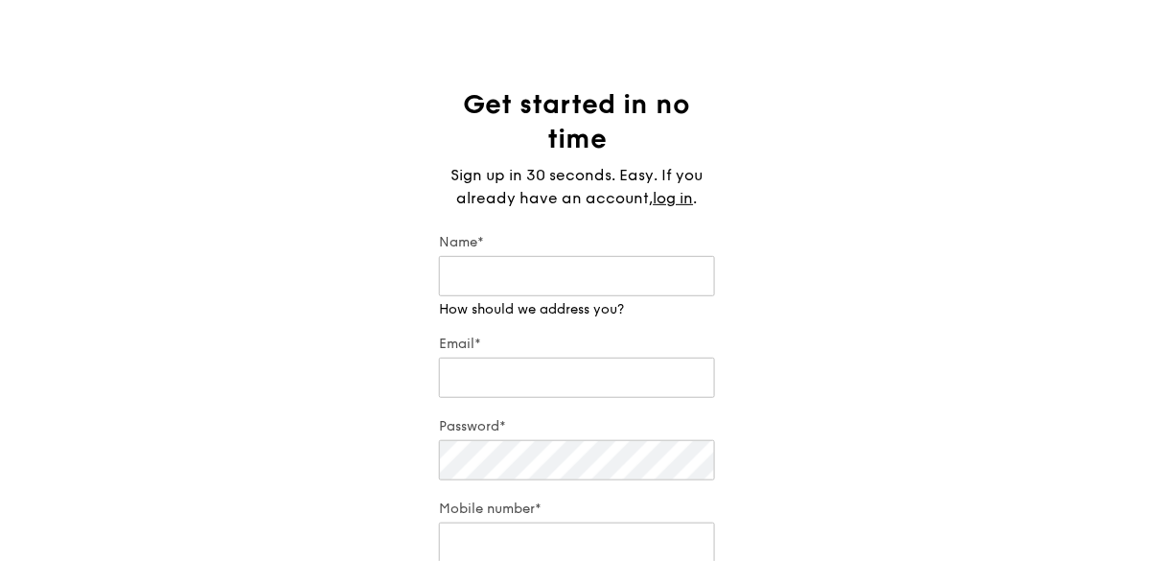
scroll to position [80, 0]
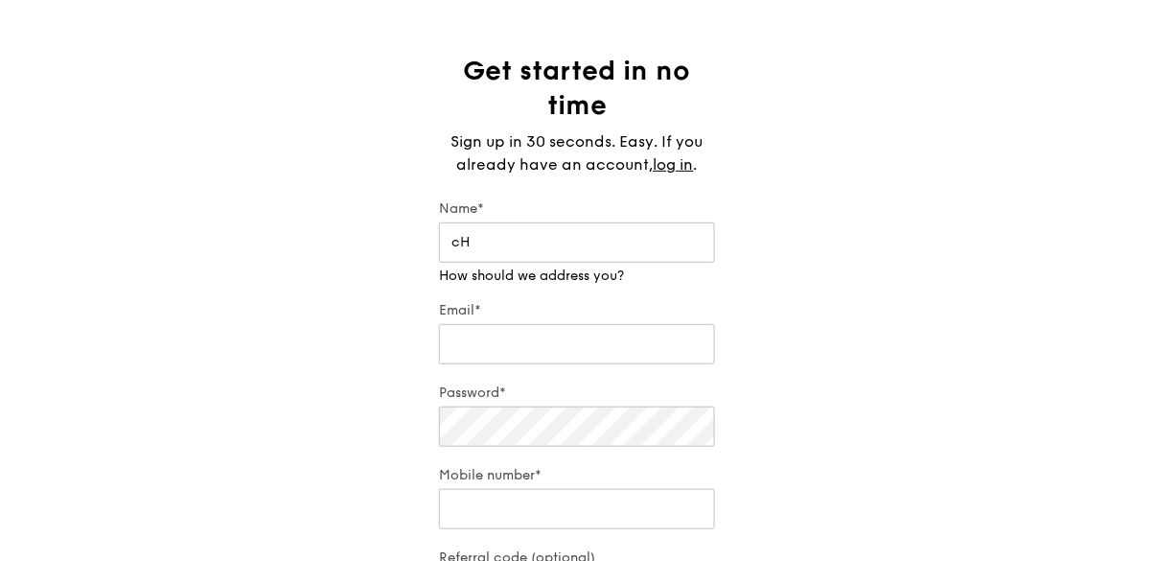
type input "c"
type input "[PERSON_NAME]"
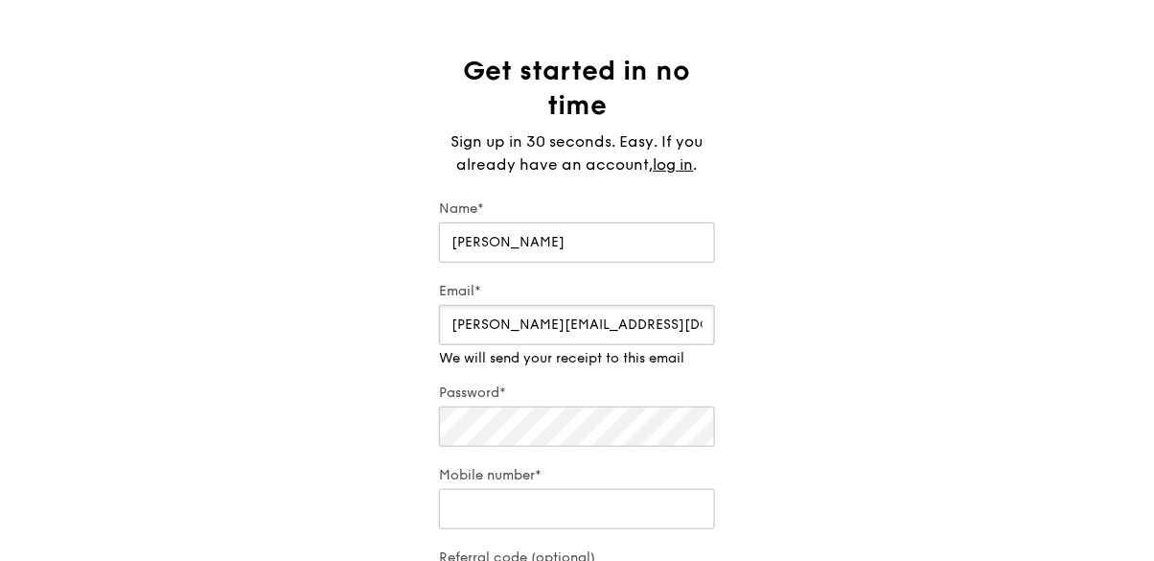
type input "[PERSON_NAME][EMAIL_ADDRESS][DOMAIN_NAME]"
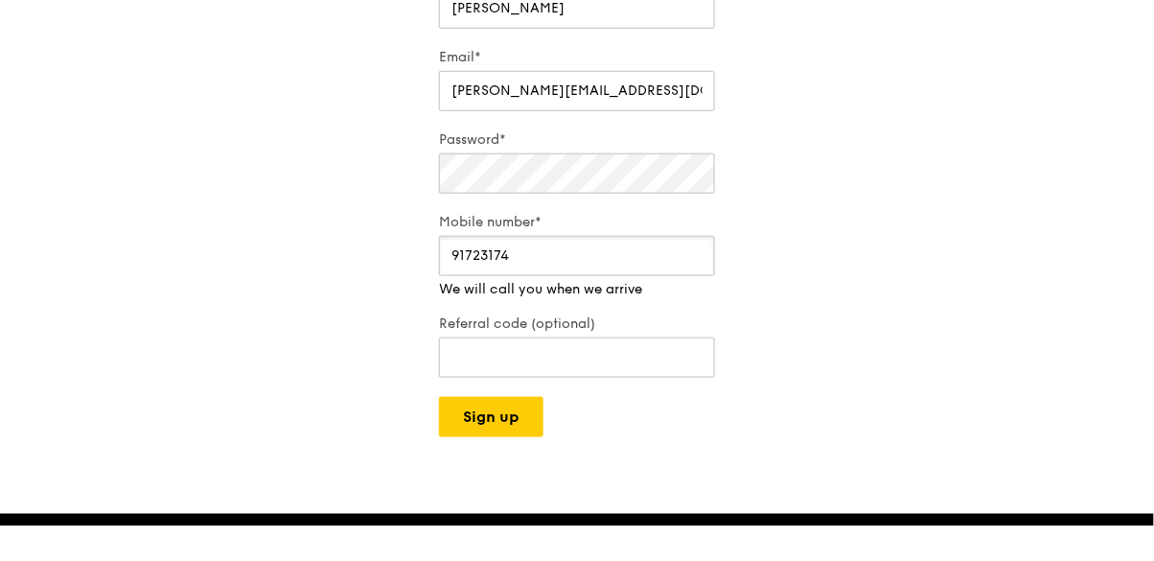
scroll to position [285, 0]
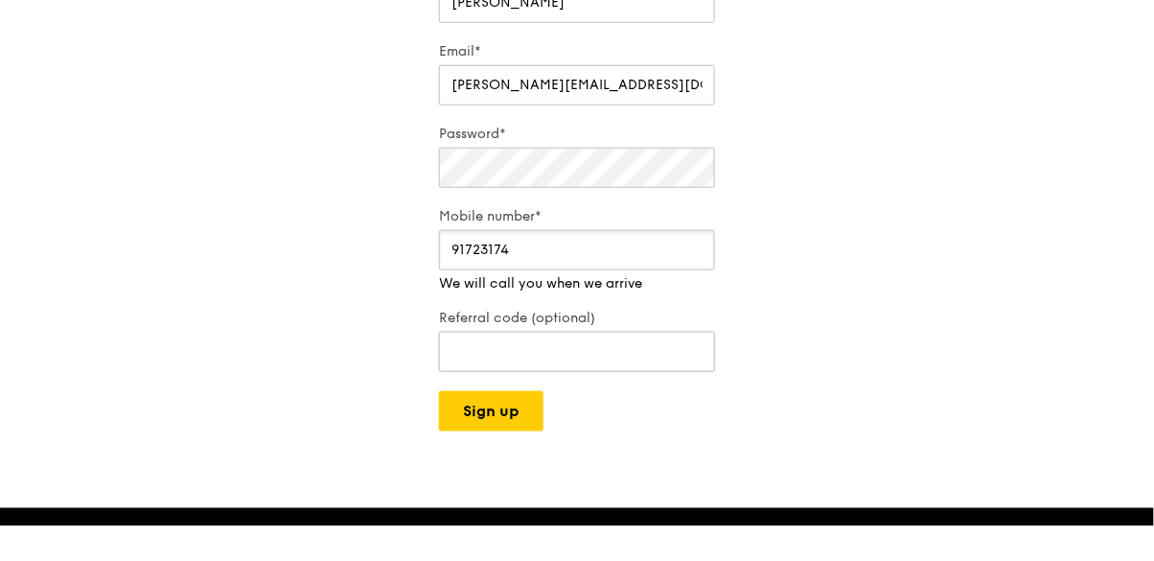
type input "91723174"
click at [635, 380] on input "Referral code (optional)" at bounding box center [577, 387] width 276 height 40
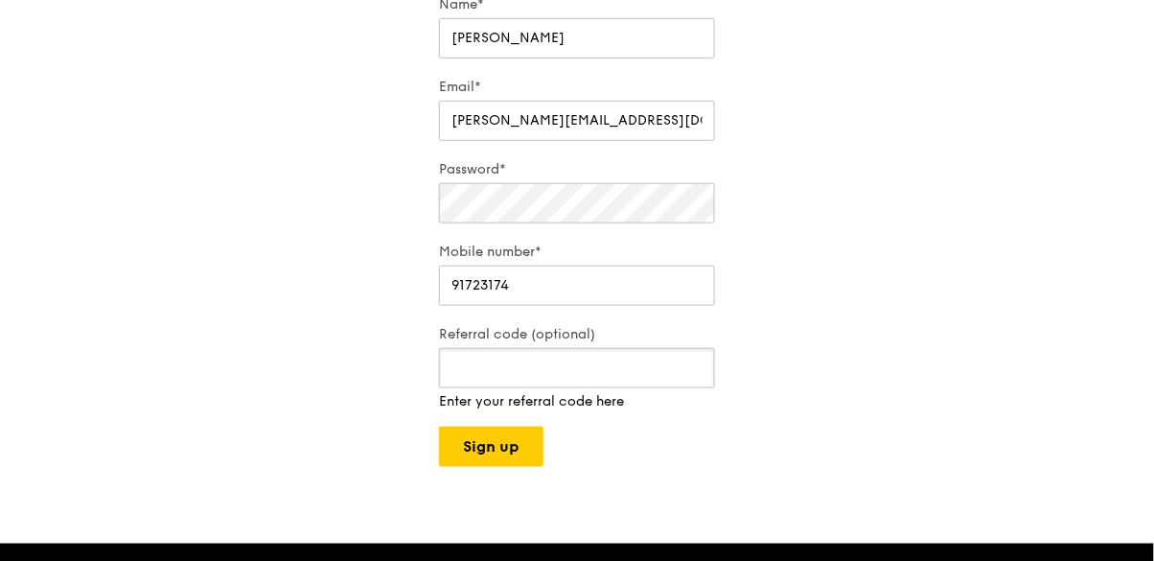
paste input "RF277205"
type input "RF277205"
click at [493, 432] on button "Sign up" at bounding box center [491, 446] width 104 height 40
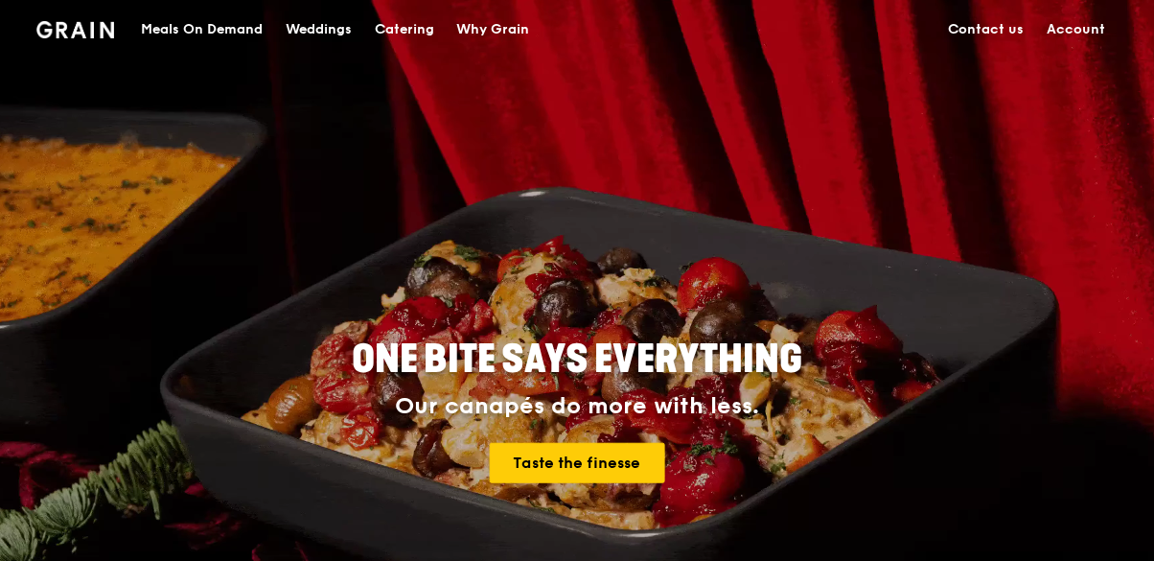
click at [1085, 31] on link "Account" at bounding box center [1076, 29] width 81 height 57
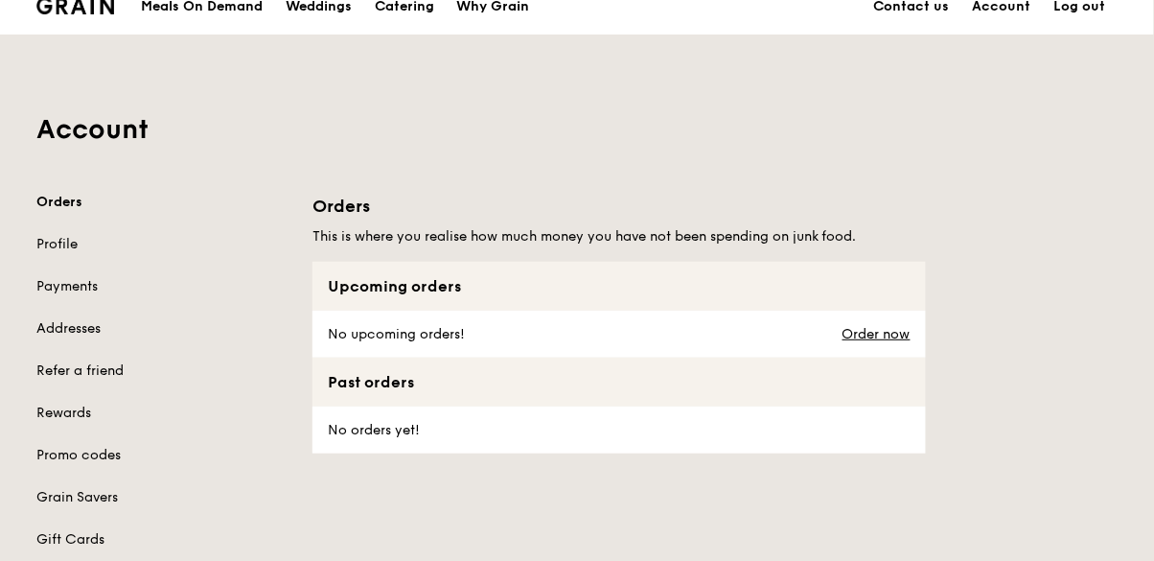
scroll to position [24, 0]
click at [71, 411] on link "Rewards" at bounding box center [162, 411] width 253 height 19
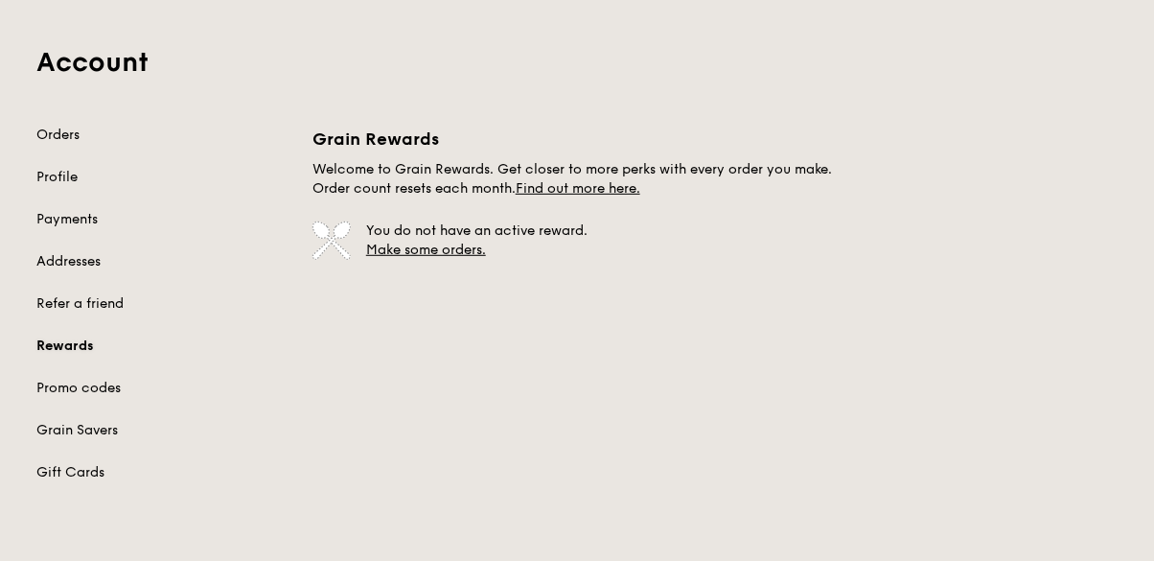
scroll to position [92, 0]
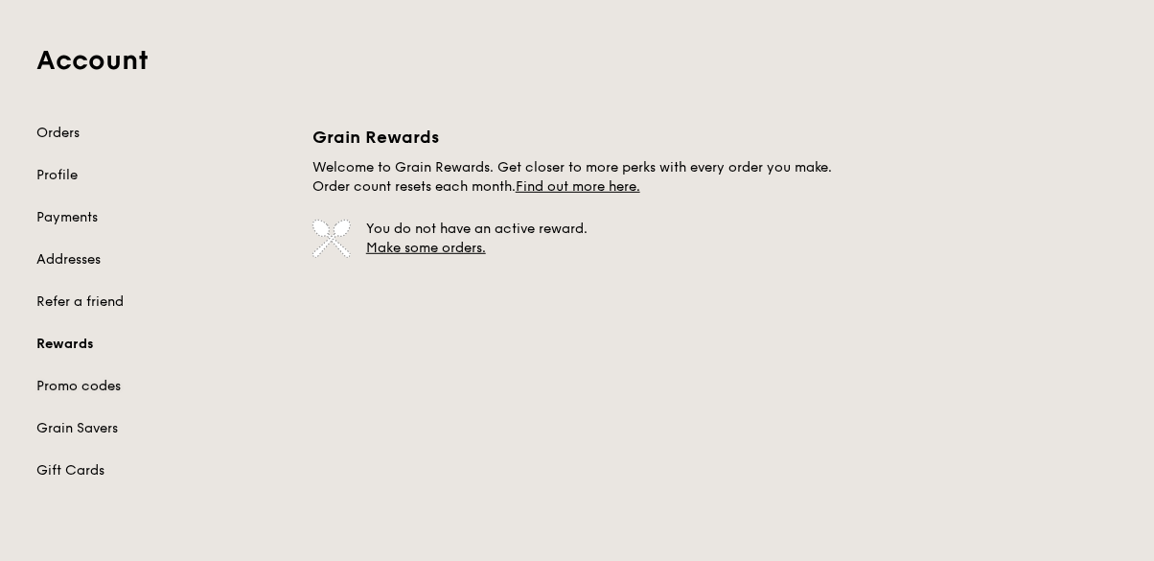
click at [100, 391] on link "Promo codes" at bounding box center [162, 386] width 253 height 19
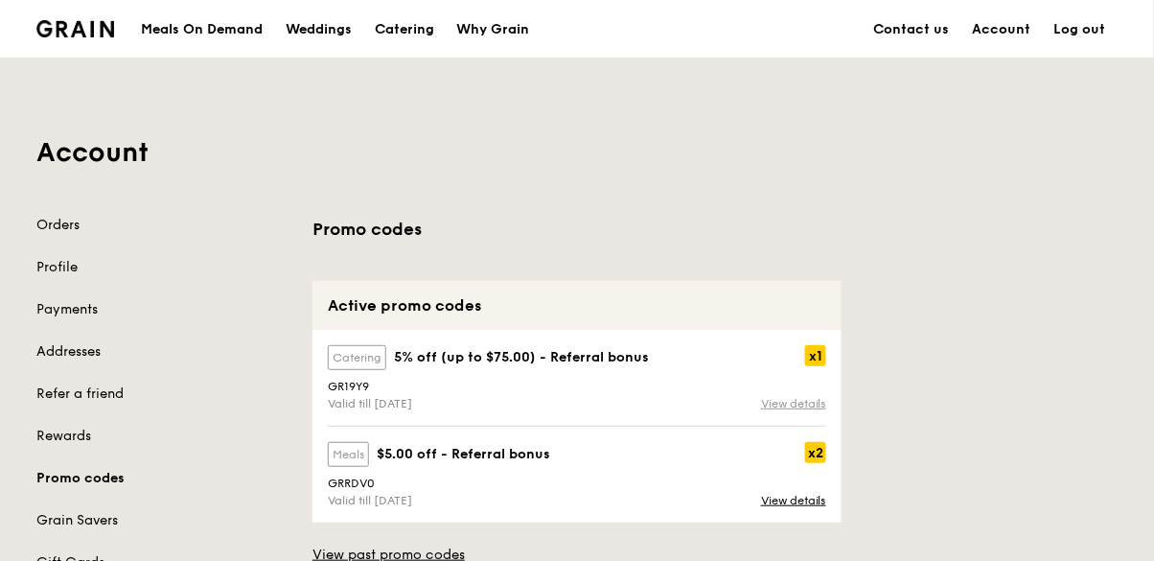
click at [817, 403] on link "View details" at bounding box center [793, 403] width 65 height 13
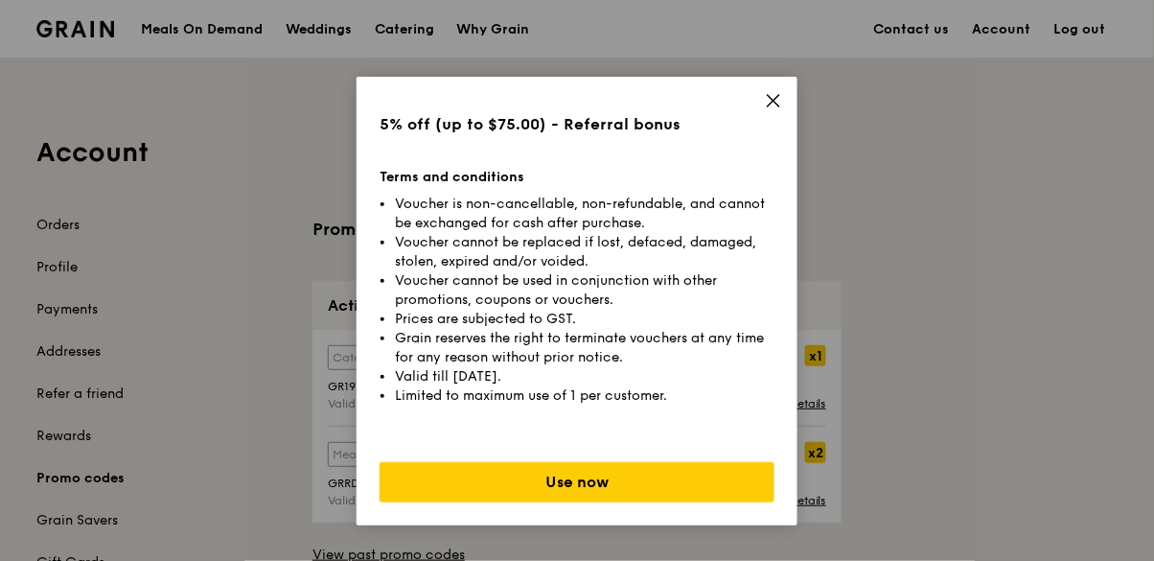
click at [767, 104] on icon at bounding box center [773, 100] width 17 height 17
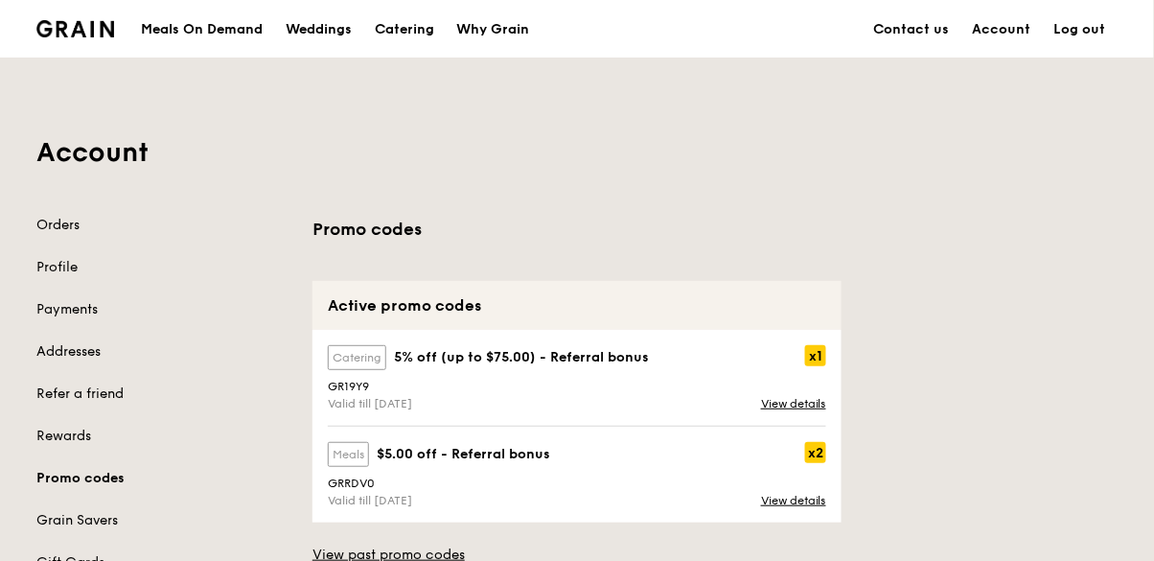
copy div "GR19Y9"
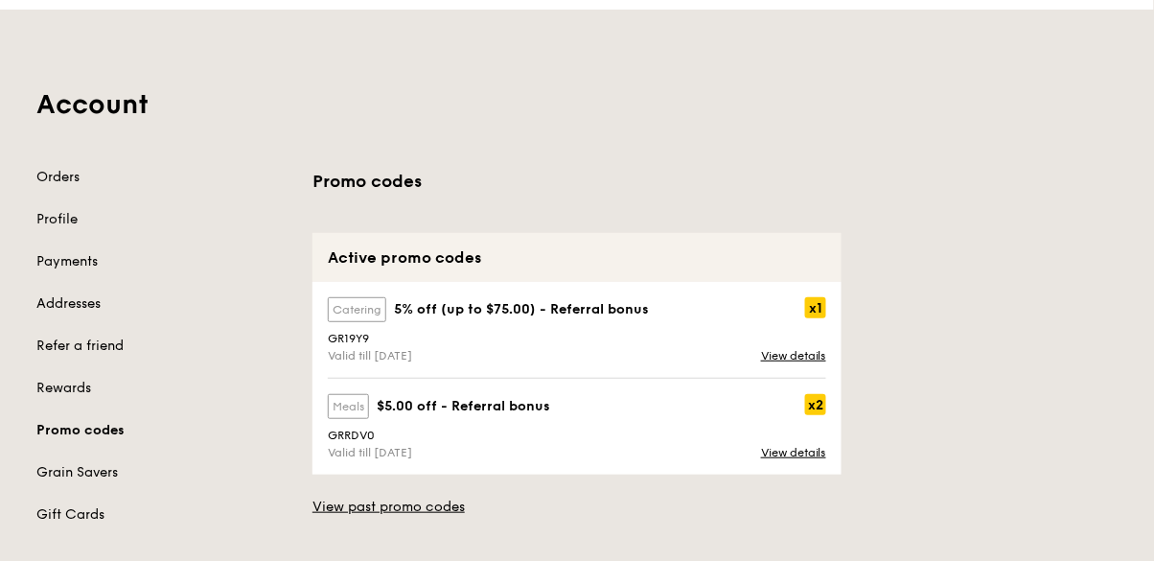
scroll to position [118, 0]
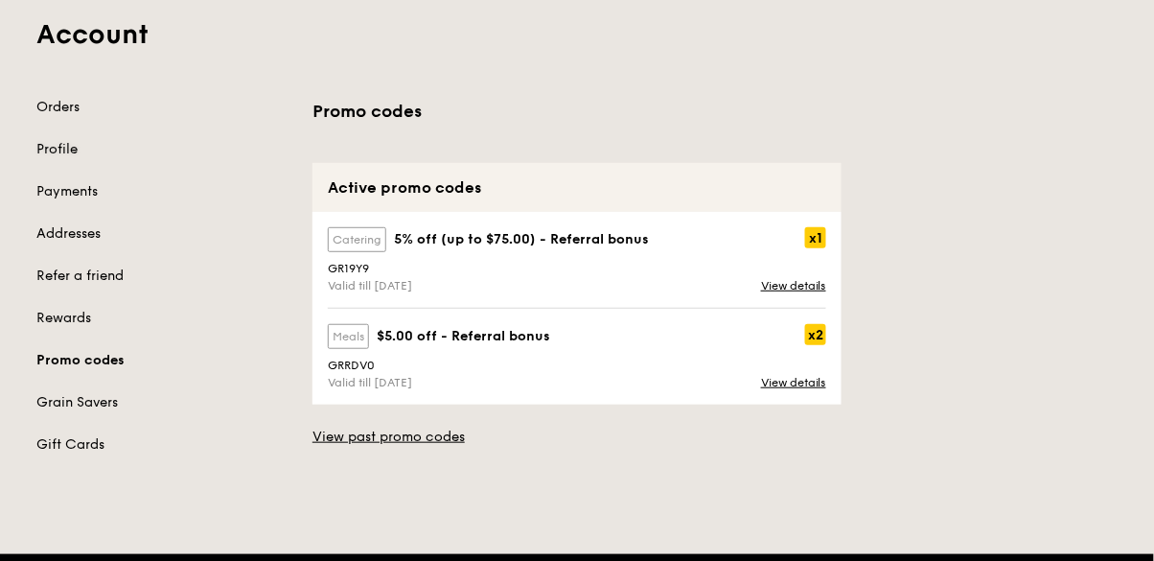
click at [51, 149] on link "Profile" at bounding box center [162, 149] width 253 height 19
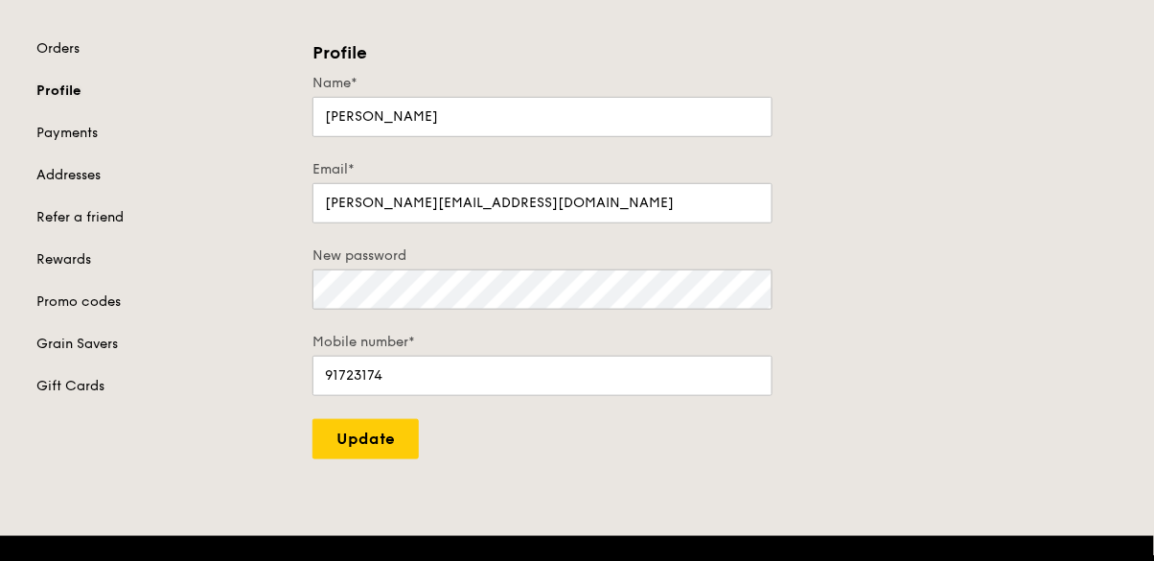
scroll to position [186, 0]
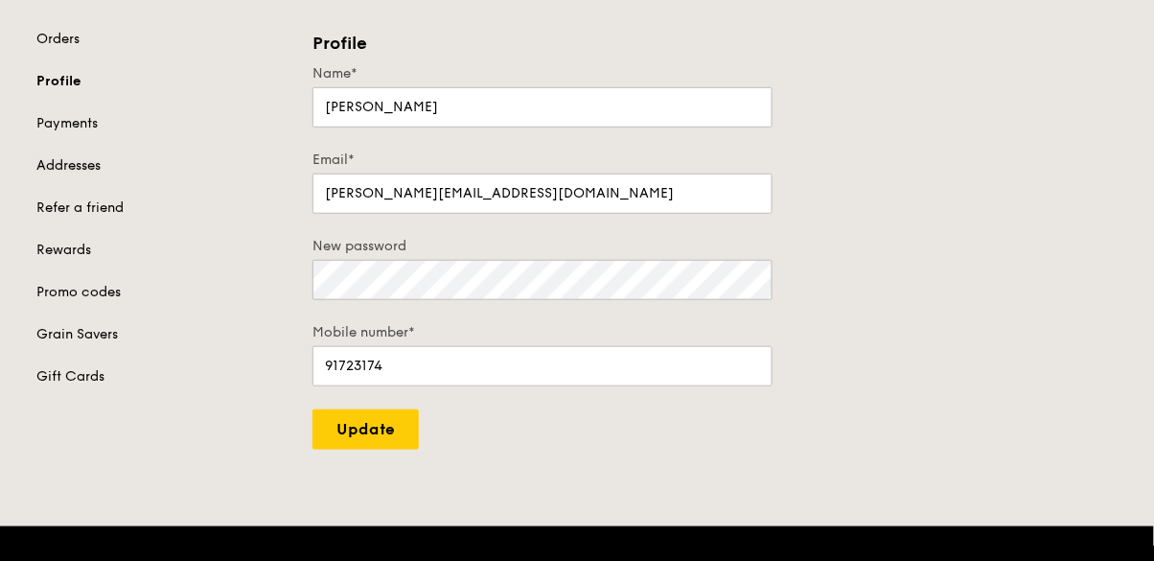
click at [80, 161] on link "Addresses" at bounding box center [162, 165] width 253 height 19
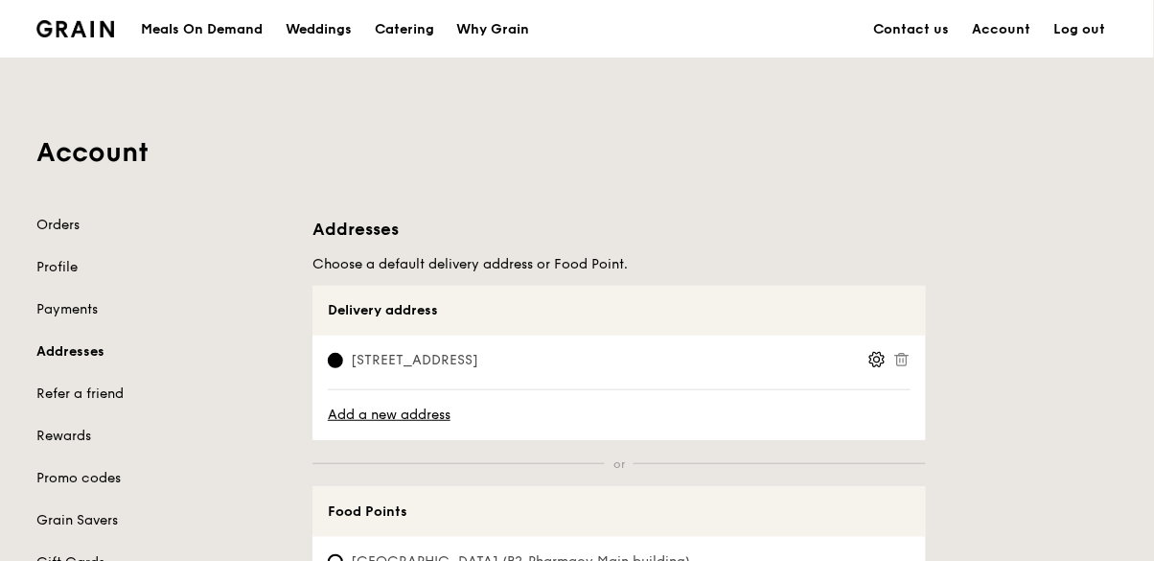
click at [900, 358] on icon at bounding box center [900, 360] width 0 height 4
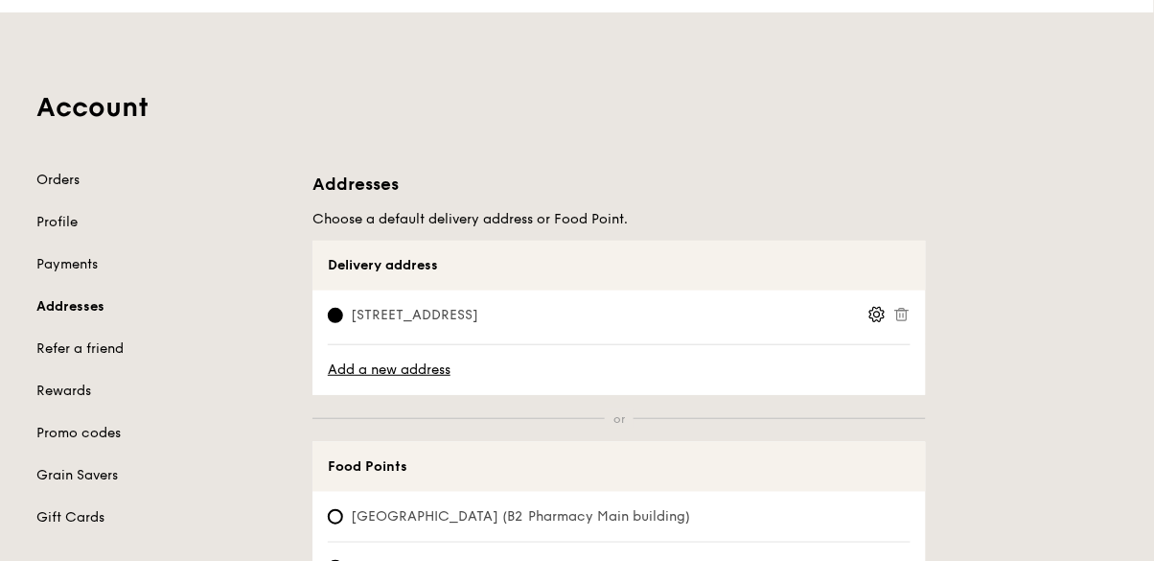
scroll to position [46, 0]
click at [907, 311] on icon at bounding box center [901, 313] width 17 height 17
click at [877, 311] on icon at bounding box center [876, 313] width 17 height 17
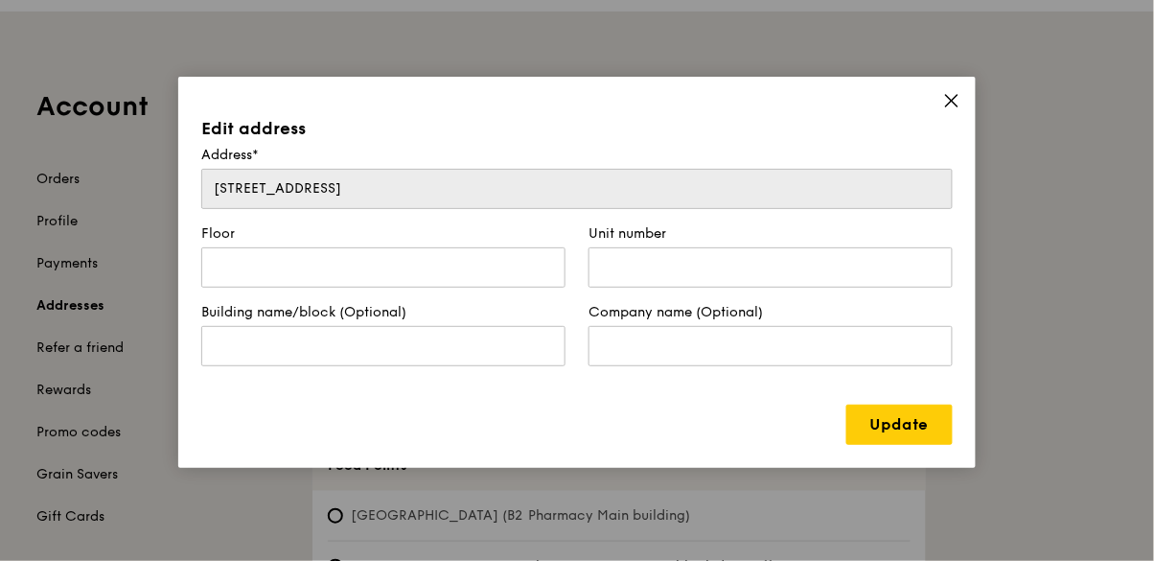
click at [955, 77] on div "Edit address Address* 540 Bukit Batok Street 52 Floor Unit number Building name…" at bounding box center [576, 272] width 797 height 391
click at [954, 99] on icon at bounding box center [951, 100] width 17 height 17
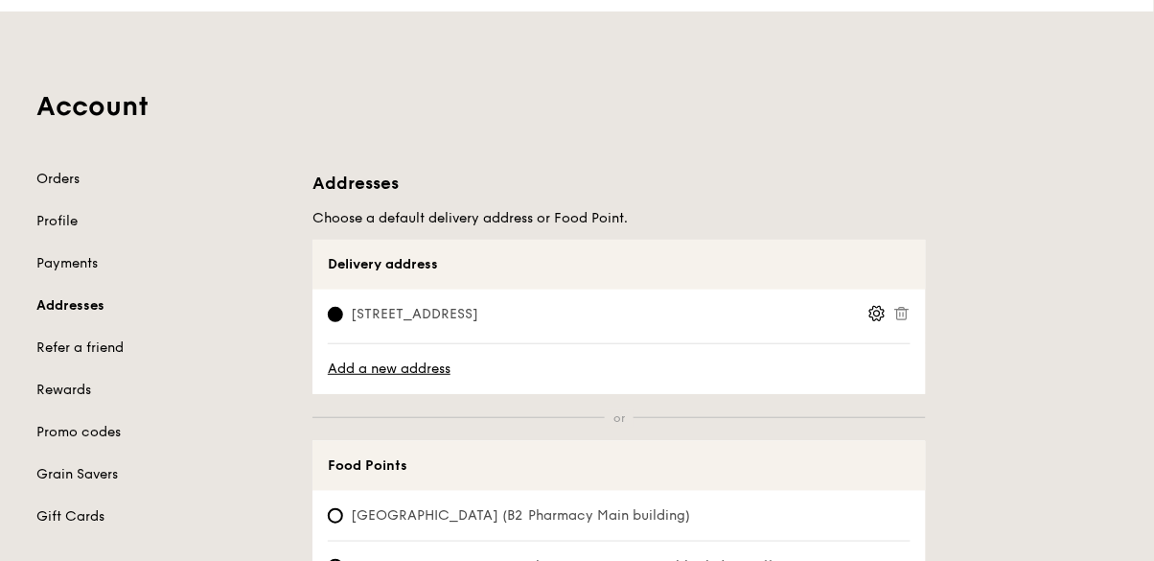
scroll to position [0, 0]
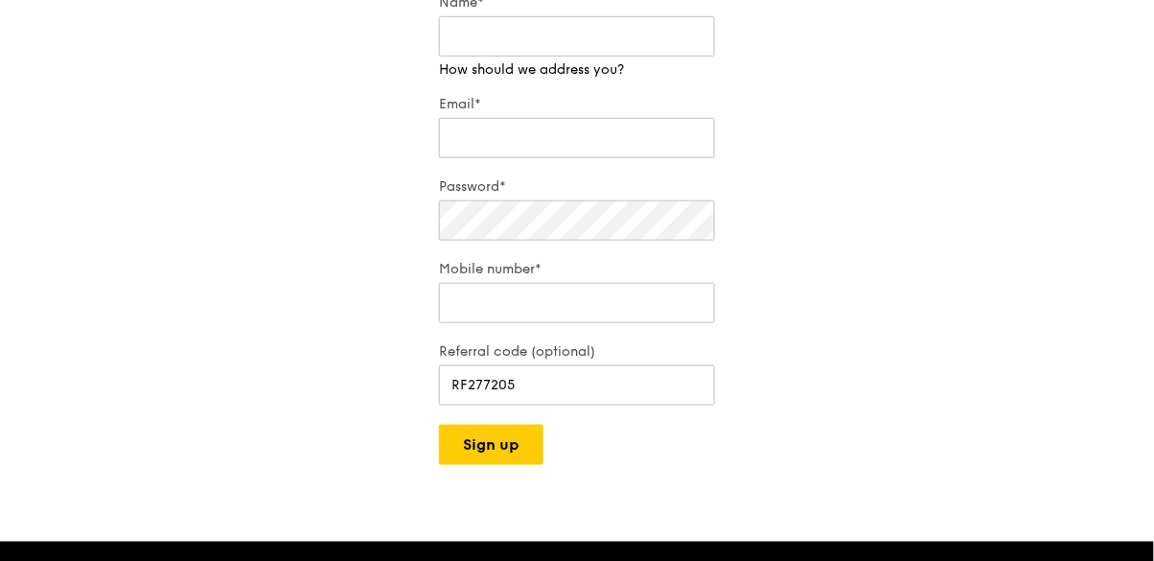
scroll to position [292, 0]
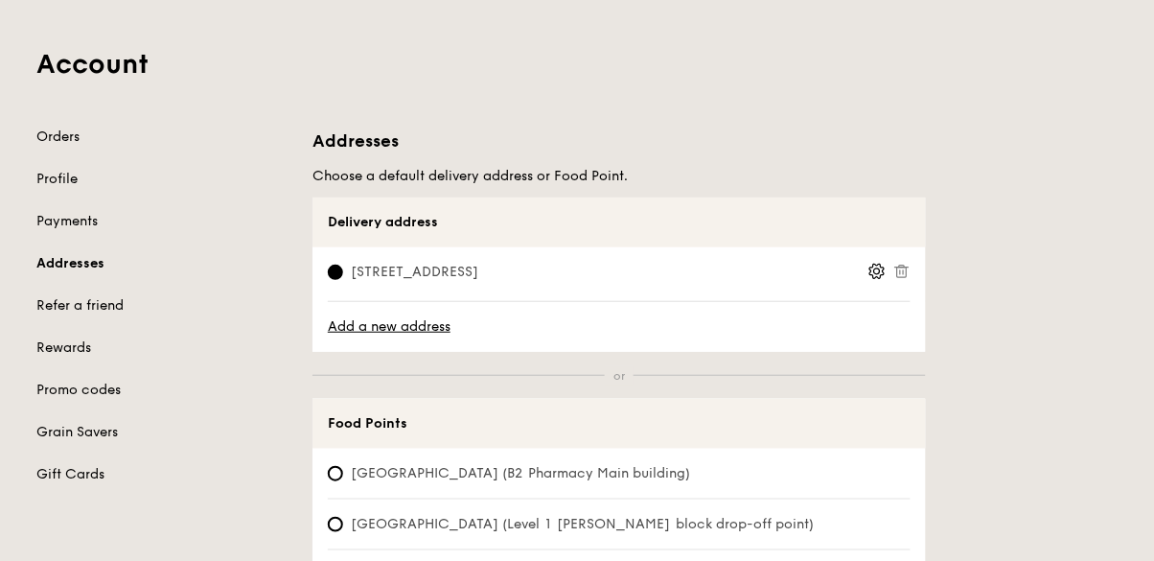
scroll to position [141, 0]
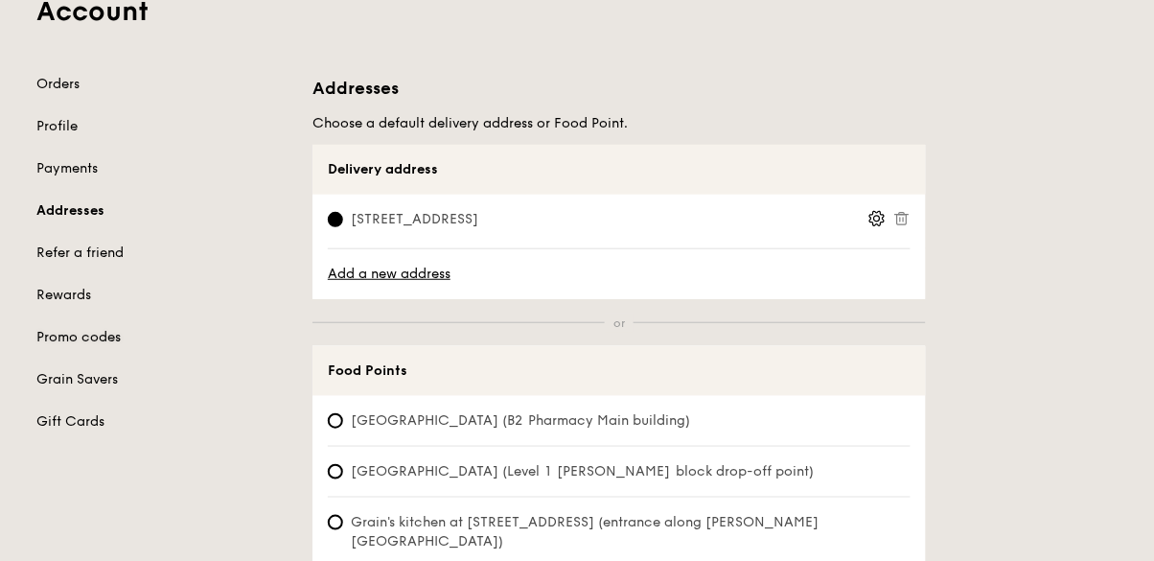
click at [92, 339] on link "Promo codes" at bounding box center [162, 337] width 253 height 19
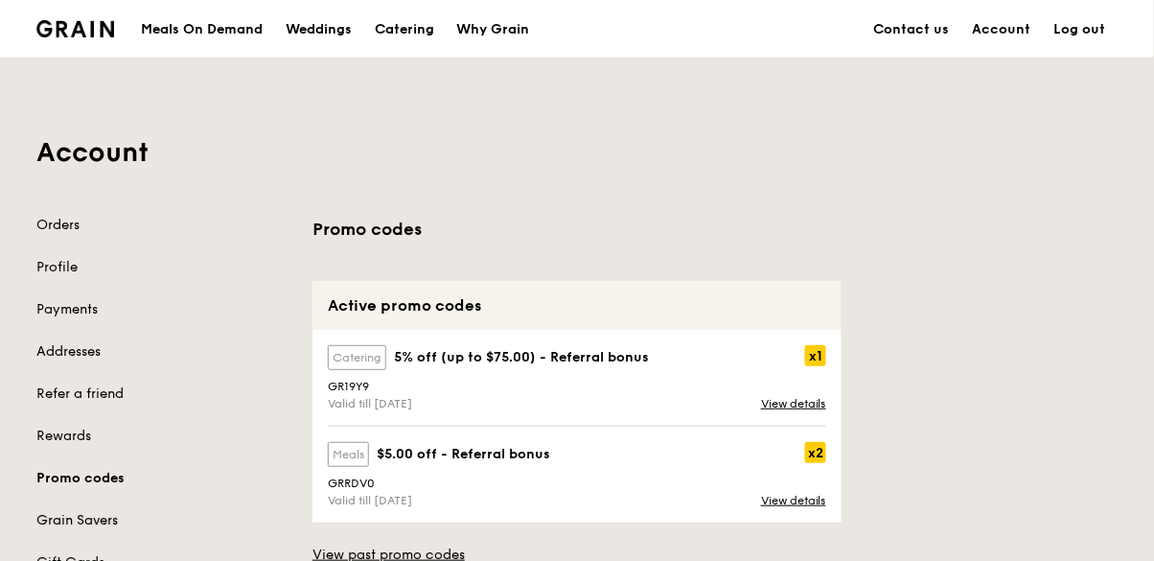
click at [93, 515] on link "Grain Savers" at bounding box center [162, 520] width 253 height 19
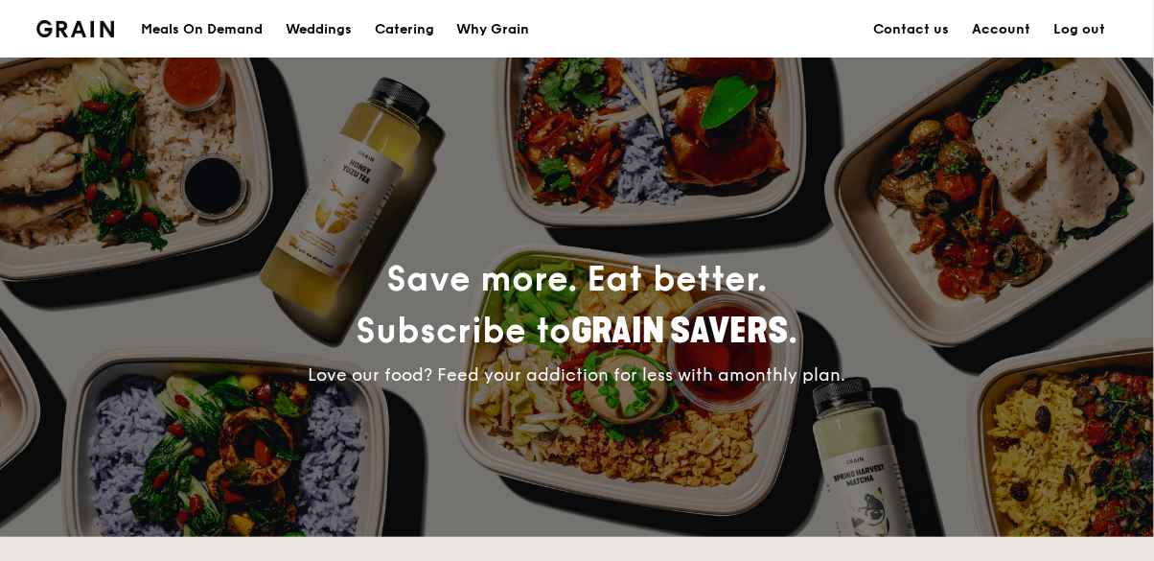
click at [1003, 38] on link "Account" at bounding box center [1001, 29] width 81 height 57
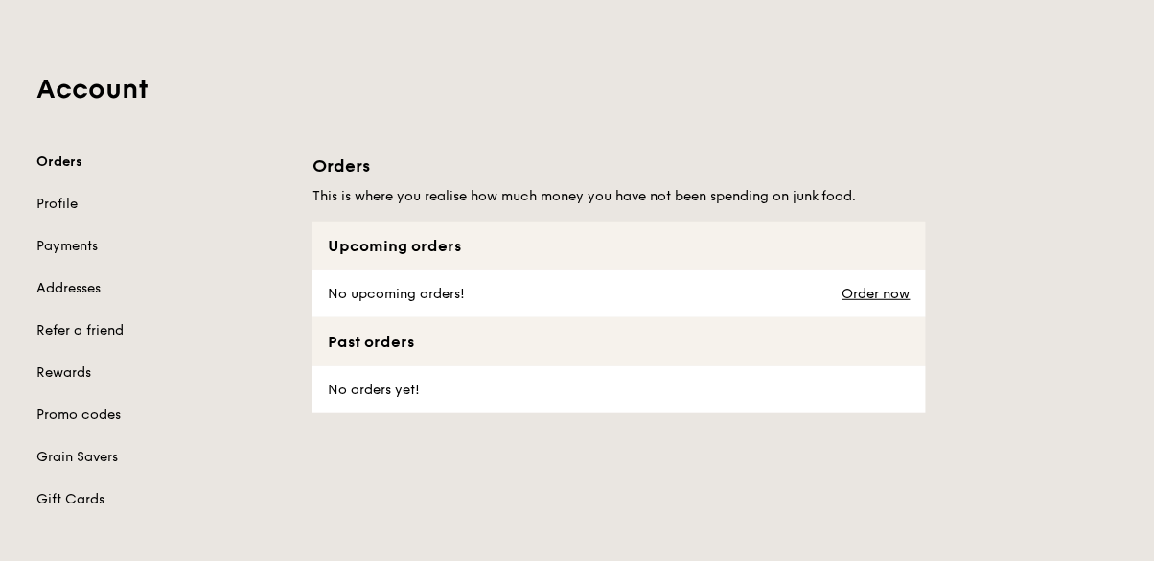
scroll to position [103, 0]
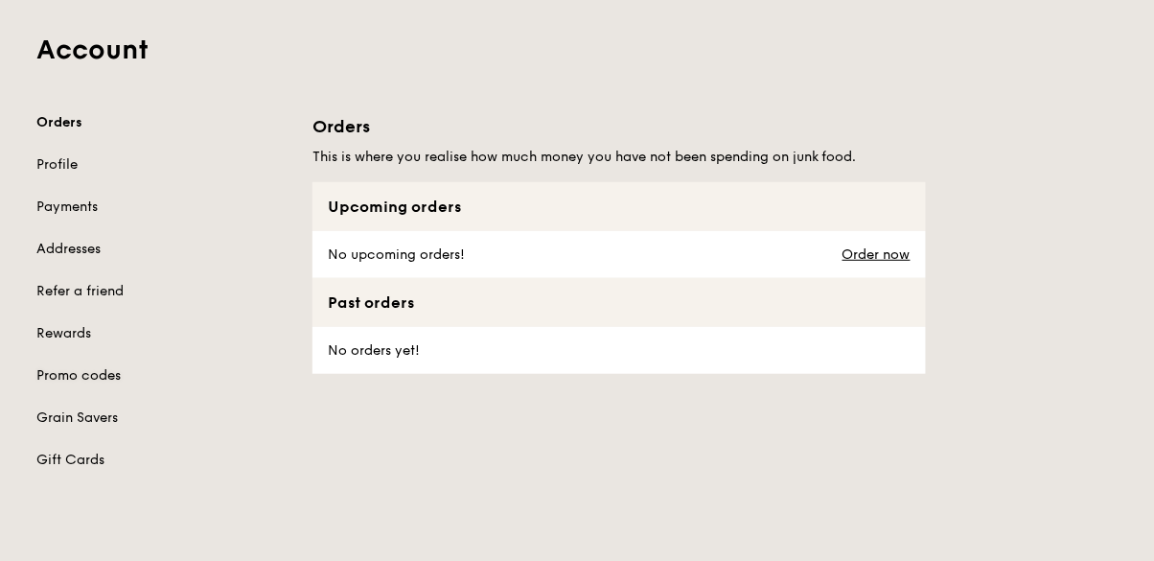
click at [102, 374] on link "Promo codes" at bounding box center [162, 375] width 253 height 19
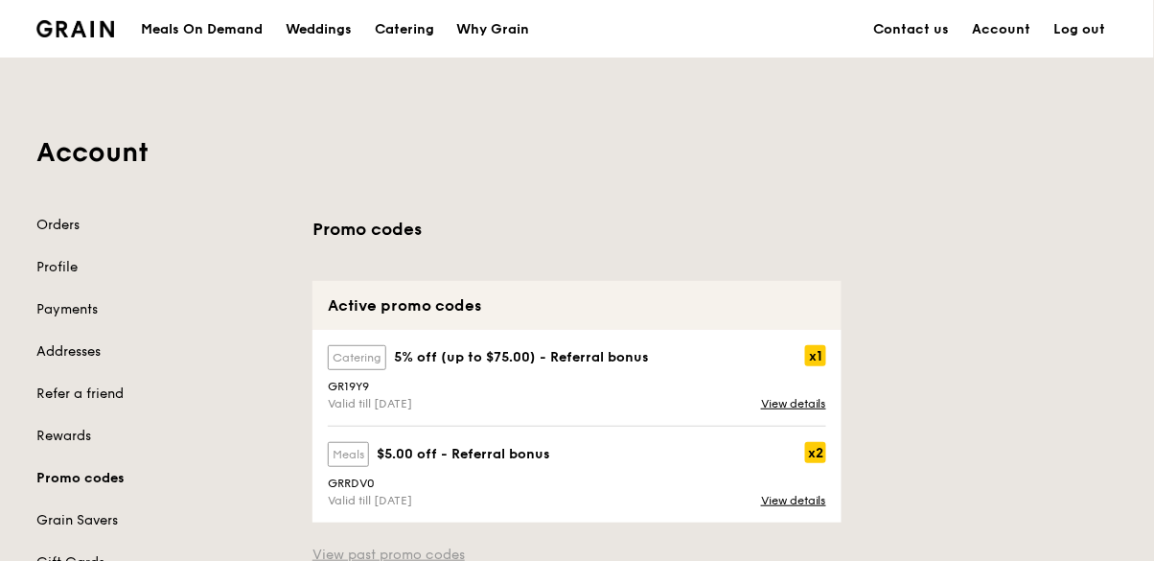
click at [447, 560] on link "View past promo codes" at bounding box center [576, 554] width 529 height 19
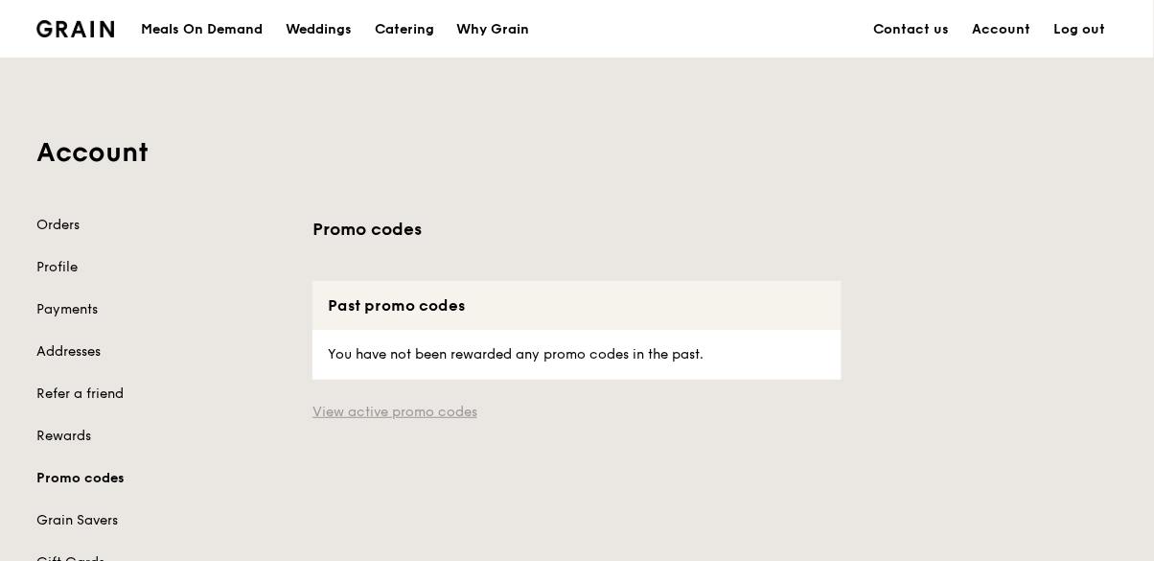
click at [451, 413] on link "View active promo codes" at bounding box center [576, 411] width 529 height 19
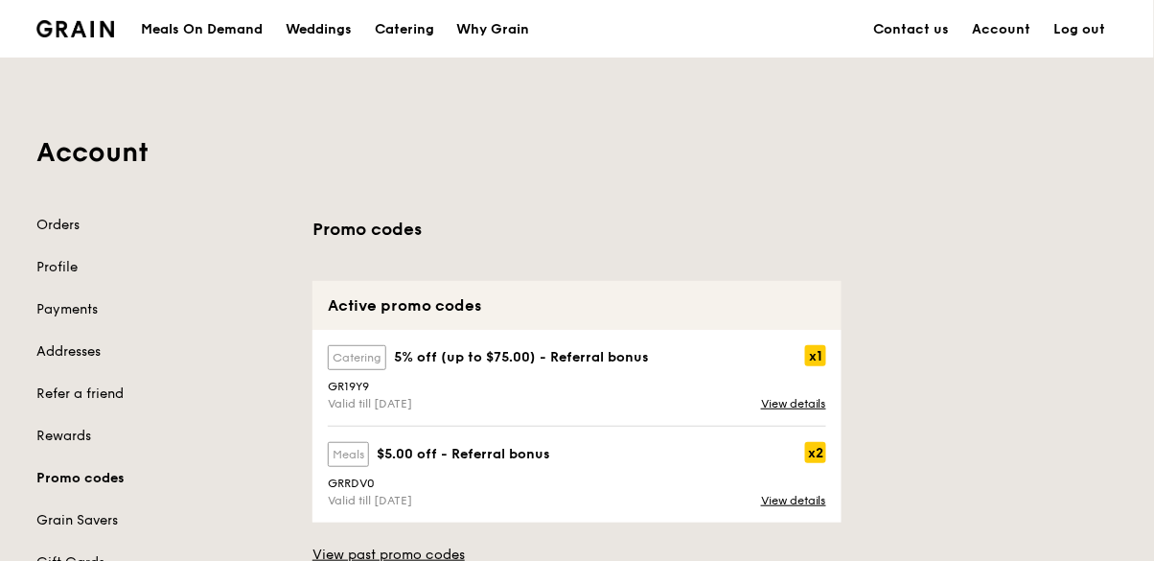
click at [348, 393] on div "GR19Y9" at bounding box center [576, 386] width 521 height 21
copy div "GR19Y9"
click at [86, 358] on link "Addresses" at bounding box center [162, 351] width 253 height 19
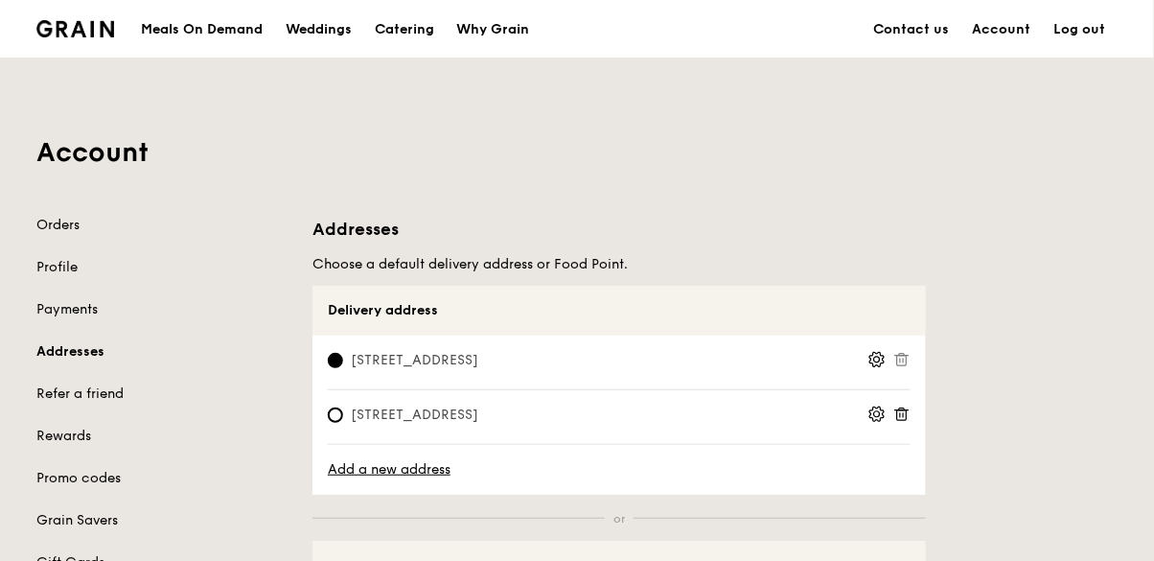
click at [501, 418] on span "540 Bukit Batok Street 52, 650540" at bounding box center [414, 414] width 173 height 19
click at [343, 418] on input "540 Bukit Batok Street 52, 650540" at bounding box center [335, 414] width 15 height 15
radio input "true"
click at [875, 356] on circle at bounding box center [877, 359] width 6 height 6
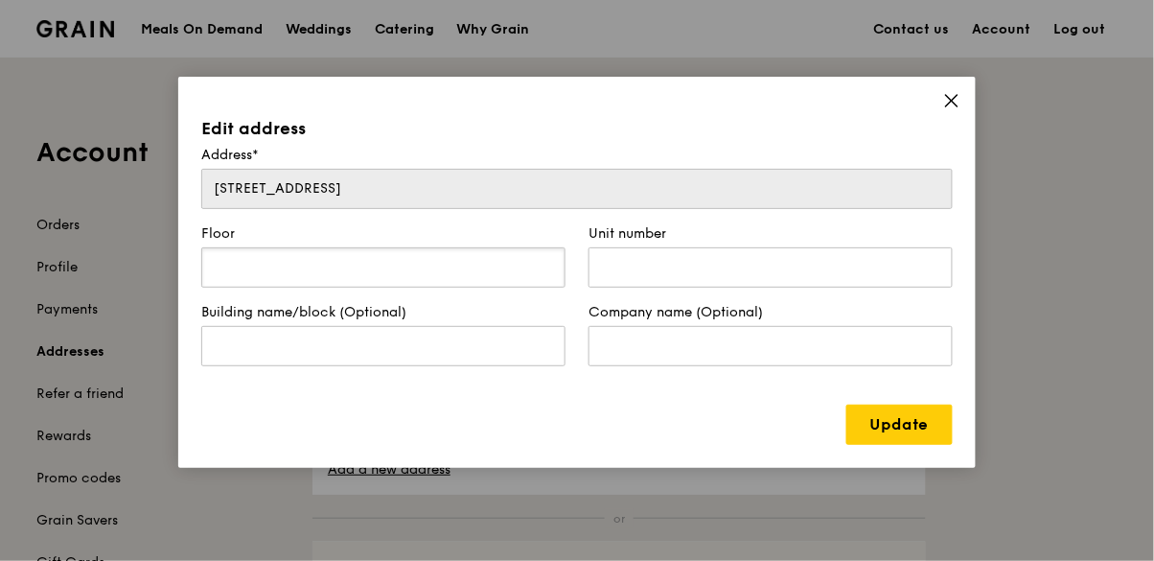
click at [459, 265] on input "text" at bounding box center [383, 267] width 364 height 40
type input "03"
click at [785, 282] on input "text" at bounding box center [770, 267] width 364 height 40
type input "507"
click at [926, 425] on link "Update" at bounding box center [899, 424] width 106 height 40
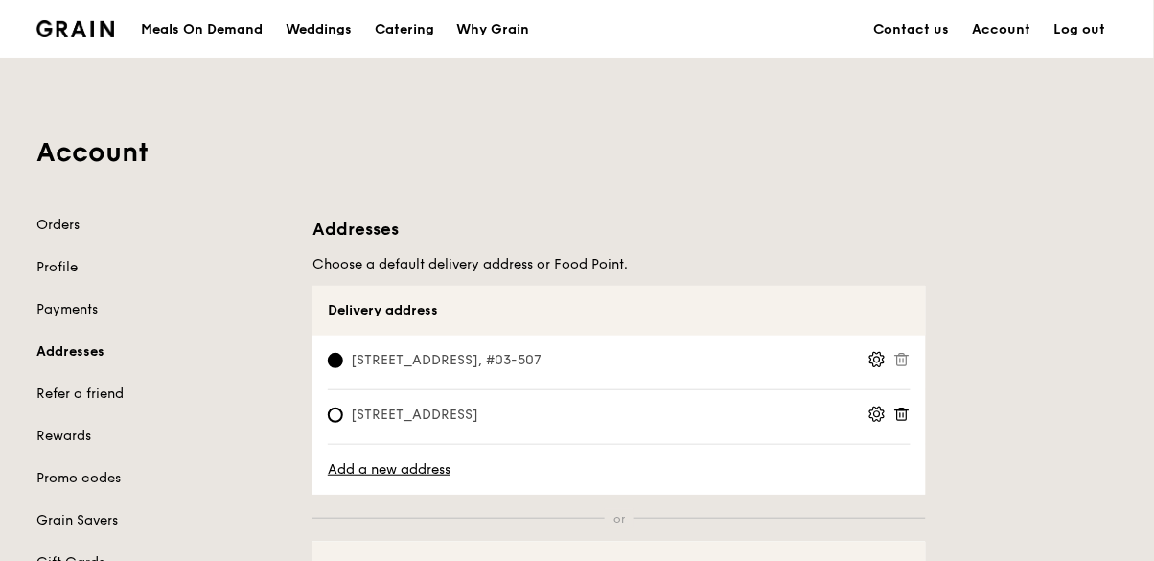
click at [881, 413] on icon at bounding box center [876, 413] width 17 height 17
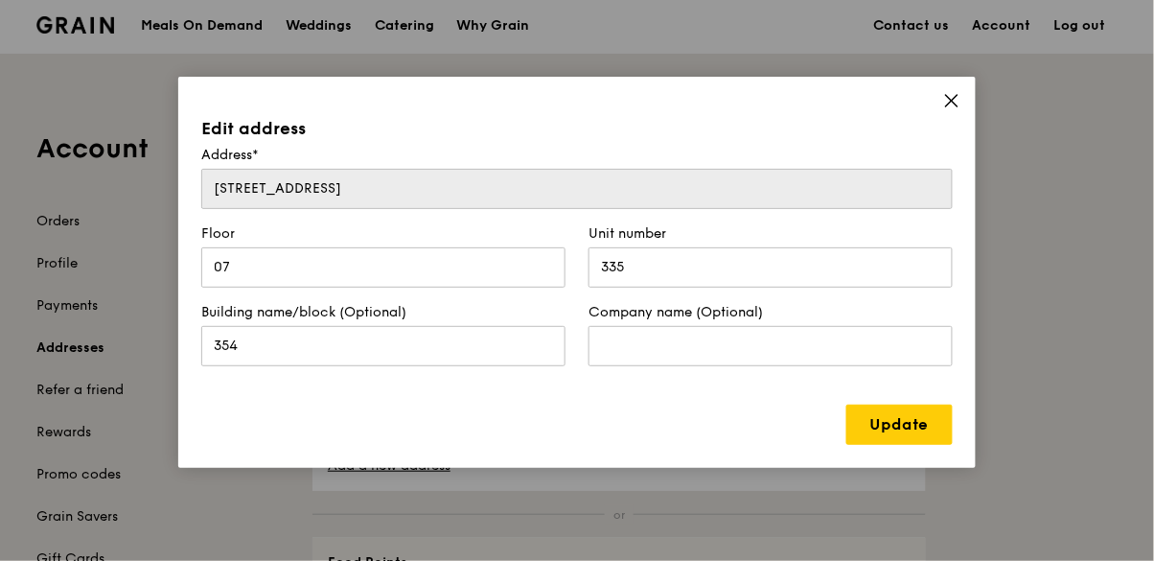
scroll to position [11, 0]
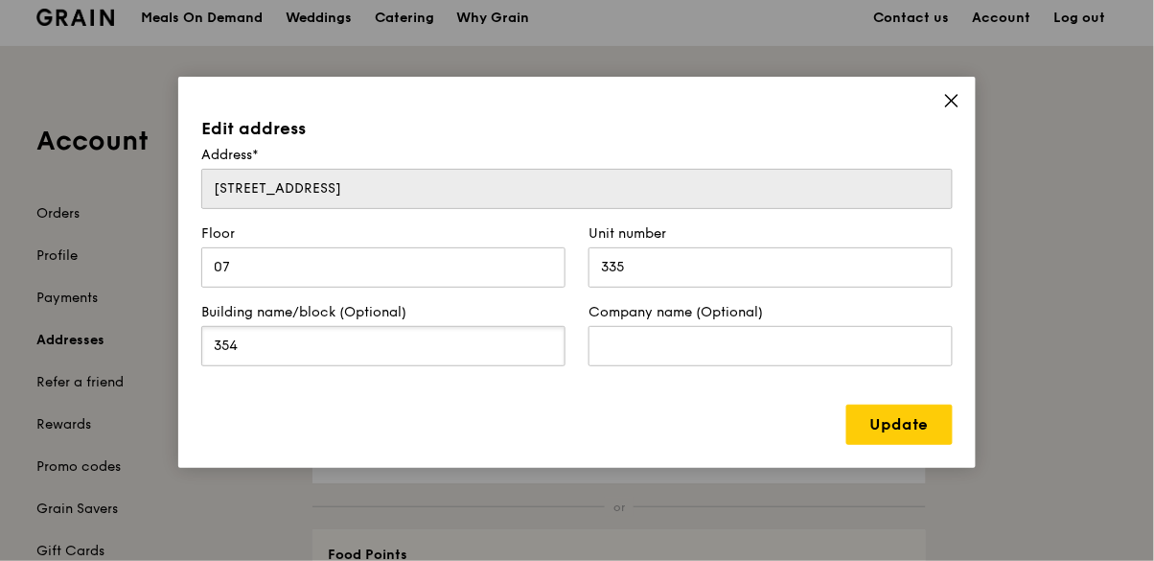
click at [248, 335] on input "354" at bounding box center [383, 346] width 364 height 40
type input "3"
click at [928, 430] on link "Update" at bounding box center [899, 424] width 106 height 40
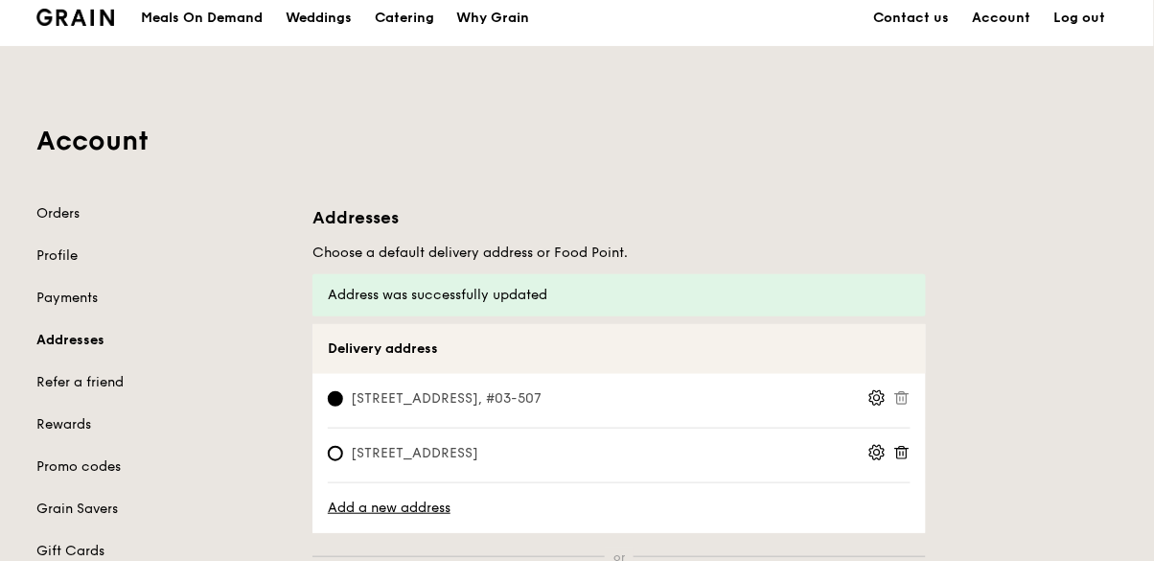
scroll to position [11, 0]
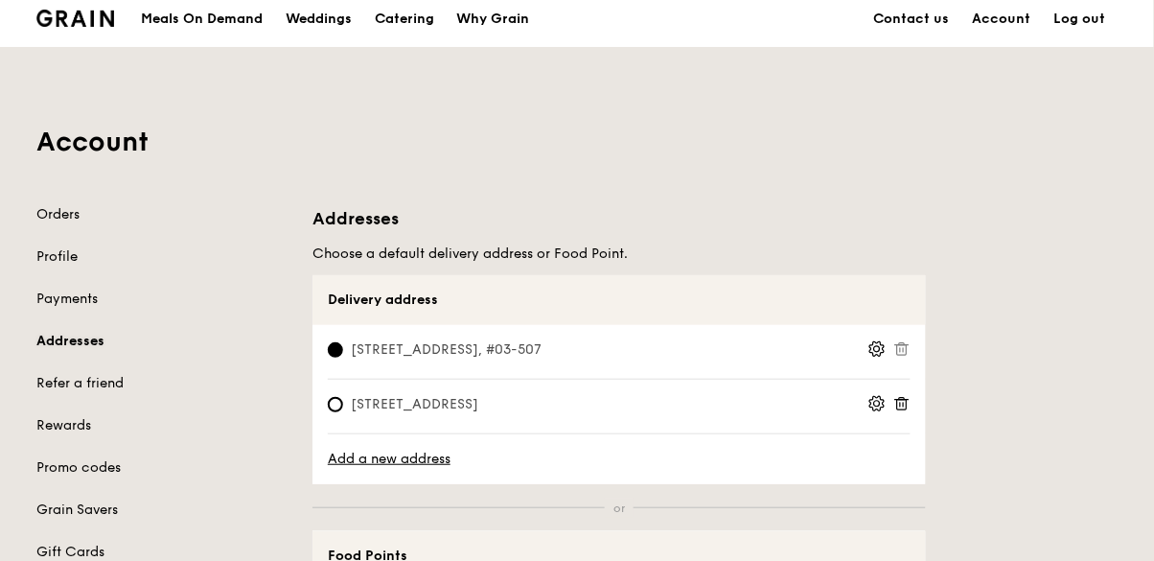
click at [57, 341] on link "Addresses" at bounding box center [162, 341] width 253 height 19
click at [338, 404] on input "354 Bukit Batok Street 31, 650354, #07-335" at bounding box center [335, 404] width 15 height 15
radio input "true"
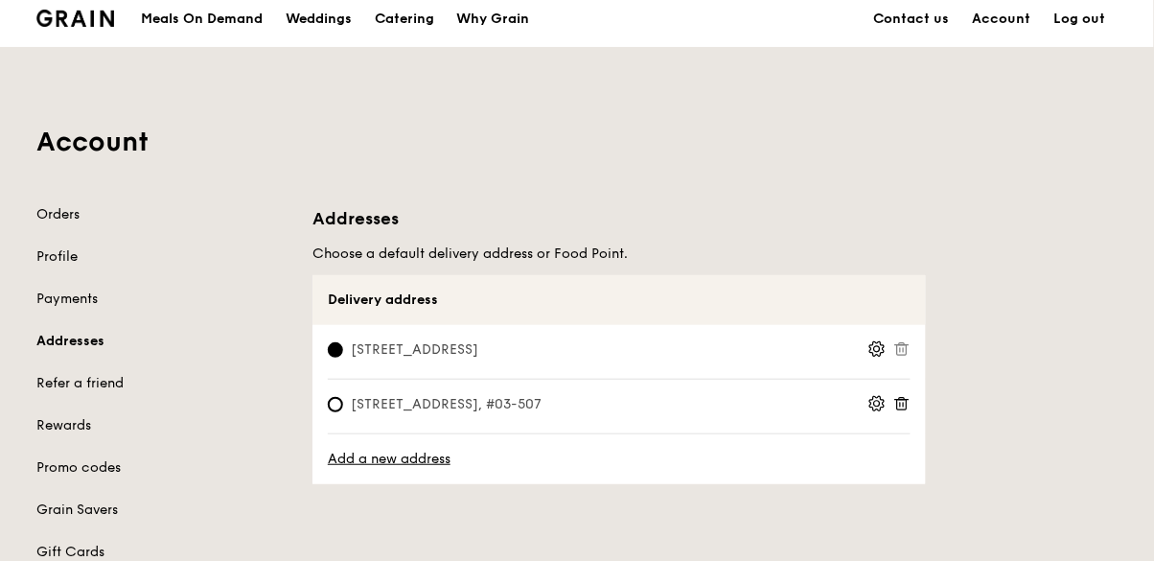
click at [1085, 33] on link "Log out" at bounding box center [1080, 18] width 75 height 57
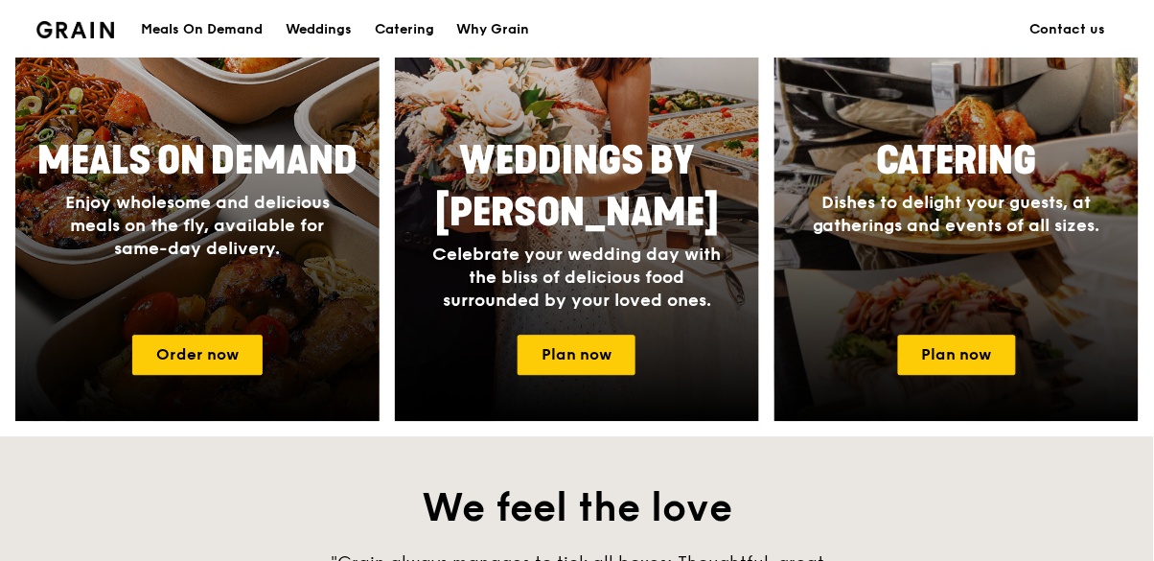
scroll to position [920, 0]
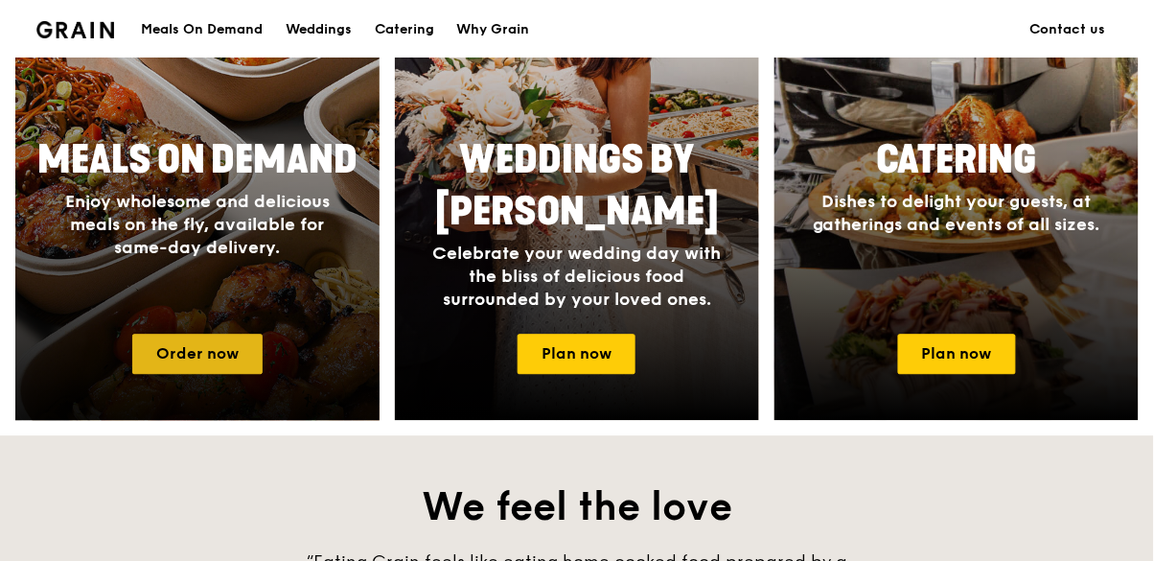
click at [177, 343] on link "Order now" at bounding box center [197, 353] width 130 height 40
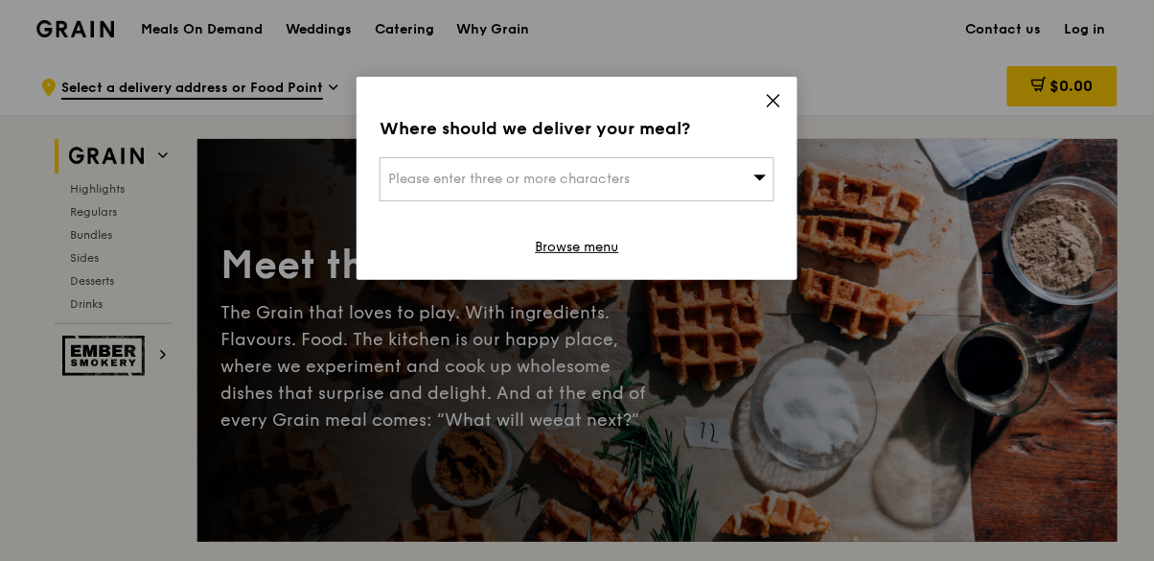
click at [430, 196] on div "Please enter three or more characters" at bounding box center [576, 179] width 395 height 44
type input "650540"
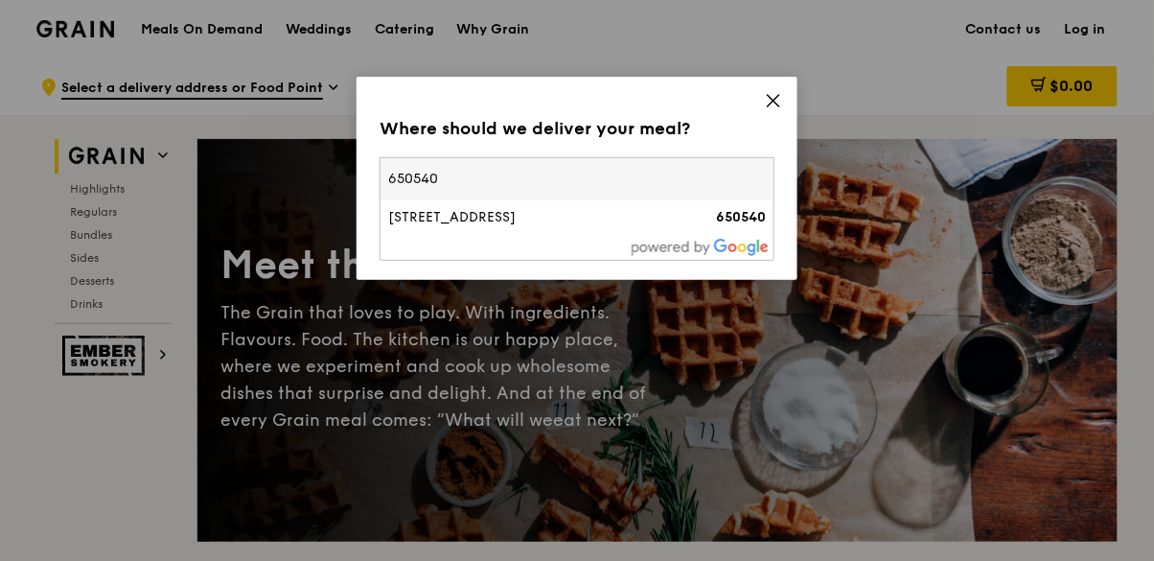
click at [427, 233] on li "540 Bukit Batok Street 52 650540" at bounding box center [576, 217] width 393 height 34
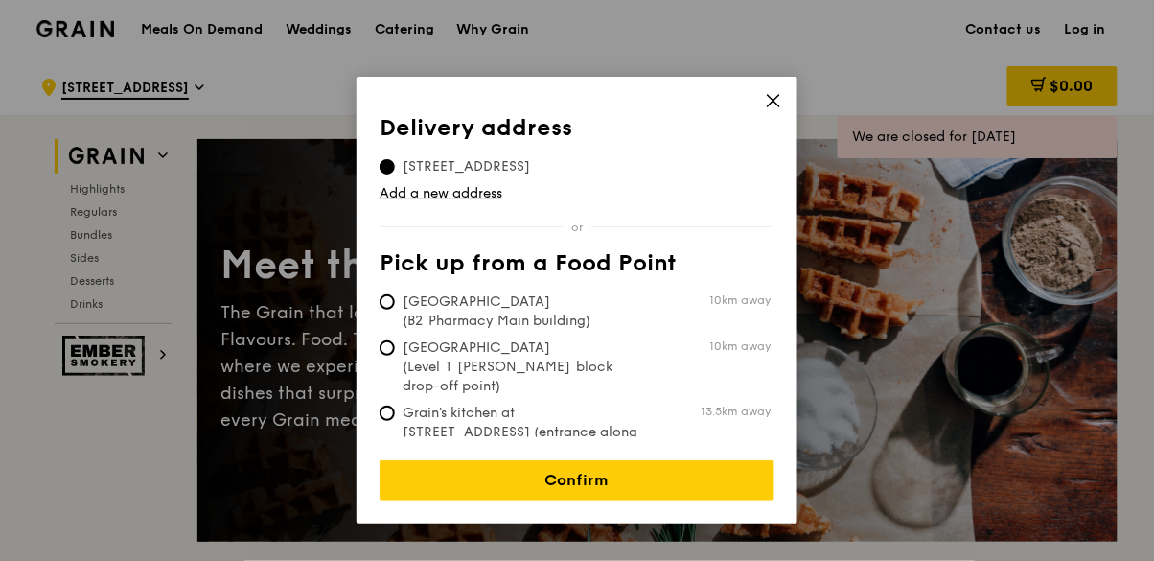
click at [733, 403] on span "13.5km away" at bounding box center [735, 410] width 70 height 15
click at [395, 405] on input "Grain's kitchen at 5 Burn Road #05-01 (entrance along Harrison Road) 13.5km away" at bounding box center [386, 412] width 15 height 15
radio input "true"
click at [386, 169] on input "540 Bukit Batok Street 52, 650540" at bounding box center [386, 166] width 15 height 15
radio input "true"
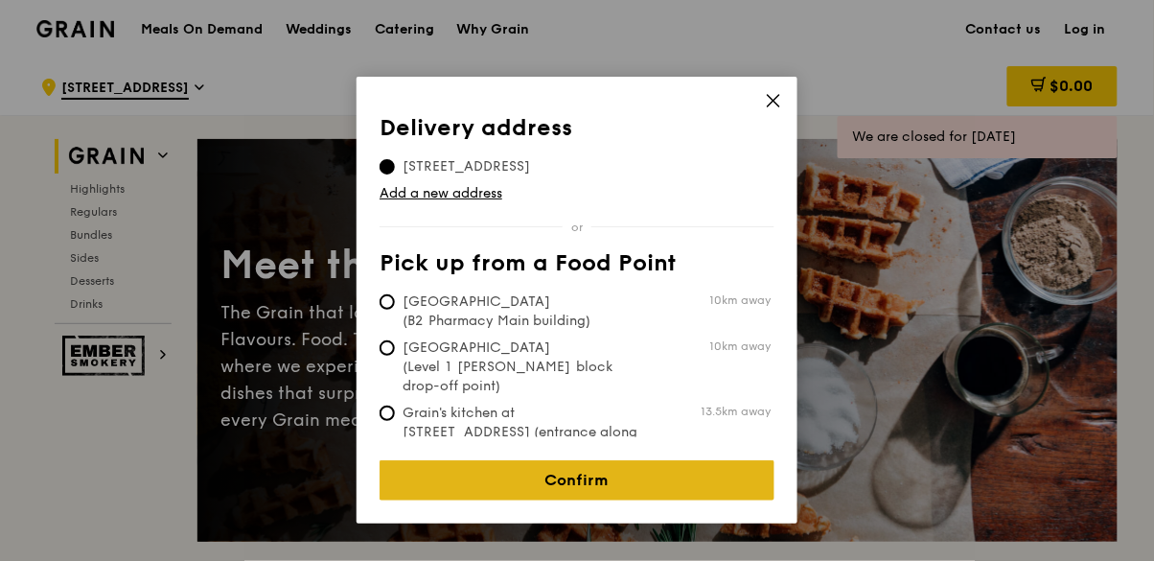
click at [641, 471] on link "Confirm" at bounding box center [576, 480] width 395 height 40
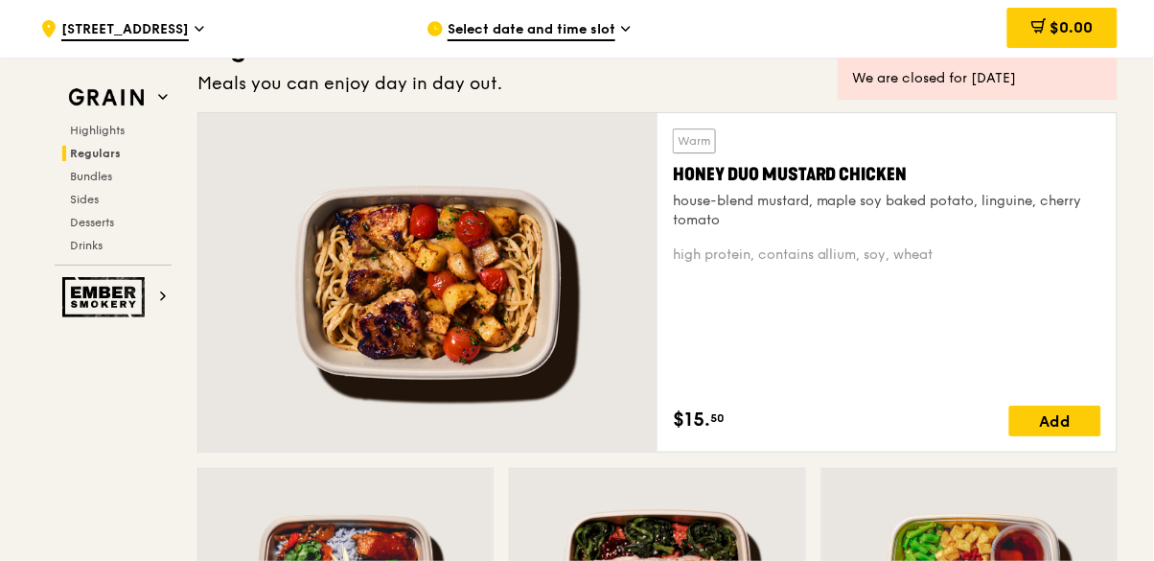
scroll to position [1309, 0]
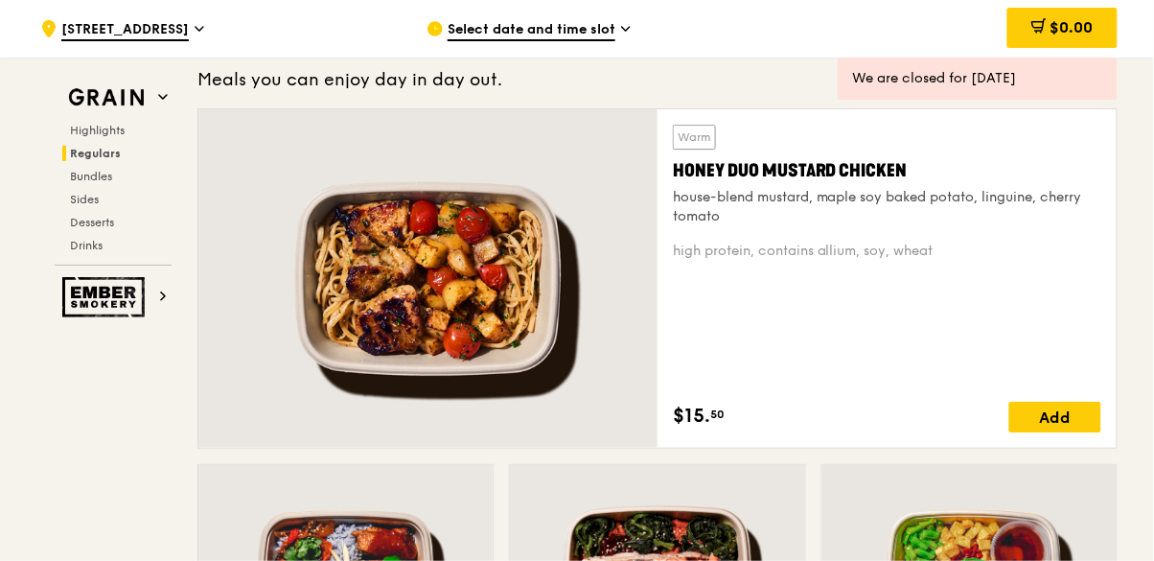
click at [592, 21] on span "Select date and time slot" at bounding box center [531, 30] width 168 height 21
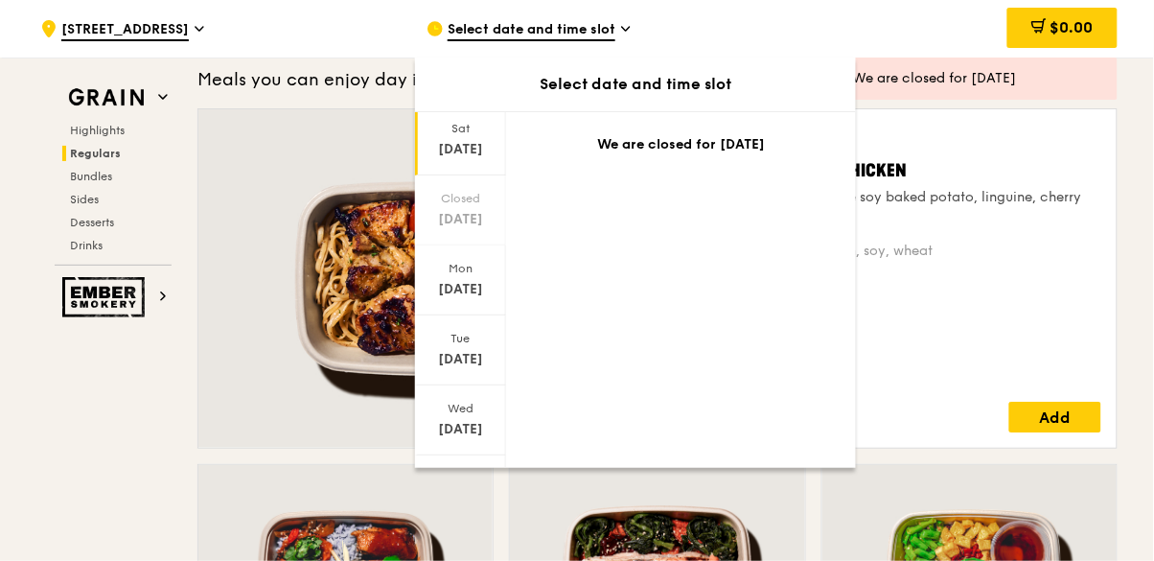
scroll to position [57, 0]
click at [471, 212] on div "Sep 14" at bounding box center [460, 219] width 85 height 19
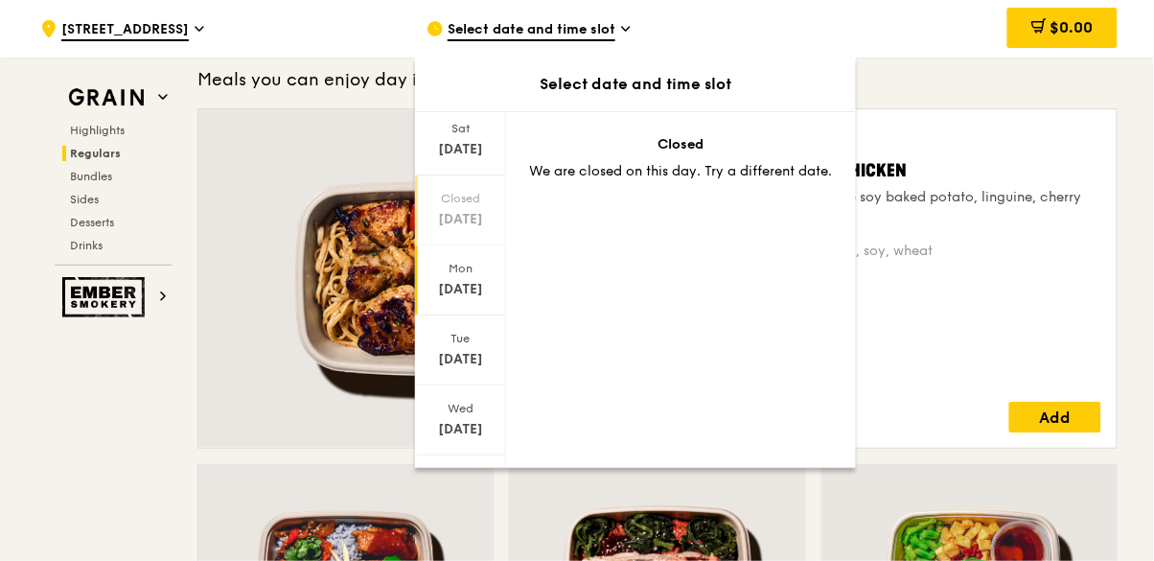
click at [466, 276] on div "Mon Sep 15" at bounding box center [460, 280] width 91 height 70
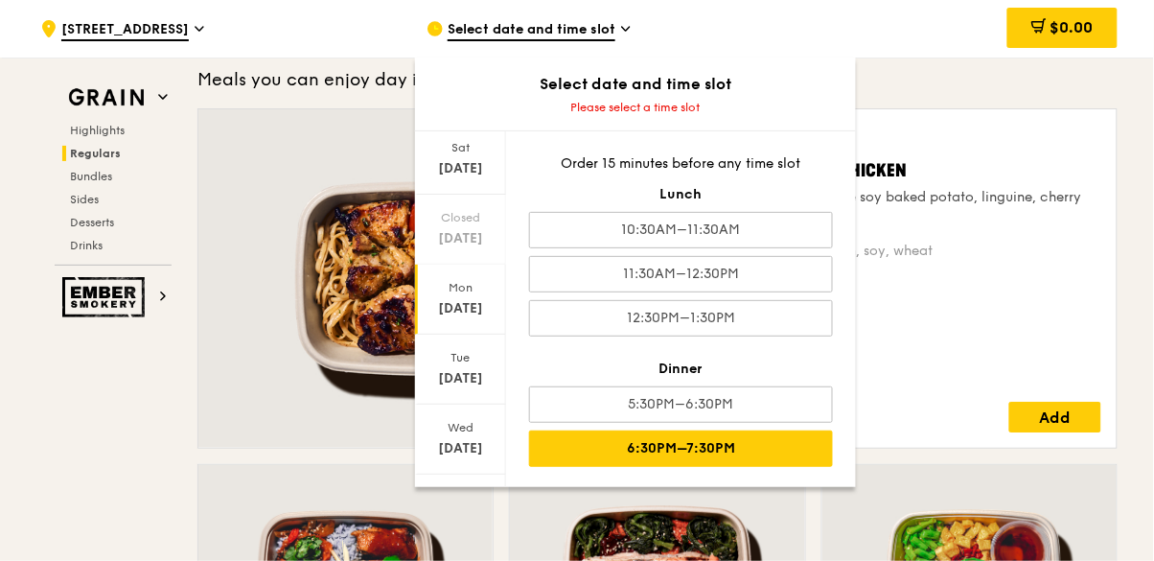
click at [771, 459] on div "6:30PM–7:30PM" at bounding box center [681, 448] width 304 height 36
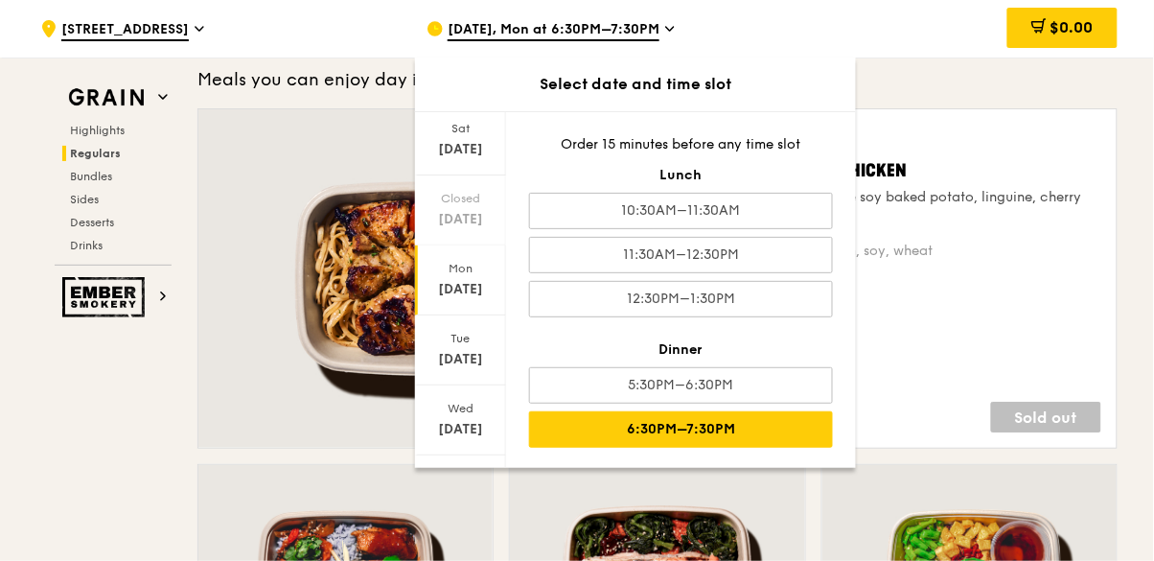
click at [767, 432] on div "6:30PM–7:30PM" at bounding box center [681, 429] width 304 height 36
click at [936, 319] on div "Warm Honey Duo Mustard Chicken house-blend mustard, maple soy baked potato, lin…" at bounding box center [887, 279] width 428 height 308
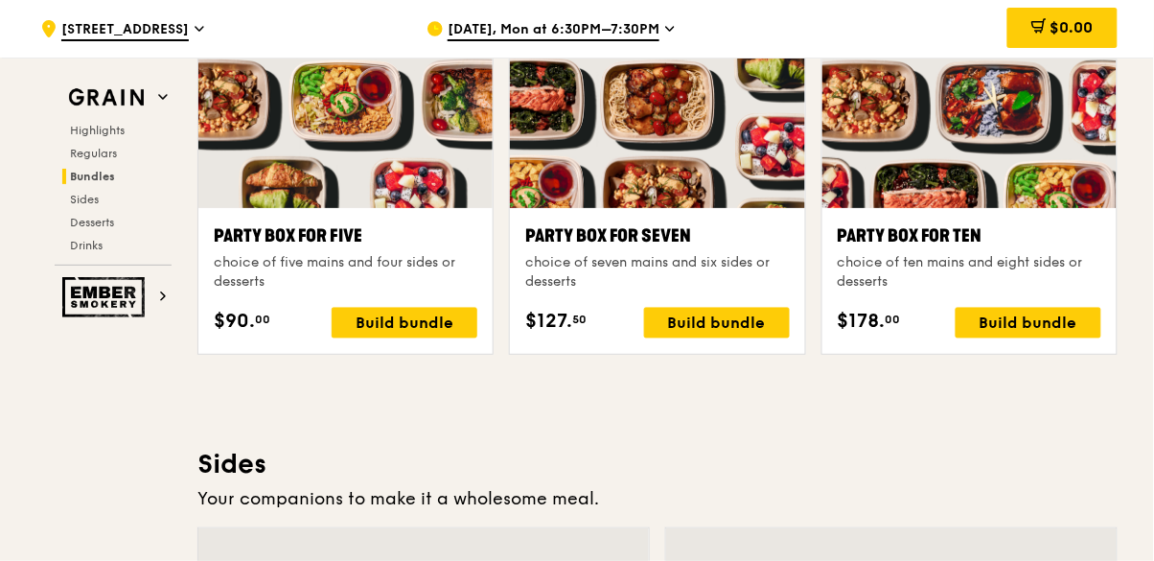
scroll to position [3899, 0]
click at [1020, 322] on div "Build bundle" at bounding box center [1028, 323] width 146 height 31
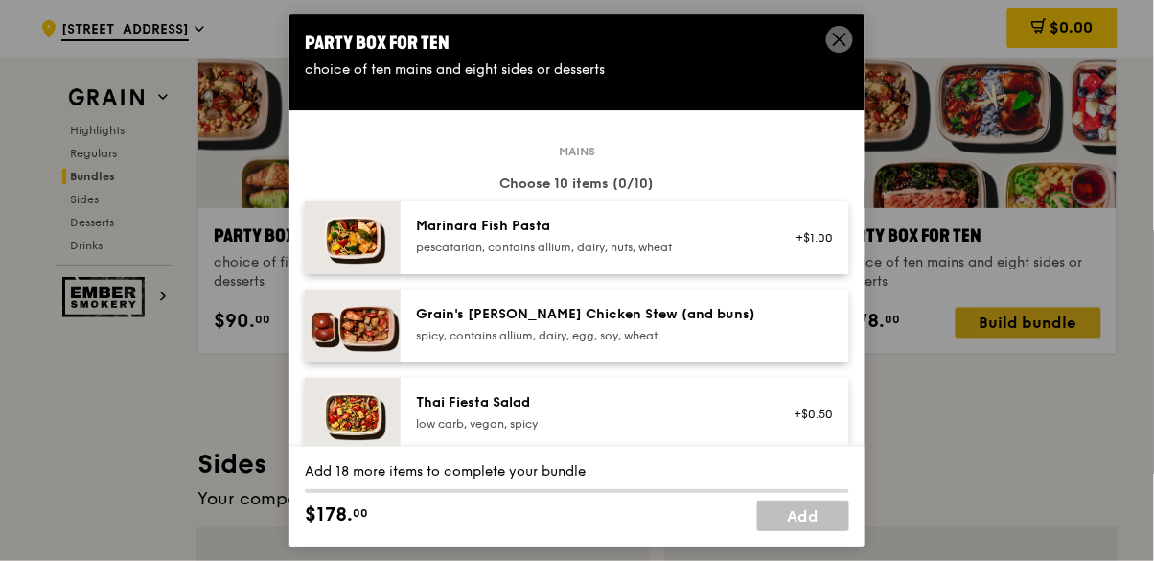
scroll to position [1, 0]
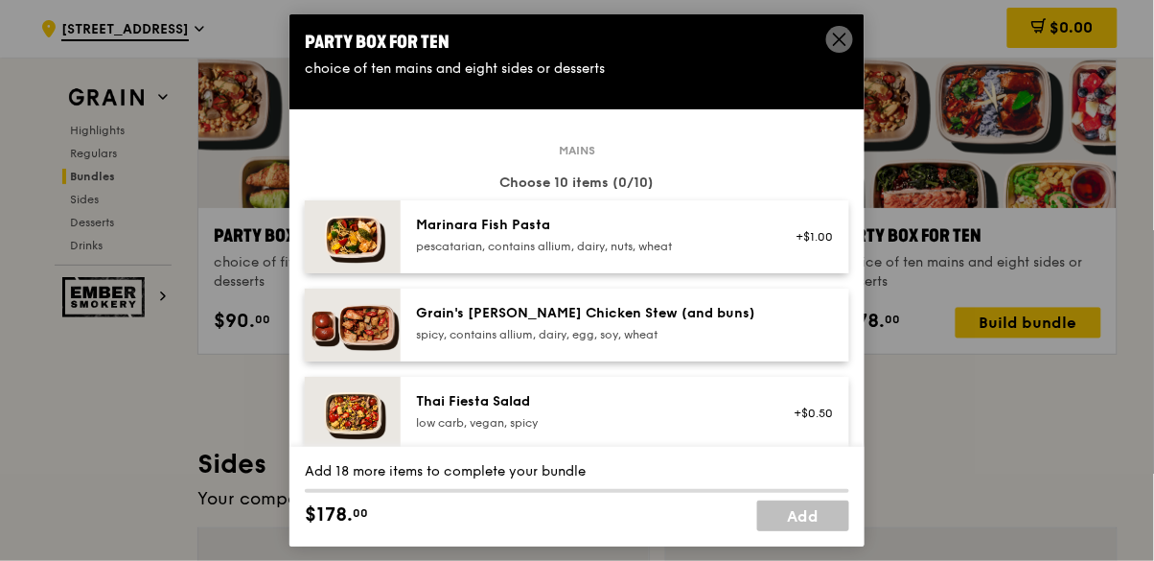
click at [831, 37] on icon at bounding box center [839, 39] width 17 height 17
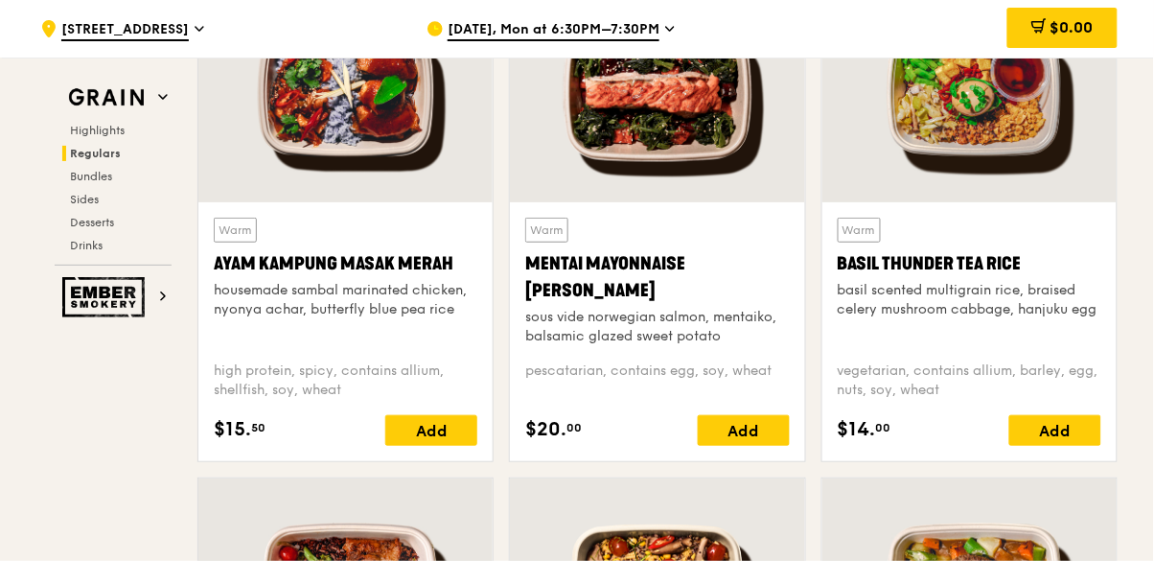
scroll to position [1788, 0]
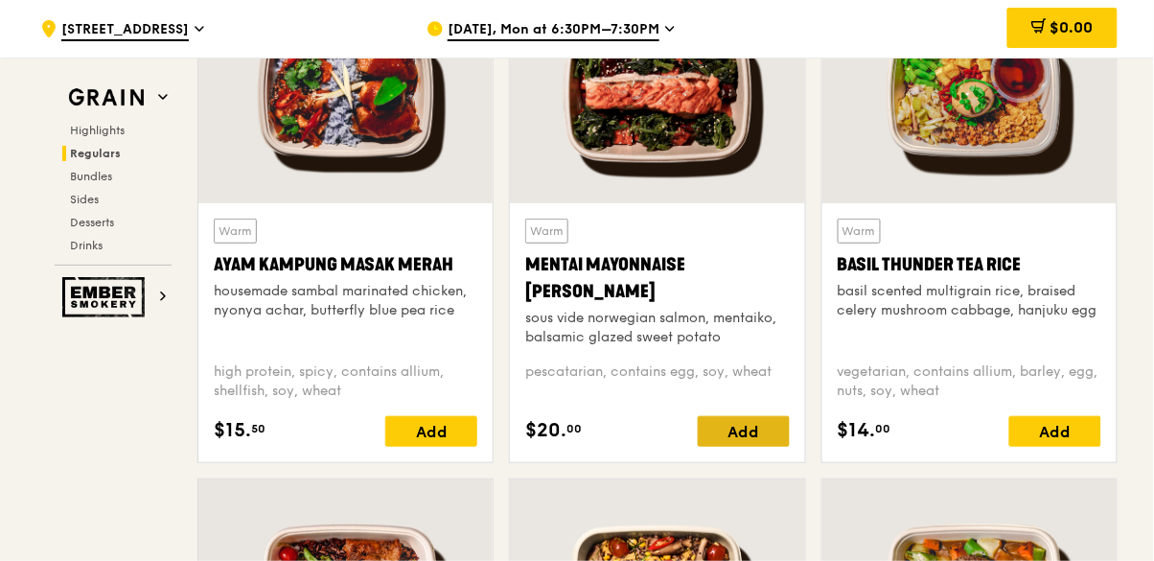
click at [757, 439] on div "Add" at bounding box center [744, 431] width 92 height 31
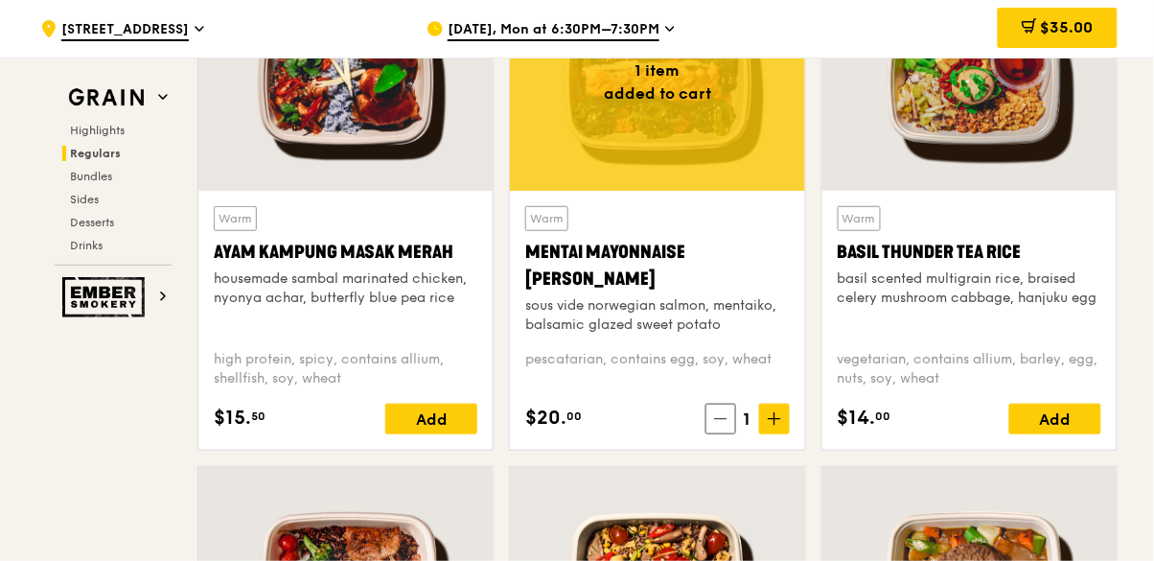
scroll to position [1798, 0]
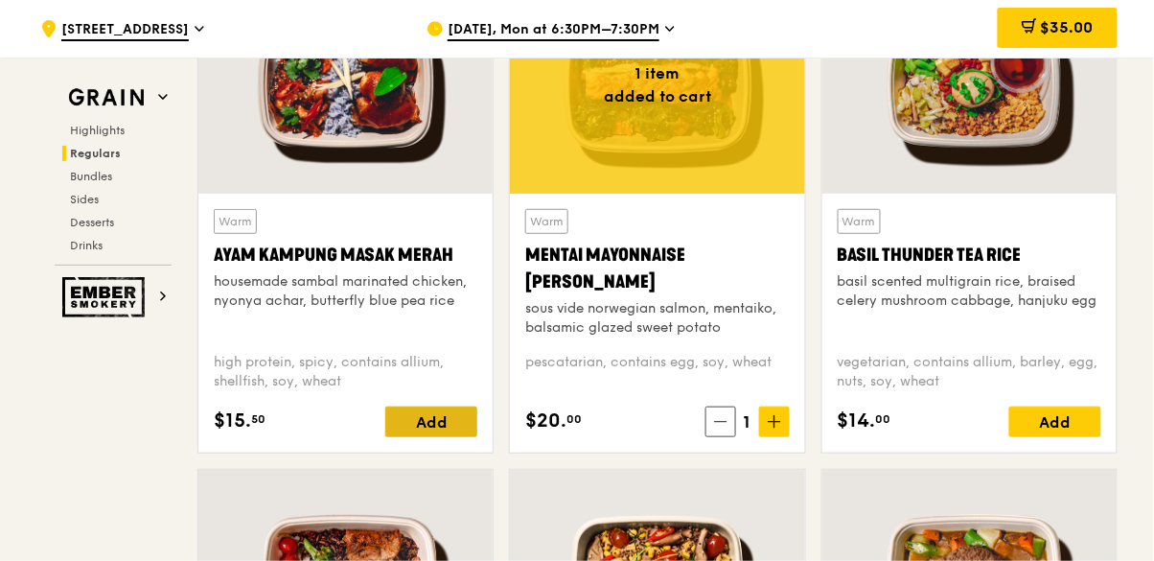
click at [432, 417] on div "Add" at bounding box center [431, 421] width 92 height 31
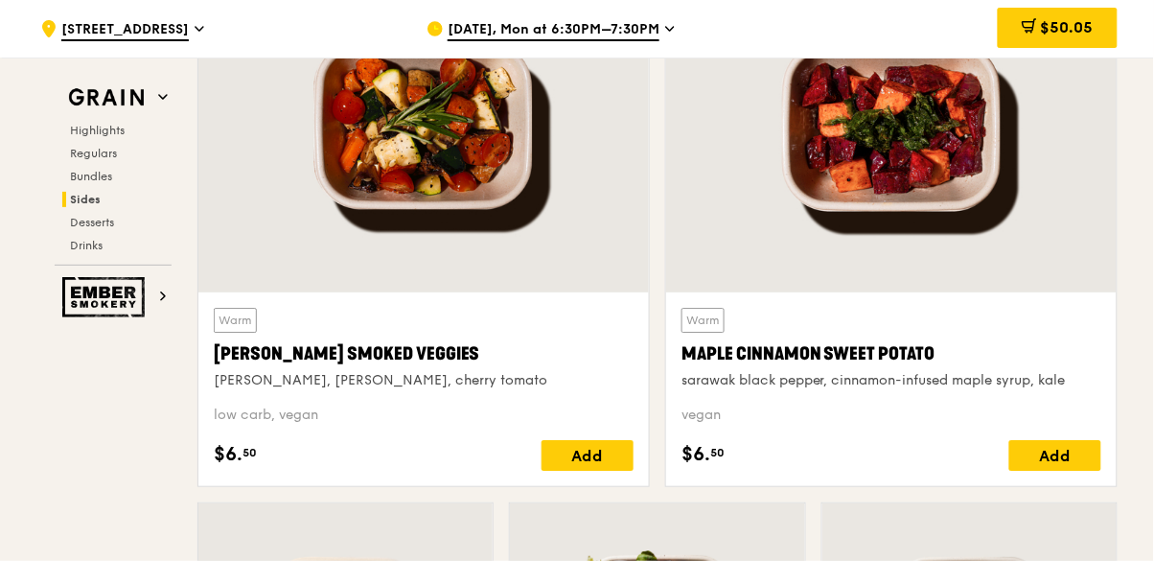
scroll to position [4469, 0]
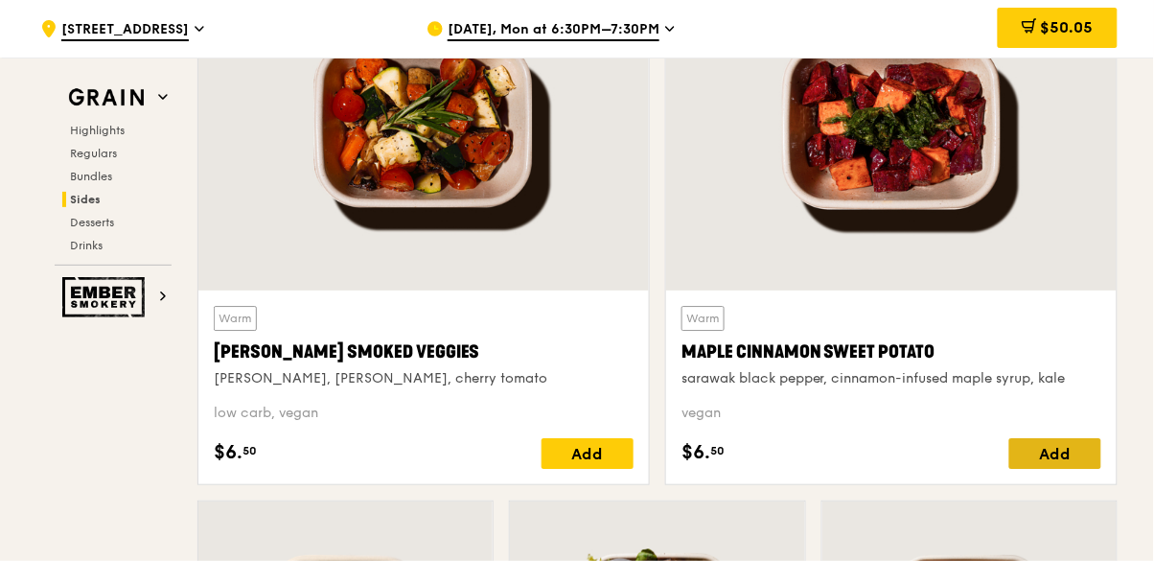
click at [1077, 451] on div "Add" at bounding box center [1055, 453] width 92 height 31
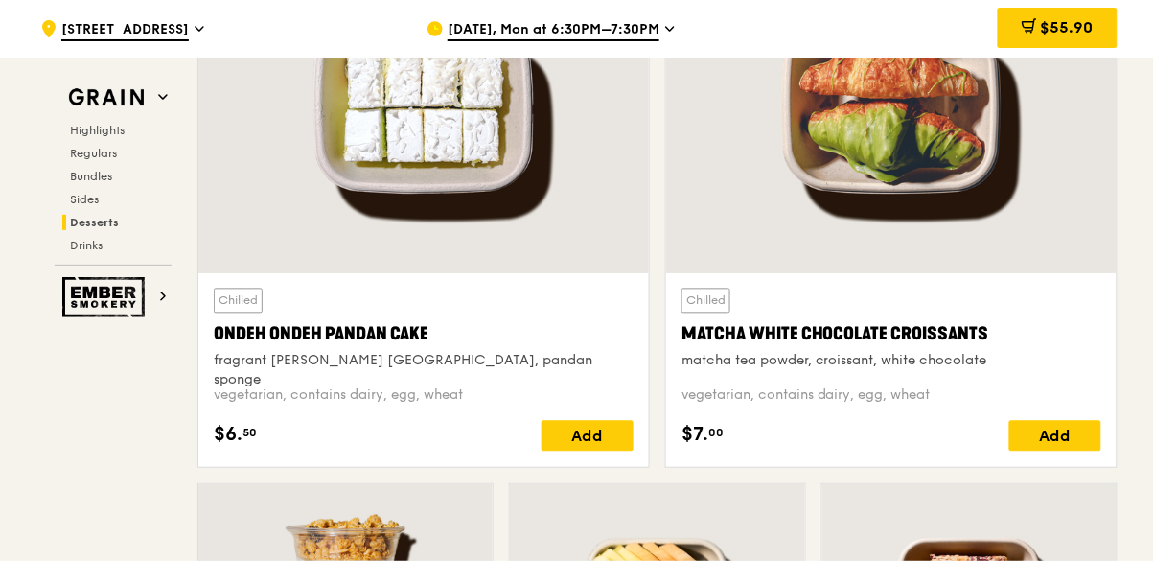
scroll to position [5679, 0]
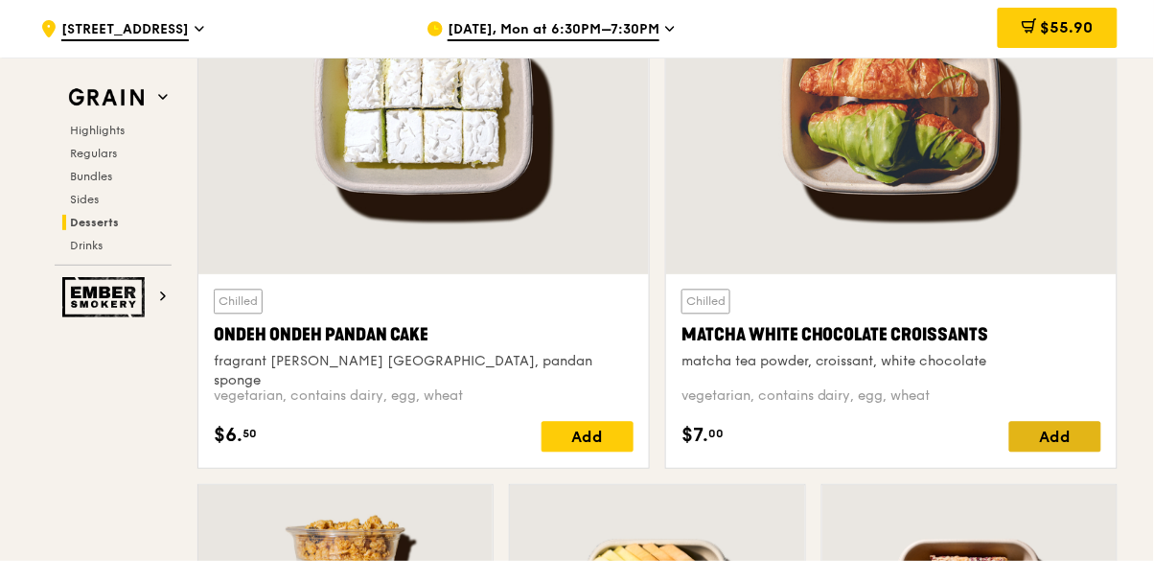
click at [1073, 442] on div "Add" at bounding box center [1055, 437] width 92 height 31
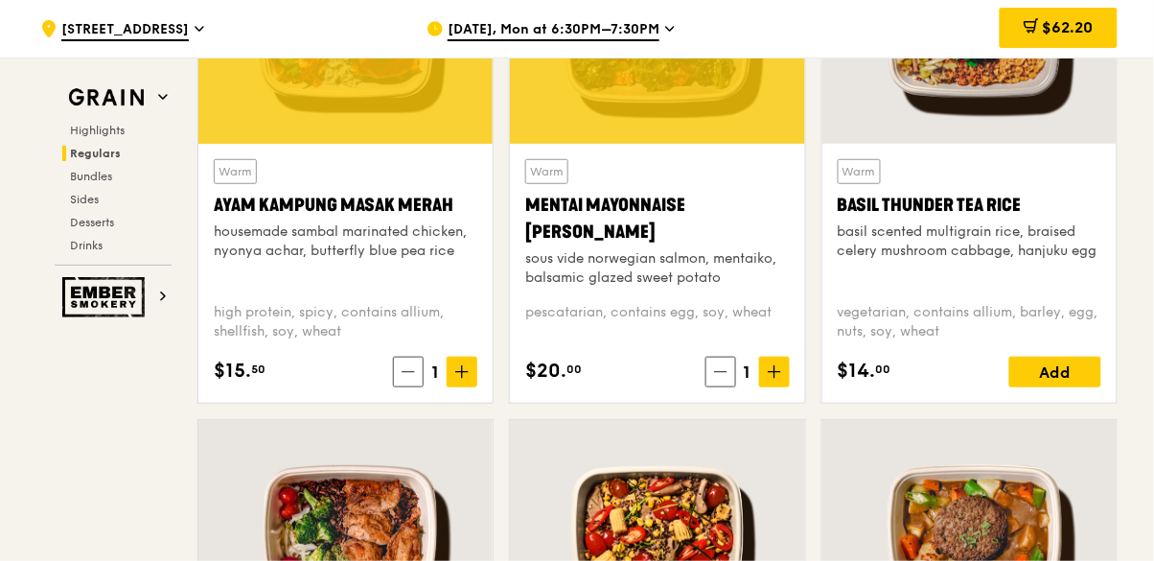
scroll to position [1834, 0]
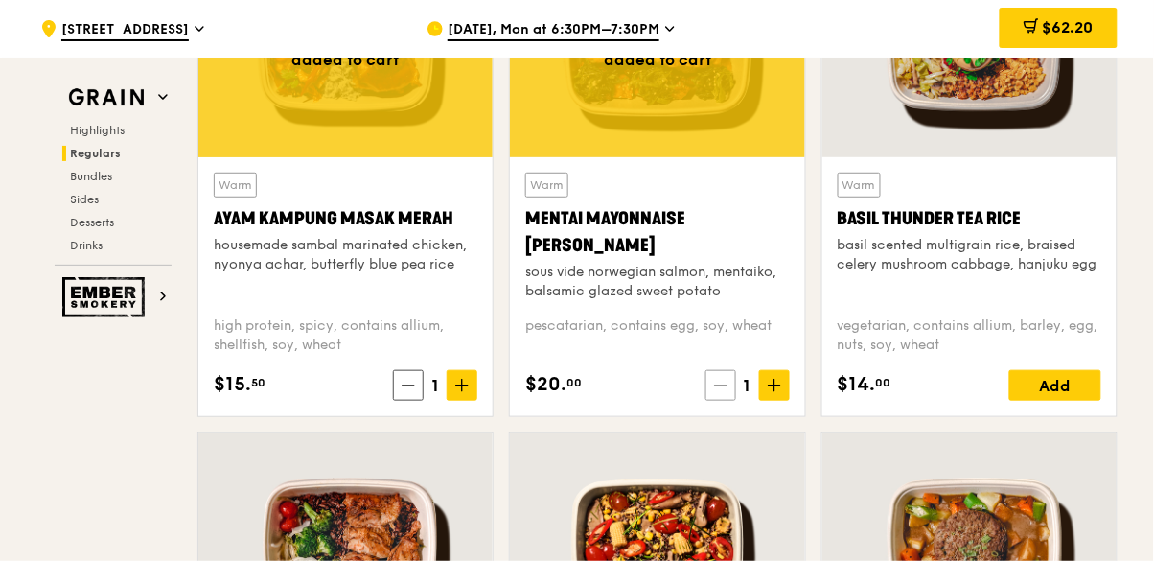
click at [725, 386] on icon at bounding box center [720, 384] width 13 height 13
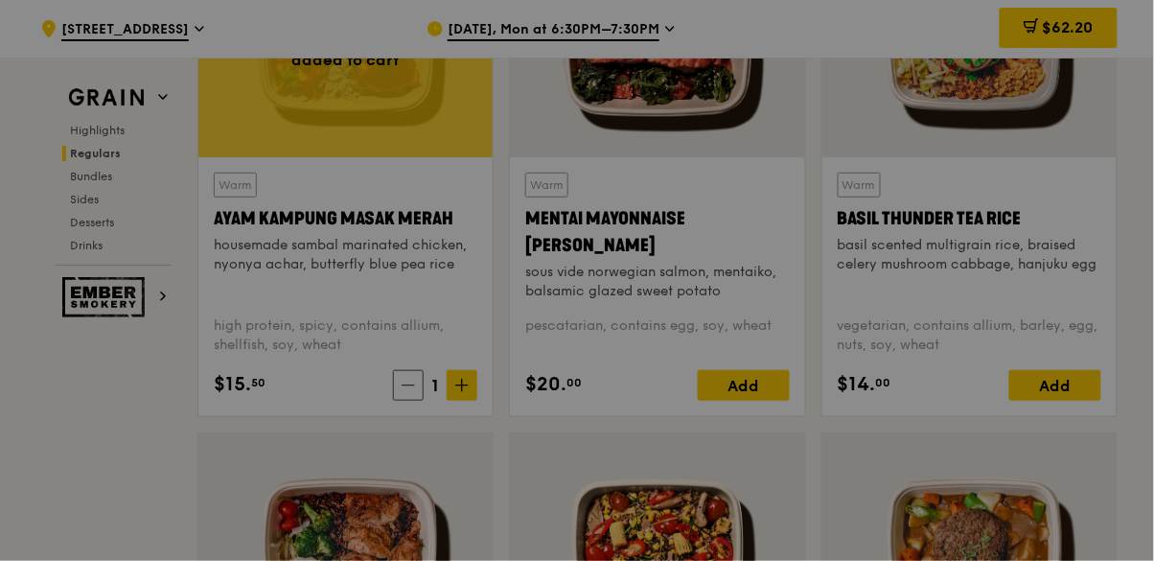
click at [401, 379] on div at bounding box center [577, 280] width 1154 height 561
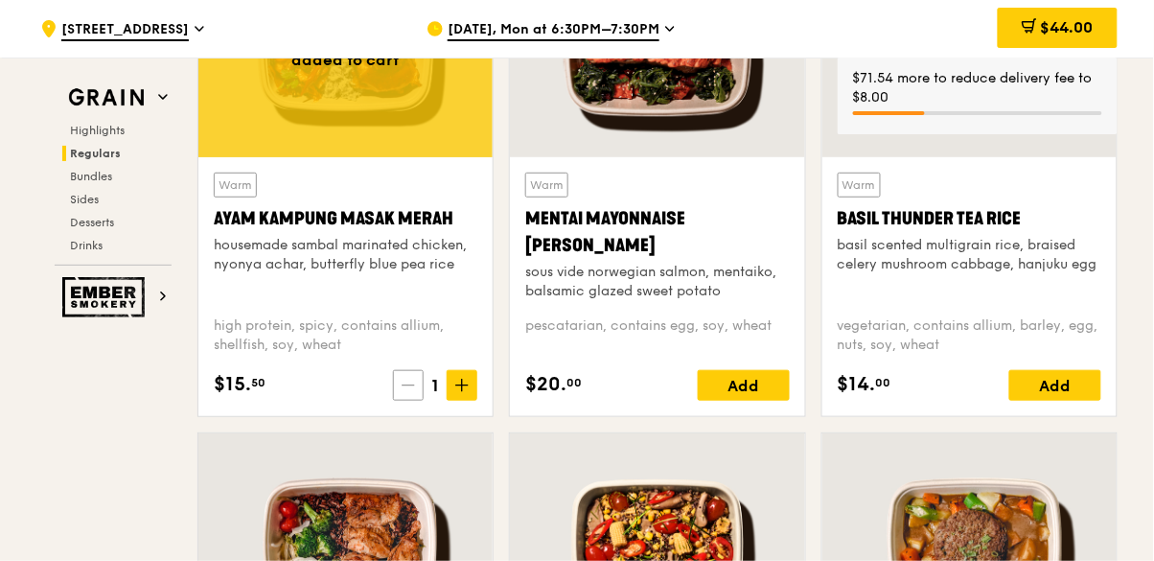
click at [416, 384] on span at bounding box center [408, 385] width 31 height 31
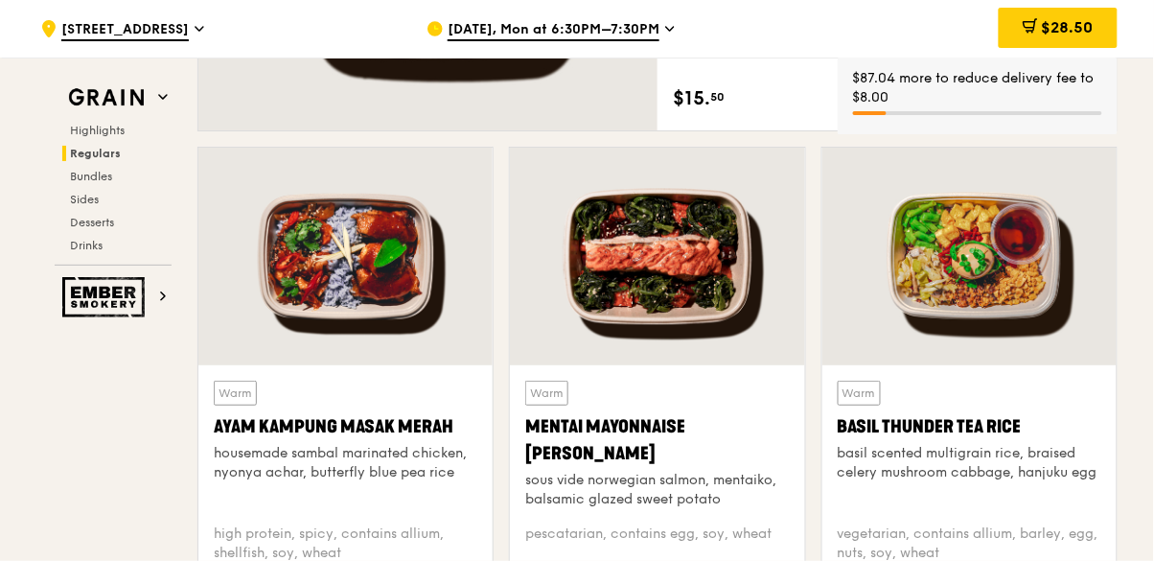
scroll to position [1625, 0]
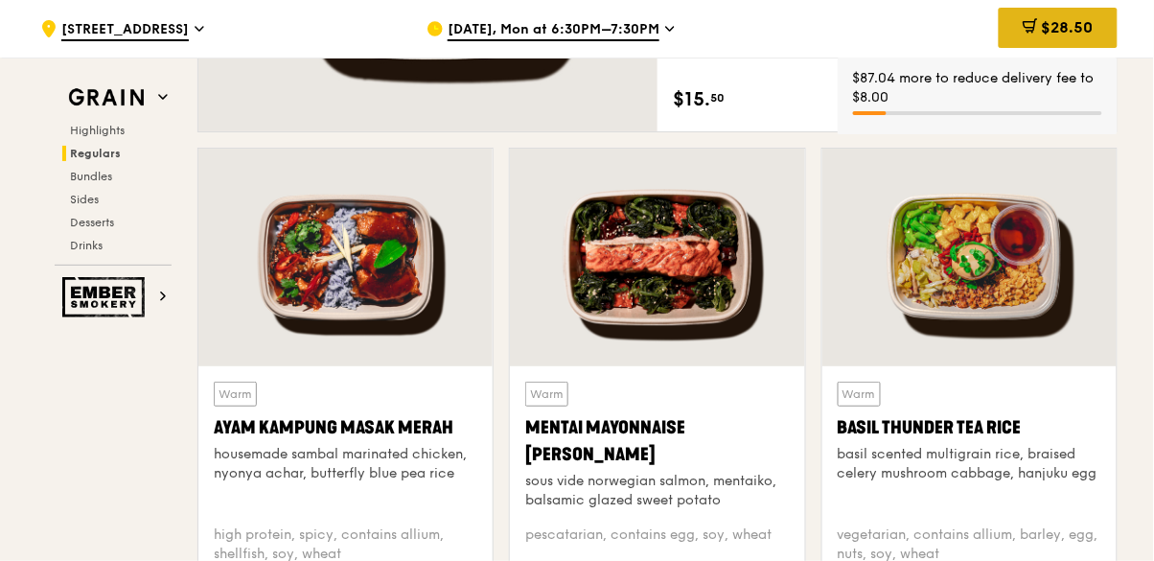
click at [1072, 25] on span "$28.50" at bounding box center [1068, 27] width 52 height 18
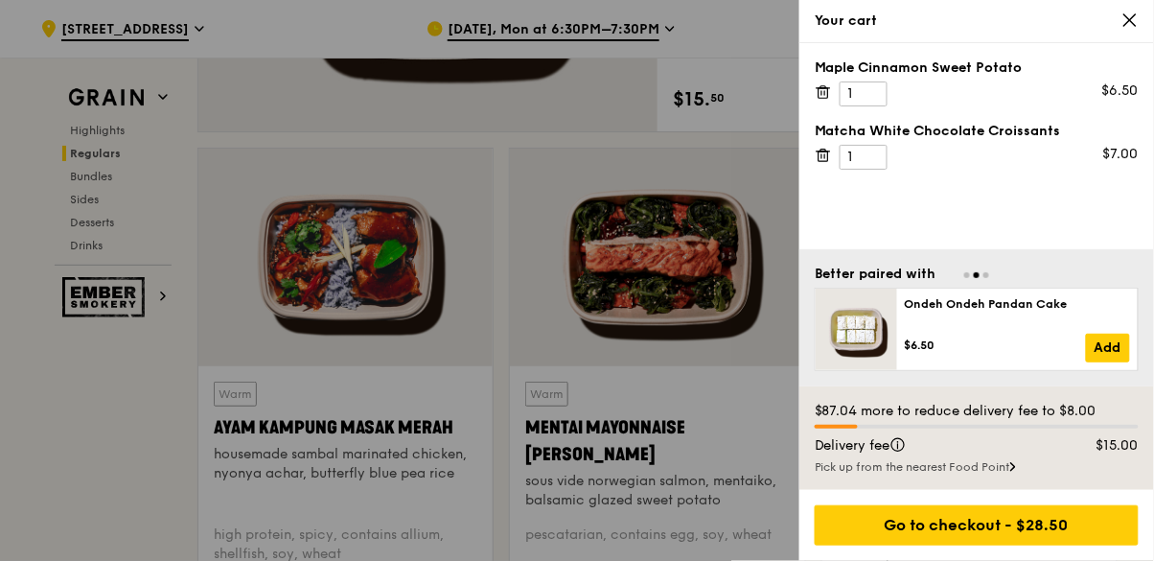
click at [1123, 22] on icon at bounding box center [1129, 19] width 17 height 17
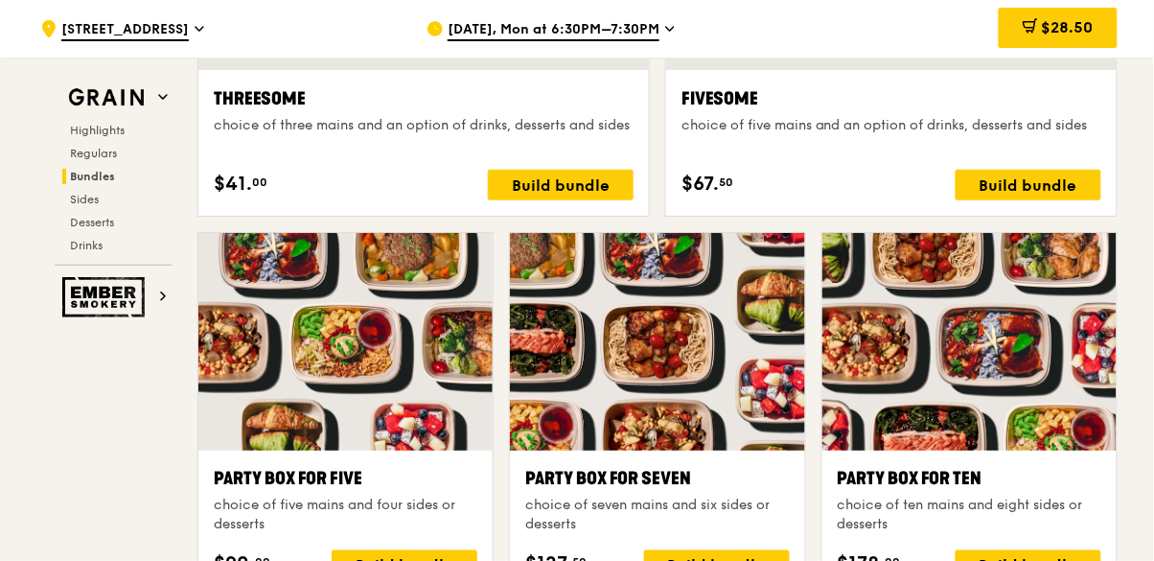
scroll to position [3667, 0]
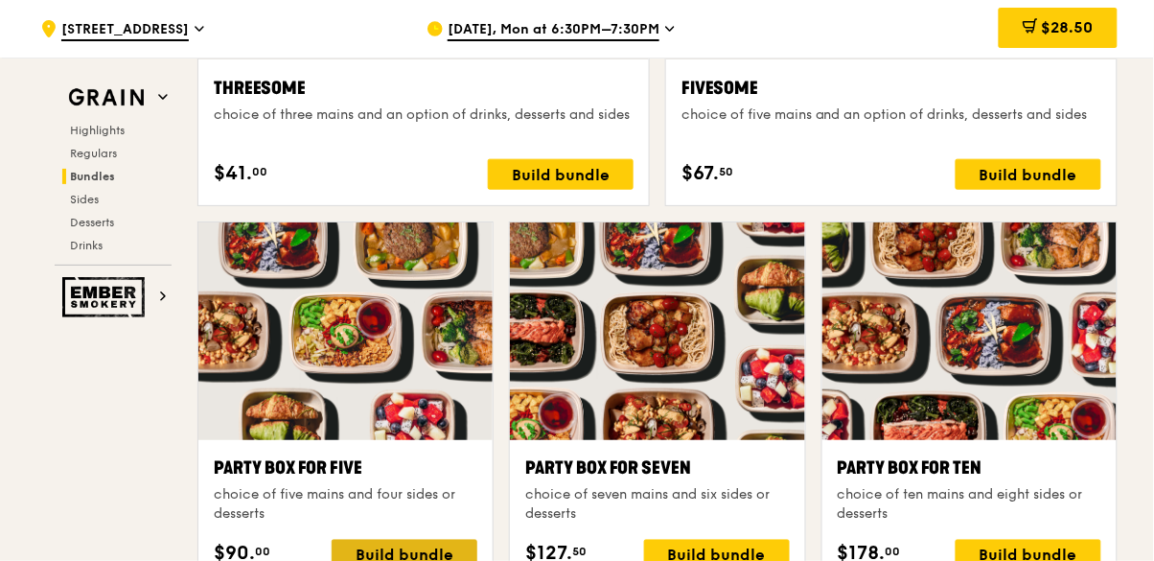
click at [454, 560] on div "Build bundle" at bounding box center [405, 554] width 146 height 31
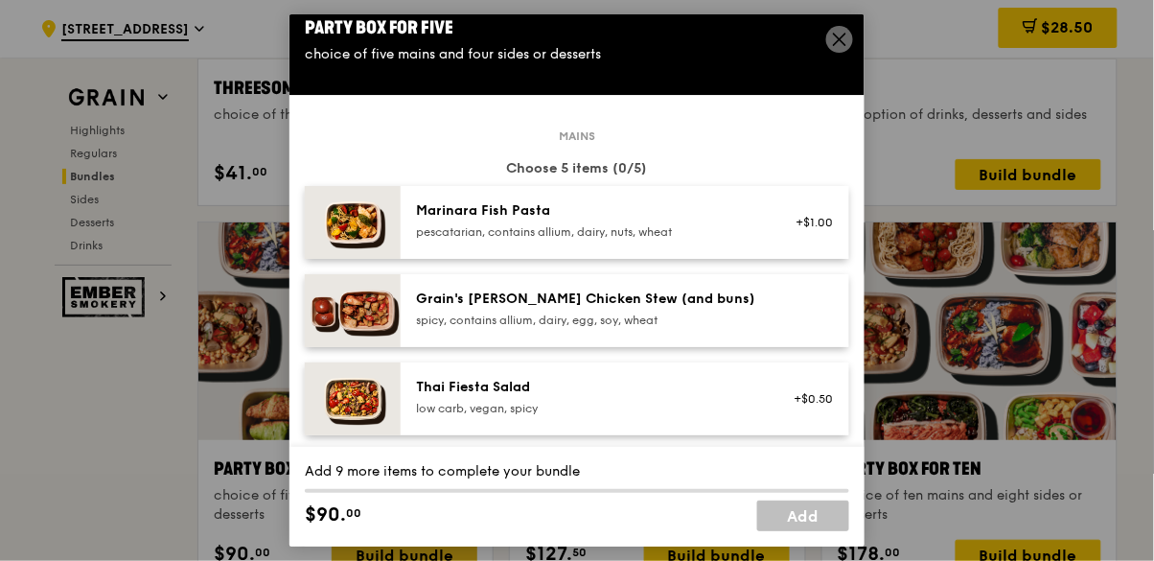
scroll to position [0, 0]
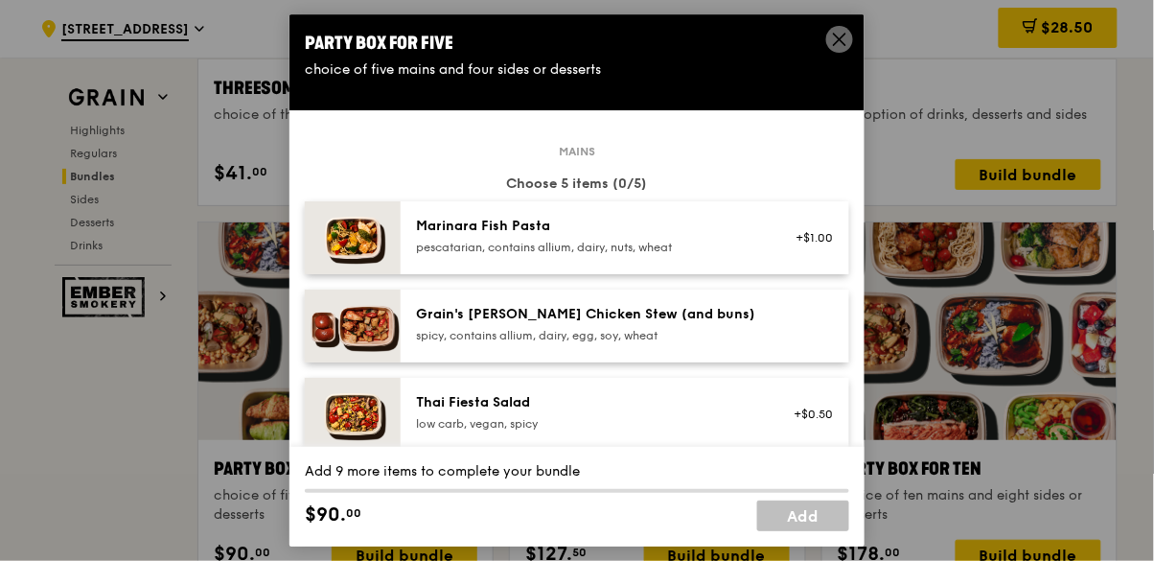
click at [804, 236] on div "+$1.00" at bounding box center [808, 237] width 51 height 15
click at [809, 325] on div at bounding box center [808, 326] width 74 height 42
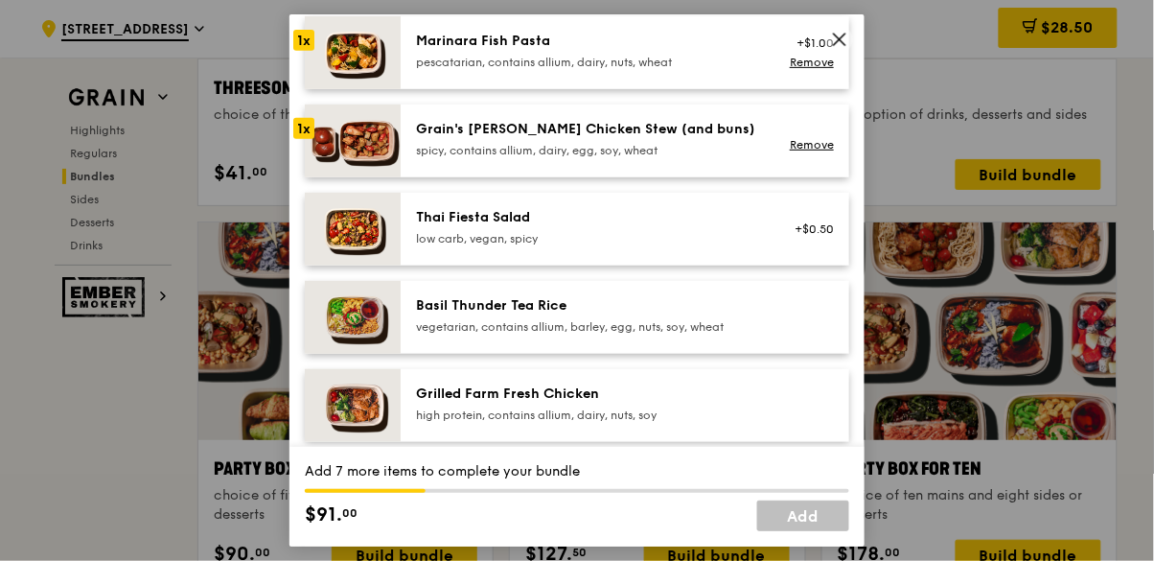
scroll to position [226, 0]
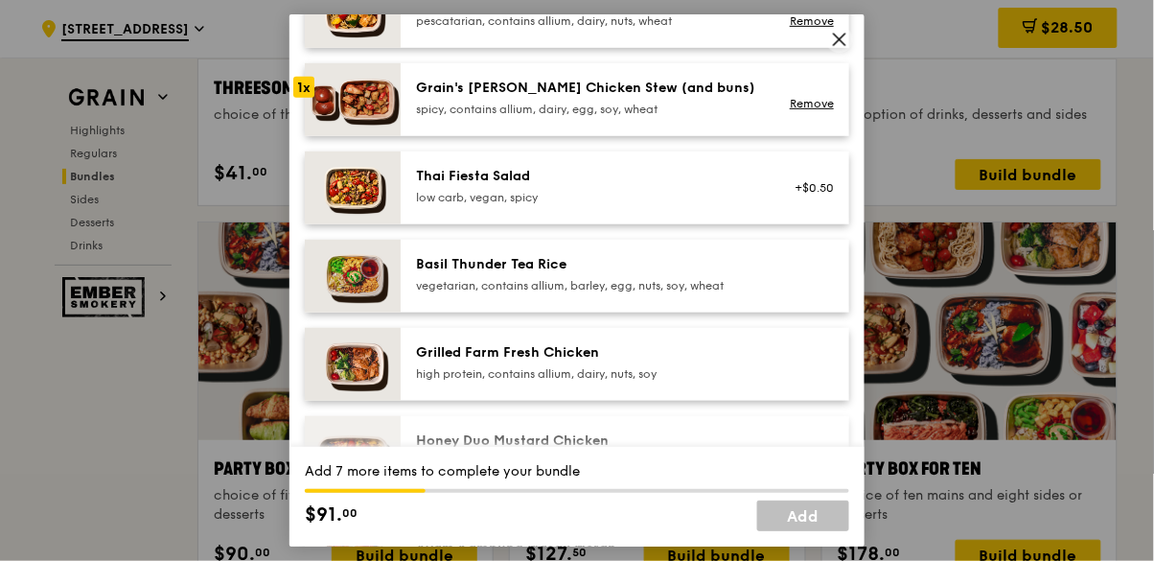
click at [796, 353] on div at bounding box center [808, 364] width 74 height 42
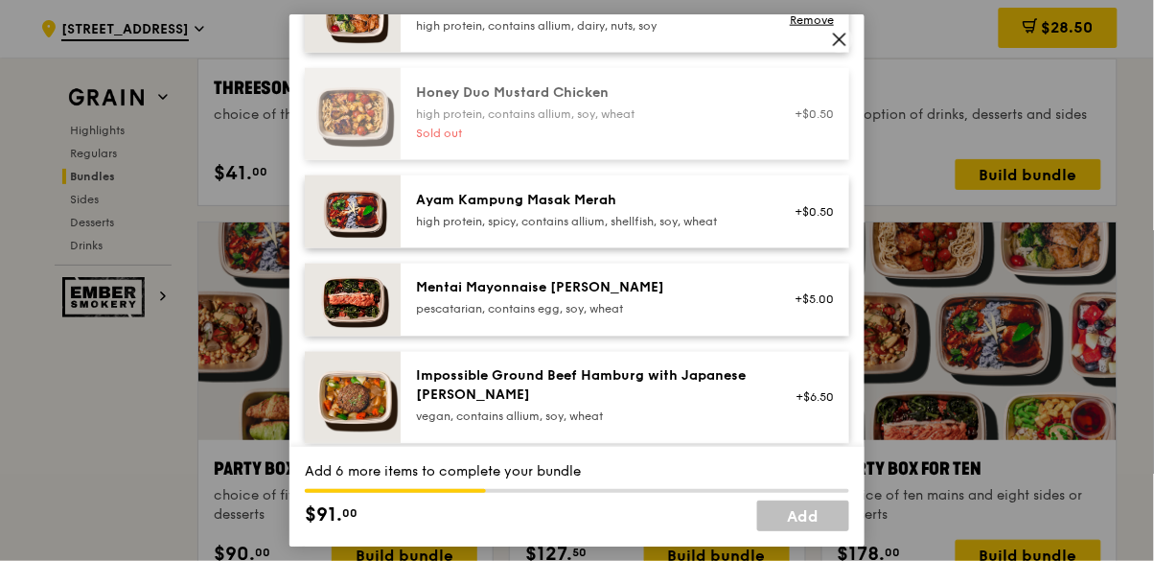
scroll to position [574, 0]
click at [814, 306] on div "+$5.00" at bounding box center [808, 299] width 51 height 15
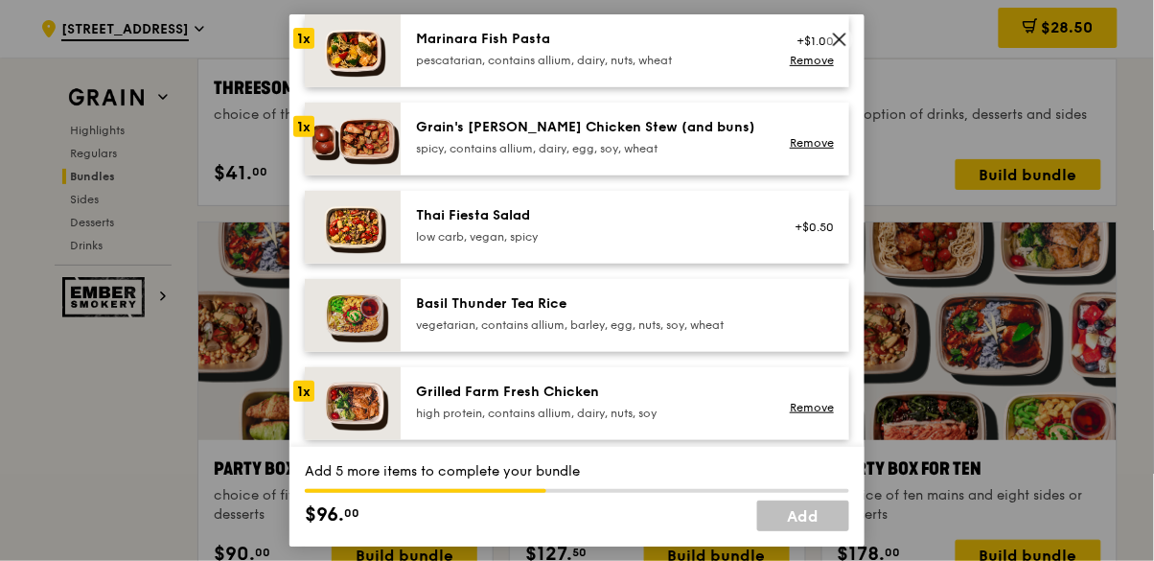
scroll to position [169, 0]
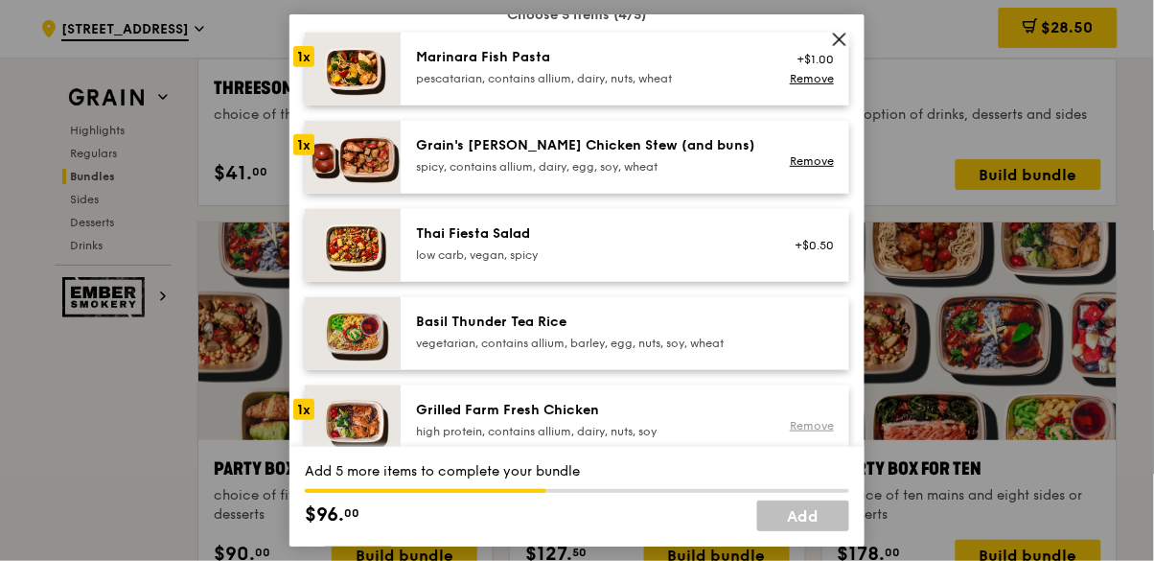
click at [797, 433] on div "Remove" at bounding box center [808, 425] width 51 height 15
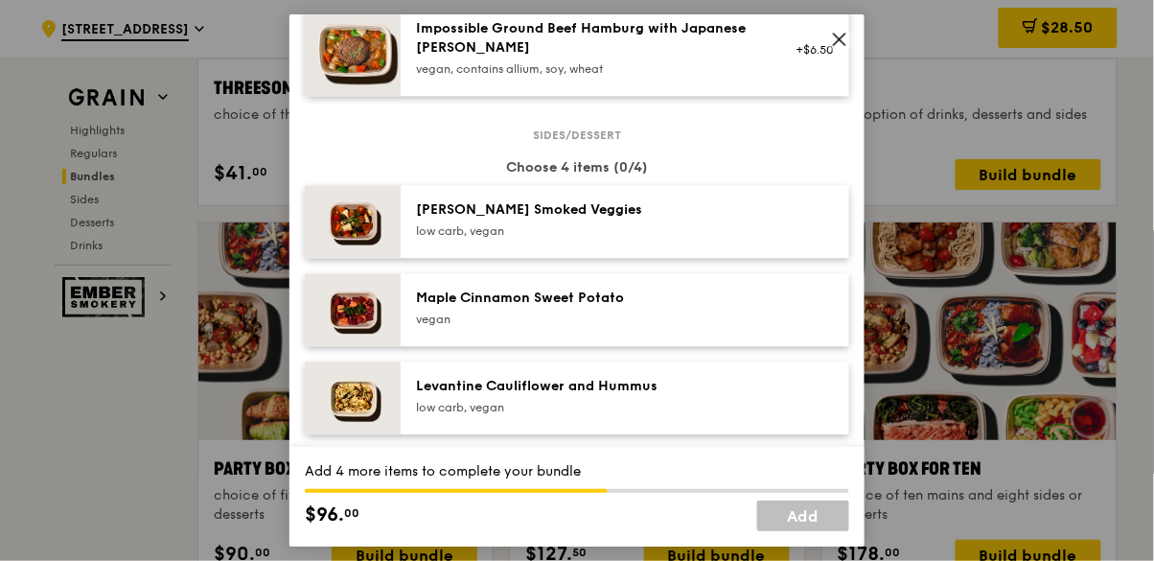
scroll to position [925, 0]
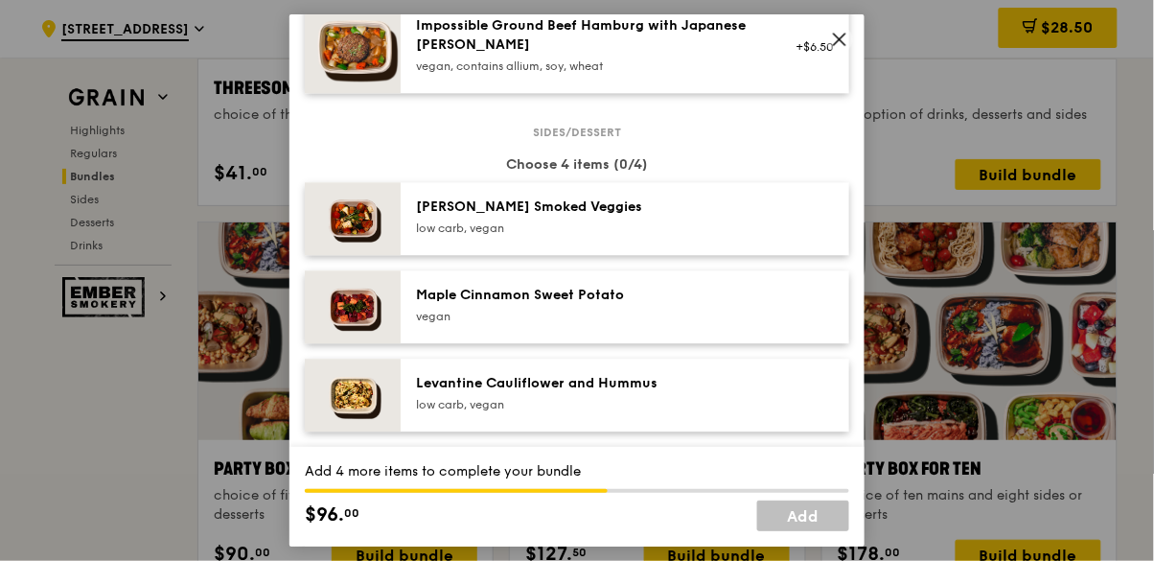
click at [820, 214] on div at bounding box center [808, 218] width 74 height 42
click at [809, 221] on link "Remove" at bounding box center [812, 222] width 44 height 13
click at [814, 332] on div "Maple Cinnamon Sweet Potato vegan" at bounding box center [625, 306] width 448 height 73
click at [816, 307] on link "Remove" at bounding box center [812, 310] width 44 height 13
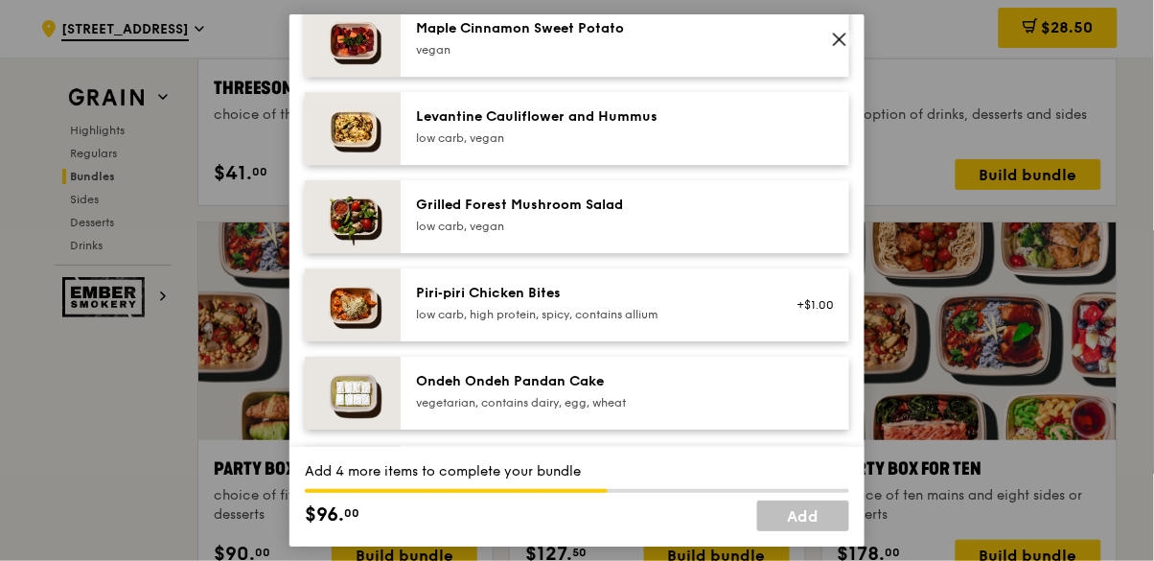
scroll to position [1193, 0]
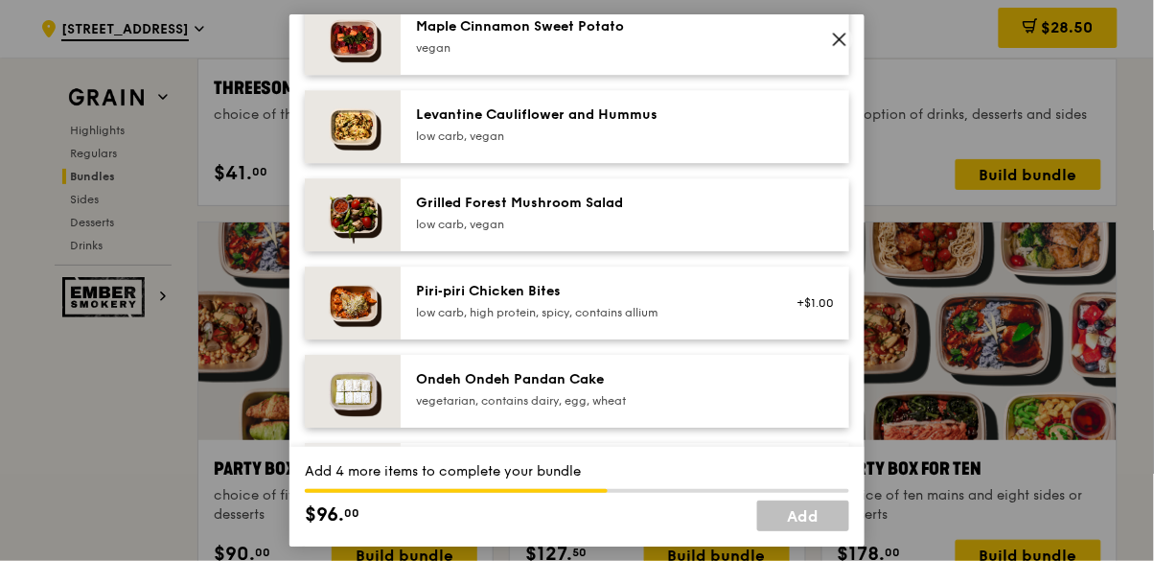
click at [822, 286] on div "+$1.00" at bounding box center [808, 303] width 74 height 42
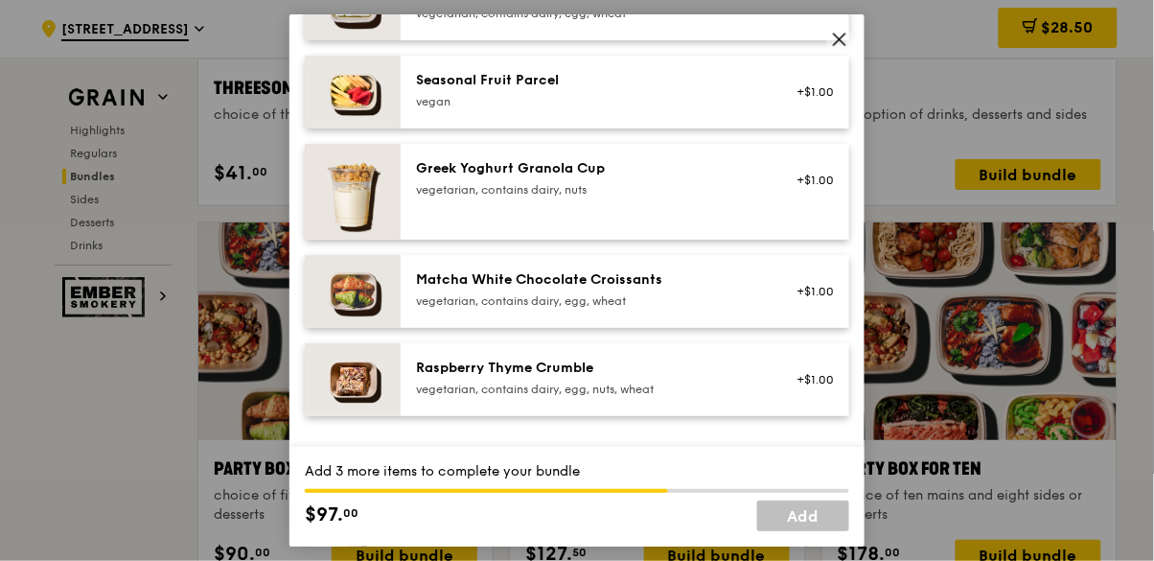
scroll to position [1584, 0]
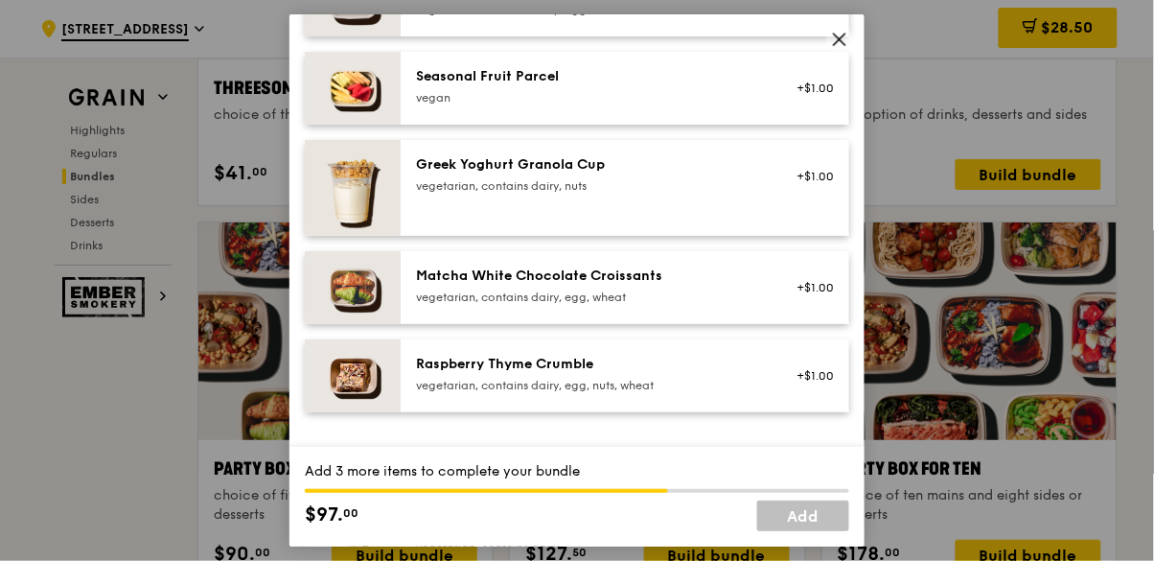
click at [825, 284] on div "+$1.00" at bounding box center [808, 287] width 51 height 15
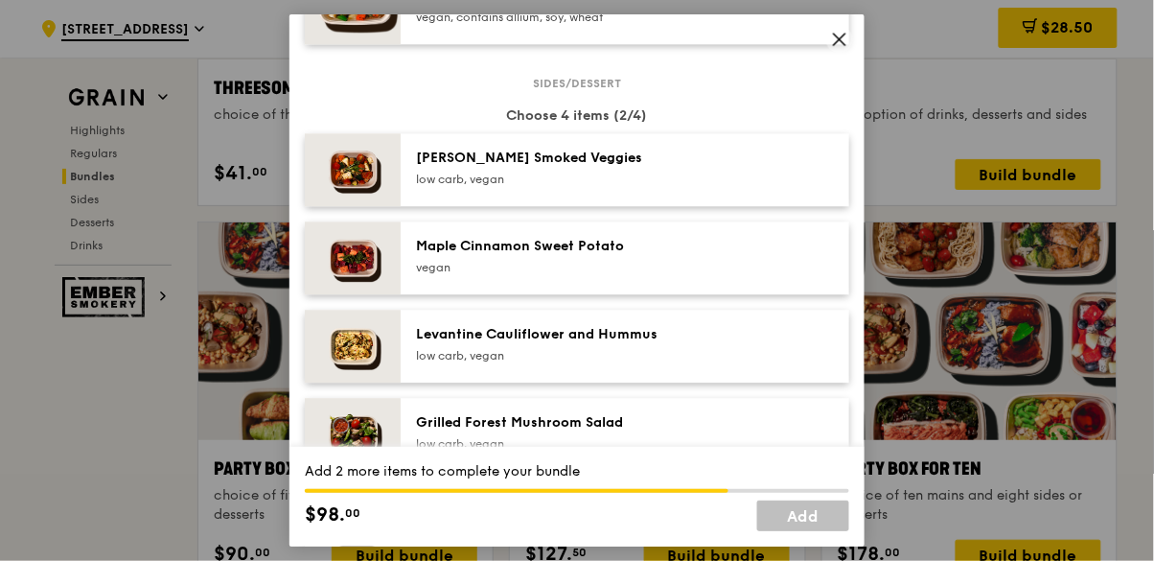
scroll to position [975, 0]
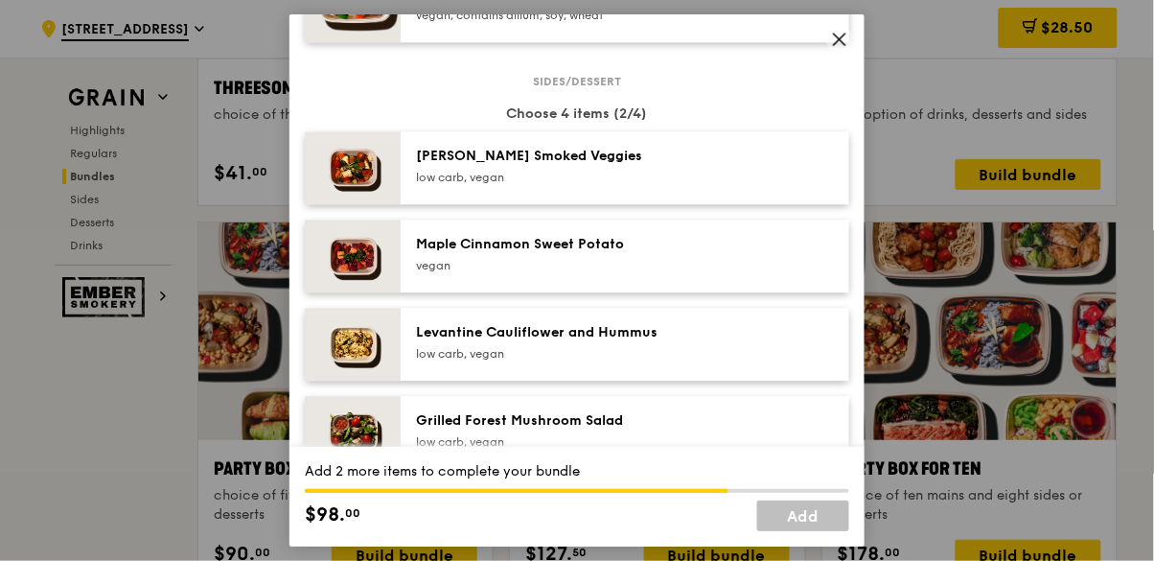
click at [348, 257] on img at bounding box center [353, 255] width 96 height 73
click at [345, 252] on img at bounding box center [353, 255] width 96 height 73
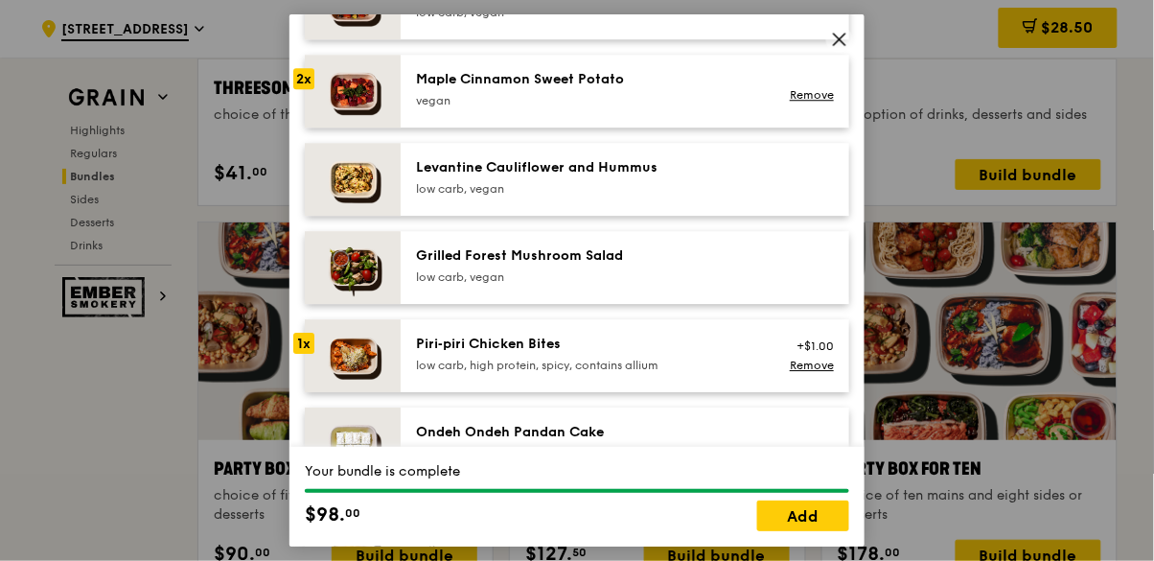
scroll to position [1160, 0]
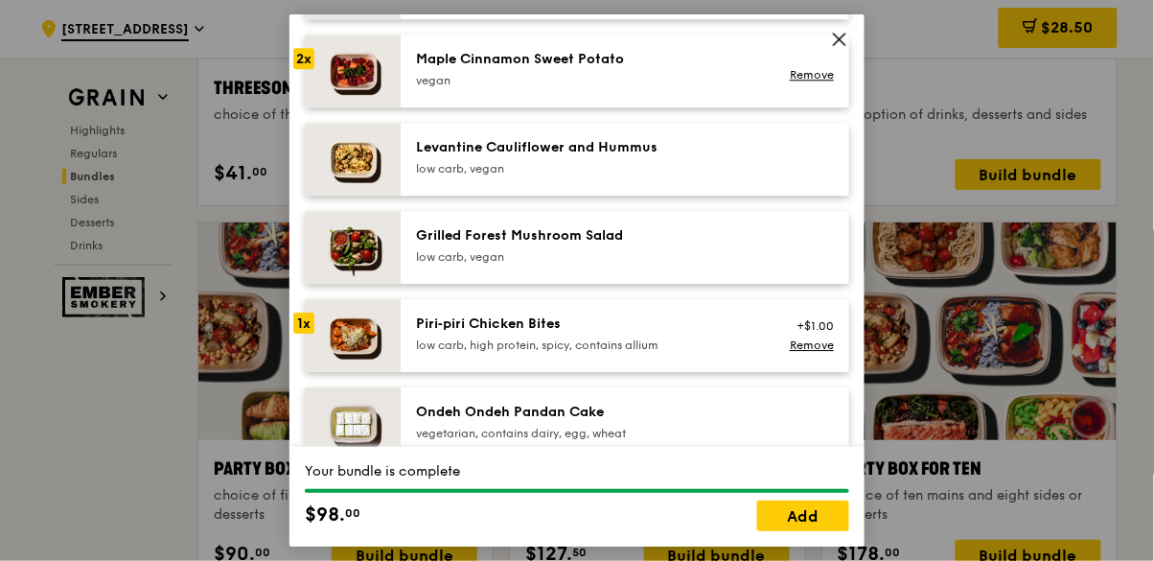
click at [334, 255] on img at bounding box center [353, 247] width 96 height 73
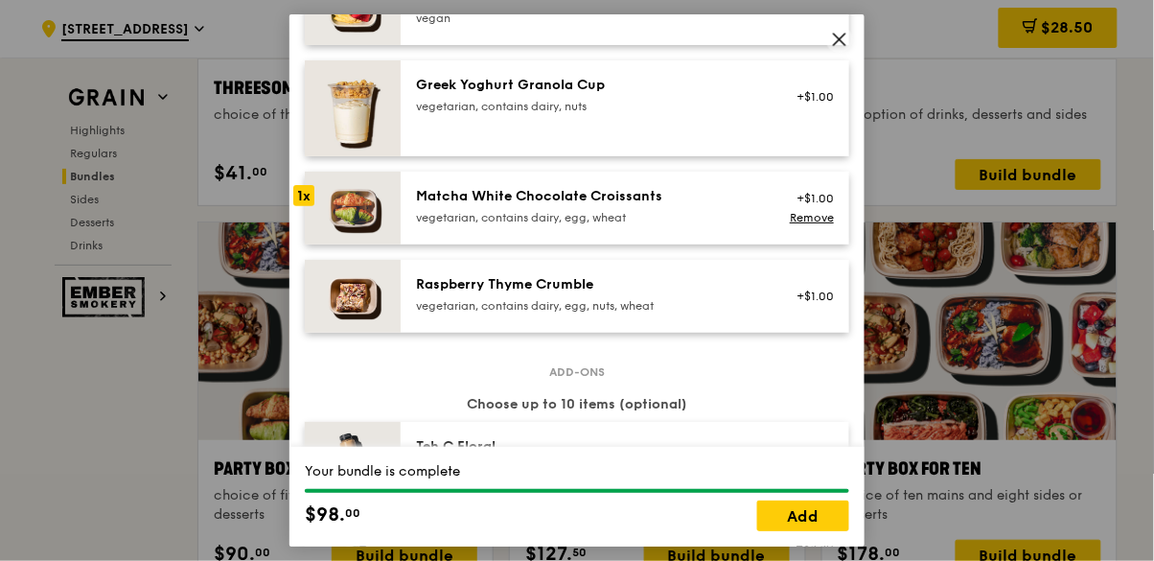
scroll to position [1668, 0]
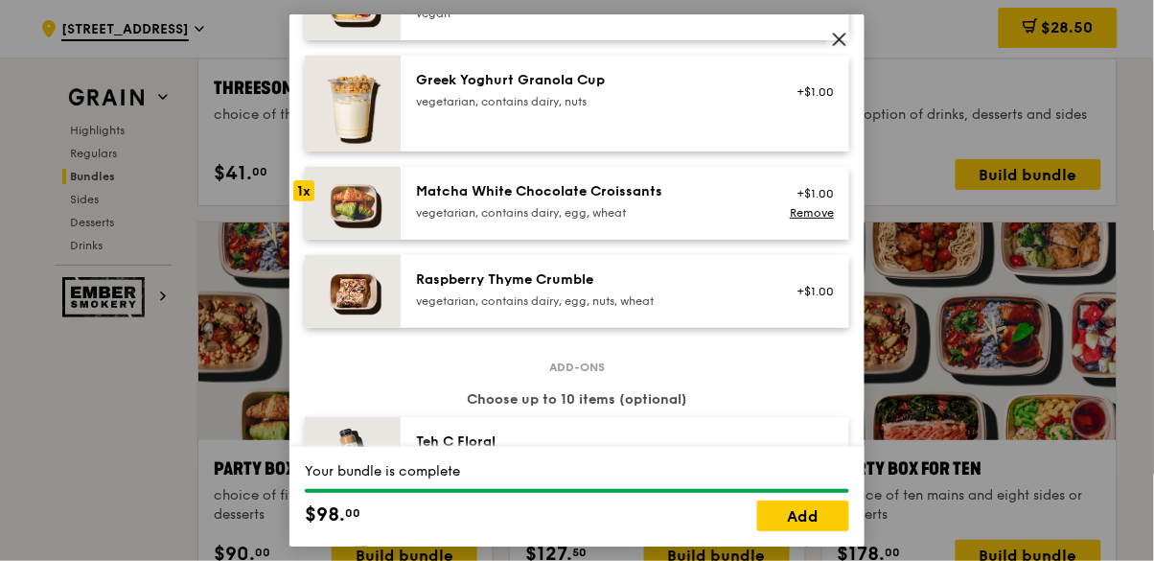
click at [399, 210] on img at bounding box center [353, 203] width 96 height 73
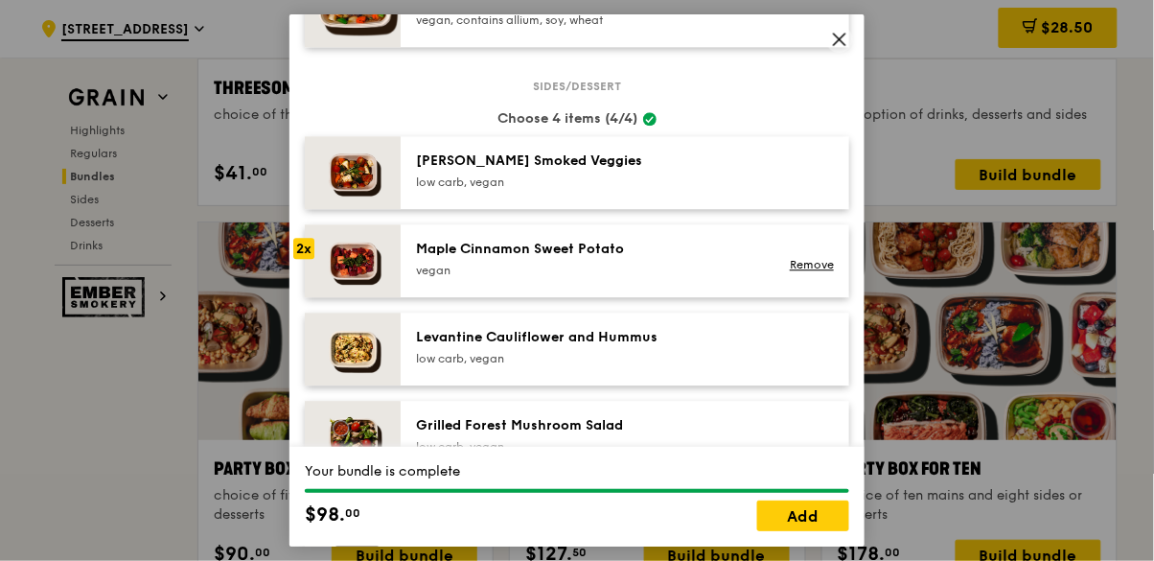
scroll to position [972, 0]
click at [345, 261] on img at bounding box center [353, 259] width 96 height 73
click at [812, 264] on link "Remove" at bounding box center [812, 263] width 44 height 13
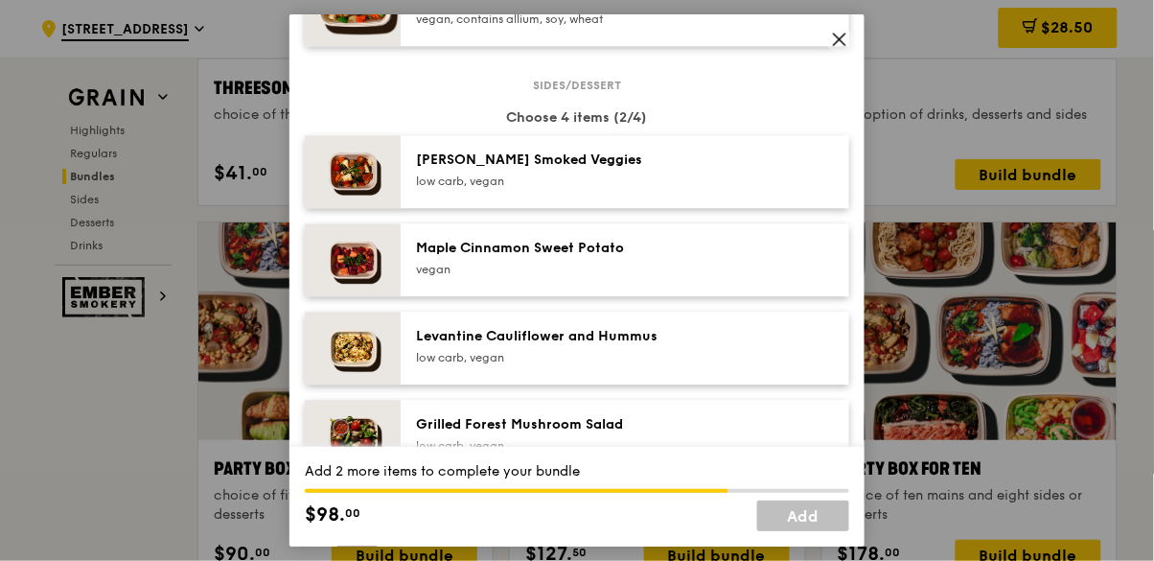
click at [352, 264] on img at bounding box center [353, 259] width 96 height 73
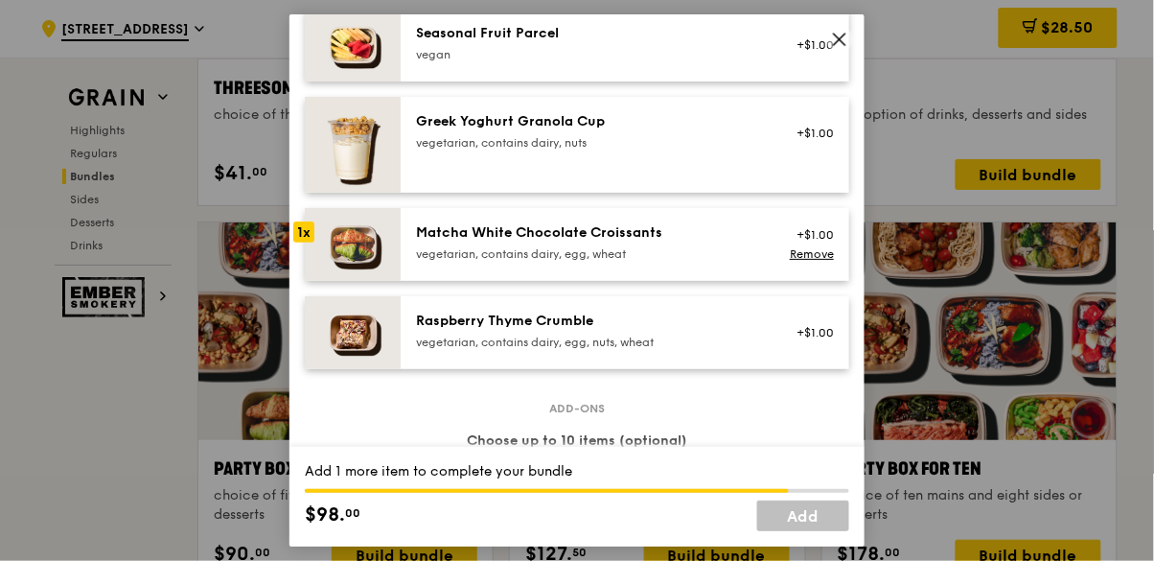
scroll to position [1629, 0]
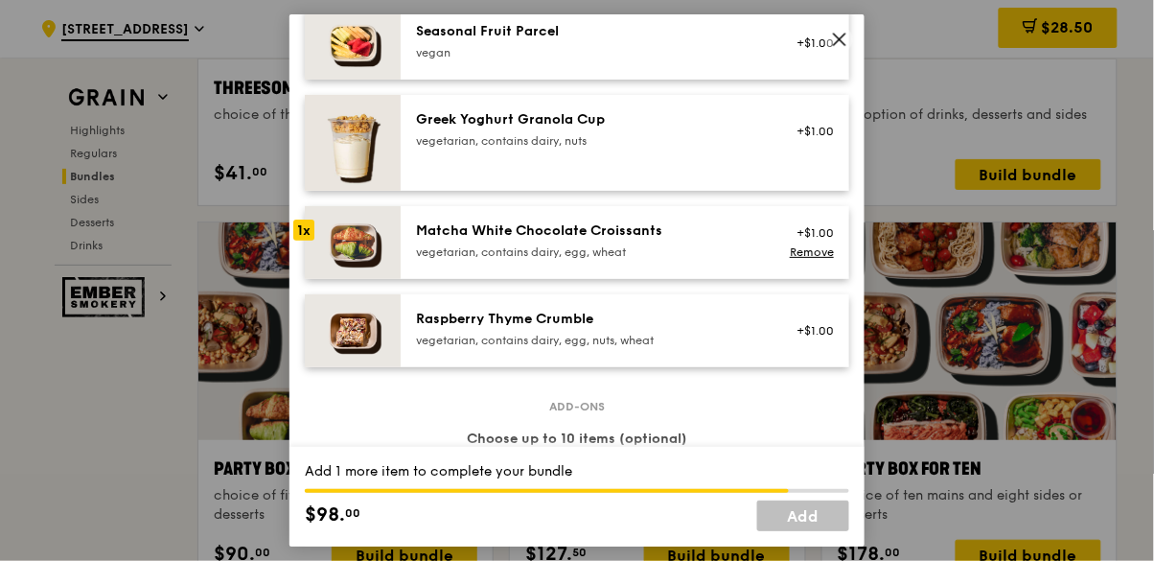
click at [342, 254] on img at bounding box center [353, 242] width 96 height 73
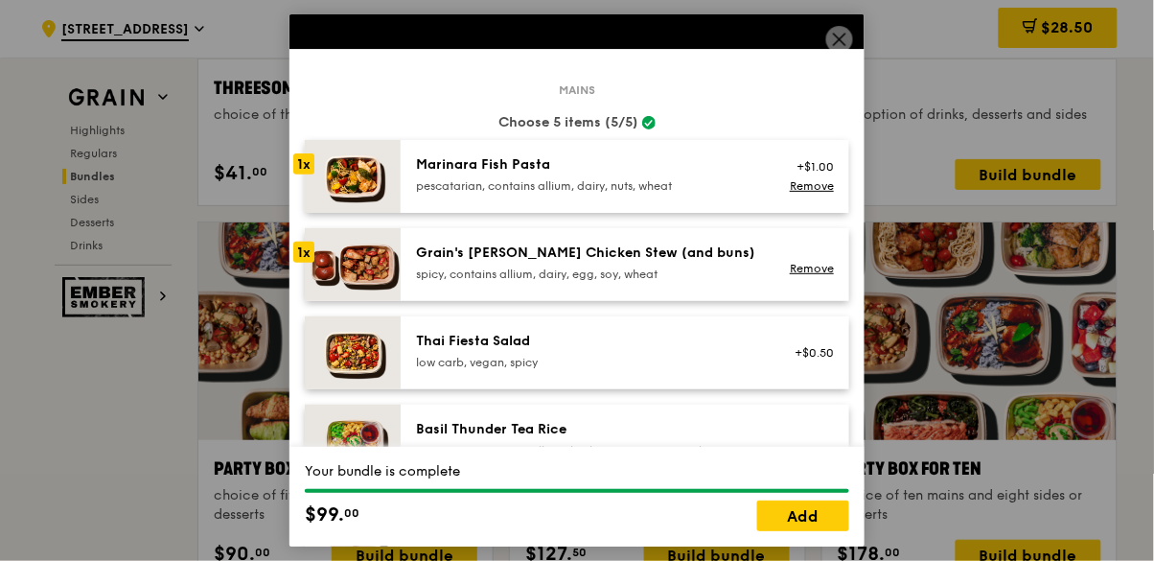
scroll to position [0, 0]
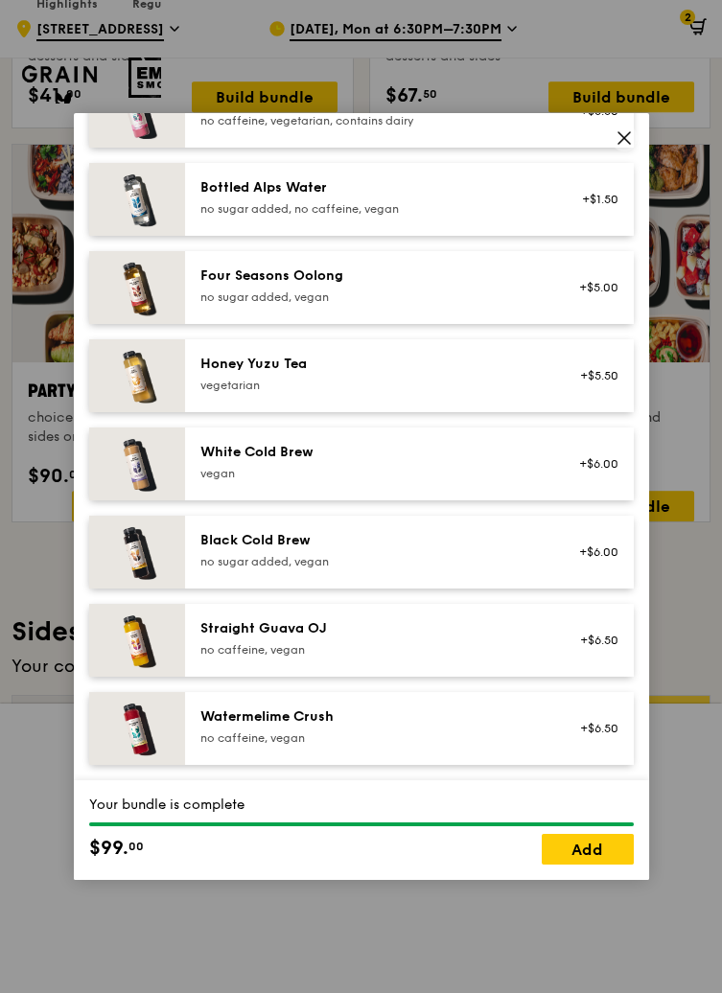
scroll to position [2196, 0]
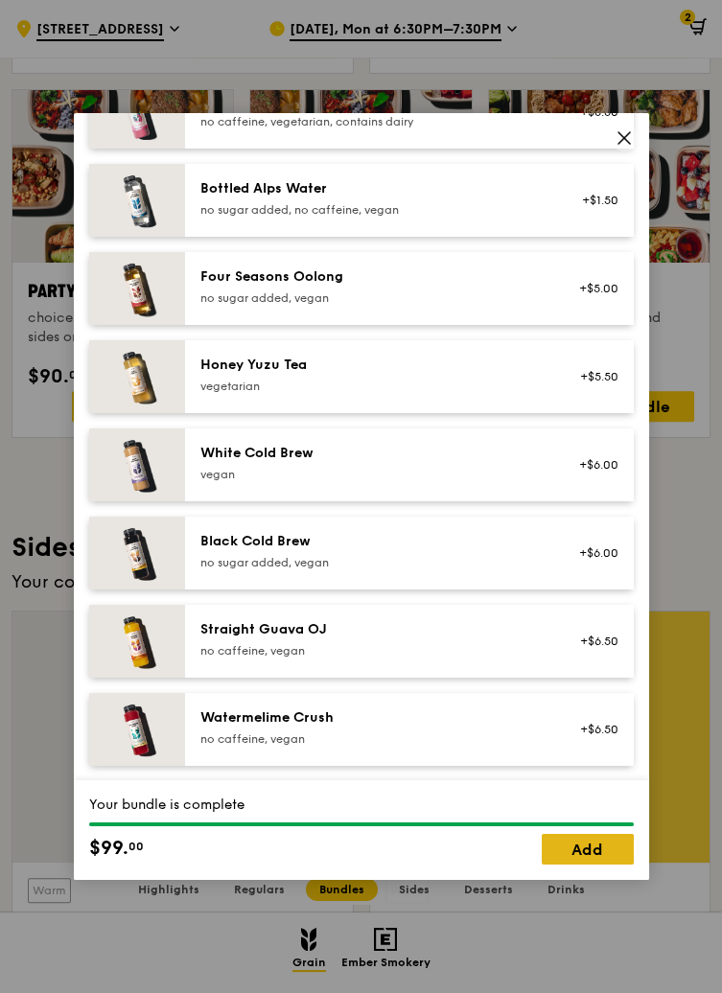
click at [582, 560] on link "Add" at bounding box center [587, 849] width 92 height 31
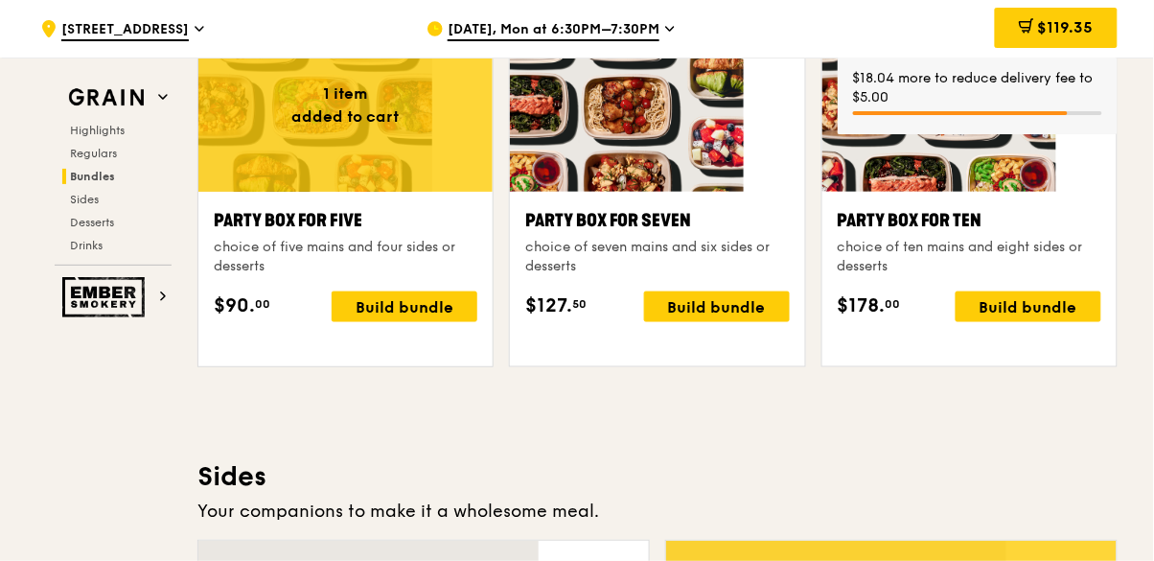
scroll to position [3871, 0]
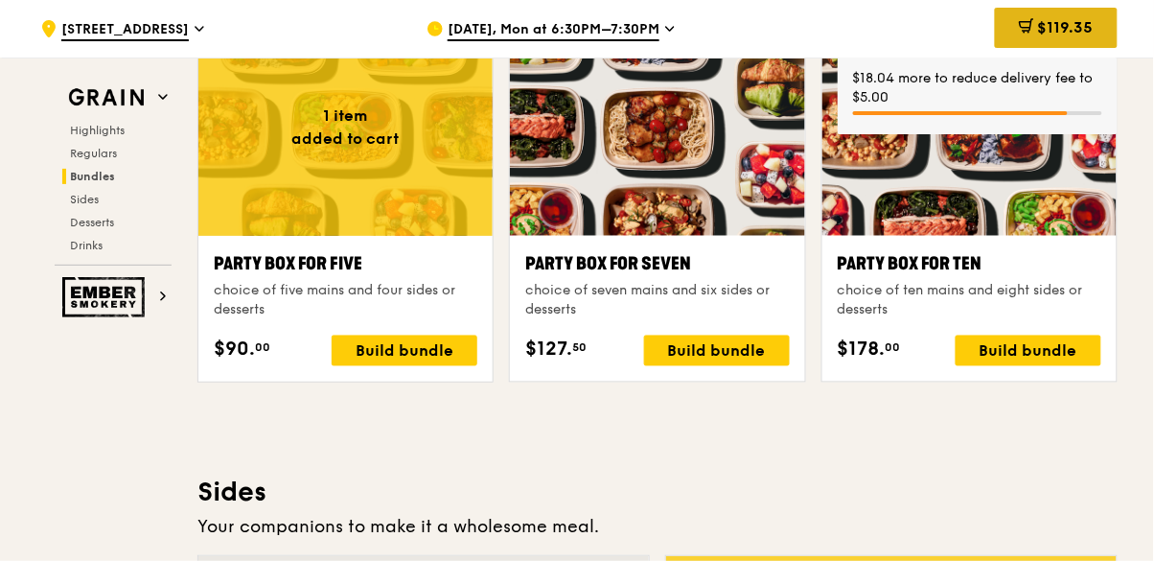
click at [1075, 30] on span "$119.35" at bounding box center [1066, 27] width 56 height 18
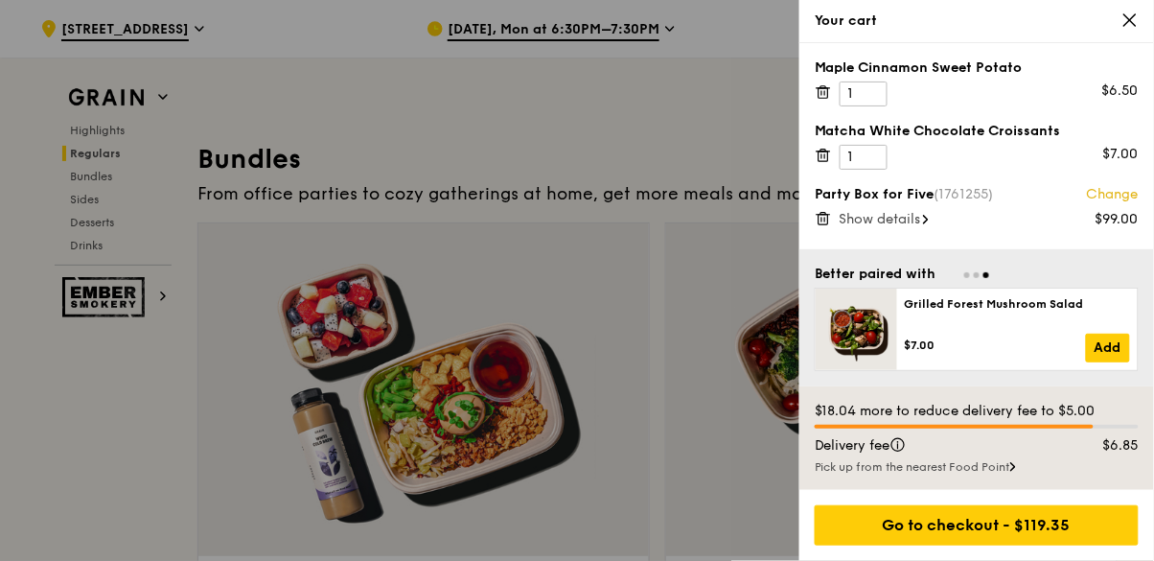
scroll to position [2698, 0]
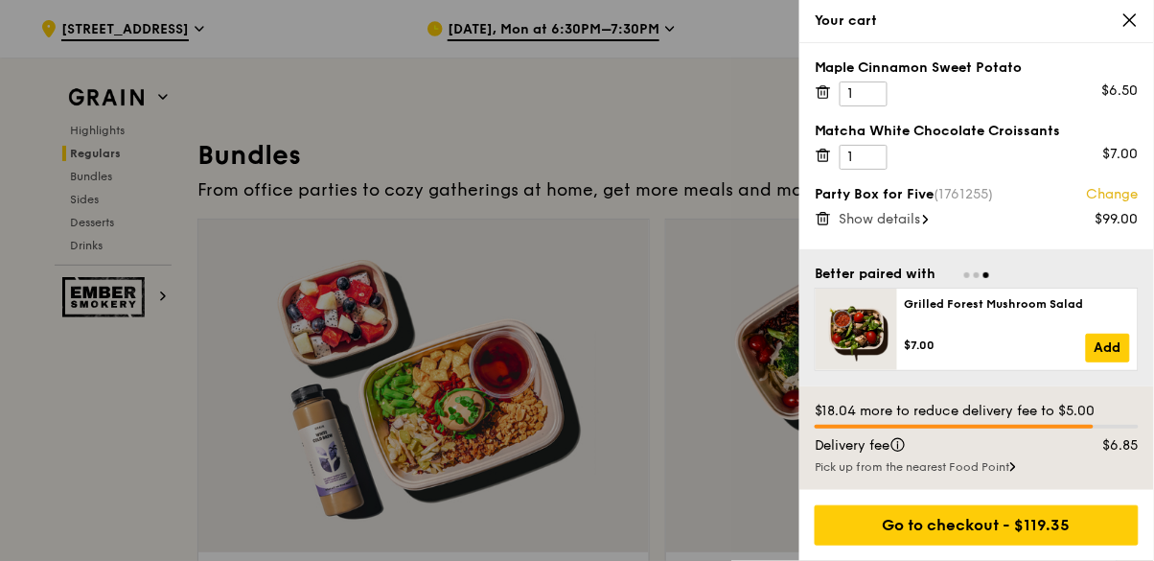
click at [889, 226] on span "Show details" at bounding box center [879, 219] width 81 height 16
click at [884, 218] on span "Hide details" at bounding box center [877, 219] width 77 height 16
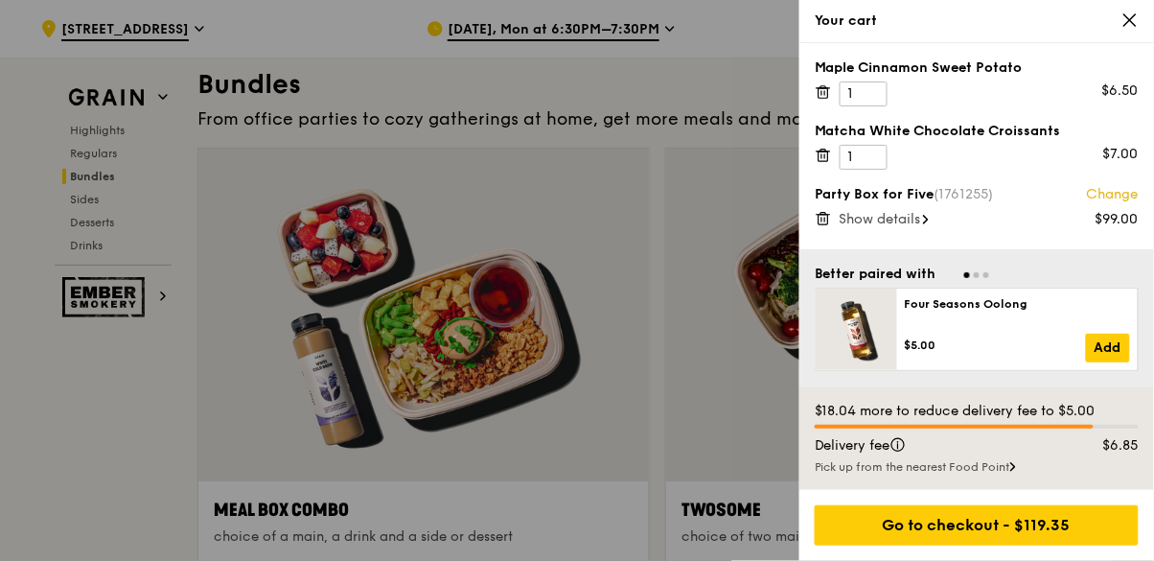
scroll to position [2770, 0]
click at [823, 86] on icon at bounding box center [822, 91] width 17 height 17
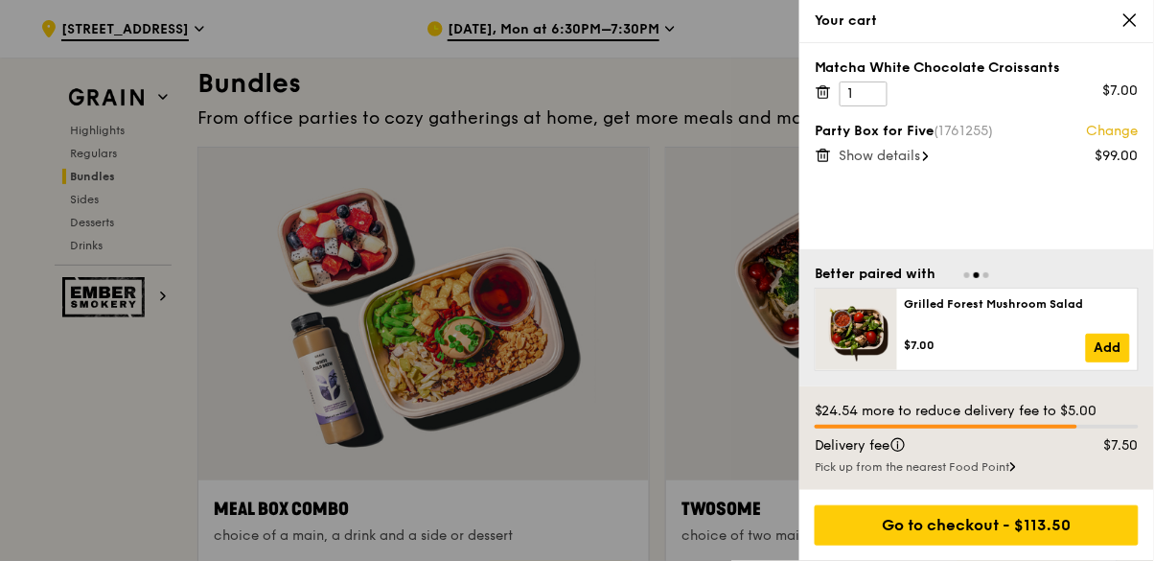
click at [828, 89] on icon at bounding box center [823, 93] width 10 height 10
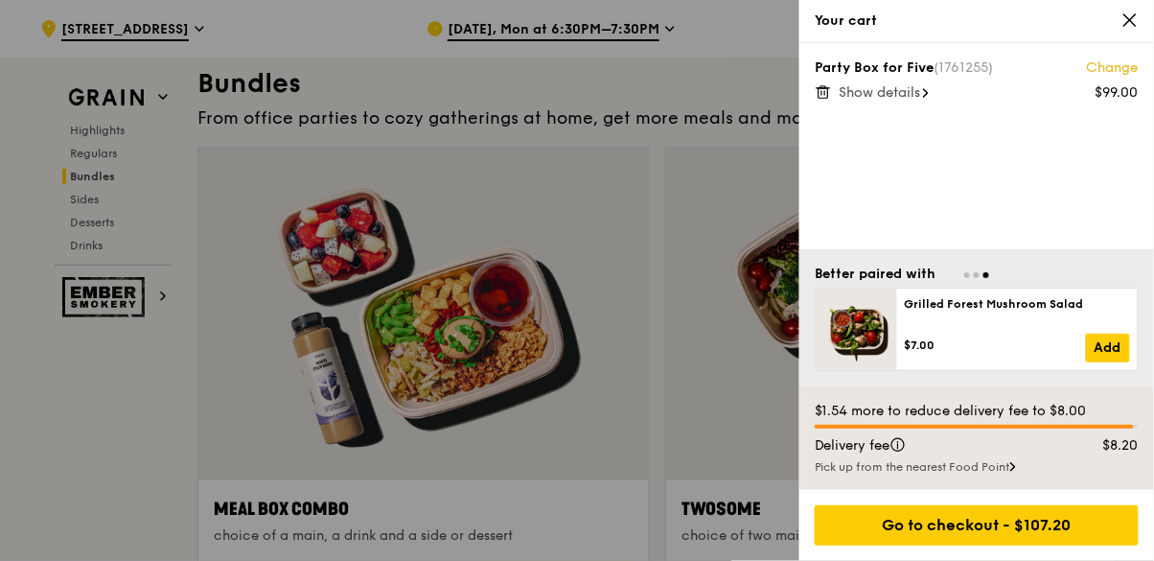
click at [1015, 474] on div "Pick up from the nearest Food Point" at bounding box center [976, 466] width 324 height 15
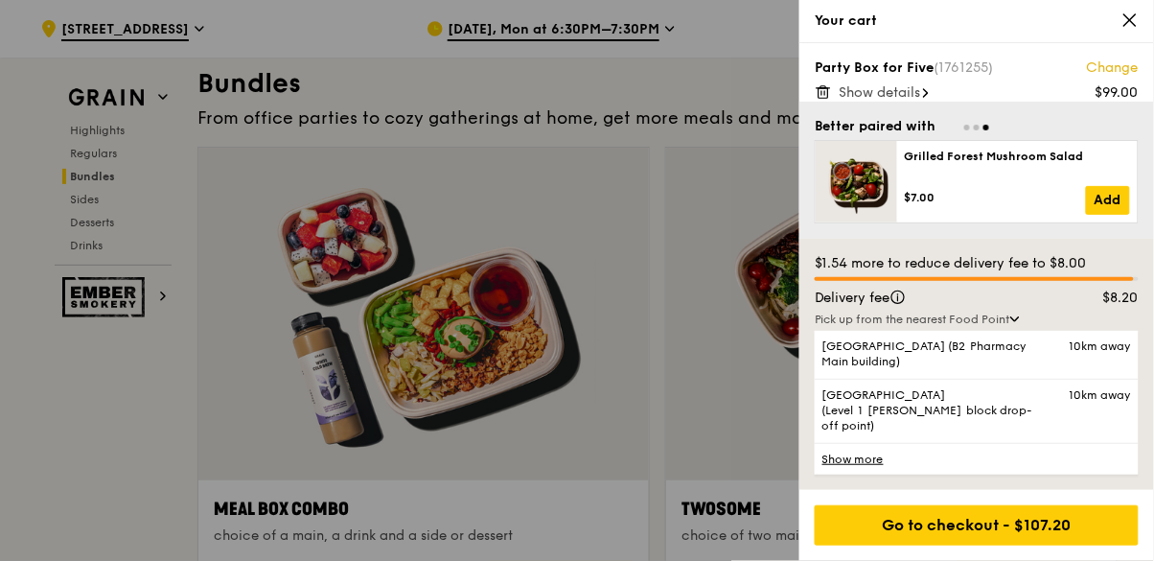
click at [841, 474] on link "Show more" at bounding box center [976, 459] width 324 height 32
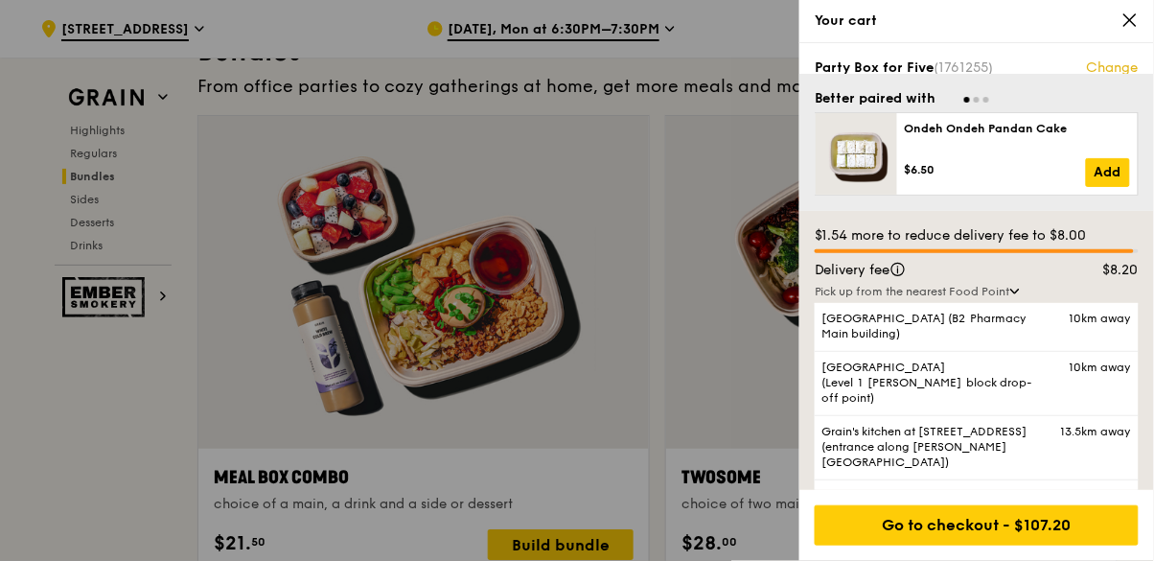
scroll to position [2806, 0]
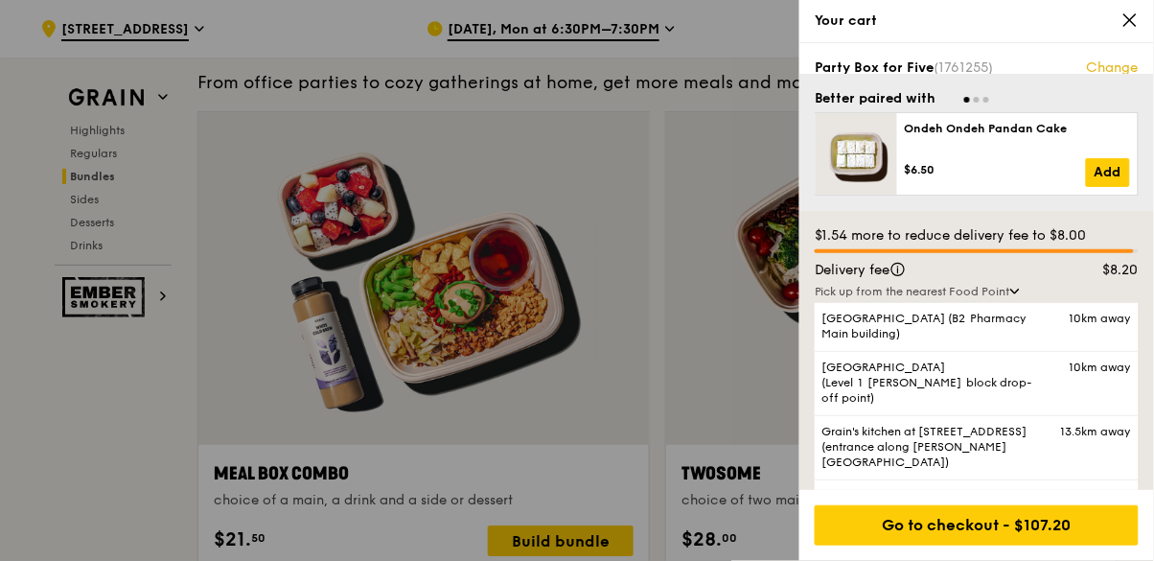
click at [855, 511] on link "Show less" at bounding box center [976, 495] width 324 height 32
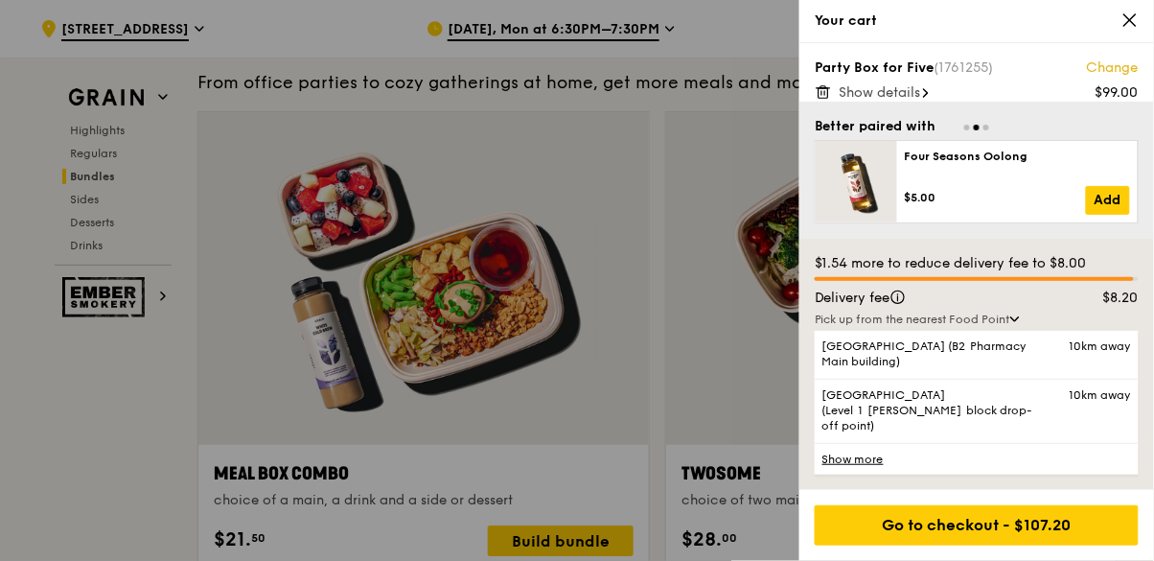
click at [1027, 327] on div "Pick up from the nearest Food Point" at bounding box center [976, 318] width 324 height 15
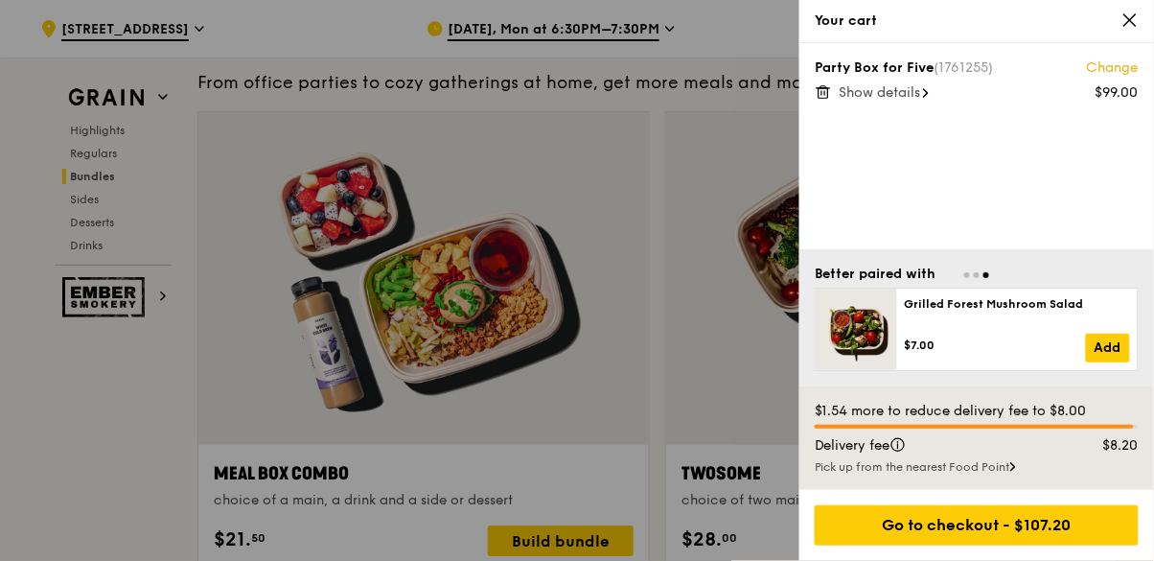
click at [894, 94] on span "Show details" at bounding box center [879, 92] width 81 height 16
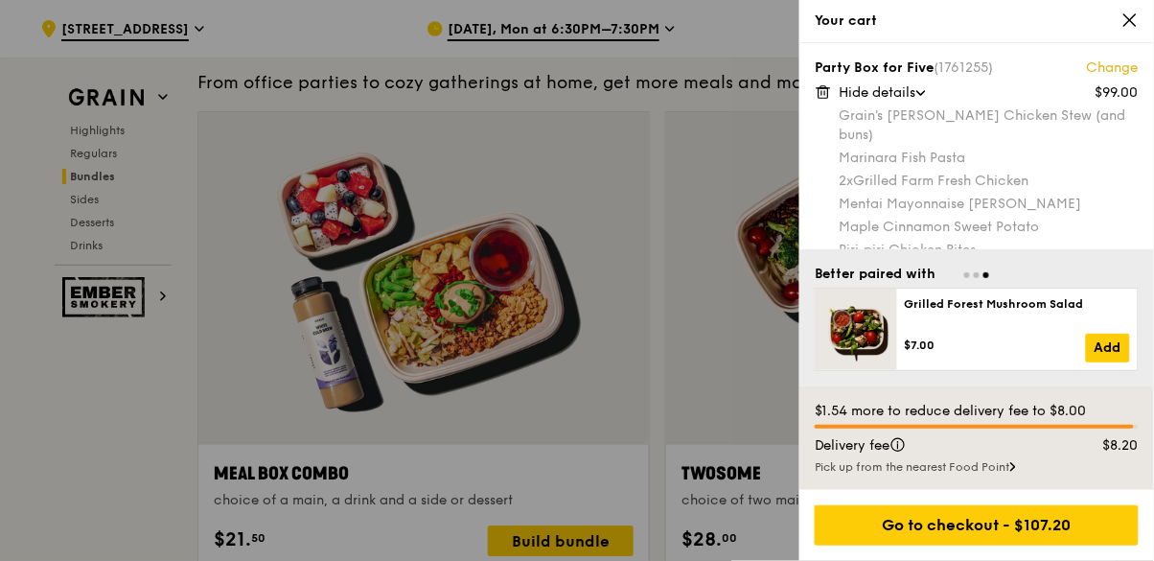
click at [1111, 64] on link "Change" at bounding box center [1113, 67] width 52 height 19
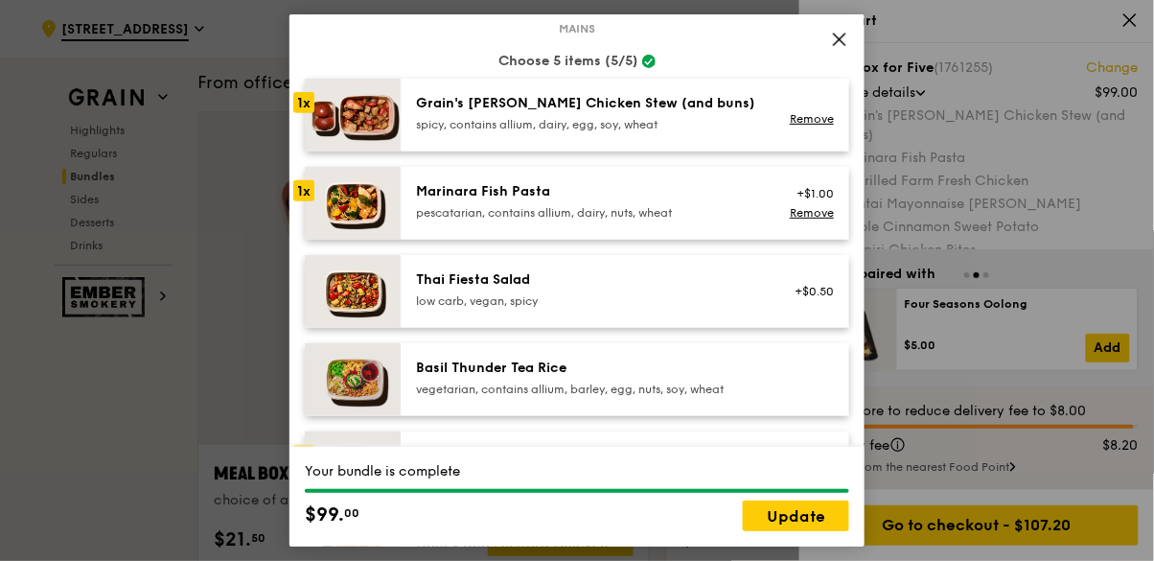
scroll to position [125, 0]
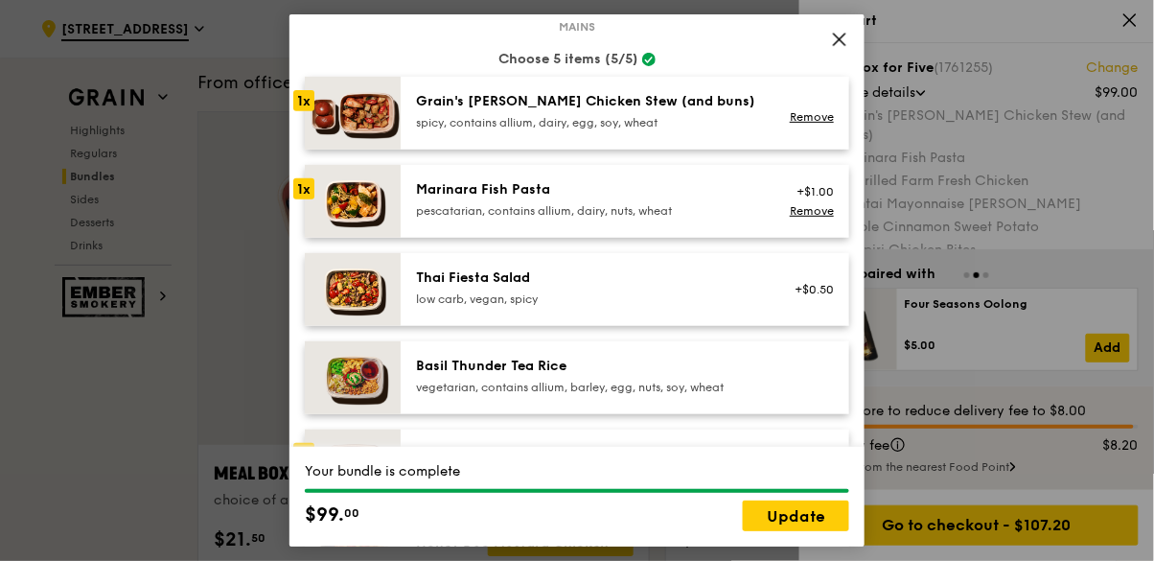
click at [343, 214] on img at bounding box center [353, 201] width 96 height 73
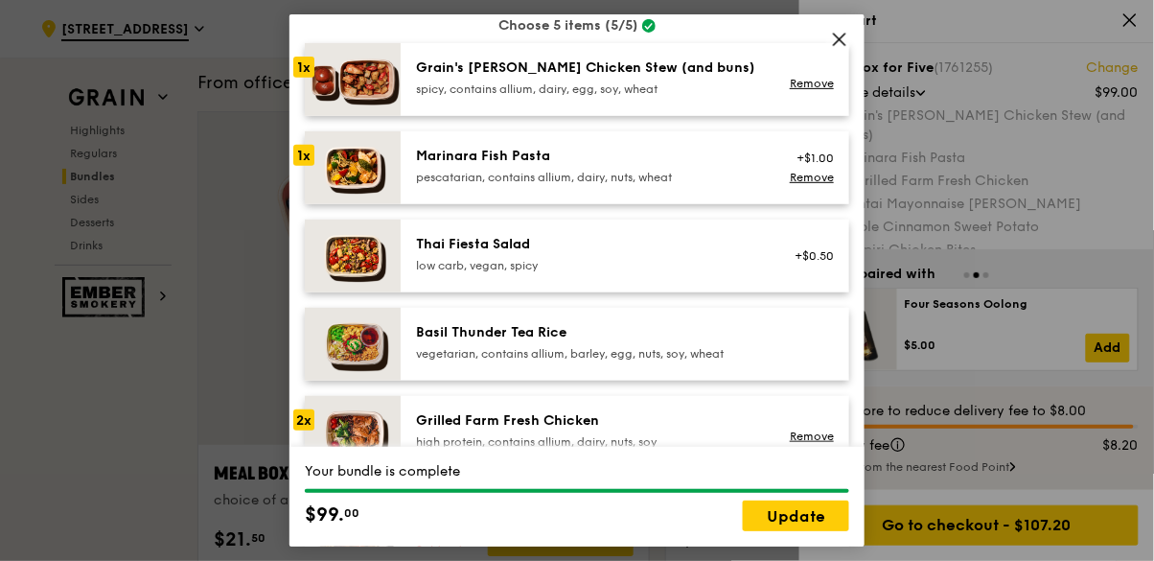
scroll to position [182, 0]
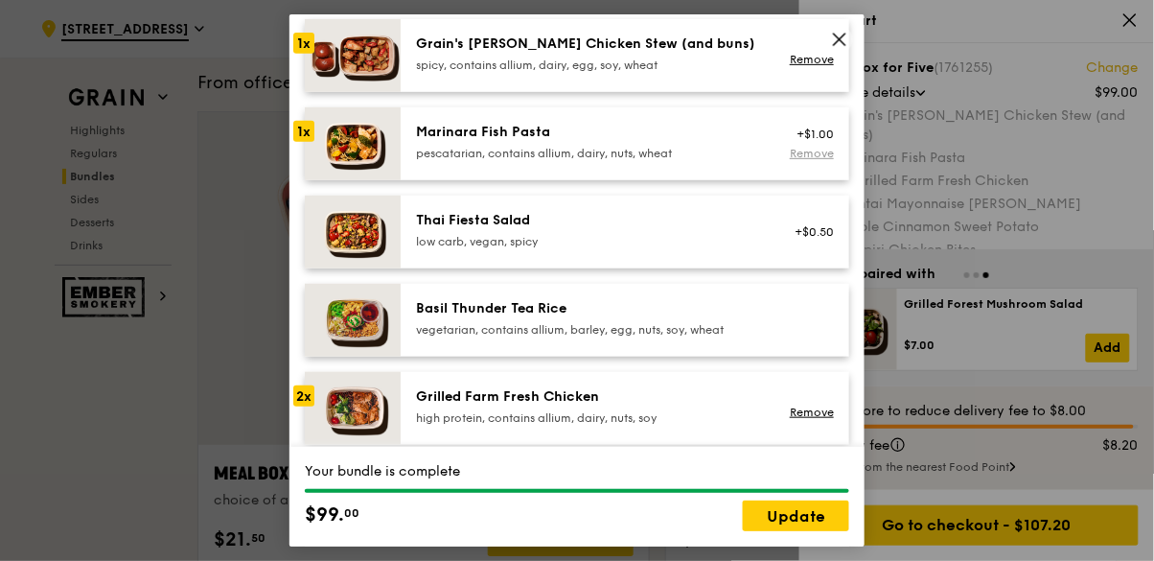
click at [808, 152] on link "Remove" at bounding box center [812, 153] width 44 height 13
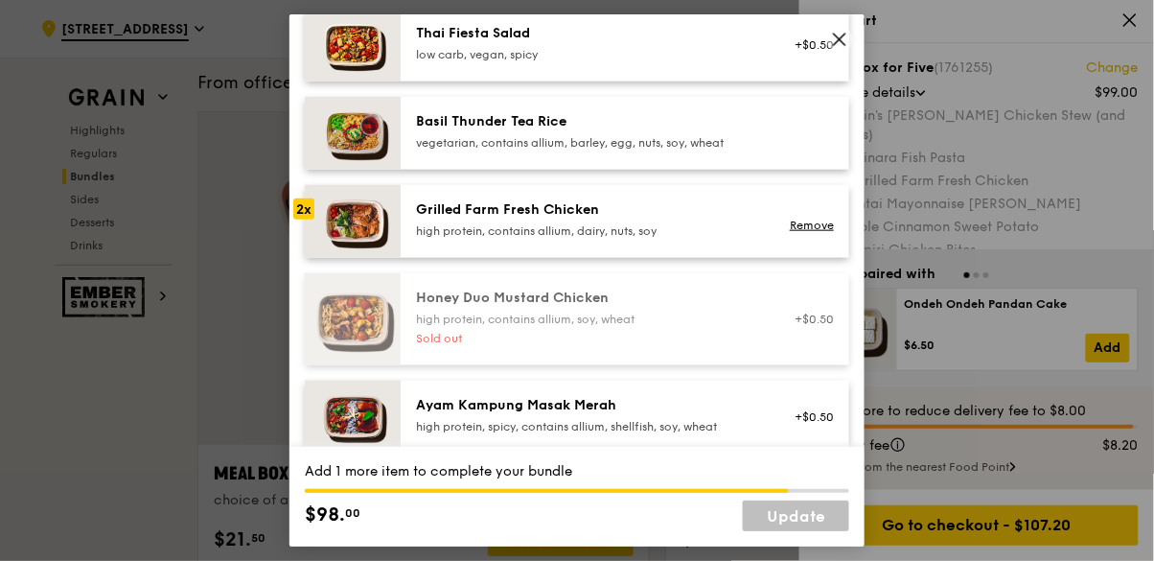
scroll to position [368, 0]
click at [351, 402] on img at bounding box center [353, 417] width 96 height 73
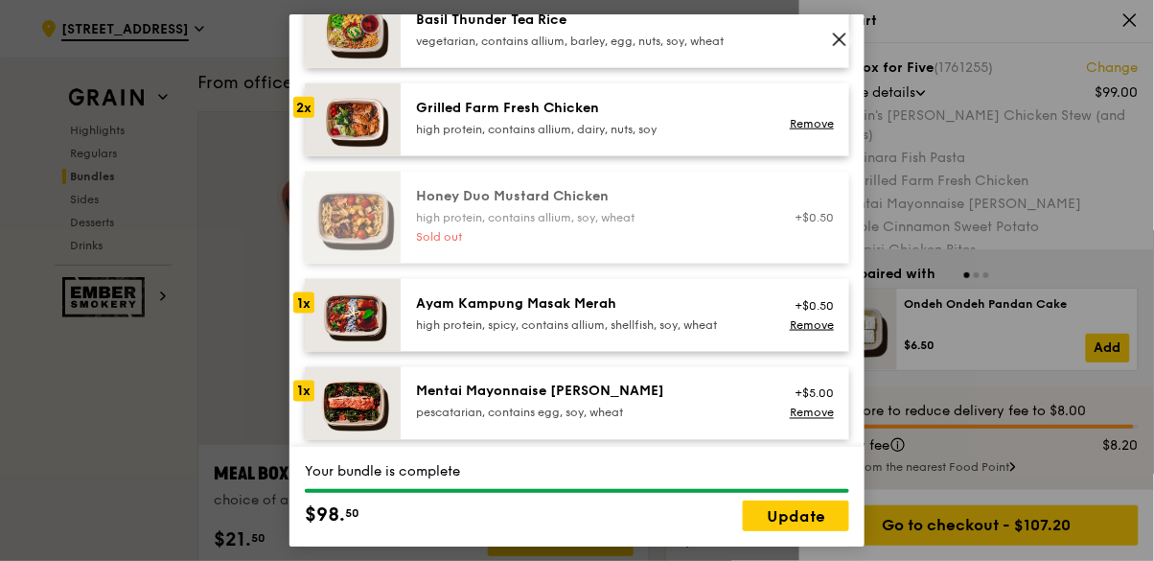
scroll to position [500, 0]
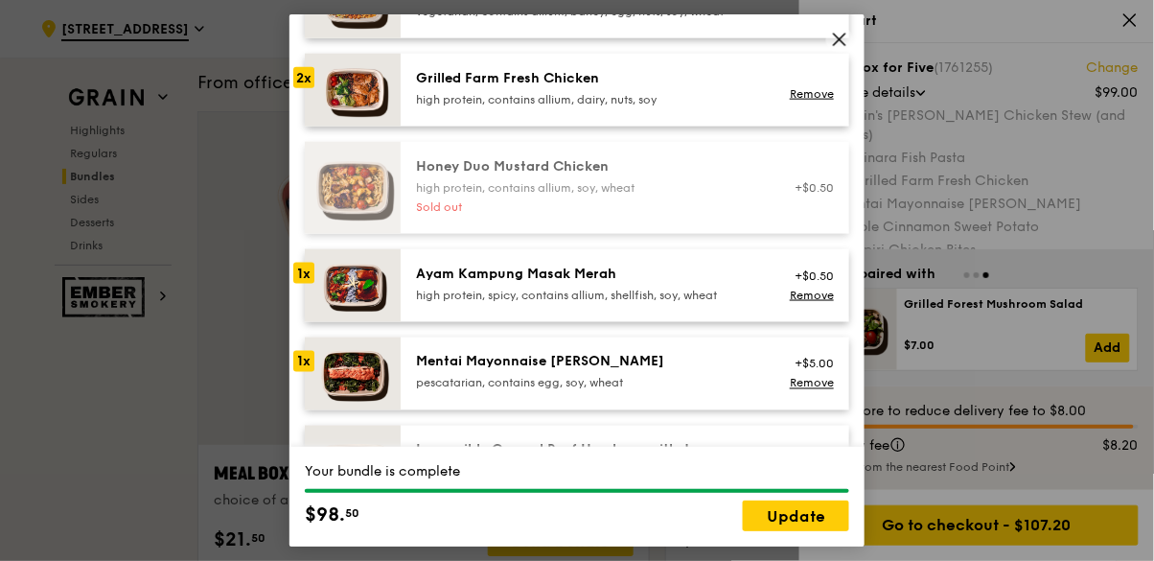
click at [358, 378] on img at bounding box center [353, 373] width 96 height 73
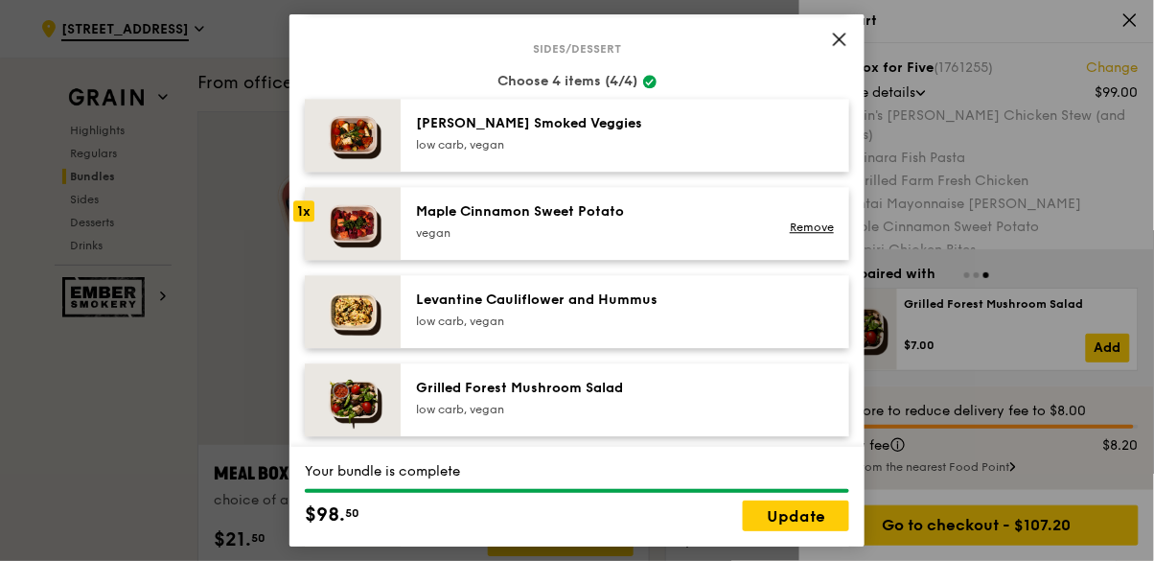
scroll to position [1015, 0]
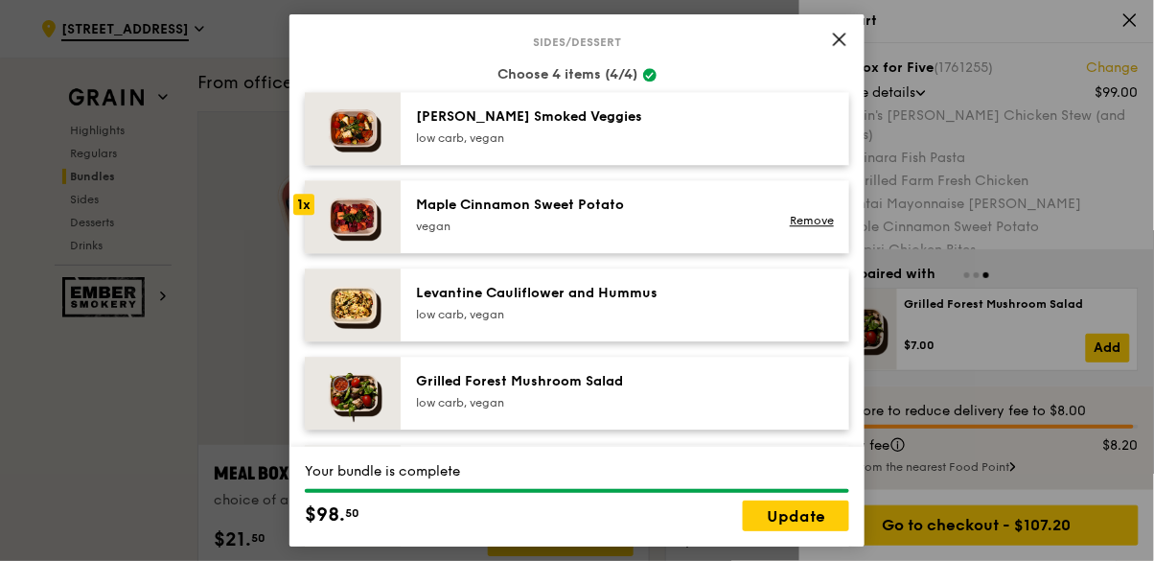
click at [353, 208] on img at bounding box center [353, 216] width 96 height 73
click at [830, 220] on link "Remove" at bounding box center [812, 220] width 44 height 13
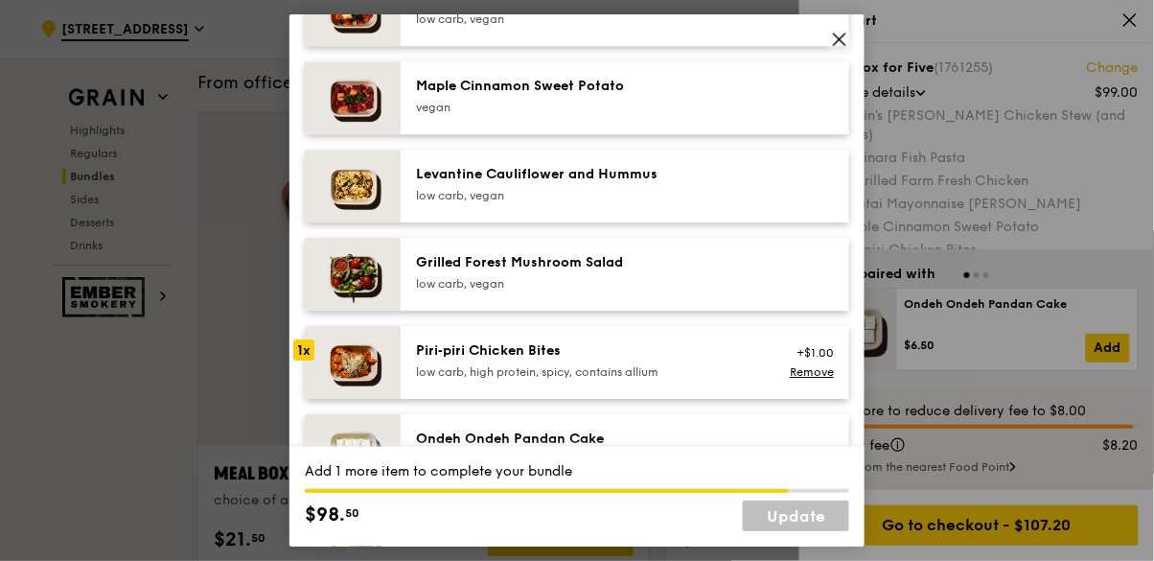
scroll to position [1134, 0]
click at [350, 367] on img at bounding box center [353, 362] width 96 height 73
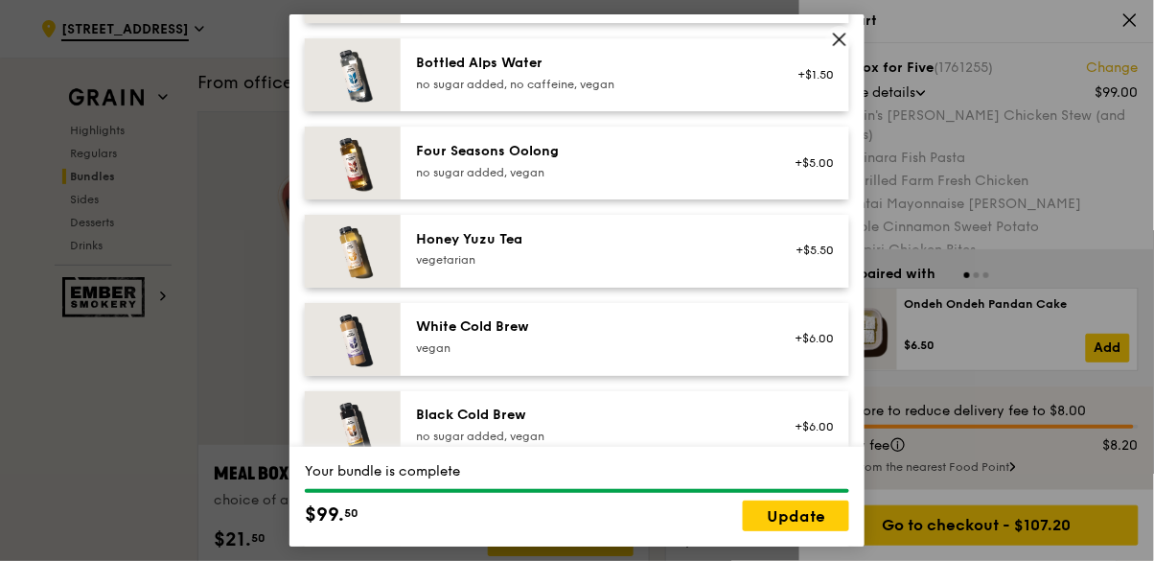
scroll to position [2343, 0]
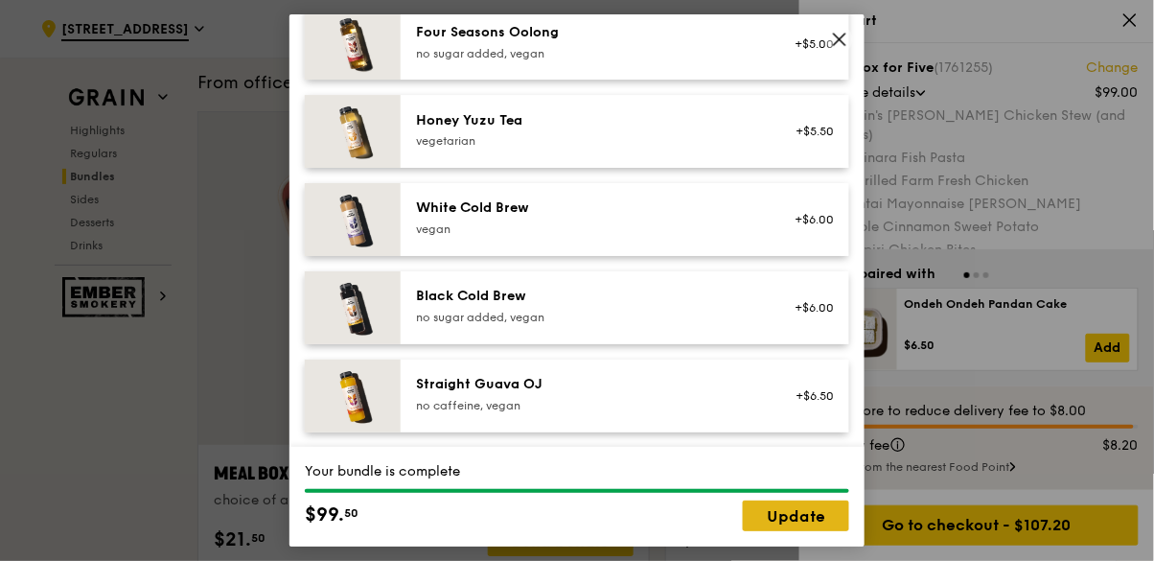
click at [805, 531] on link "Update" at bounding box center [796, 515] width 106 height 31
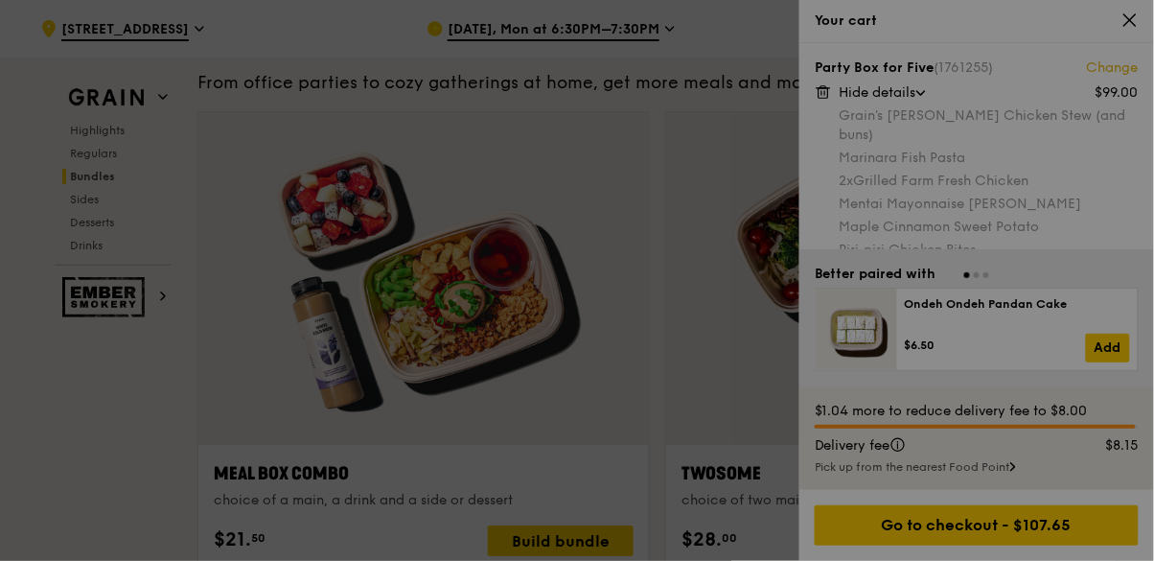
scroll to position [2806, 0]
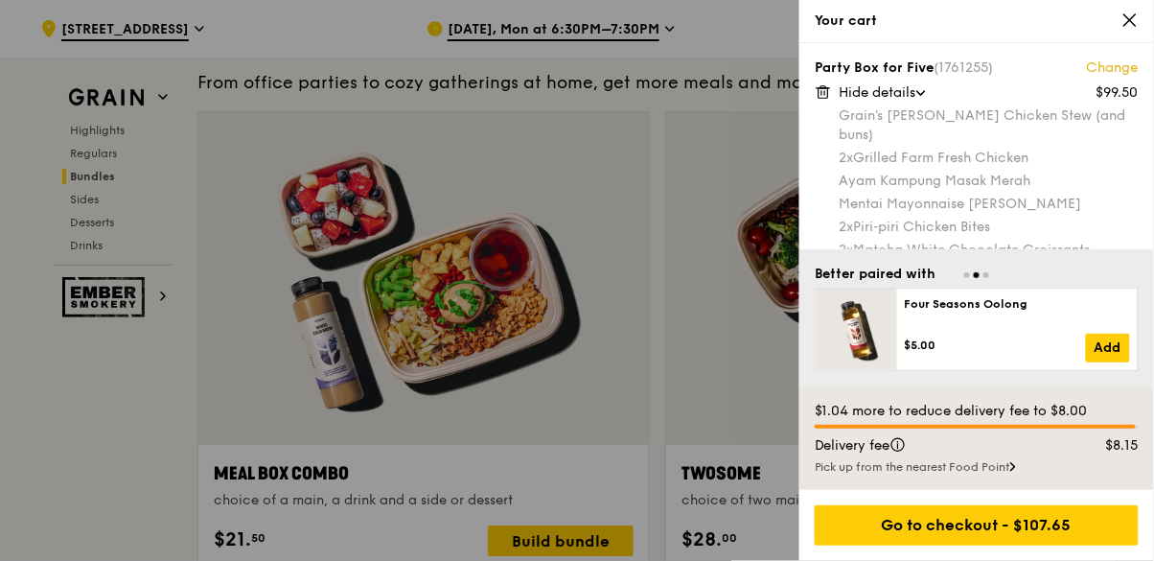
click at [1122, 63] on link "Change" at bounding box center [1113, 67] width 52 height 19
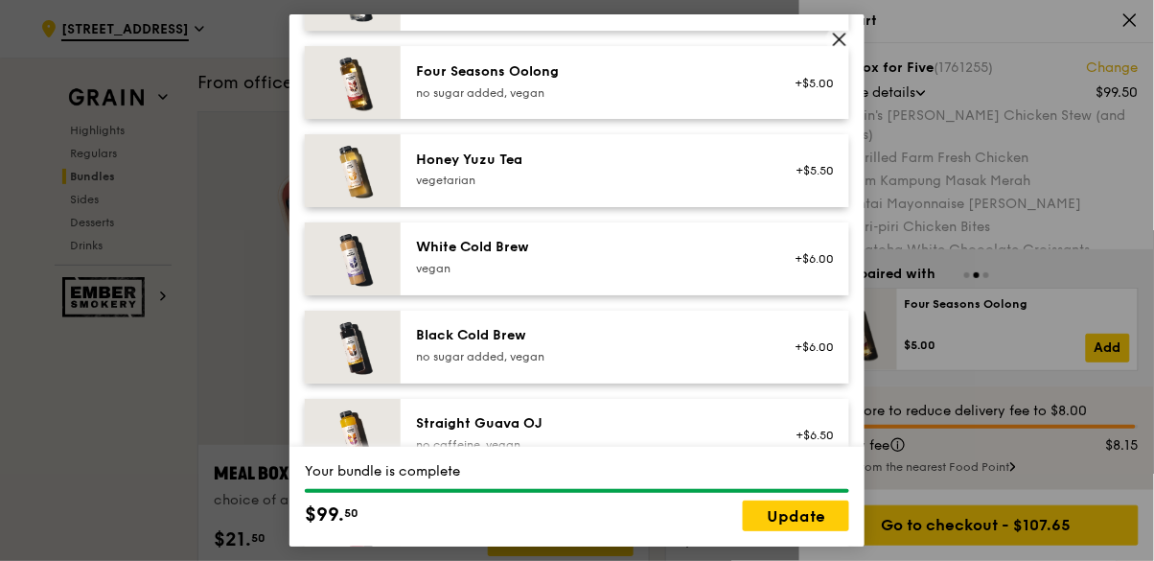
scroll to position [2343, 0]
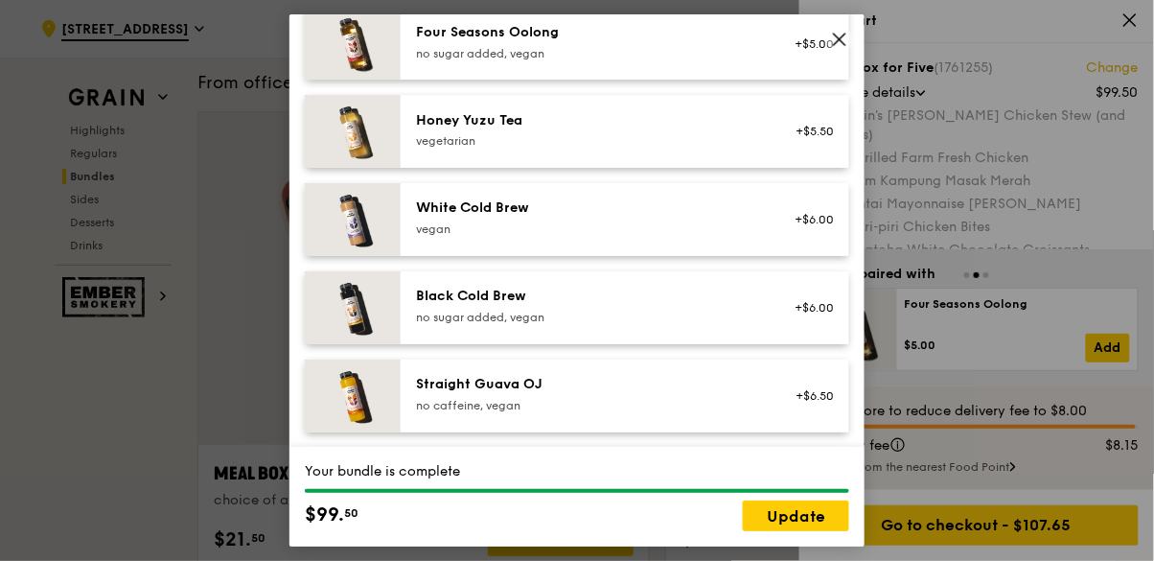
click at [833, 37] on icon at bounding box center [839, 39] width 17 height 17
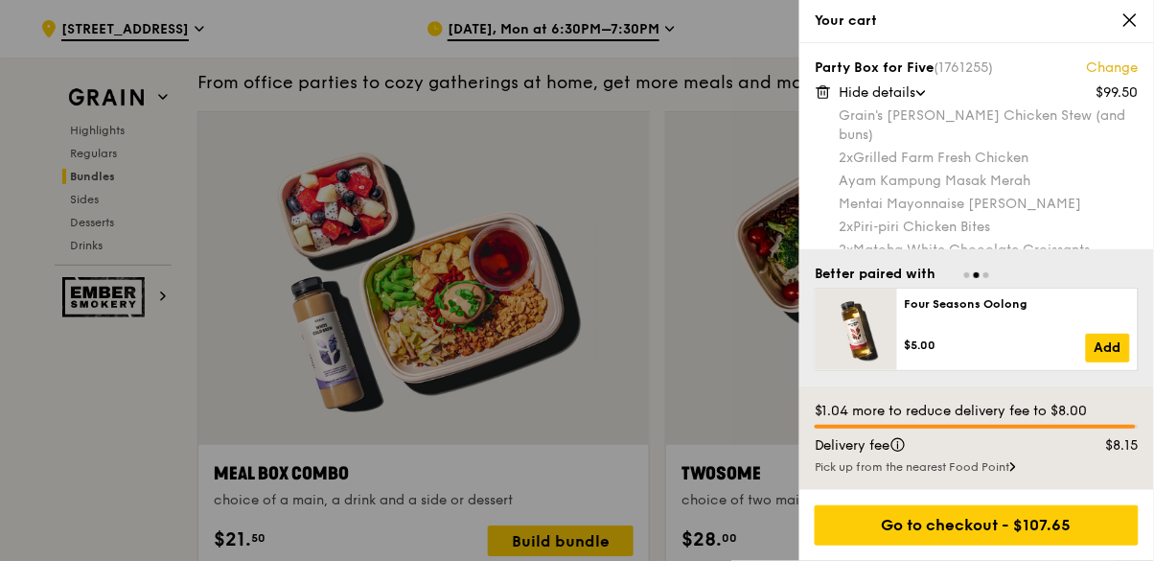
click at [662, 337] on div at bounding box center [577, 280] width 1154 height 561
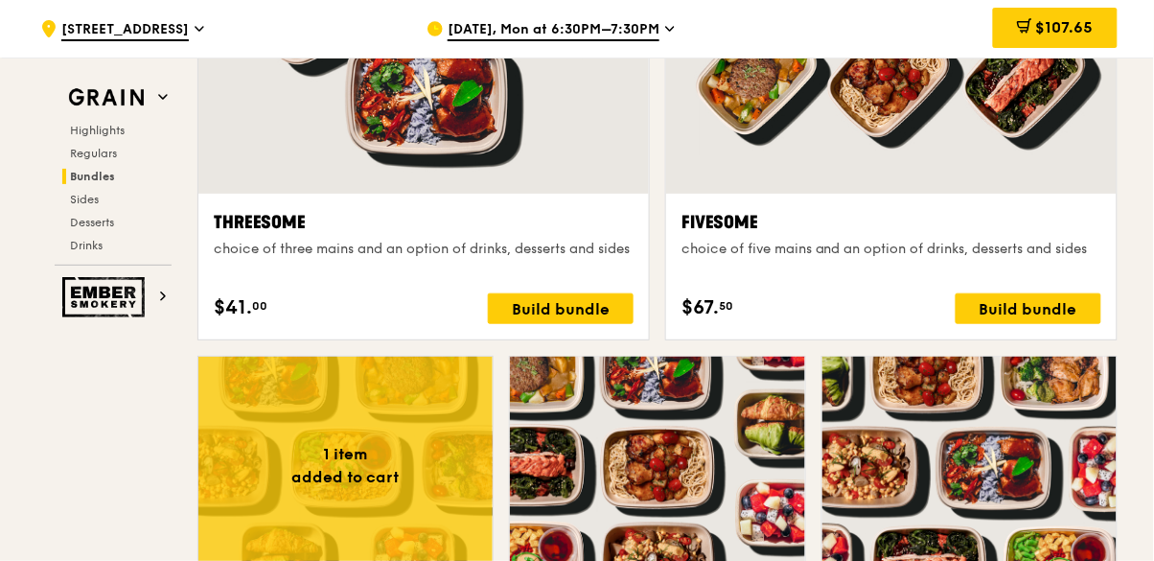
scroll to position [3472, 0]
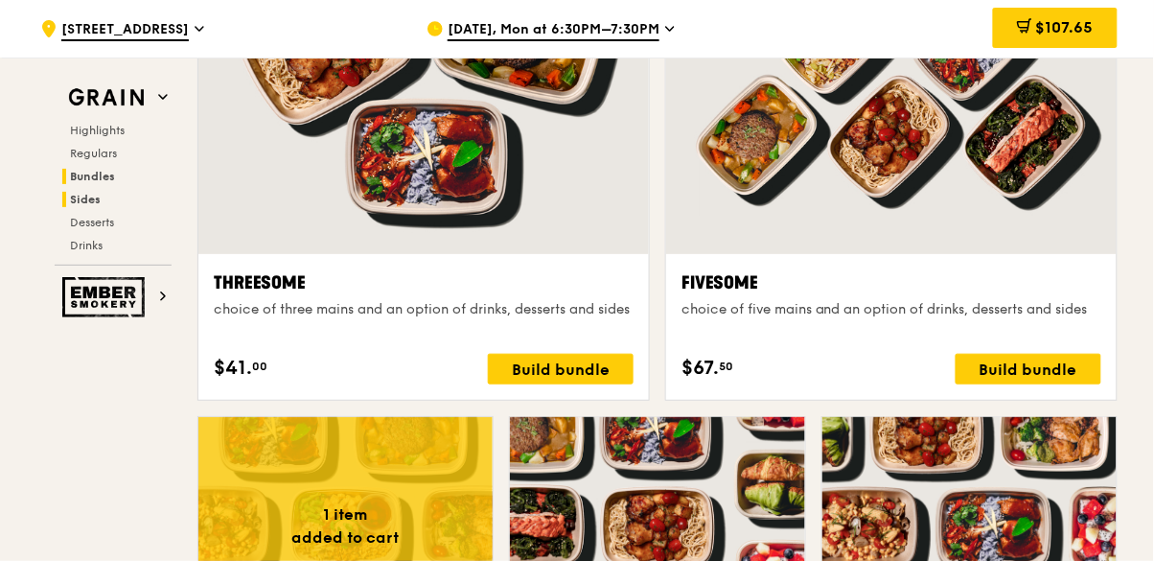
click at [86, 201] on span "Sides" at bounding box center [85, 199] width 31 height 13
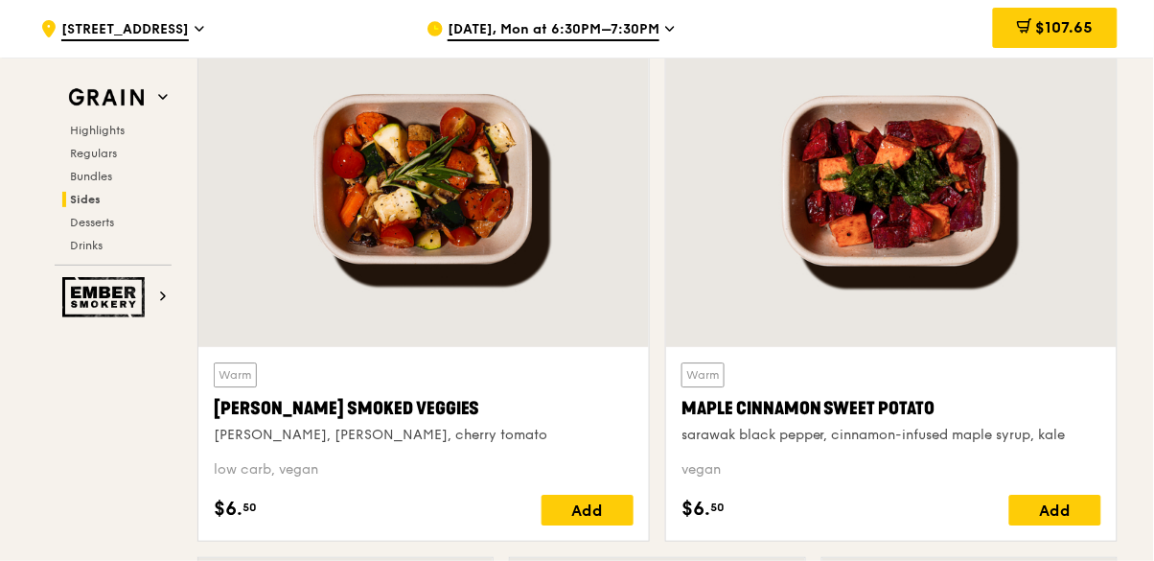
scroll to position [4414, 0]
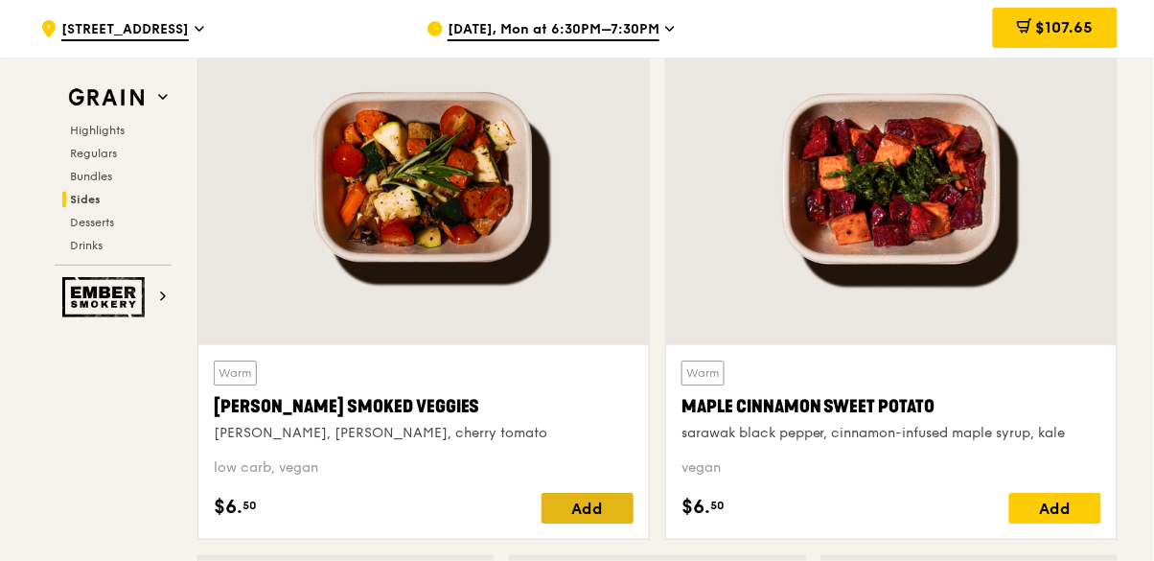
click at [590, 504] on div "Add" at bounding box center [587, 508] width 92 height 31
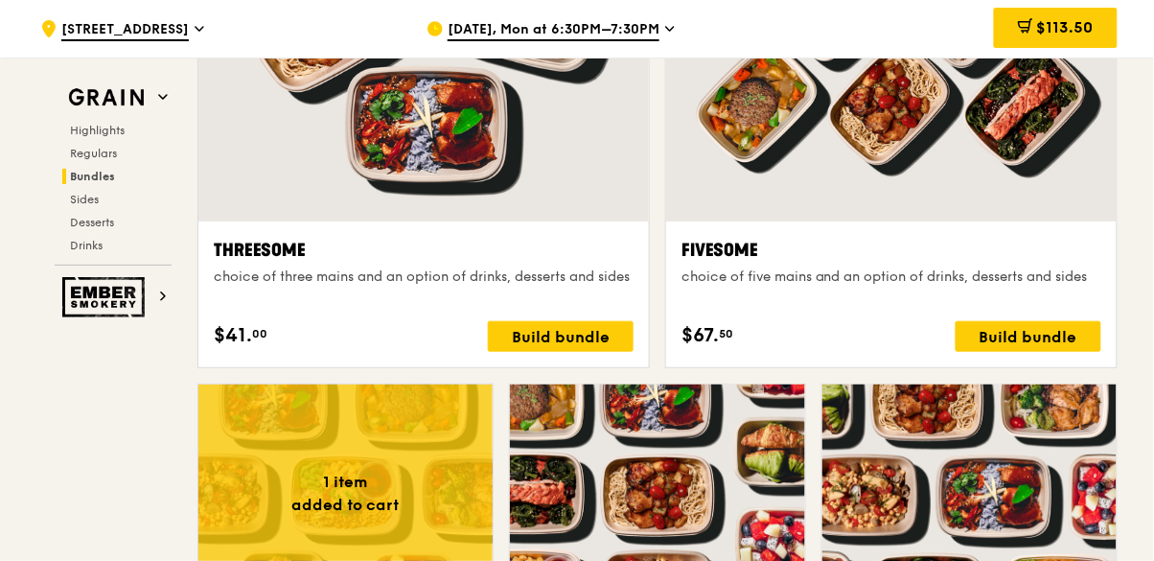
scroll to position [3398, 0]
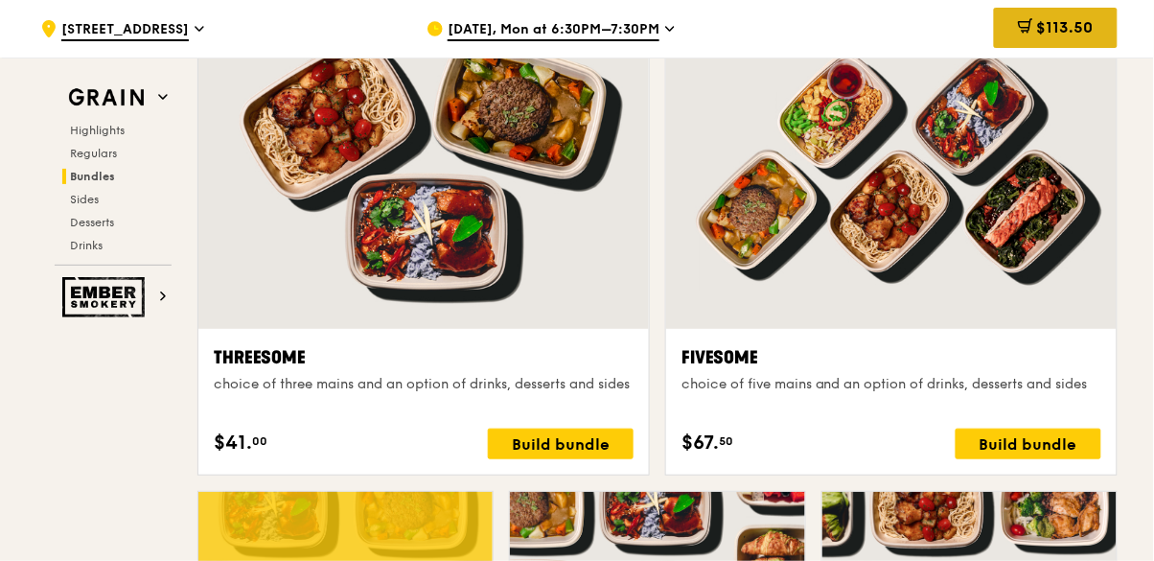
click at [1080, 32] on span "$113.50" at bounding box center [1065, 27] width 57 height 18
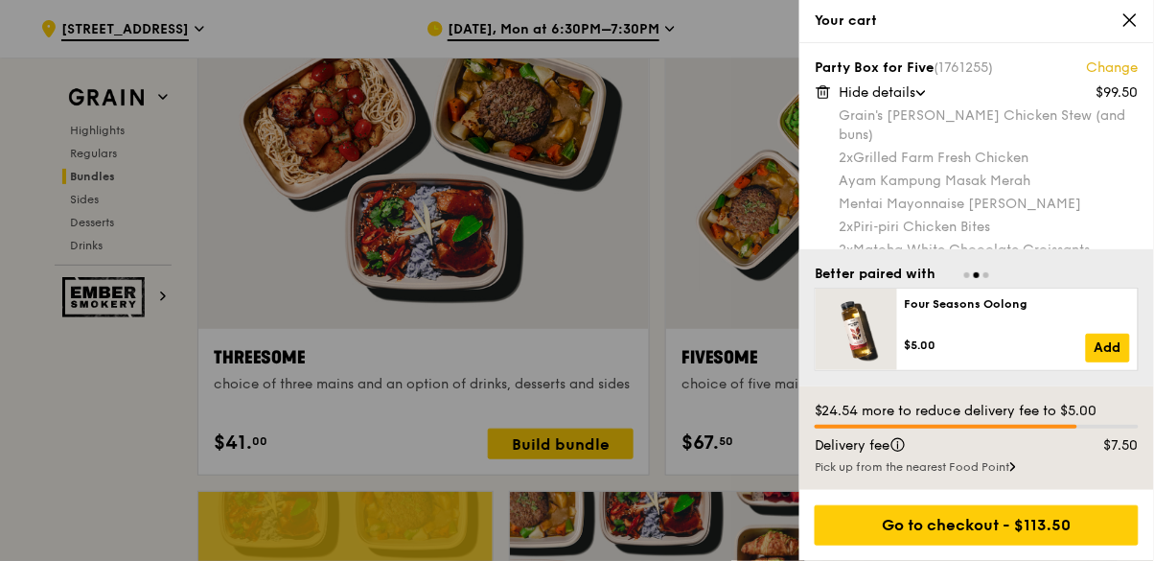
click at [898, 446] on icon at bounding box center [898, 446] width 0 height 5
click at [902, 445] on icon at bounding box center [897, 444] width 15 height 15
click at [898, 443] on icon at bounding box center [897, 444] width 15 height 15
click at [898, 446] on icon at bounding box center [898, 446] width 0 height 5
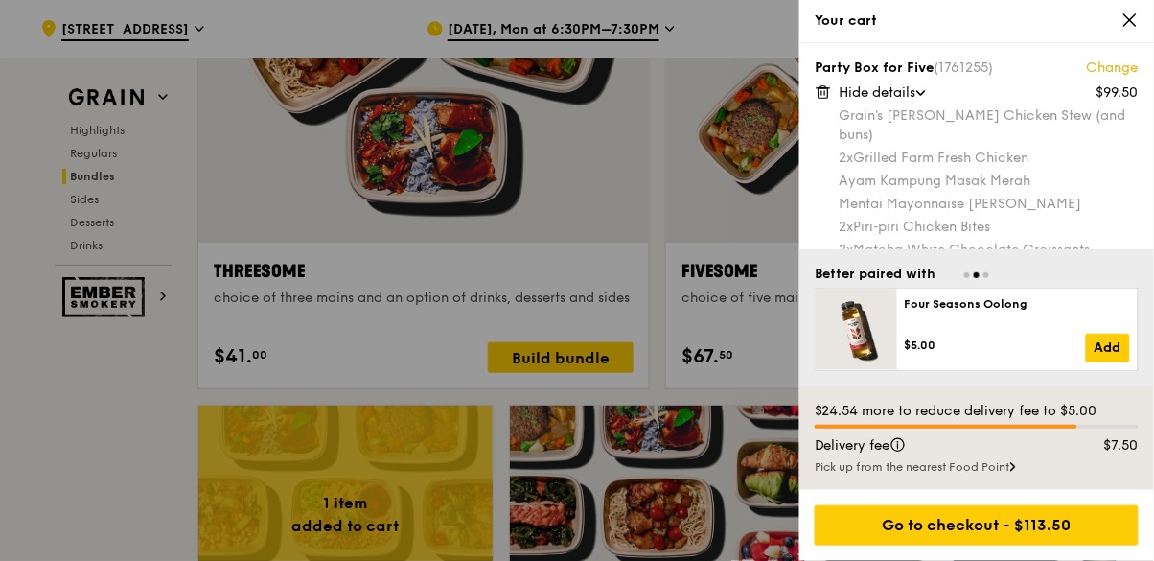
scroll to position [3489, 0]
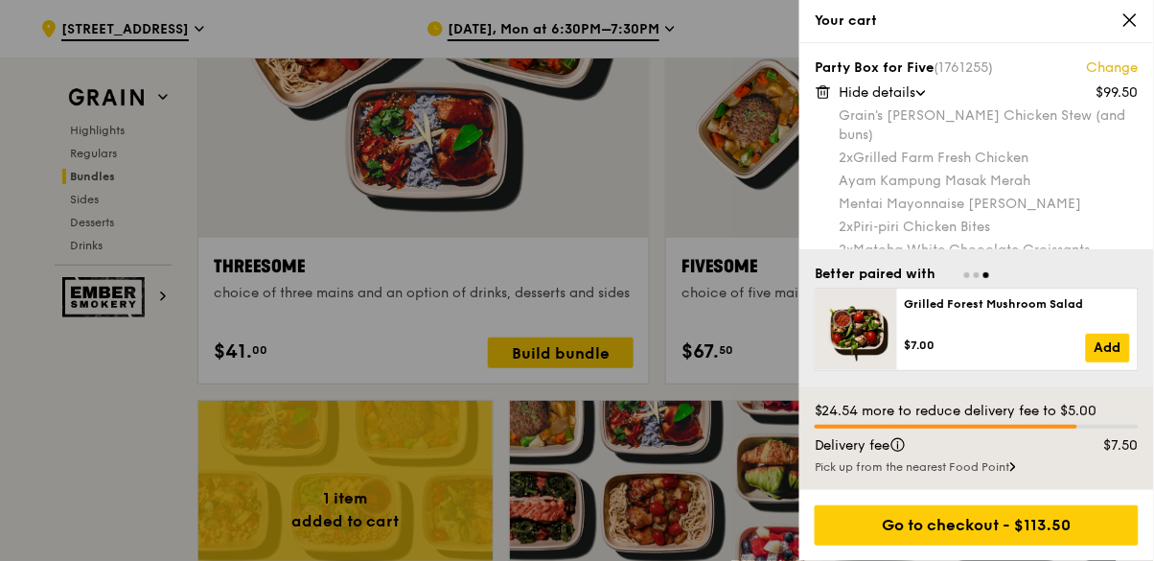
click at [898, 448] on icon at bounding box center [898, 446] width 0 height 5
click at [1130, 22] on icon at bounding box center [1129, 19] width 17 height 17
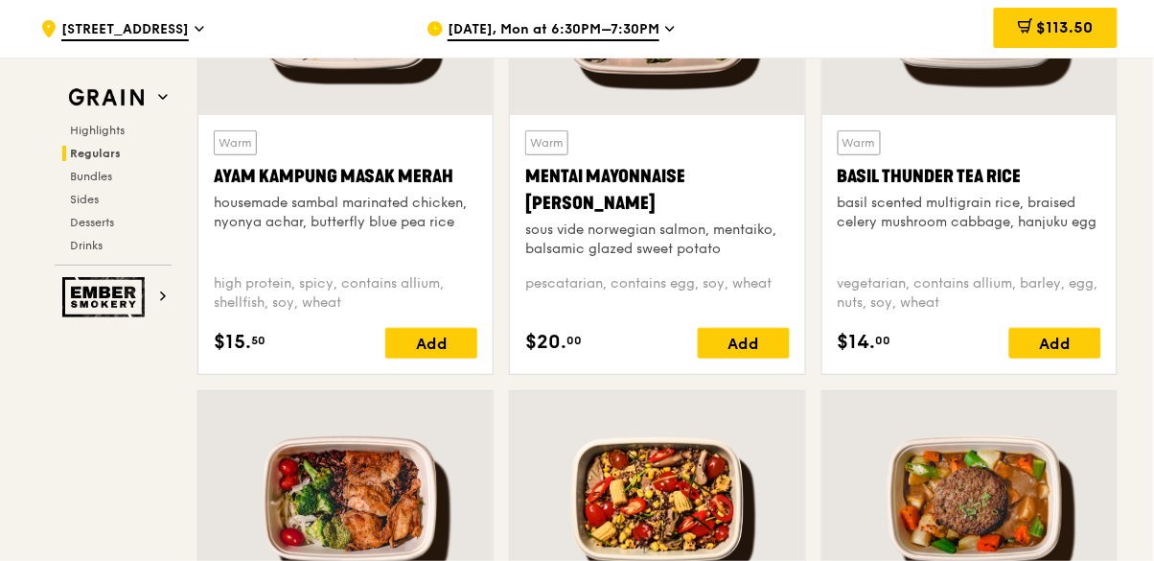
scroll to position [1819, 0]
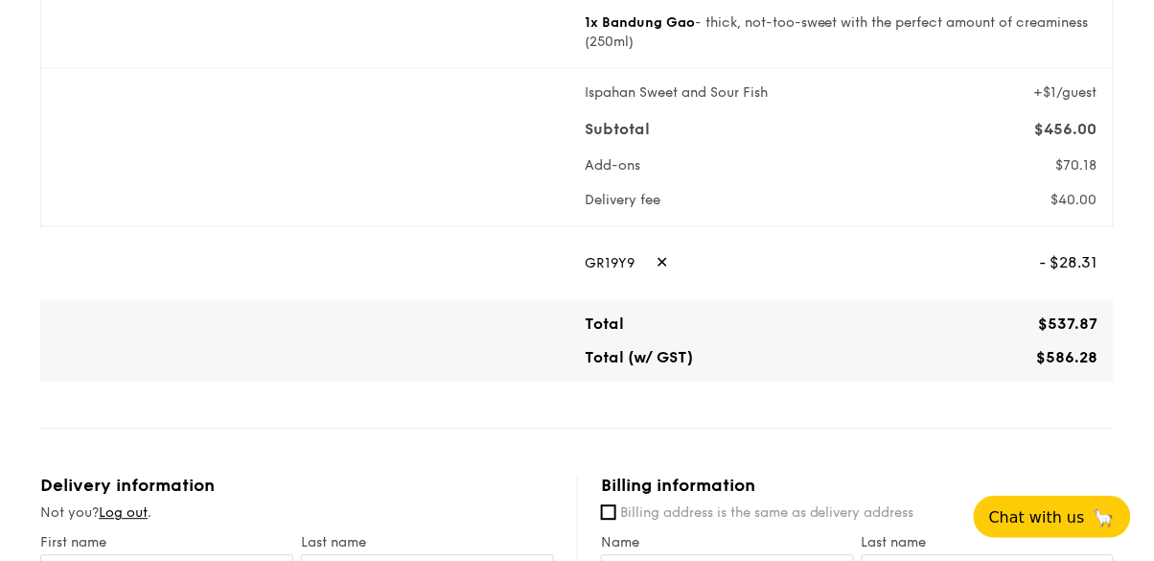
scroll to position [814, 0]
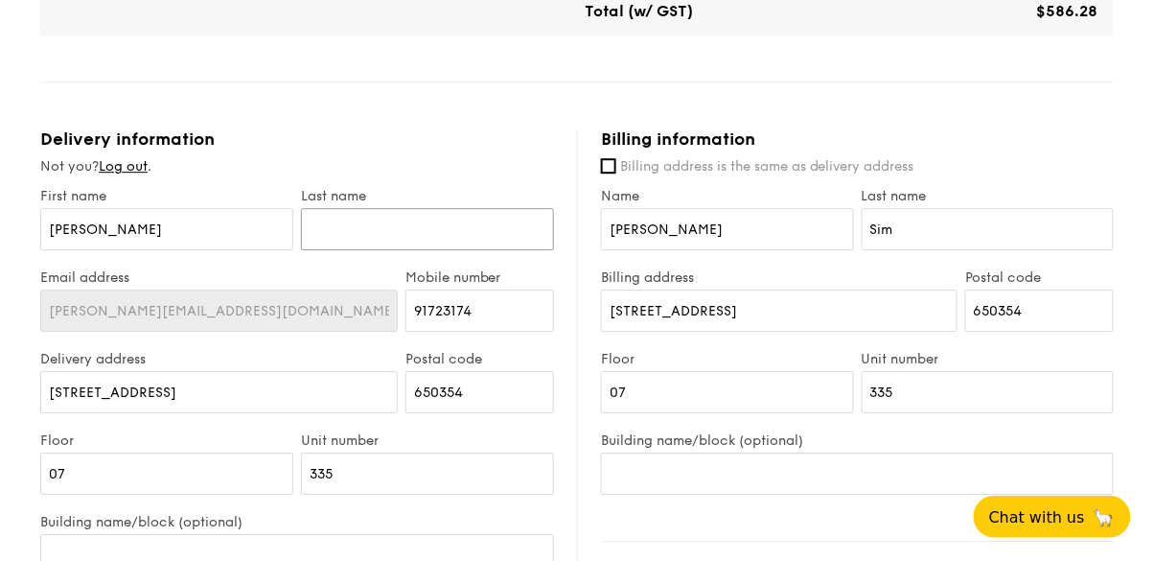
click at [413, 250] on input "text" at bounding box center [427, 229] width 253 height 42
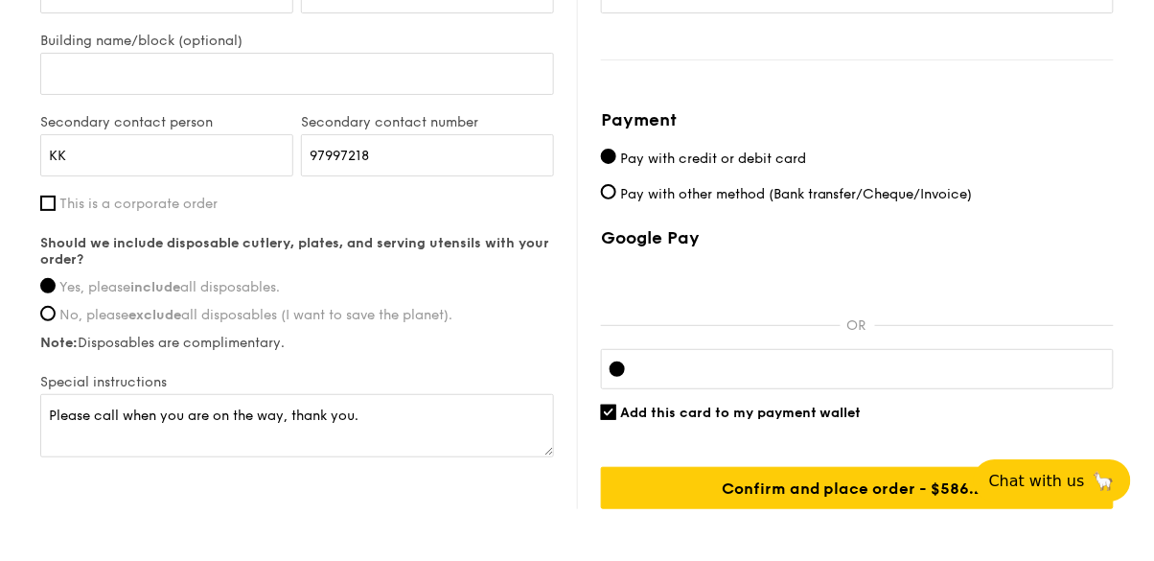
scroll to position [1607, 0]
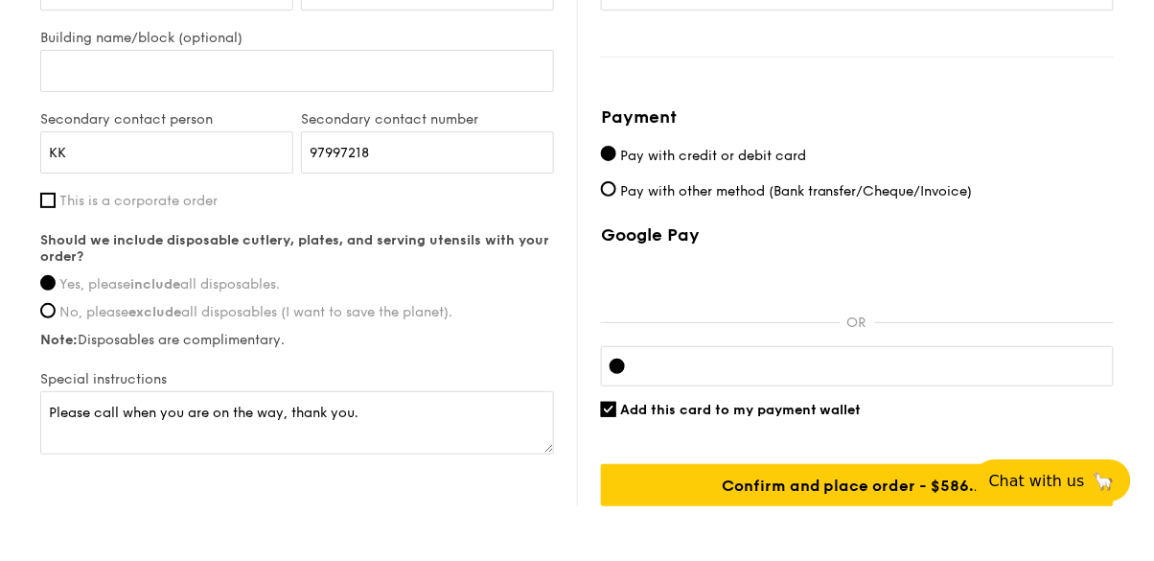
type input "Sim"
click at [419, 494] on div "First name [PERSON_NAME] Last name Sim Email address [PERSON_NAME][EMAIL_ADDRES…" at bounding box center [297, 117] width 514 height 754
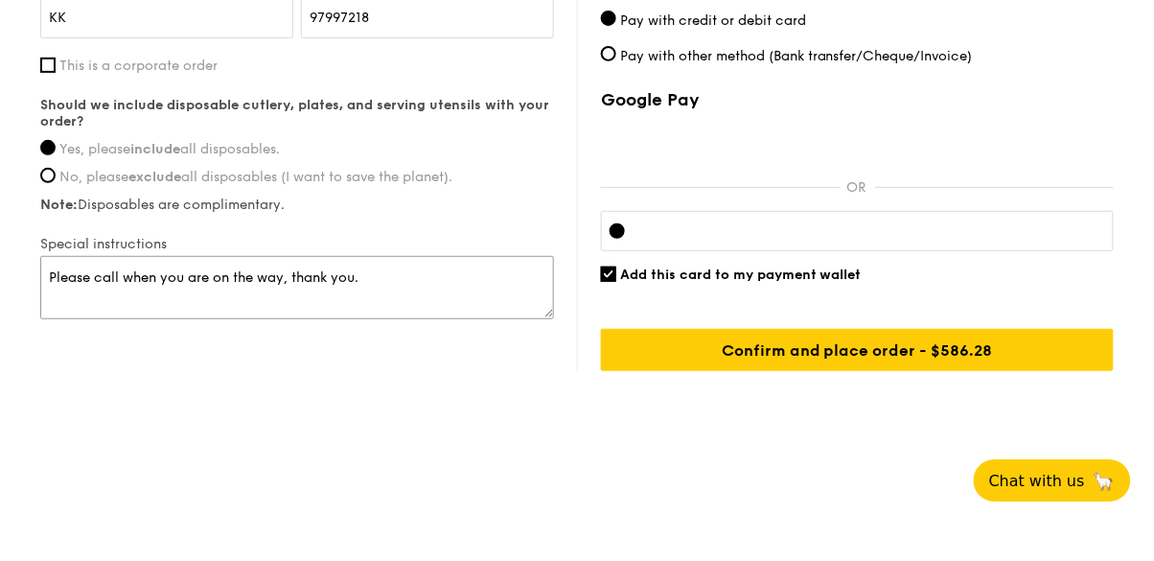
scroll to position [1794, 0]
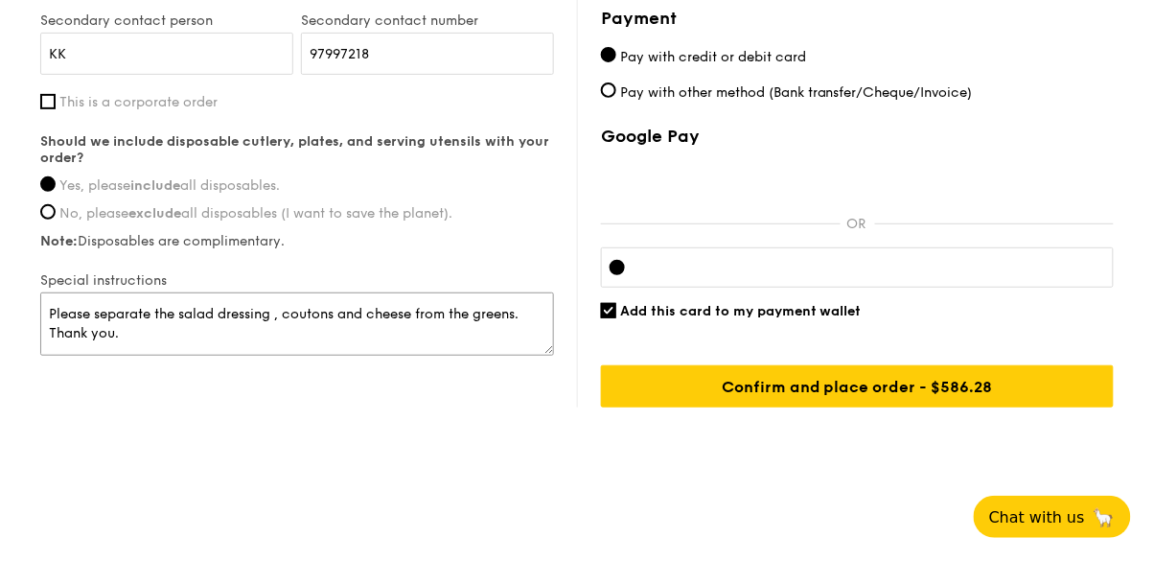
type textarea "Please separate the salad dressing , coutons and cheese from the greens. Thank …"
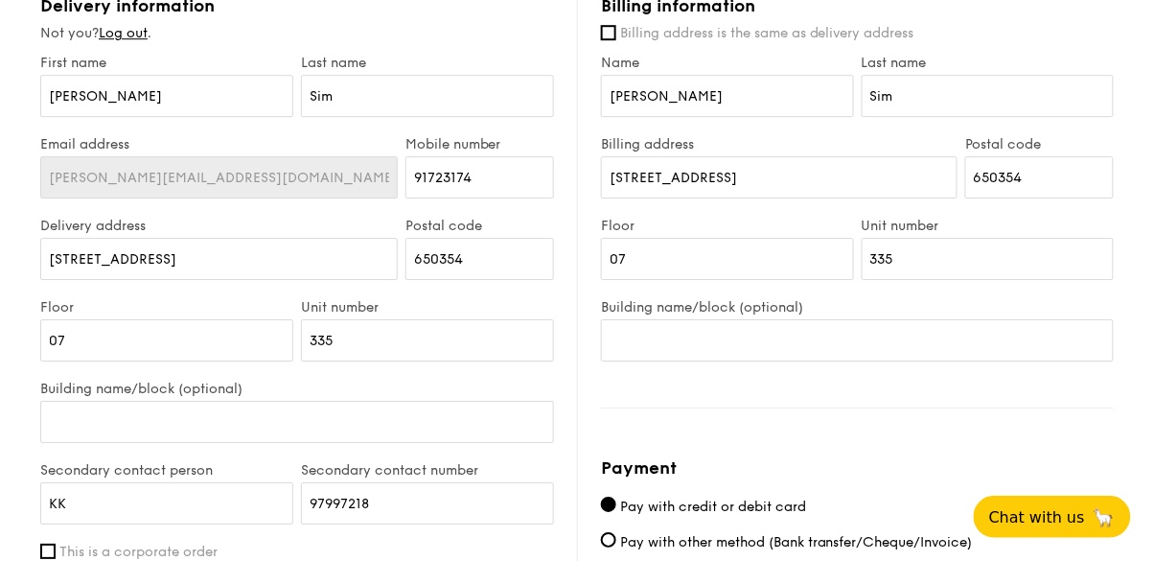
scroll to position [1300, 0]
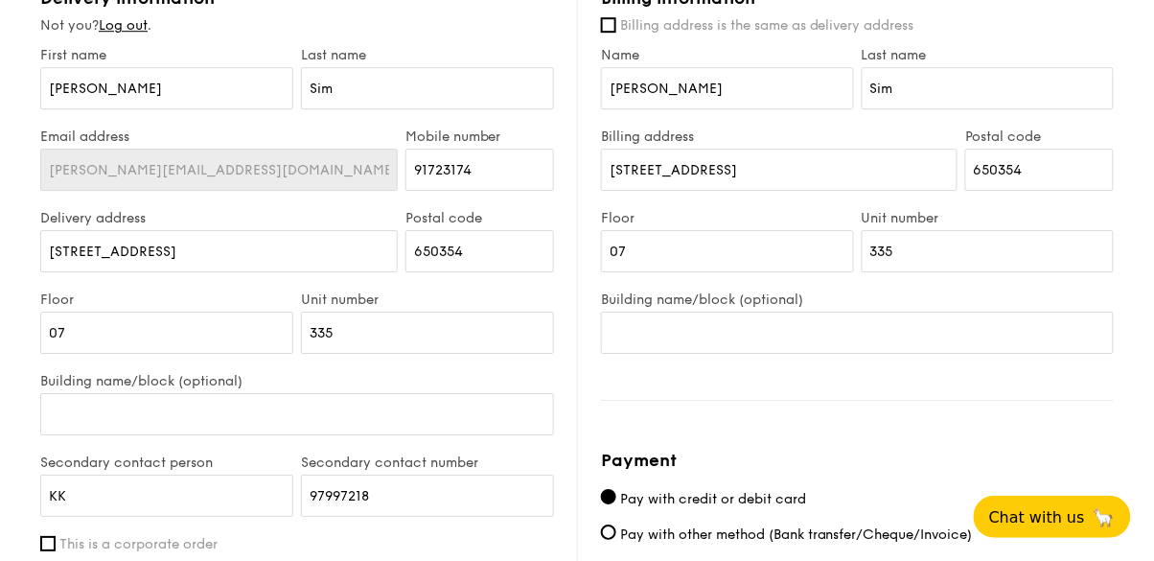
click at [806, 34] on span "Billing address is the same as delivery address" at bounding box center [767, 25] width 294 height 16
click at [616, 33] on input "Billing address is the same as delivery address" at bounding box center [608, 24] width 15 height 15
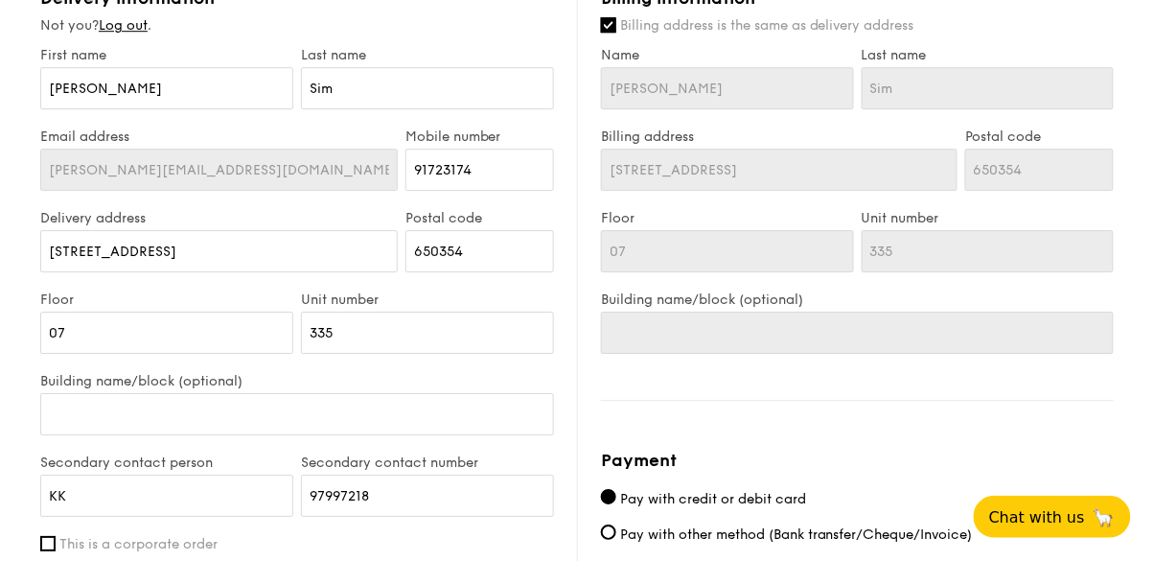
click at [857, 34] on span "Billing address is the same as delivery address" at bounding box center [767, 25] width 294 height 16
click at [616, 33] on input "Billing address is the same as delivery address" at bounding box center [608, 24] width 15 height 15
checkbox input "false"
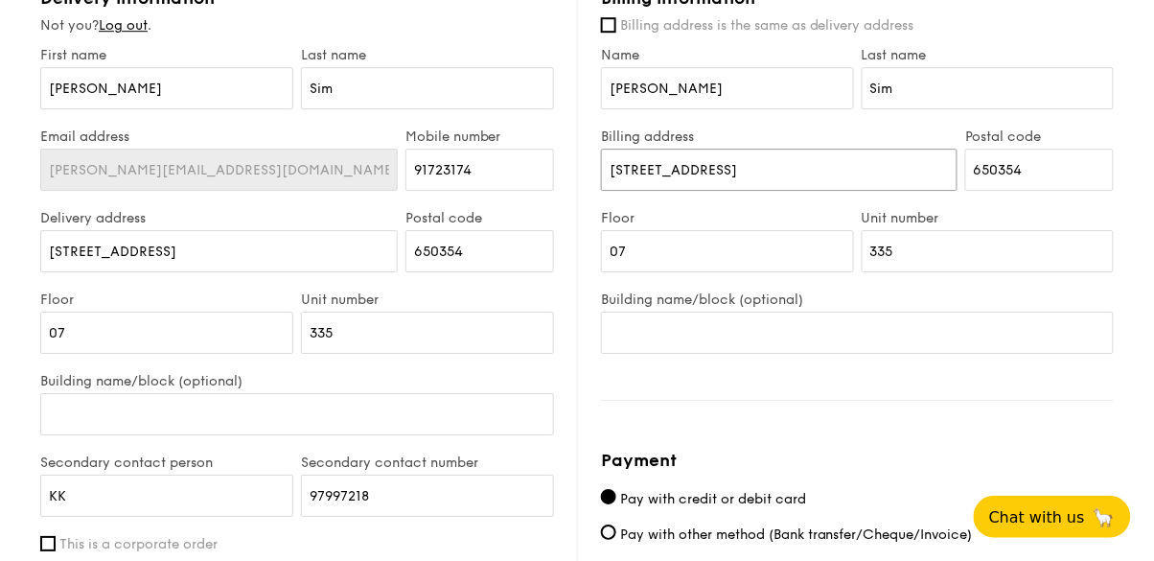
click at [755, 191] on input "[STREET_ADDRESS]" at bounding box center [779, 170] width 356 height 42
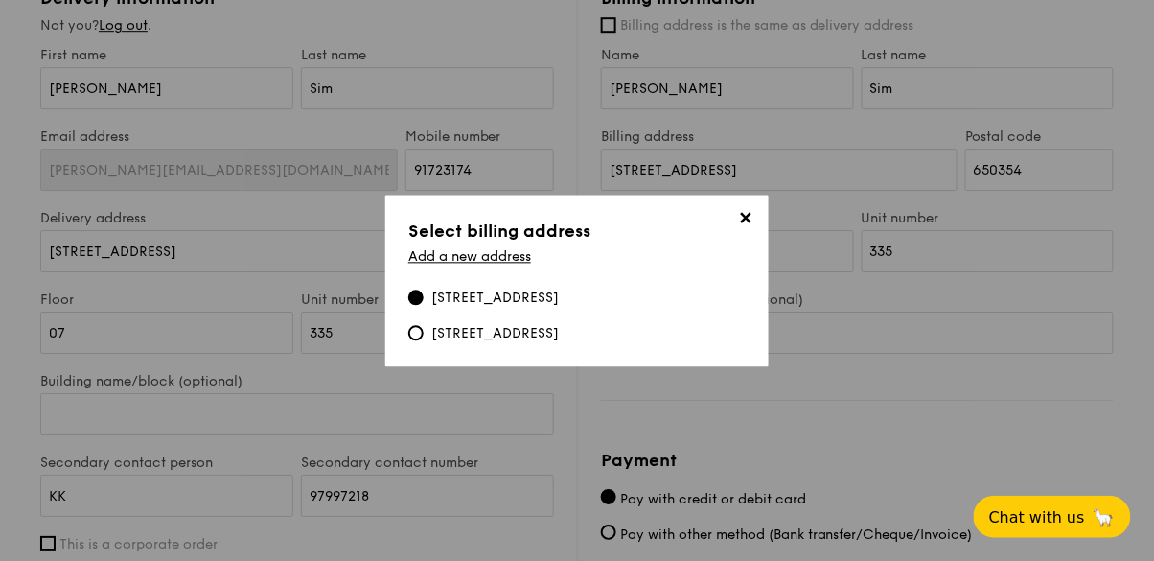
click at [559, 343] on div "[STREET_ADDRESS]" at bounding box center [494, 333] width 127 height 19
click at [424, 340] on input "[STREET_ADDRESS]" at bounding box center [415, 332] width 15 height 15
type input "[STREET_ADDRESS]"
type input "650540"
type input "03"
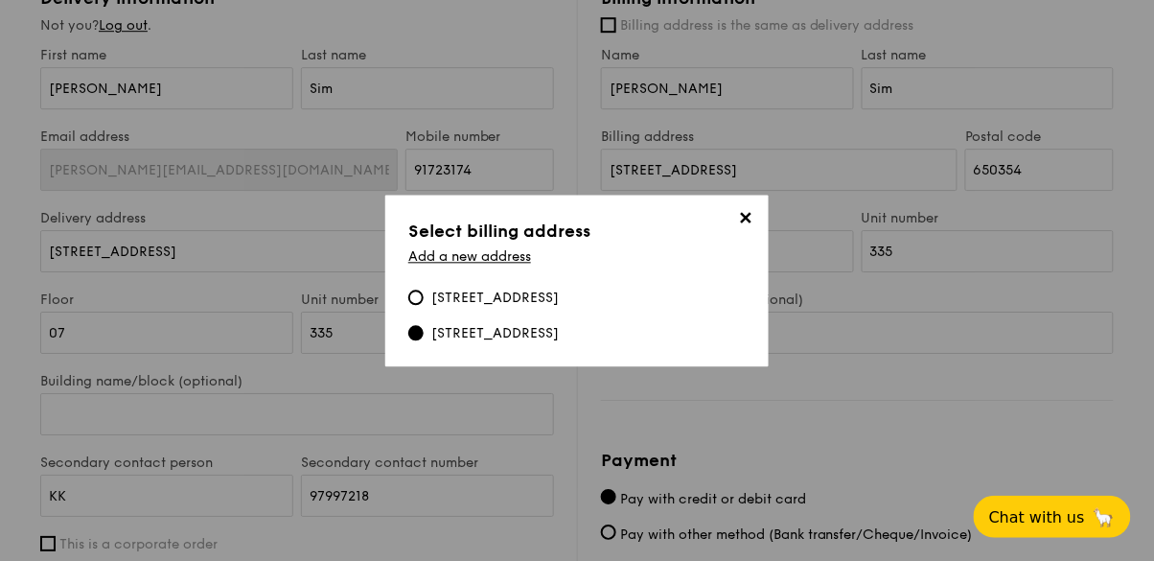
type input "507"
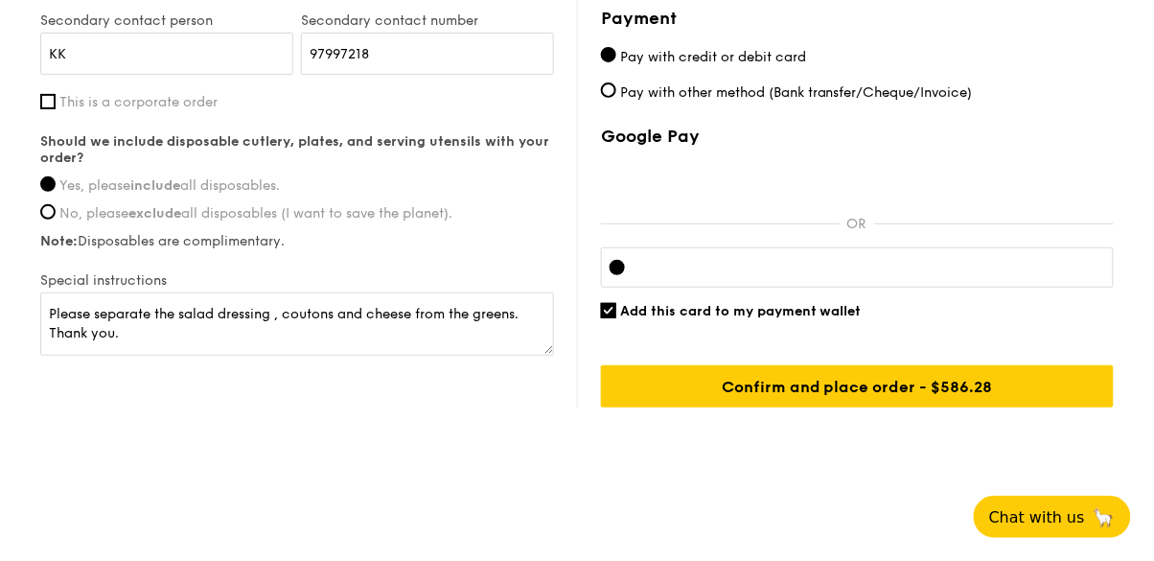
scroll to position [1786, 0]
click at [820, 319] on span "Add this card to my payment wallet" at bounding box center [740, 311] width 241 height 16
click at [616, 318] on input "Add this card to my payment wallet" at bounding box center [608, 310] width 15 height 15
checkbox input "false"
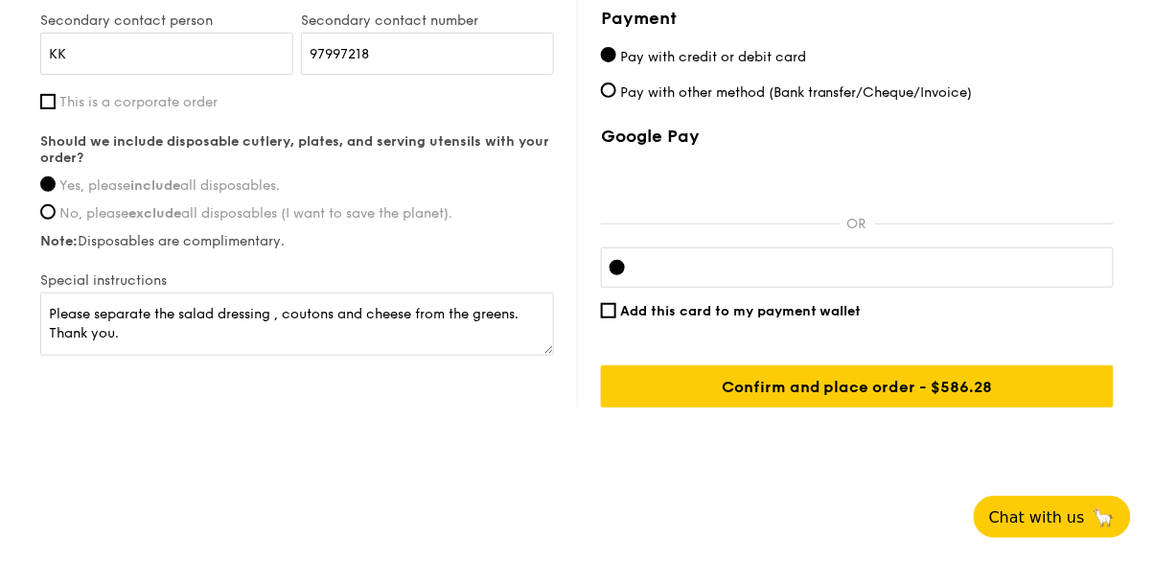
click at [1004, 275] on iframe at bounding box center [872, 267] width 465 height 15
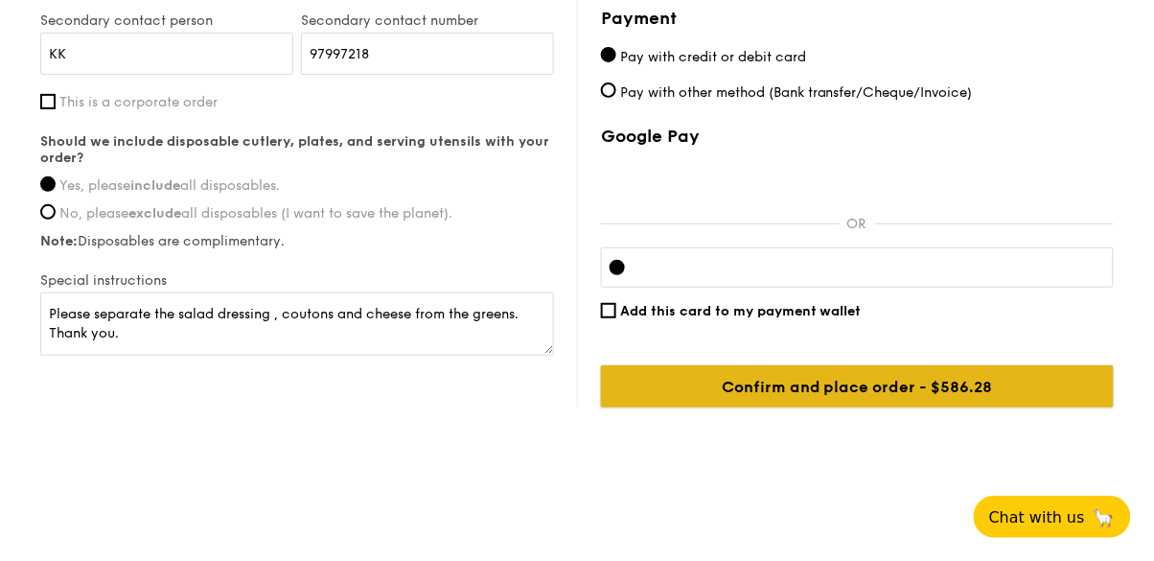
click at [929, 397] on input "Confirm and place order - $586.28" at bounding box center [857, 386] width 513 height 42
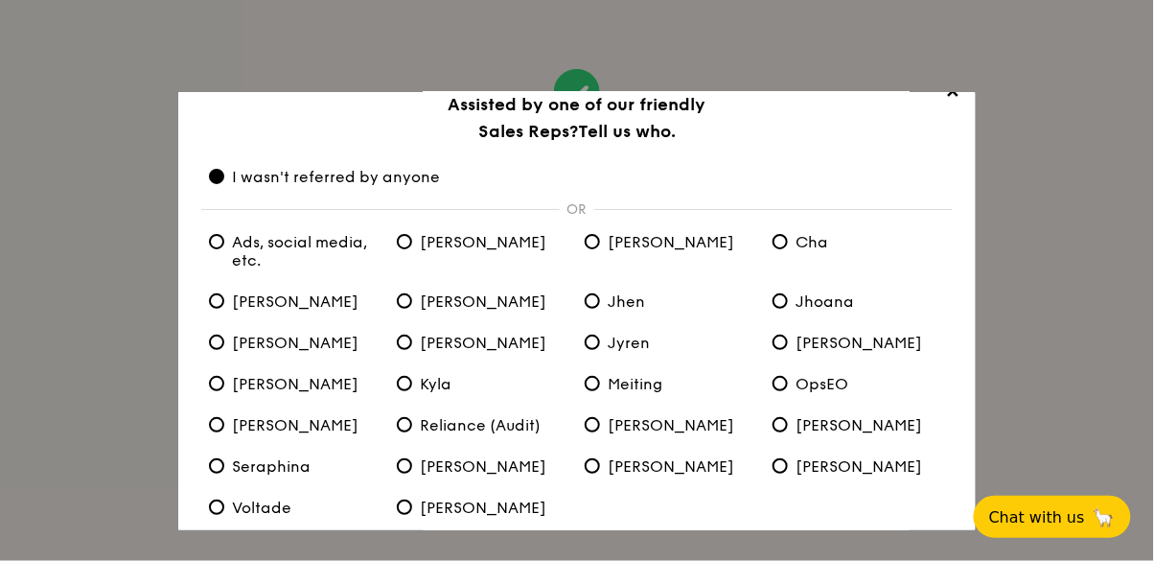
scroll to position [30, 0]
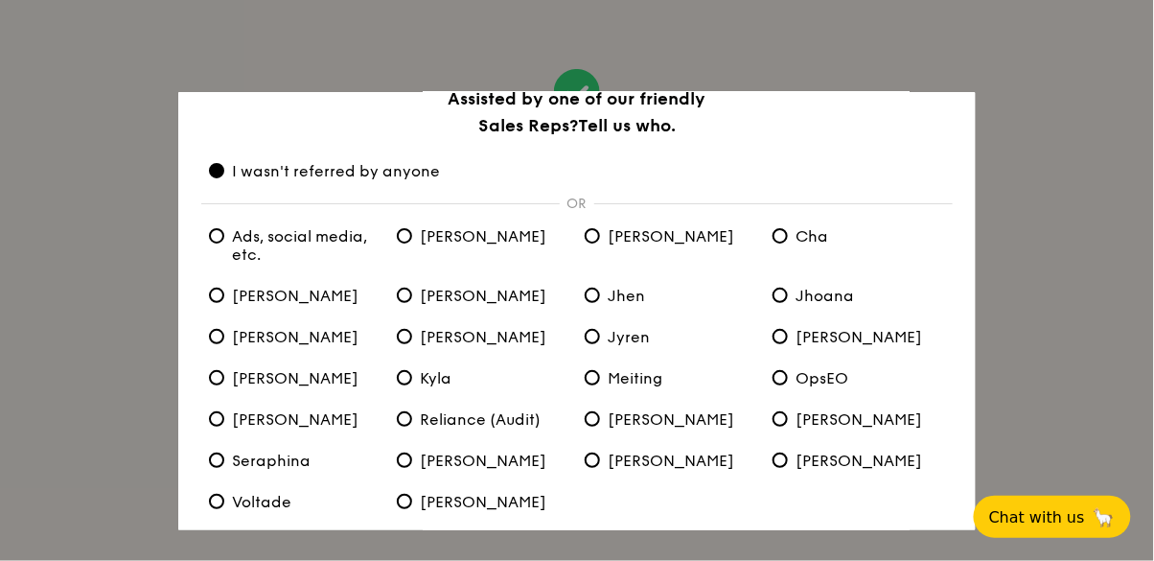
click at [827, 419] on span "[PERSON_NAME]" at bounding box center [846, 419] width 149 height 18
click at [788, 419] on "[PERSON_NAME]" at bounding box center [779, 418] width 15 height 15
radio "true"
radio anyone "false"
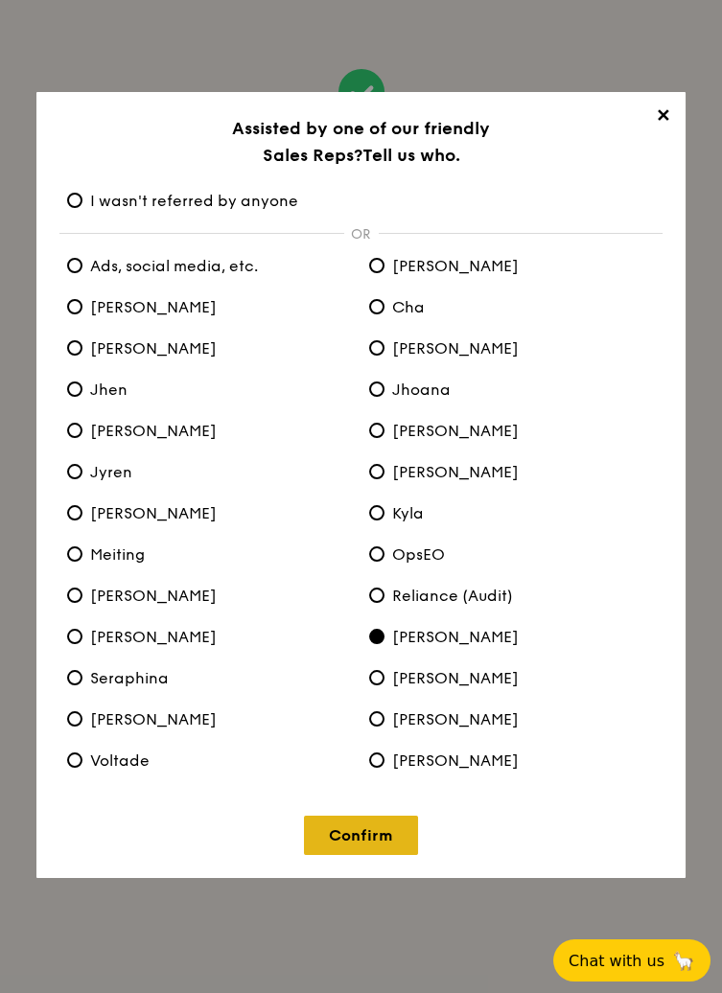
click at [324, 560] on link "Confirm" at bounding box center [361, 834] width 114 height 39
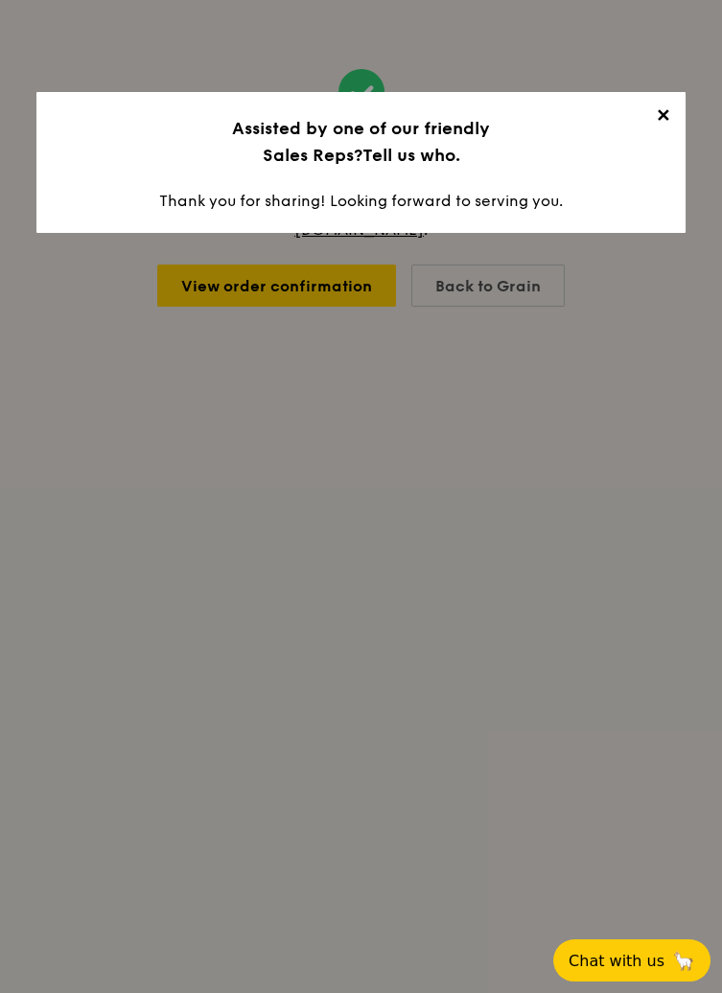
click at [661, 109] on span "✕" at bounding box center [662, 118] width 27 height 27
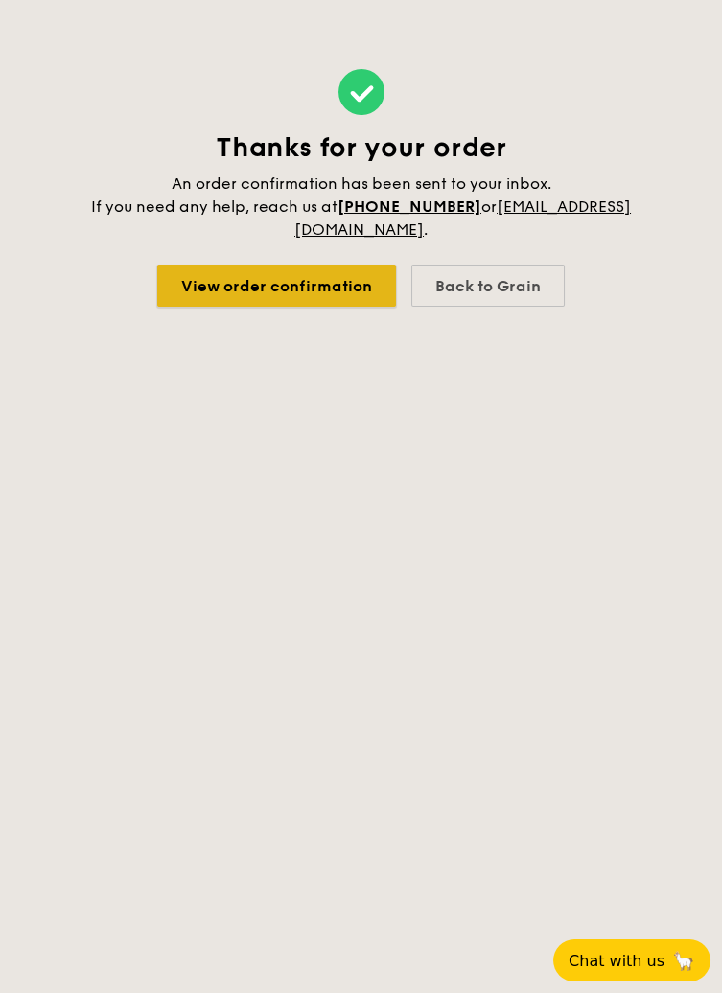
click at [224, 264] on link "View order confirmation" at bounding box center [276, 285] width 239 height 42
